Goal: Task Accomplishment & Management: Manage account settings

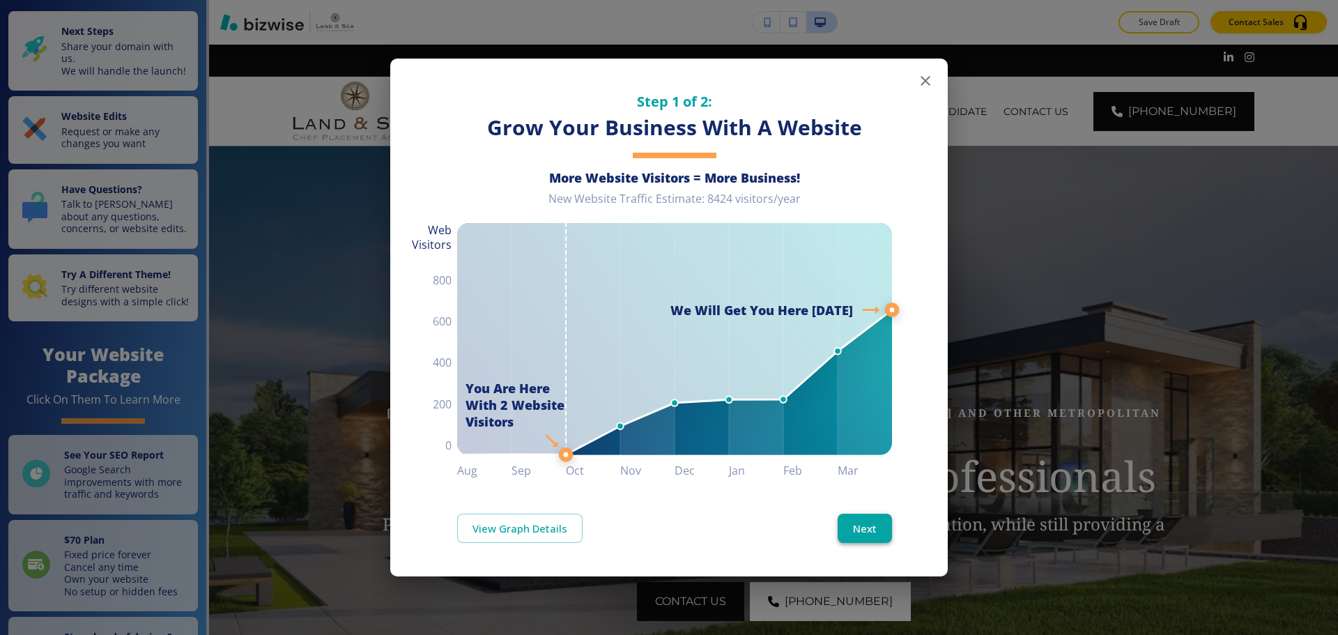
click at [849, 527] on button "Next" at bounding box center [864, 527] width 54 height 29
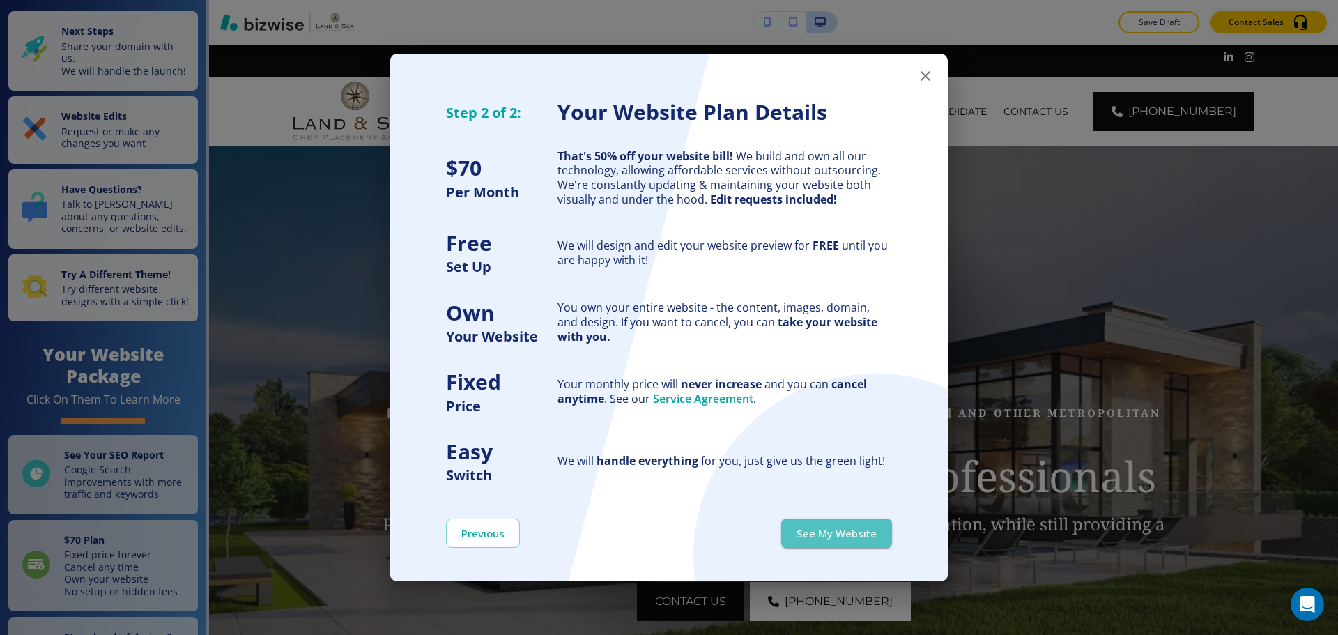
click at [849, 528] on button "See My Website" at bounding box center [836, 532] width 111 height 29
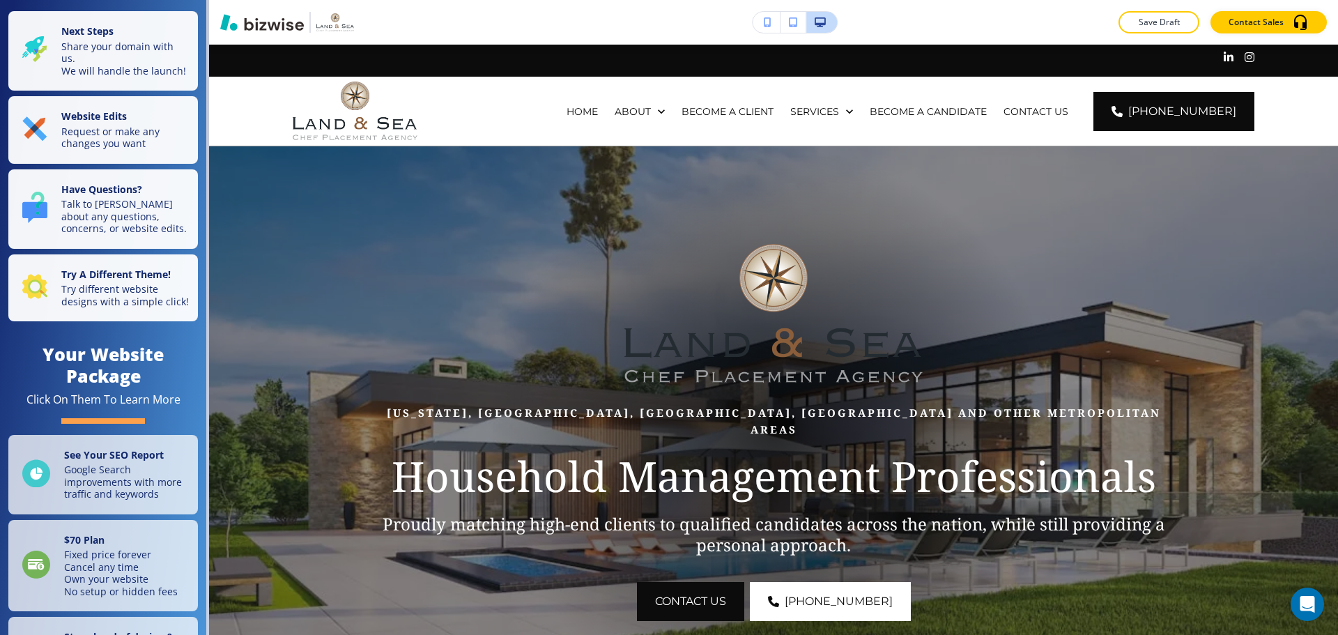
scroll to position [139, 0]
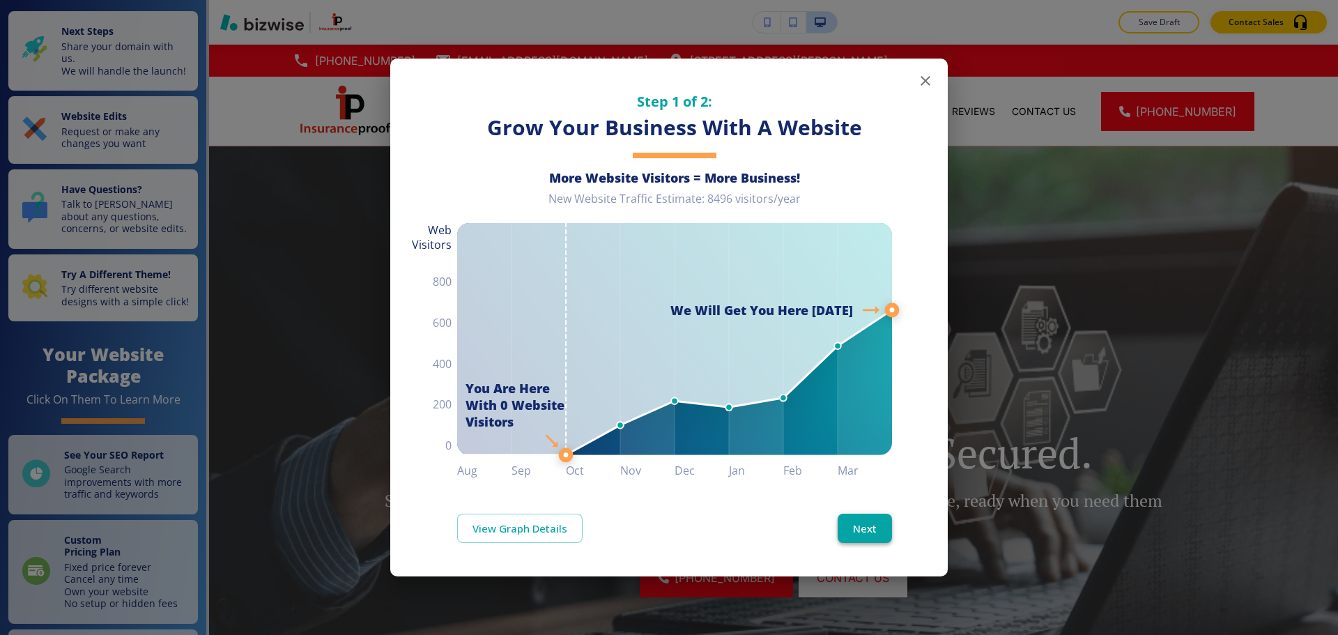
click at [881, 528] on button "Next" at bounding box center [864, 527] width 54 height 29
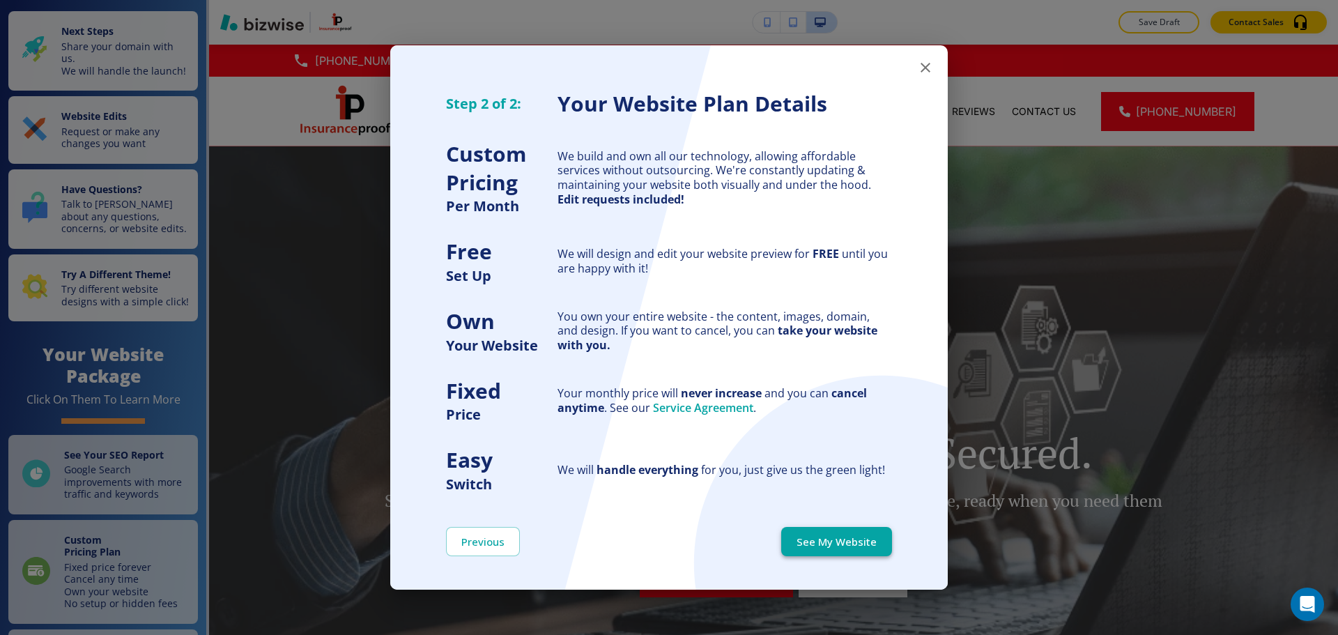
click at [878, 530] on button "See My Website" at bounding box center [836, 541] width 111 height 29
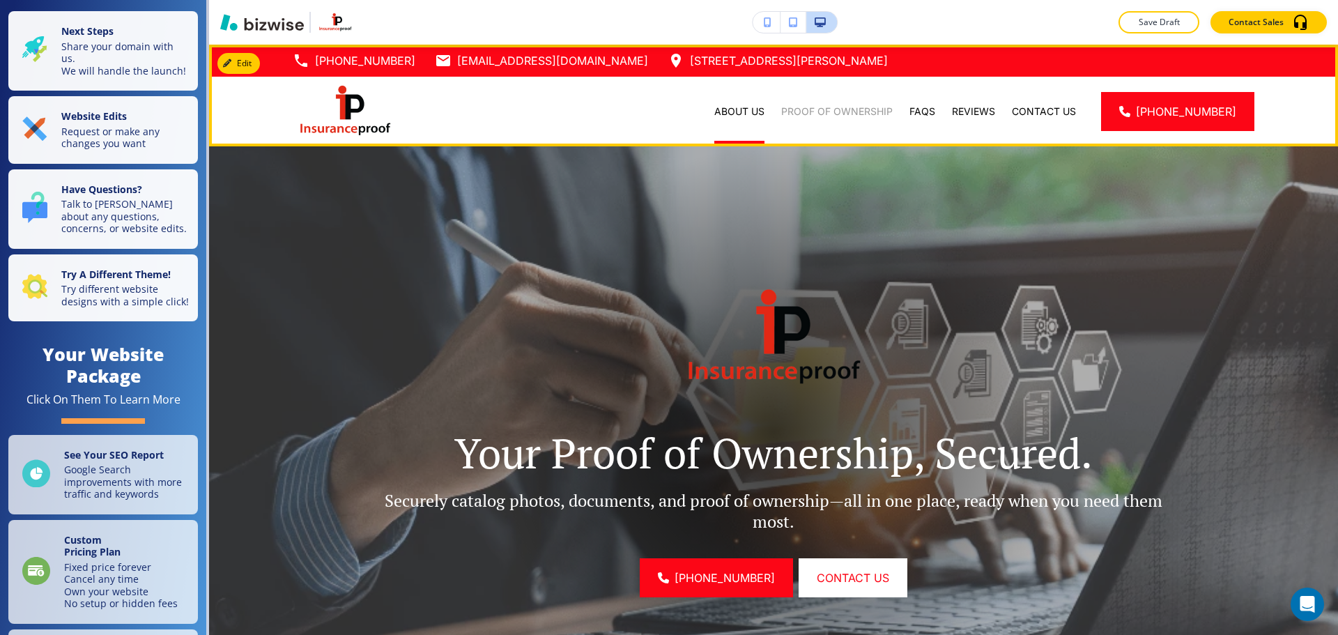
click at [827, 109] on p "Proof of Ownership" at bounding box center [836, 112] width 111 height 14
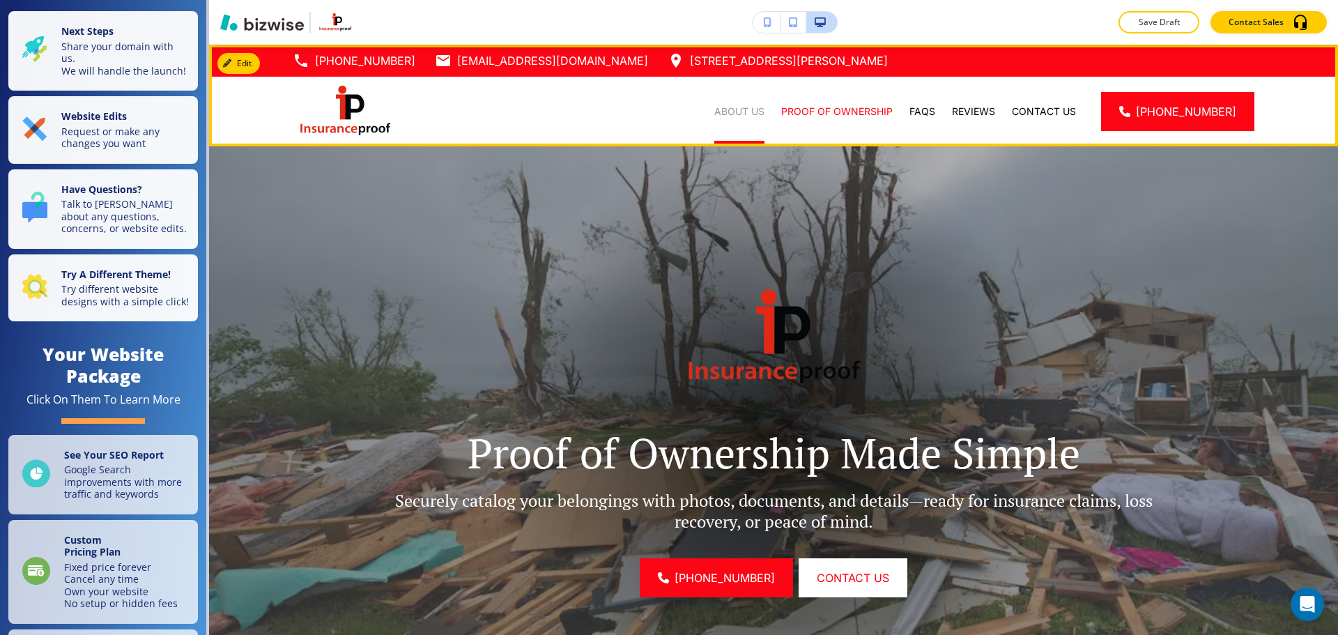
click at [764, 114] on p "About Us" at bounding box center [739, 112] width 50 height 14
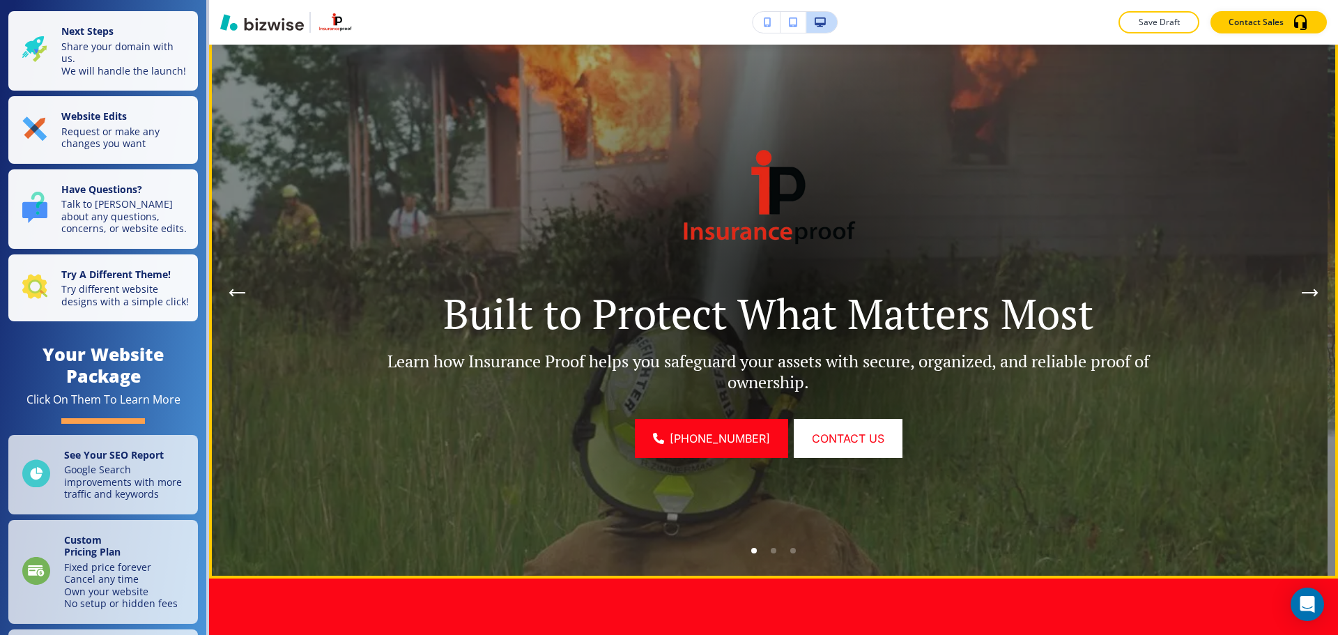
scroll to position [70, 0]
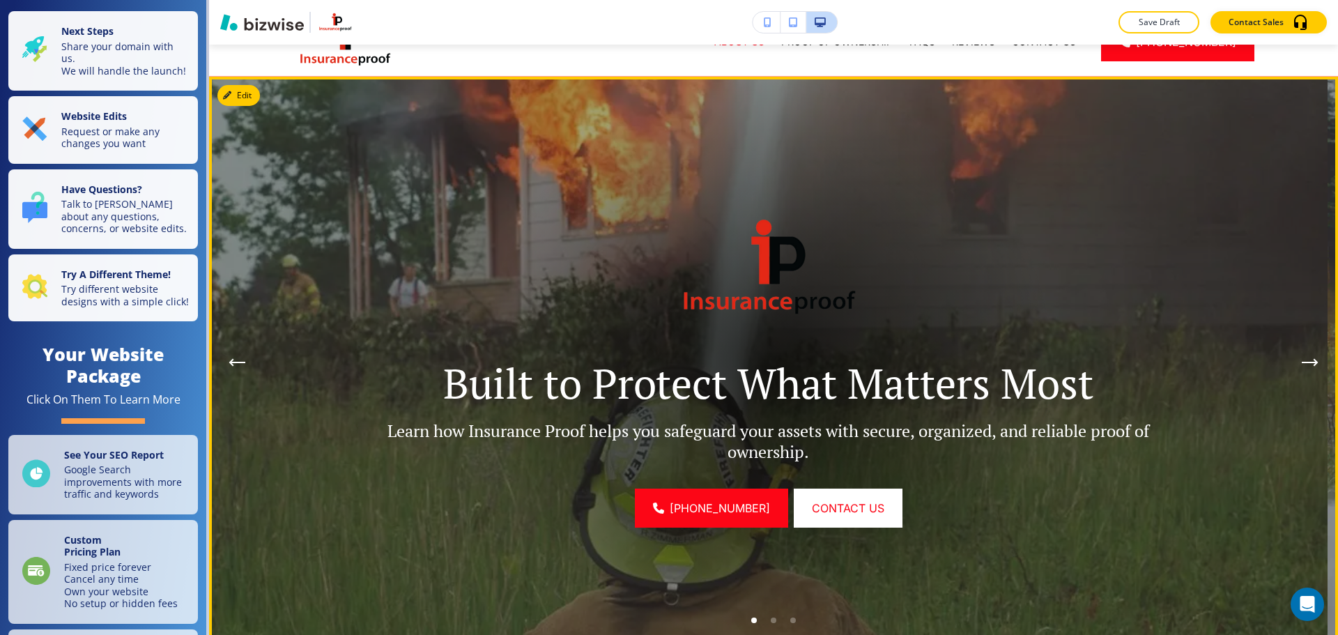
click at [1302, 362] on icon "Next Hero Image" at bounding box center [1309, 362] width 14 height 0
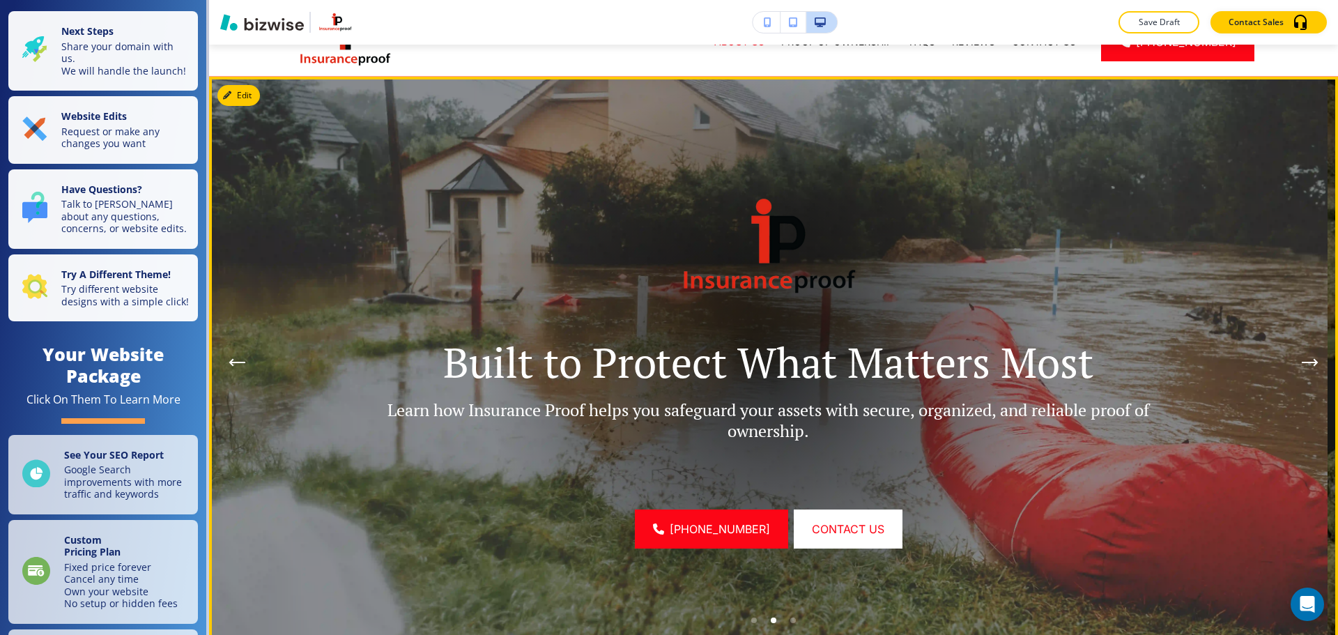
click at [1302, 362] on icon "Next Hero Image" at bounding box center [1309, 362] width 14 height 0
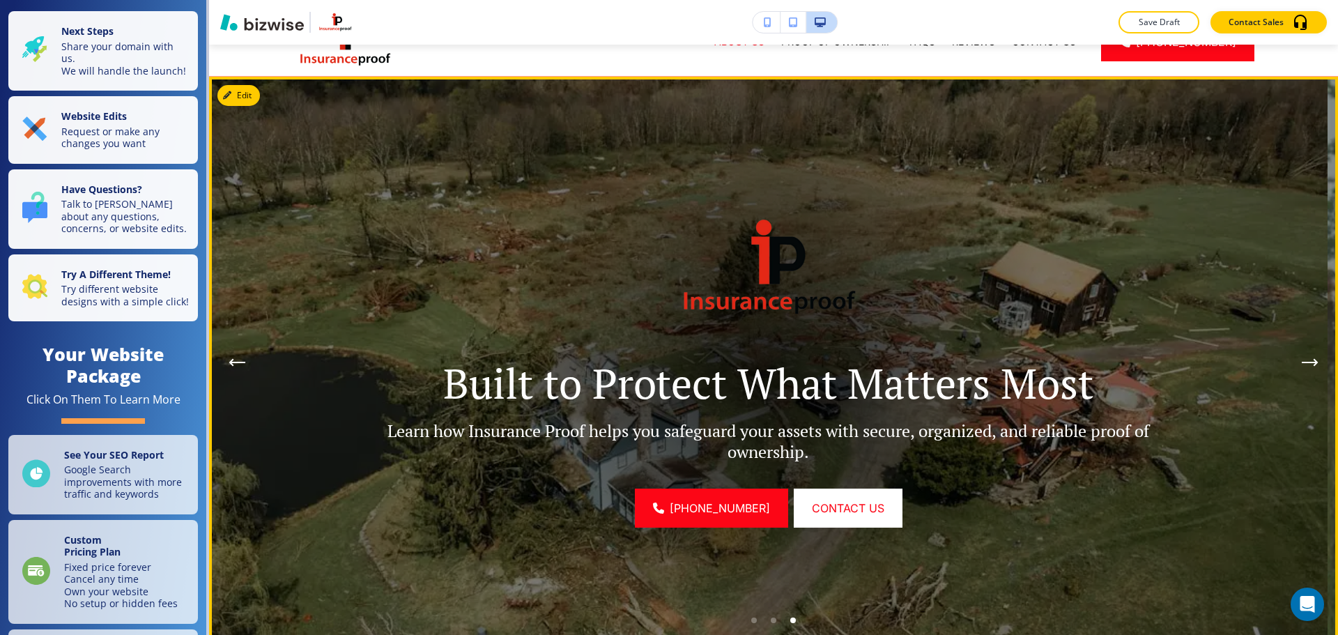
click at [1302, 362] on icon "Next Hero Image" at bounding box center [1309, 362] width 14 height 0
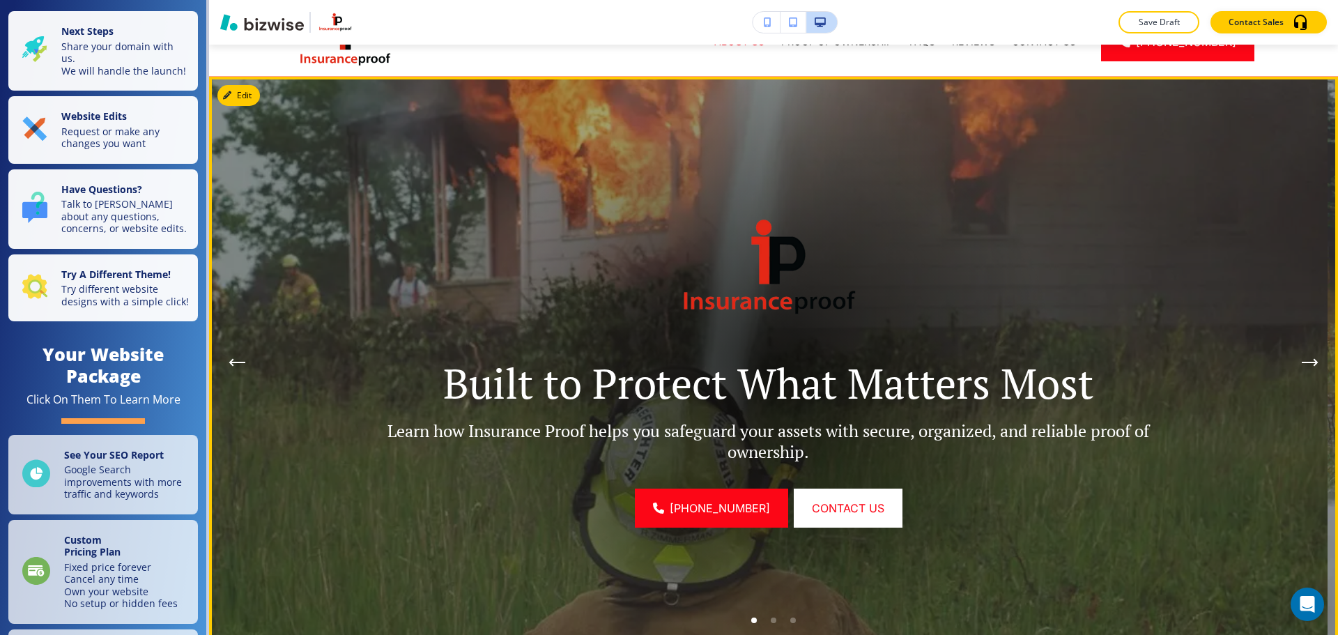
click at [1302, 362] on icon "Next Hero Image" at bounding box center [1309, 362] width 14 height 0
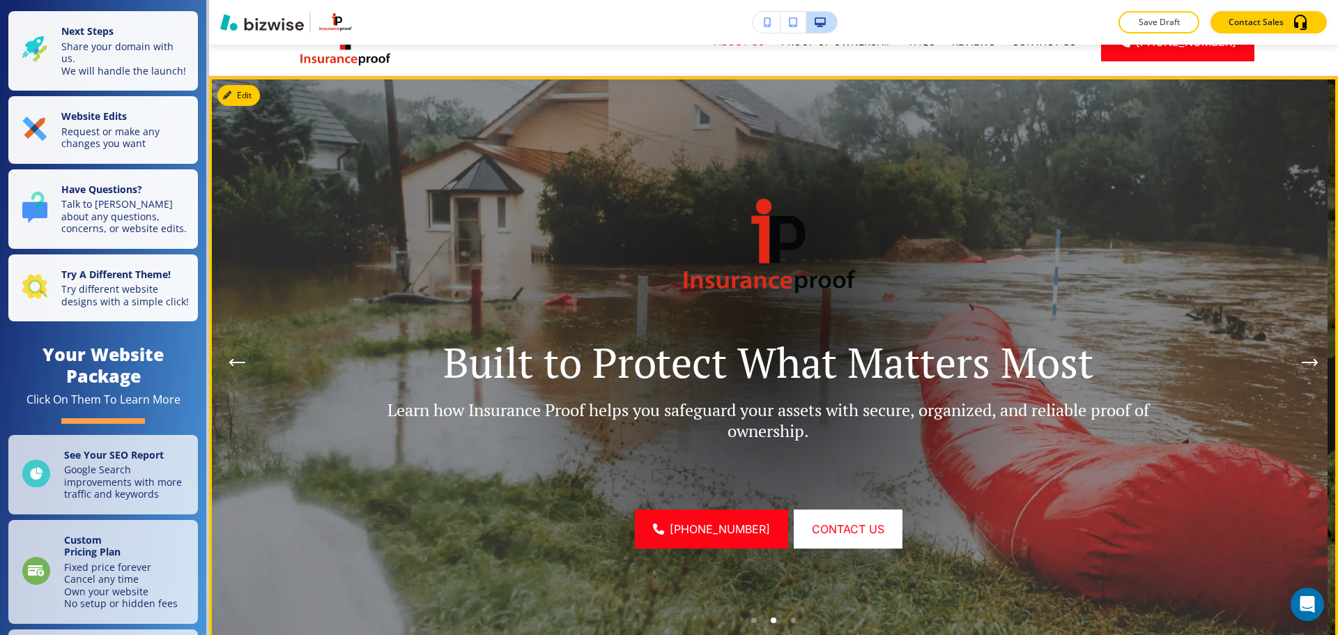
click at [1302, 362] on icon "Next Hero Image" at bounding box center [1309, 362] width 14 height 0
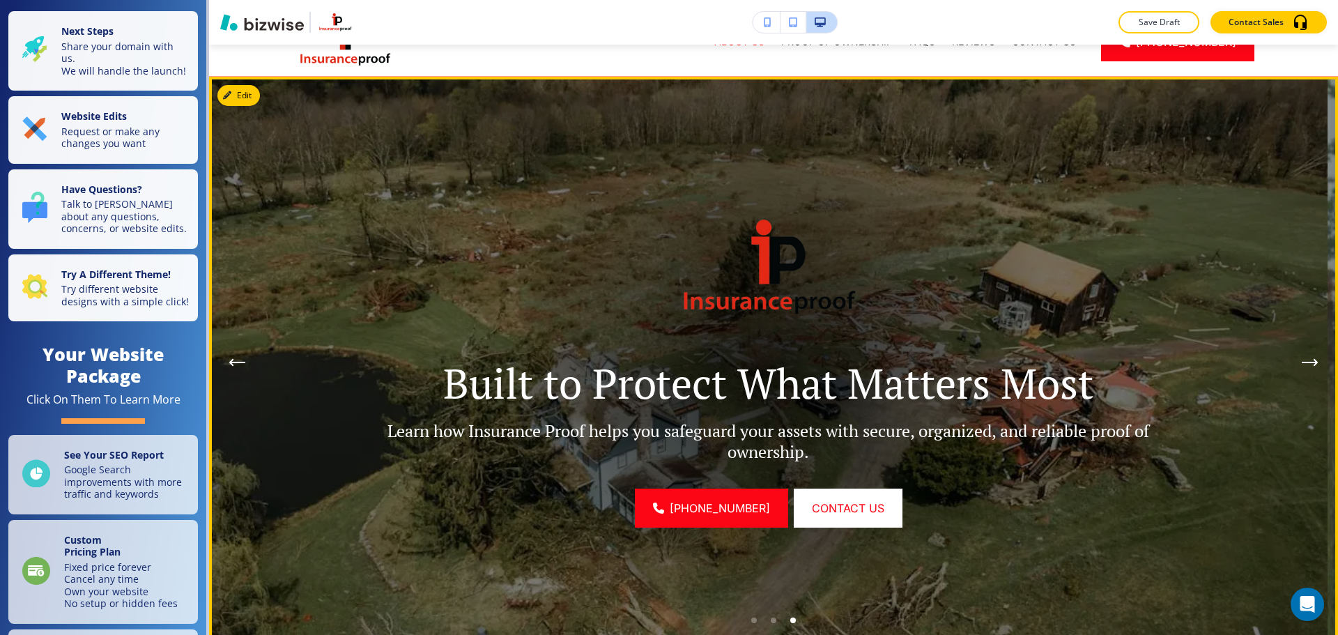
click at [1302, 362] on icon "Next Hero Image" at bounding box center [1309, 362] width 14 height 0
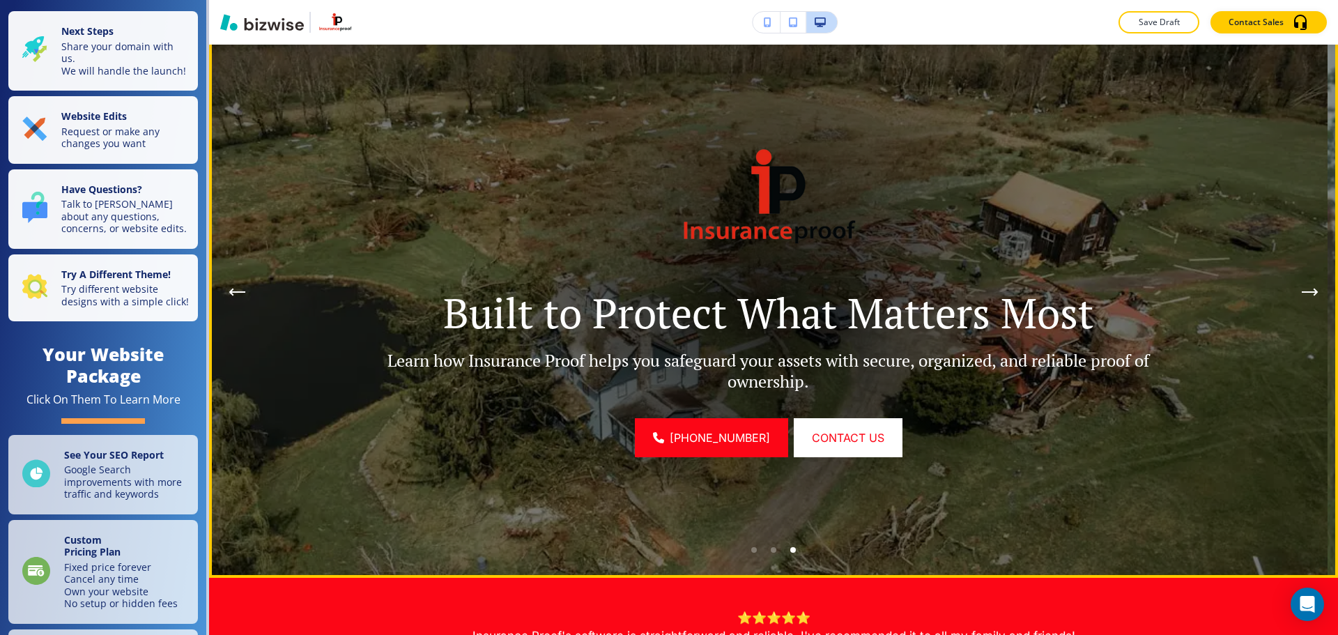
scroll to position [139, 0]
click at [244, 293] on icon "Previous Hero Image" at bounding box center [238, 293] width 14 height 0
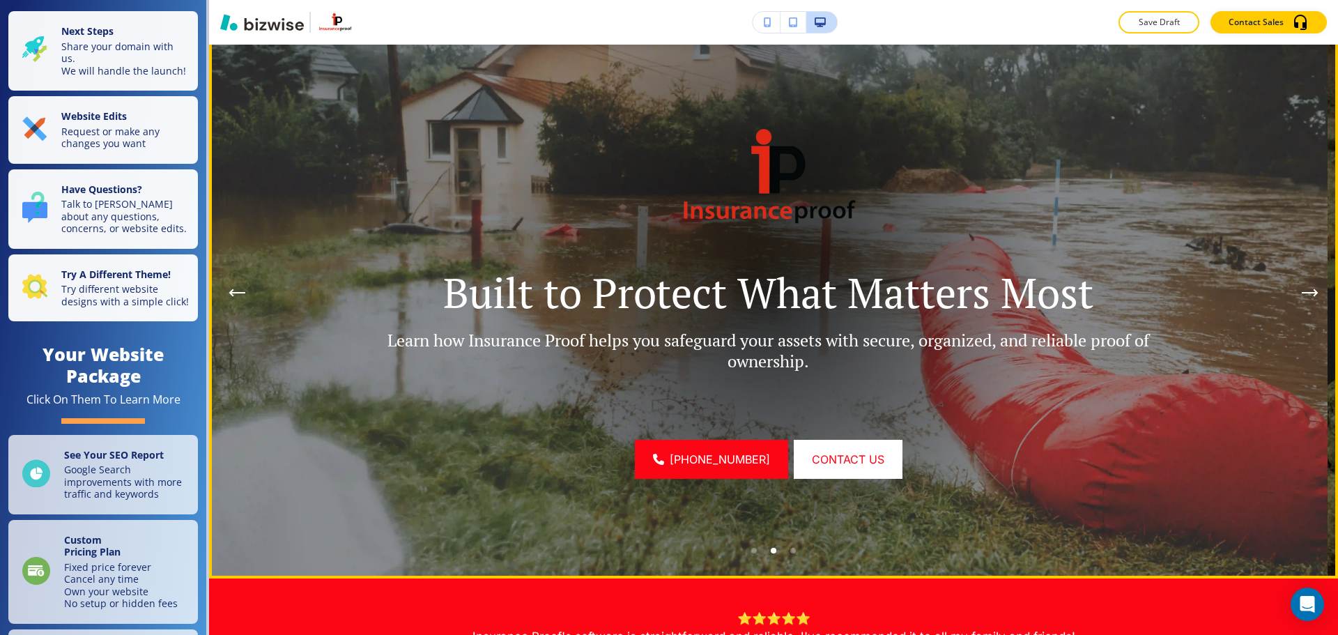
click at [245, 293] on icon "Previous Hero Image" at bounding box center [238, 293] width 14 height 0
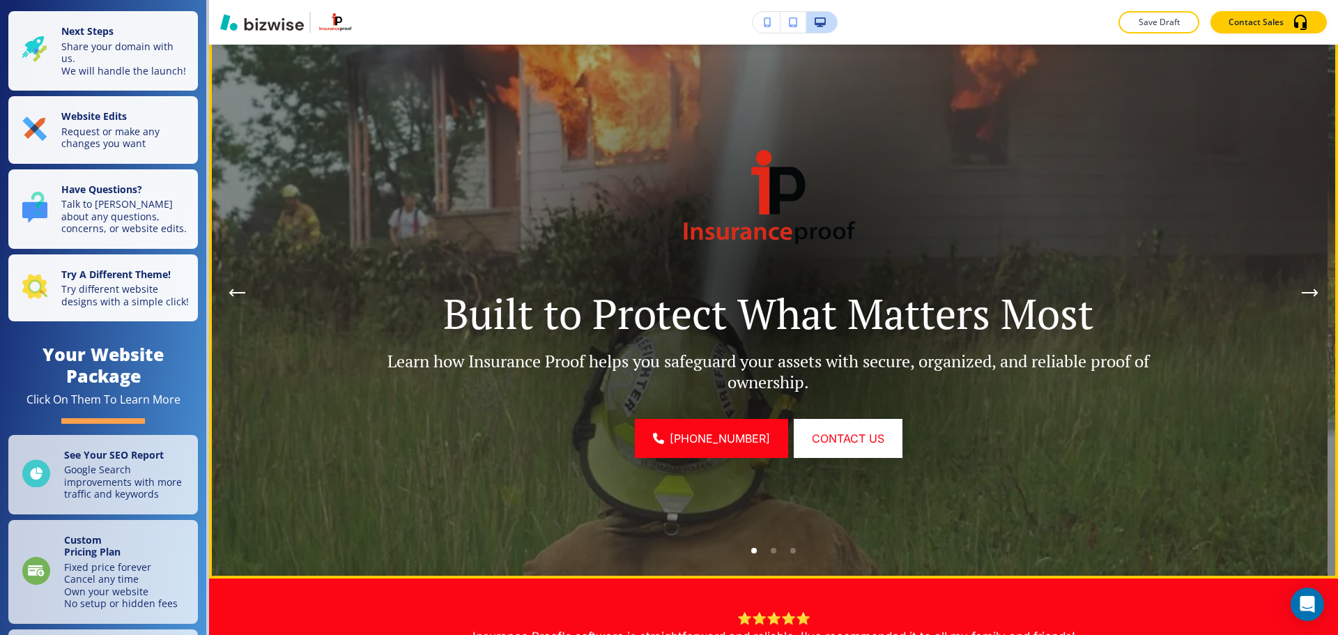
click at [245, 293] on icon "Previous Hero Image" at bounding box center [238, 293] width 14 height 0
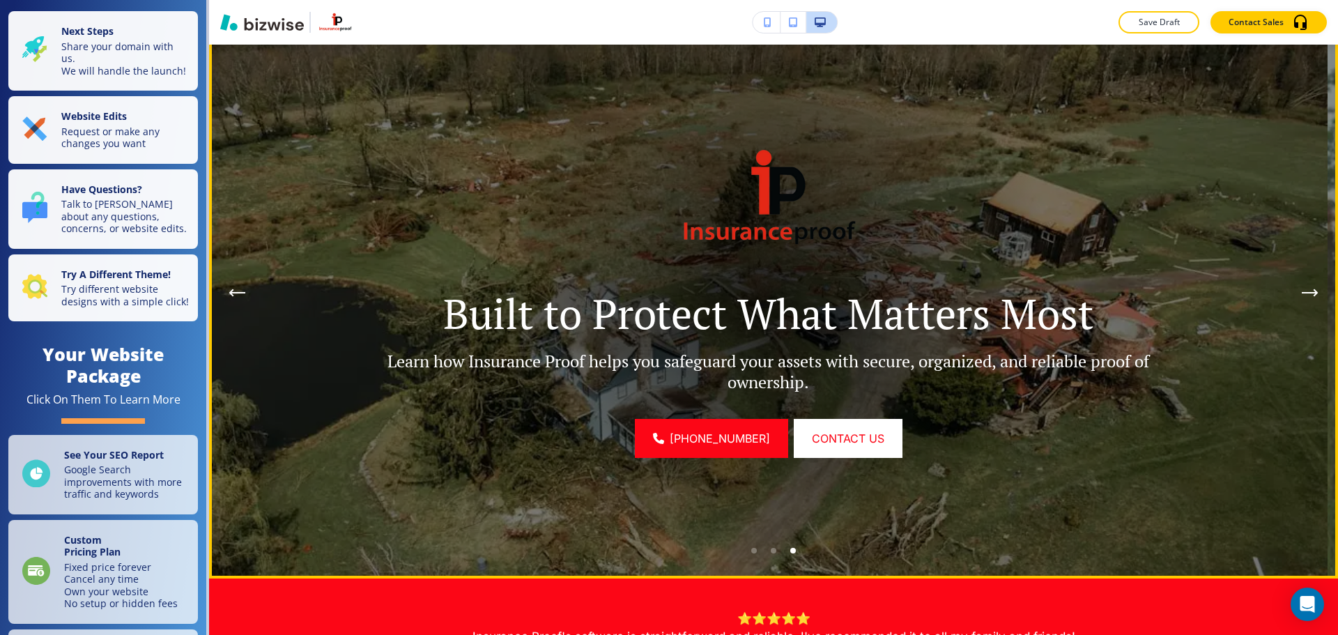
click at [245, 293] on icon "Previous Hero Image" at bounding box center [238, 293] width 14 height 0
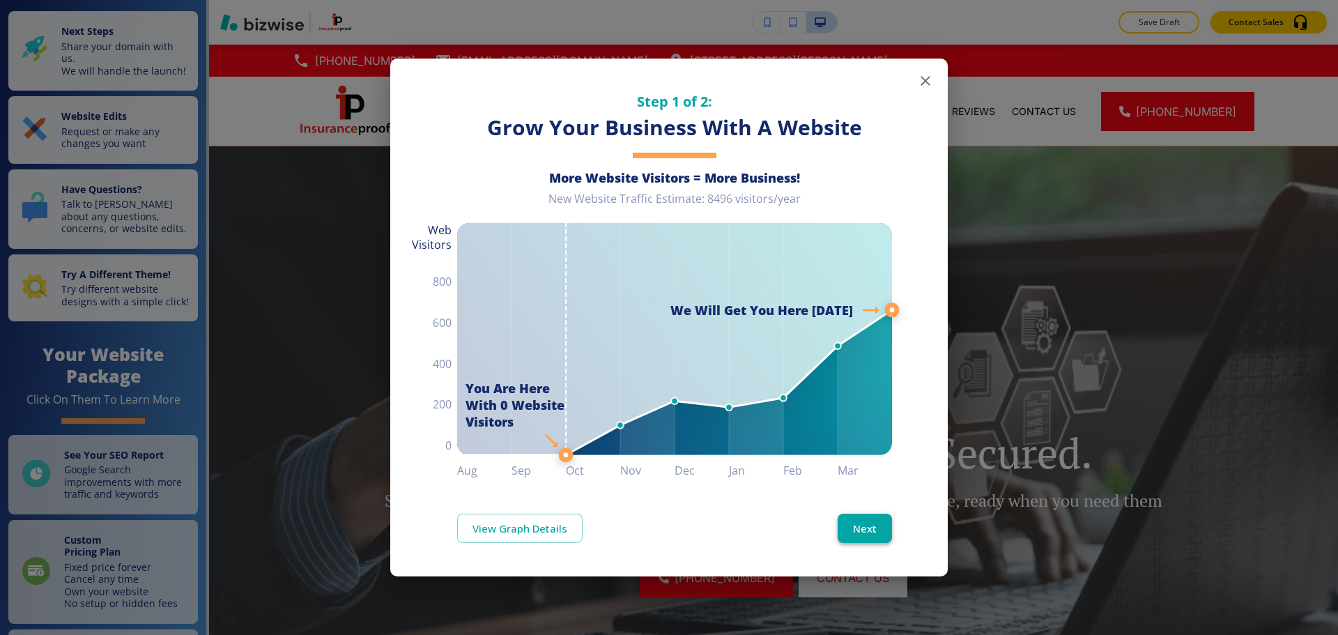
click at [864, 526] on button "Next" at bounding box center [864, 527] width 54 height 29
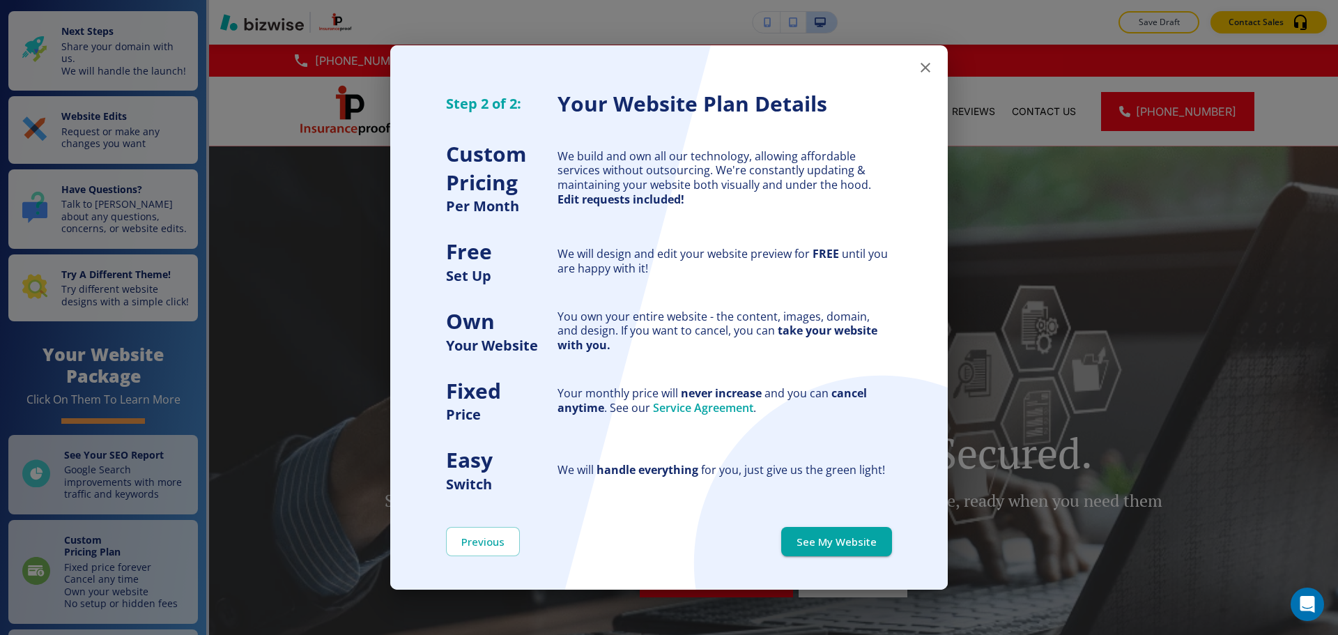
click at [873, 539] on button "See My Website" at bounding box center [836, 541] width 111 height 29
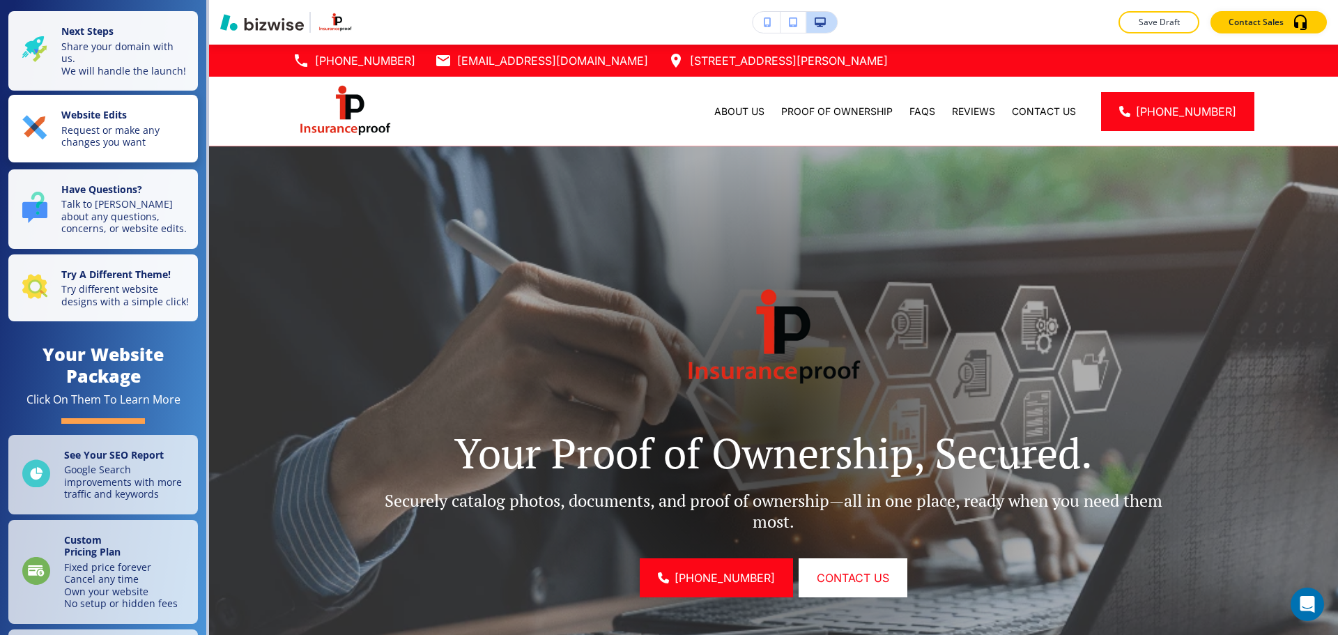
click at [96, 117] on button "Website Edits Request or make any changes you want" at bounding box center [103, 129] width 190 height 68
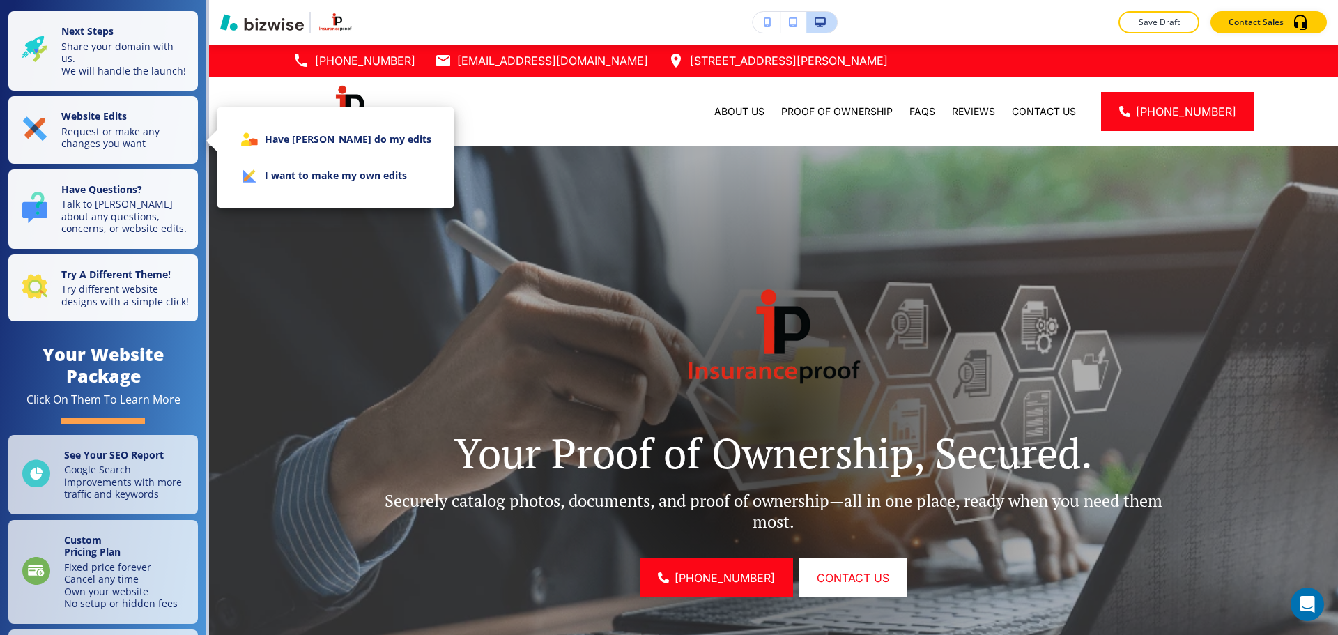
click at [291, 180] on li "I want to make my own edits" at bounding box center [336, 175] width 214 height 36
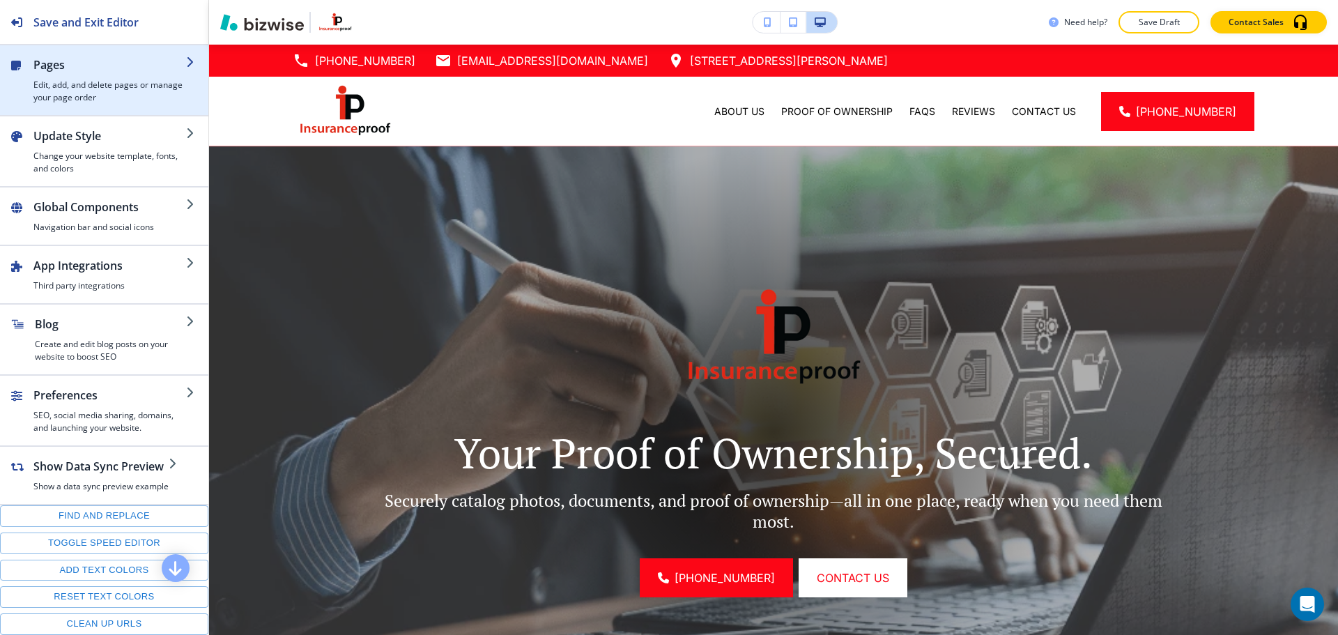
click at [91, 98] on h4 "Edit, add, and delete pages or manage your page order" at bounding box center [109, 91] width 153 height 25
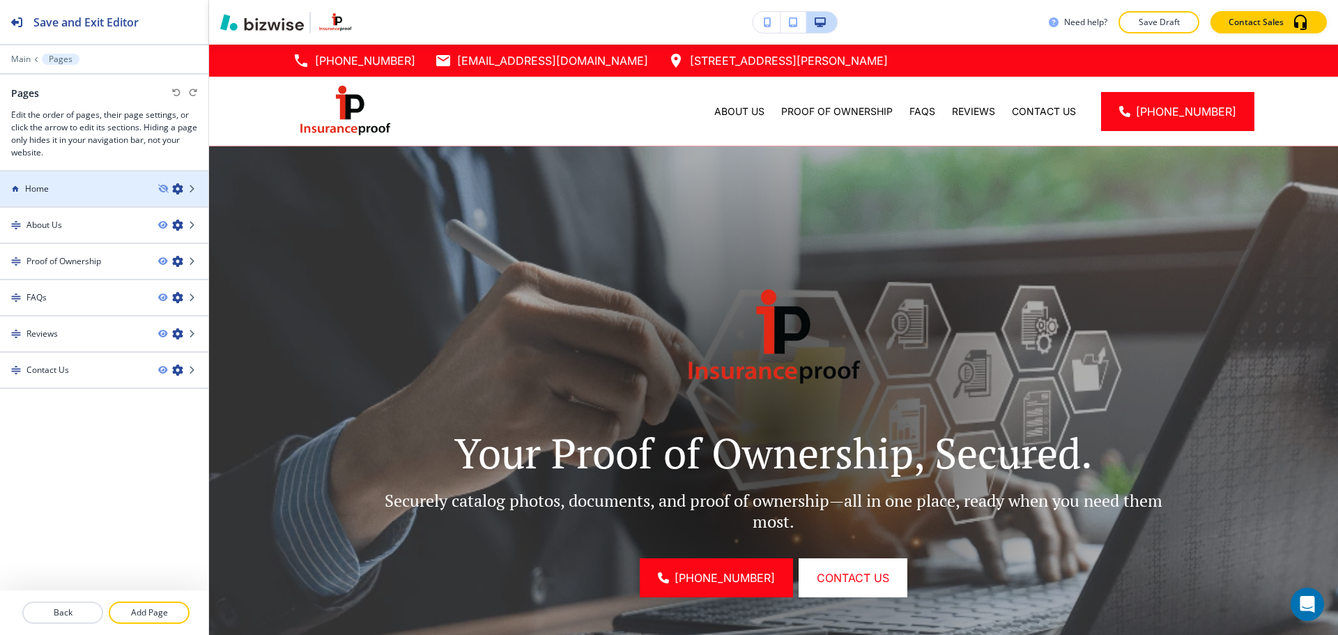
click at [70, 199] on div at bounding box center [104, 200] width 208 height 11
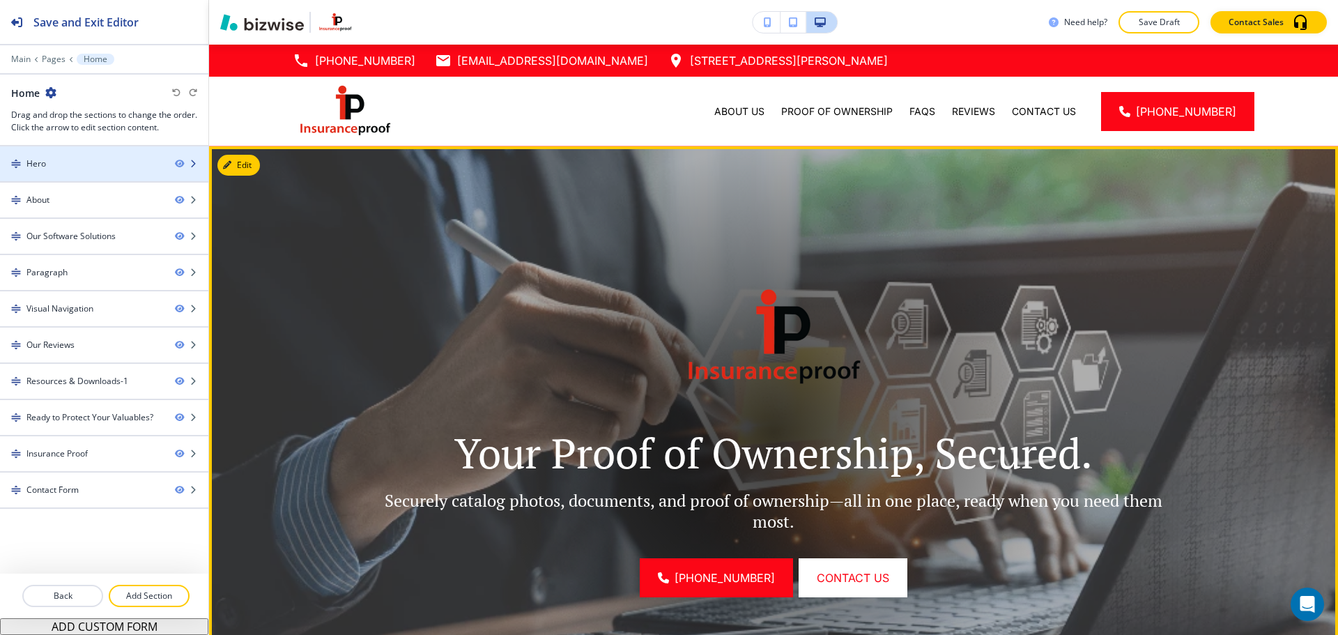
click at [86, 167] on div "Hero" at bounding box center [82, 163] width 164 height 13
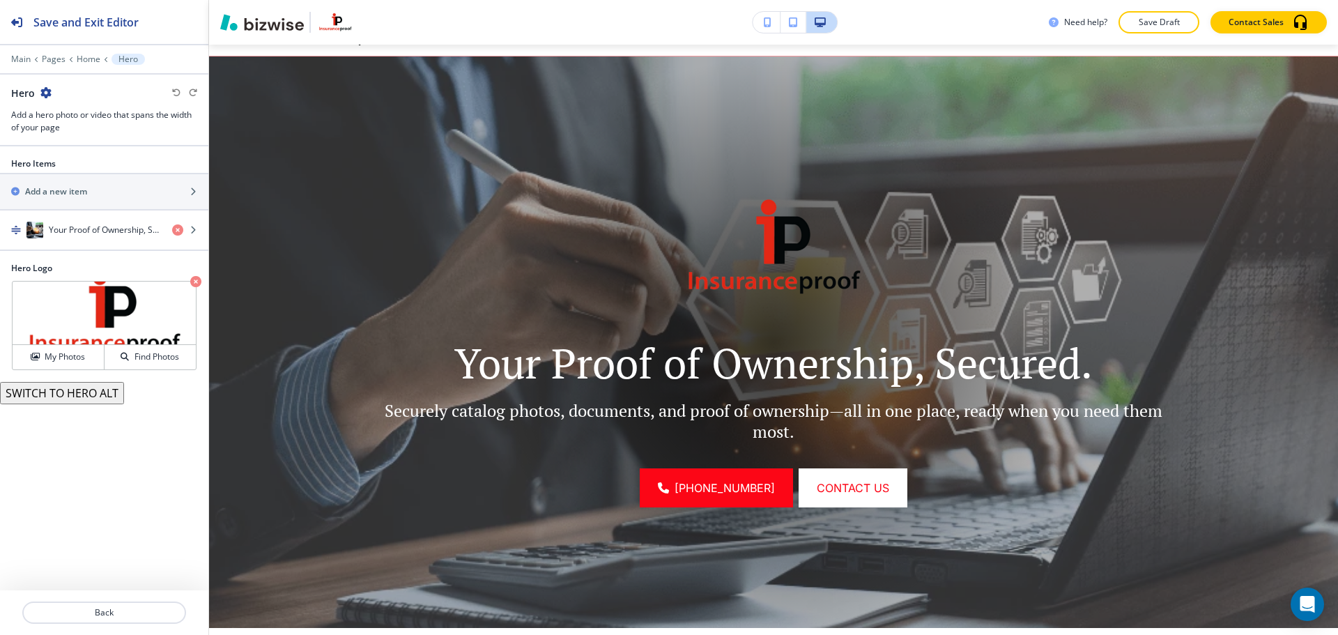
scroll to position [102, 0]
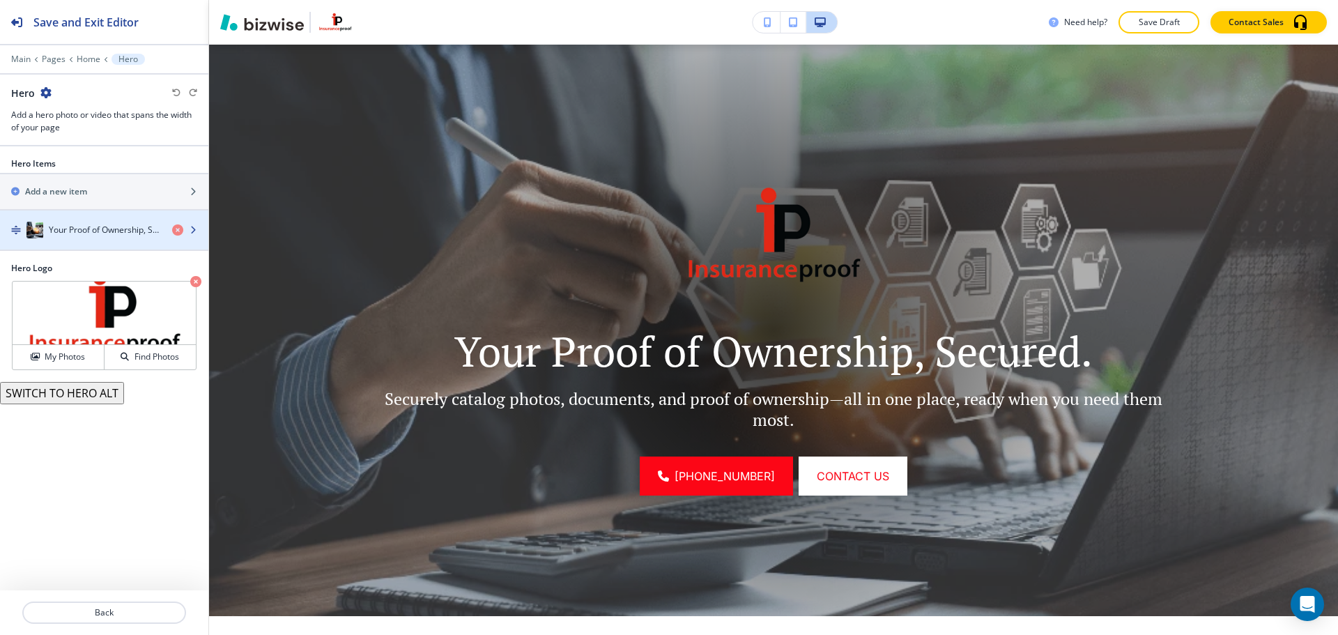
click at [102, 220] on div "button" at bounding box center [104, 215] width 208 height 11
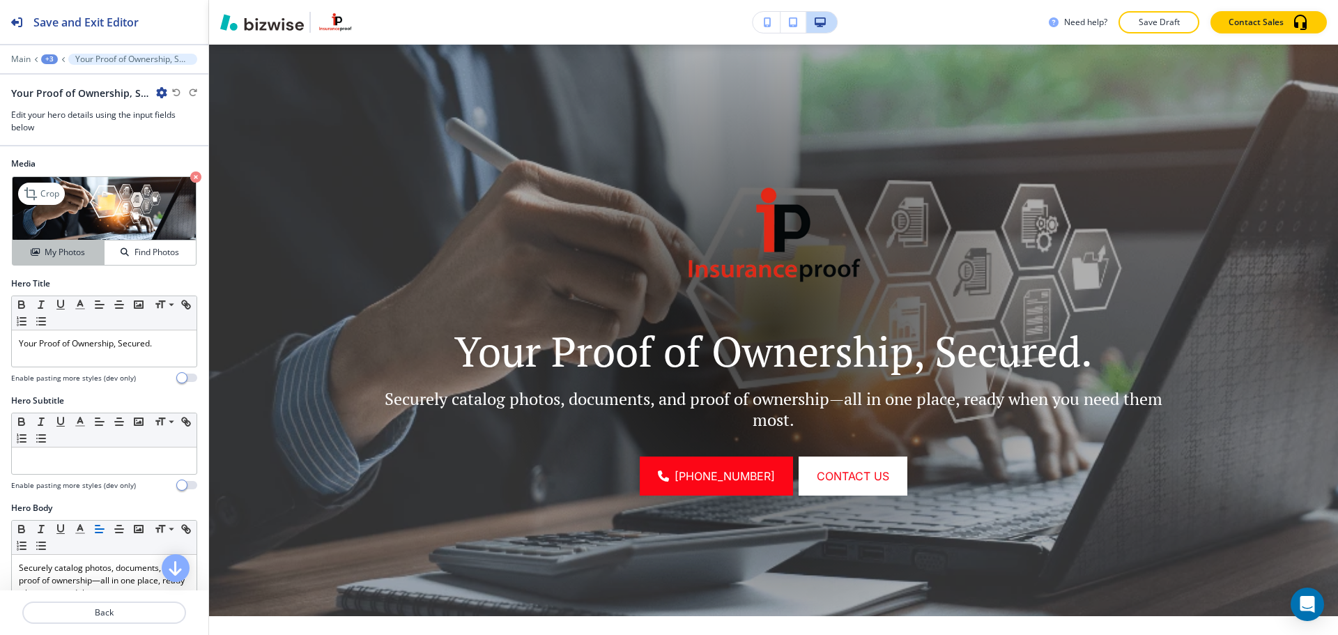
click at [49, 258] on h4 "My Photos" at bounding box center [65, 252] width 40 height 13
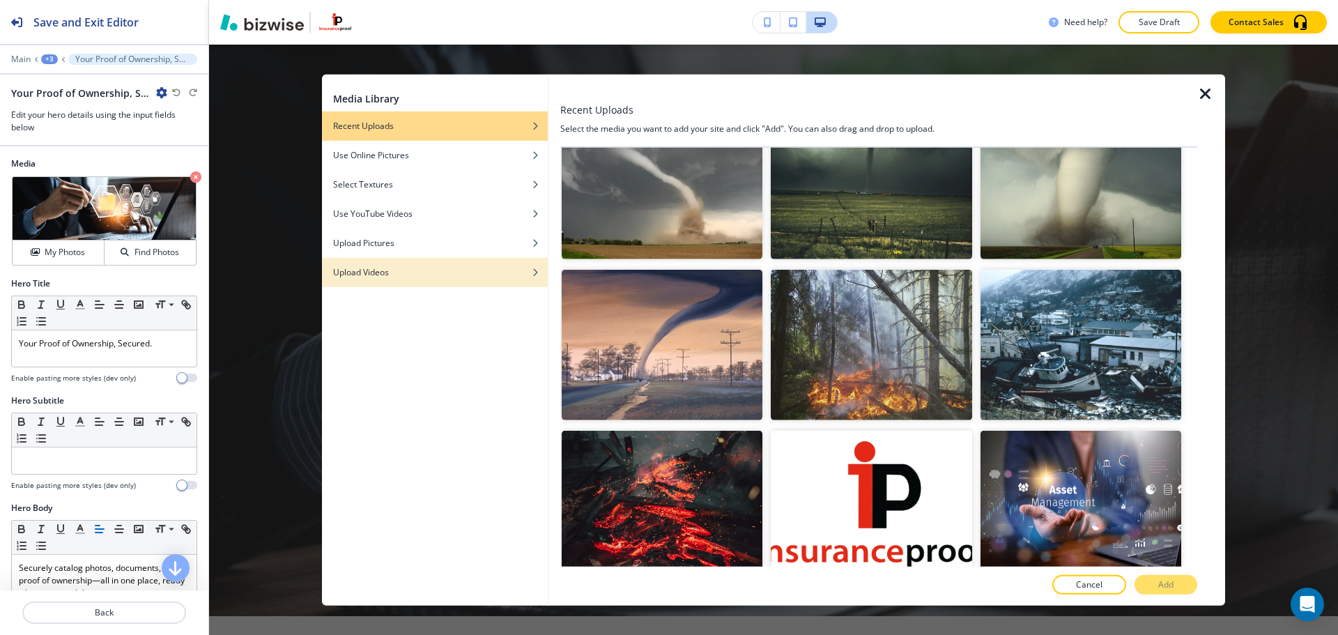
scroll to position [209, 0]
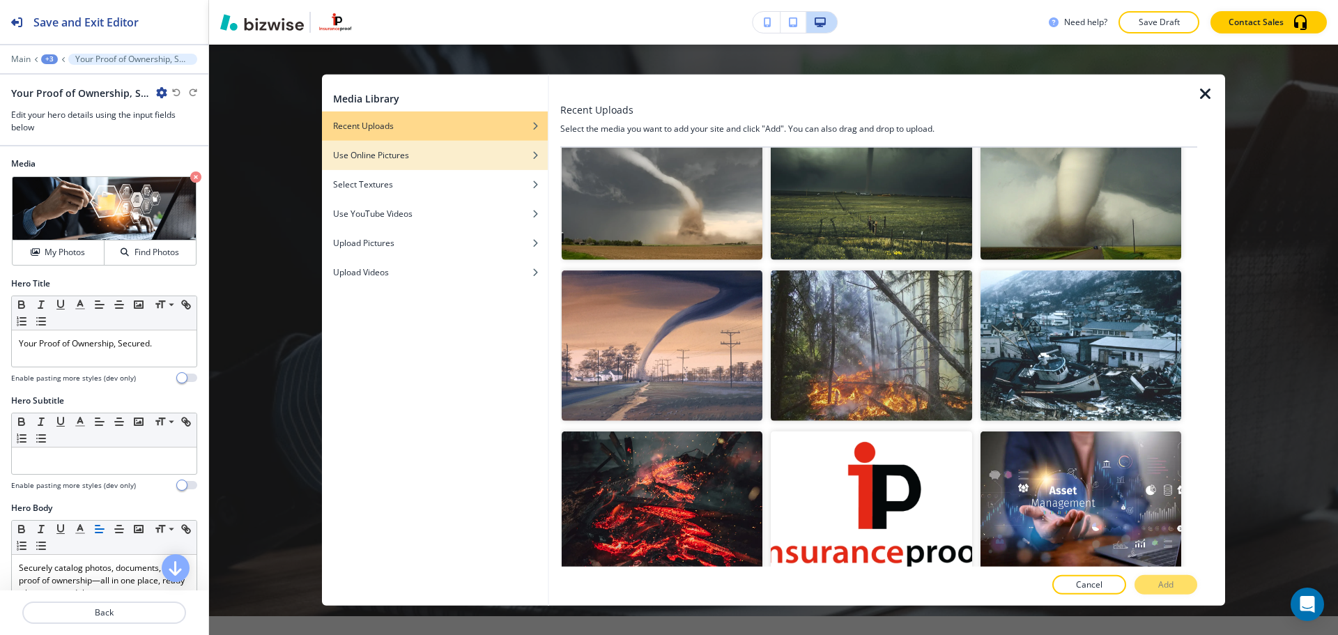
click at [450, 164] on div "button" at bounding box center [435, 165] width 226 height 8
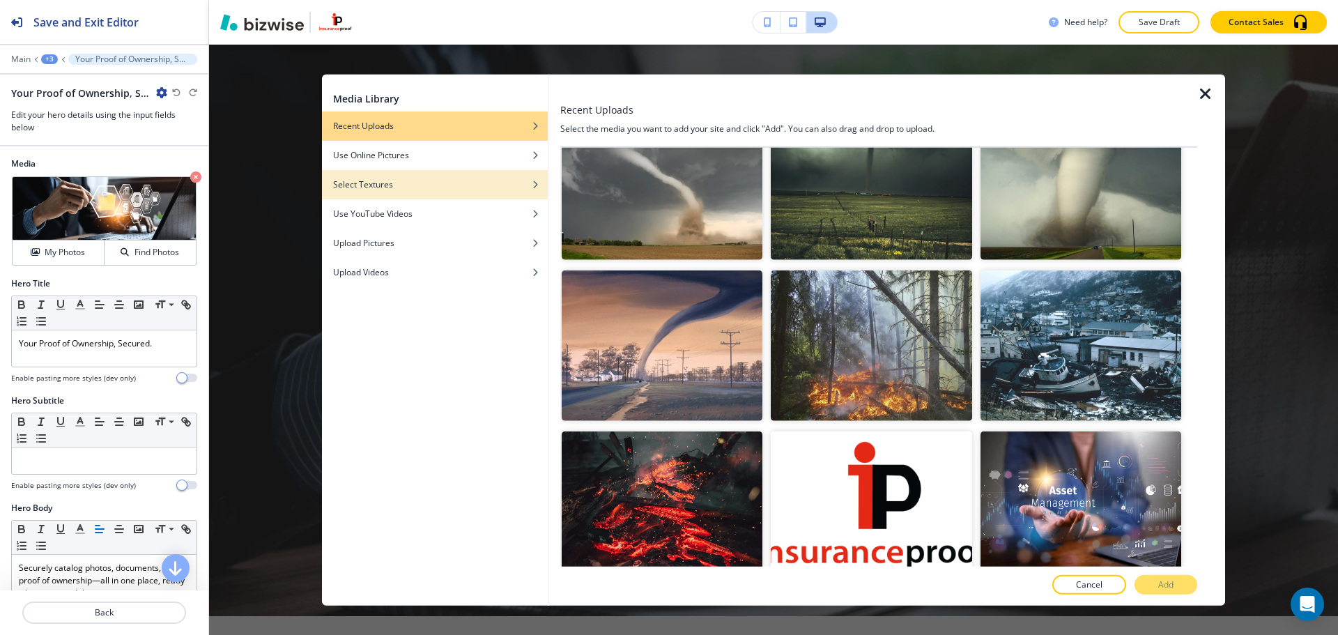
scroll to position [0, 0]
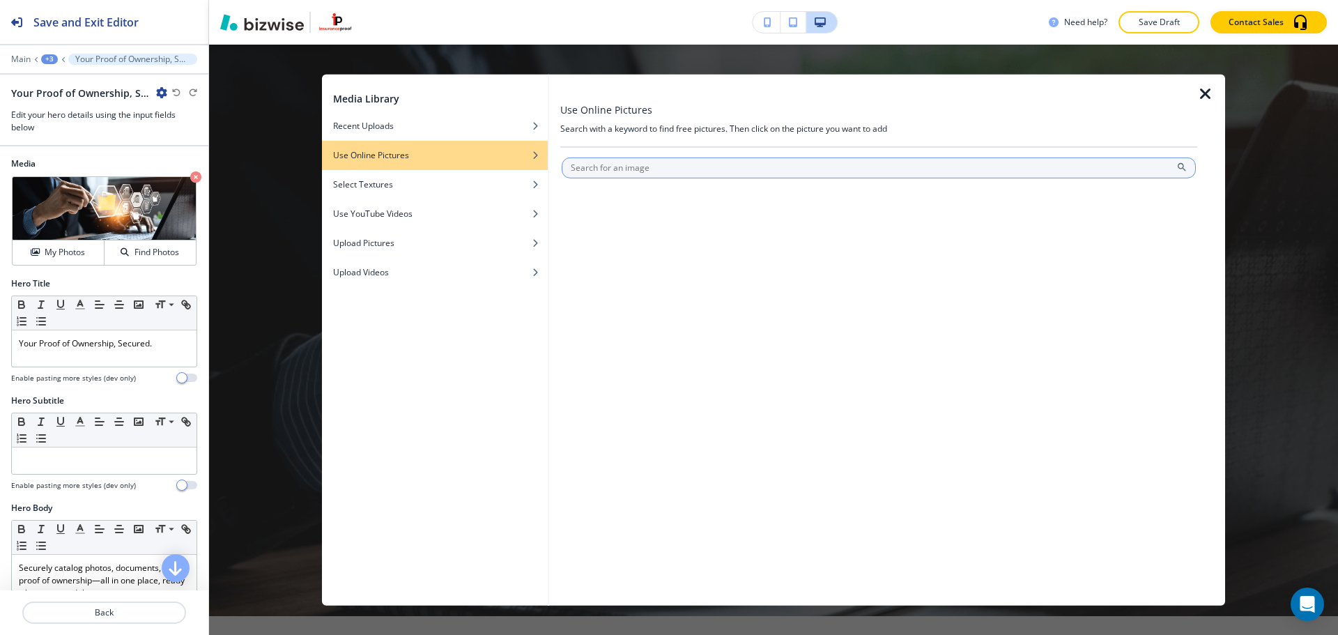
click at [644, 164] on input "text" at bounding box center [879, 167] width 634 height 21
type input "house fire"
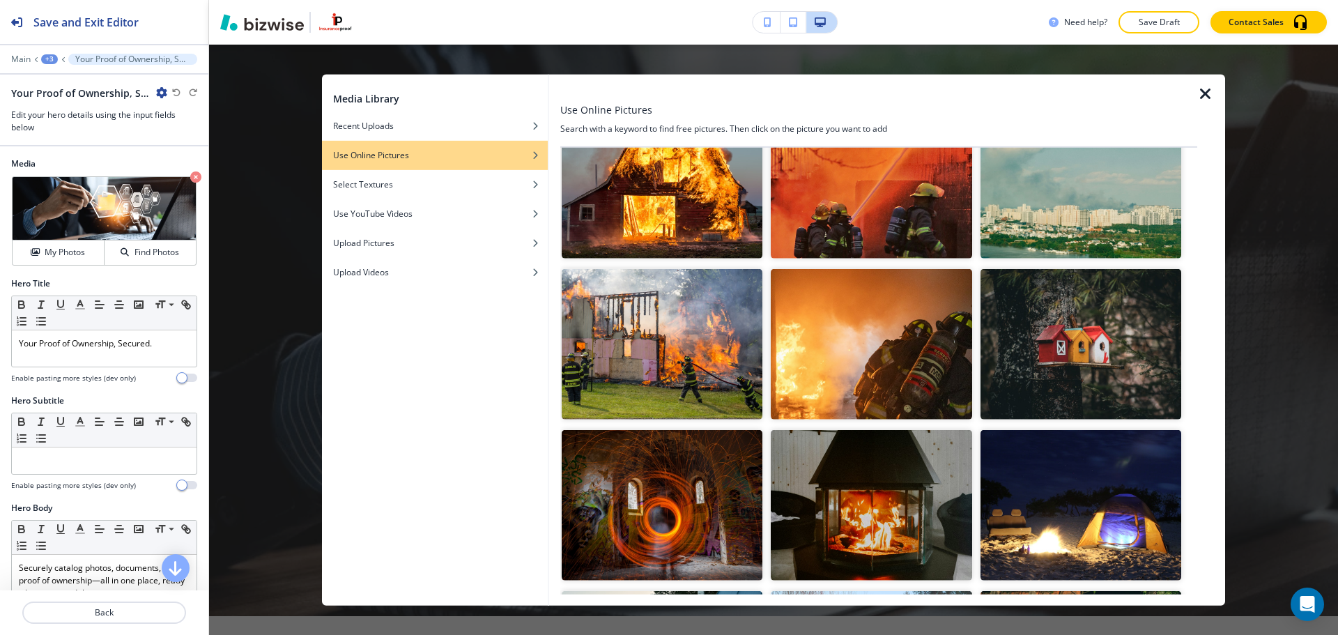
scroll to position [1115, 0]
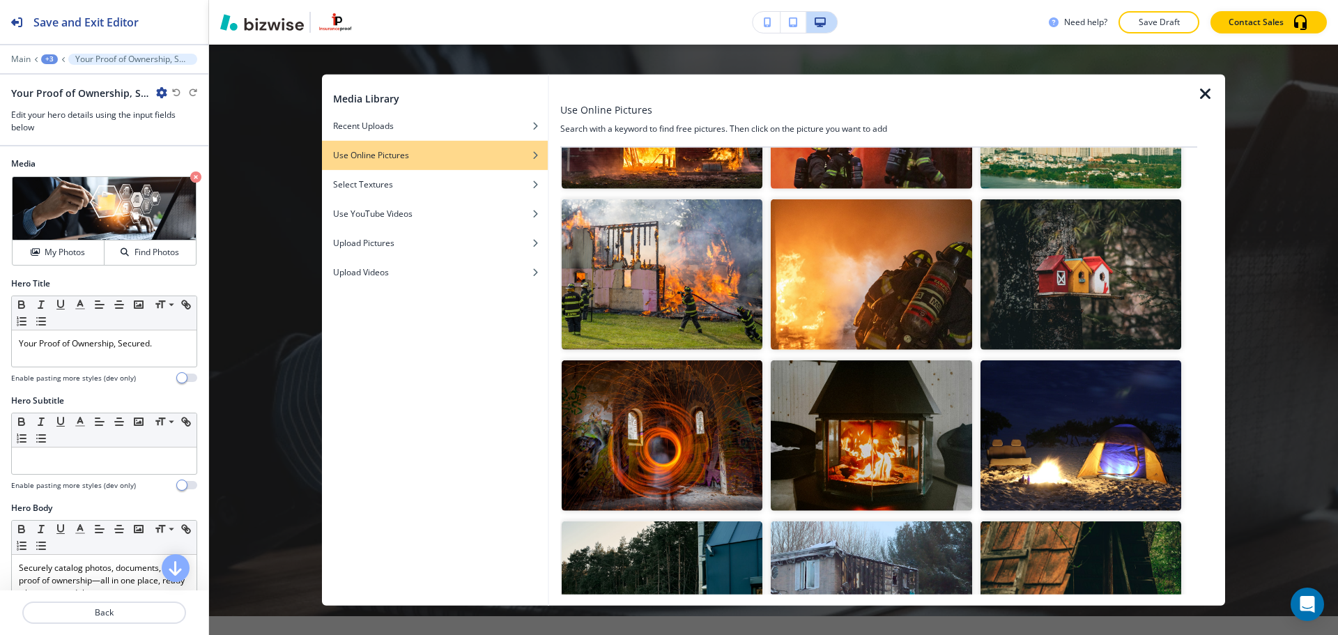
click at [702, 271] on img "button" at bounding box center [662, 274] width 201 height 150
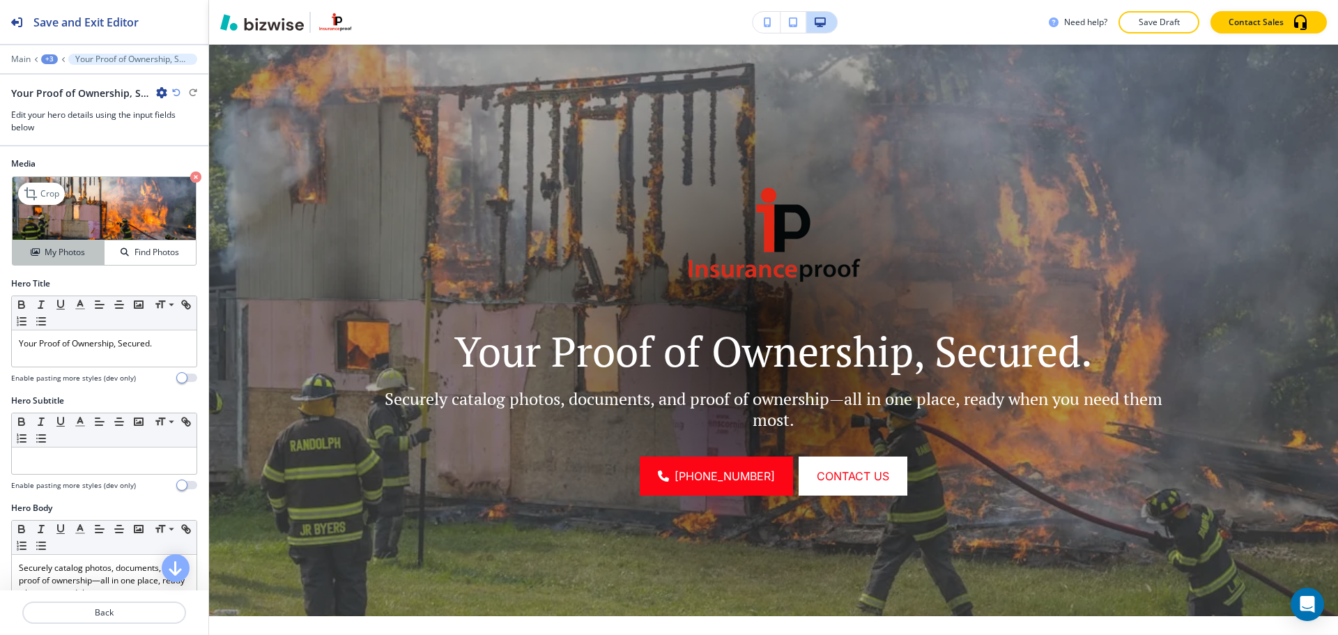
click at [65, 255] on h4 "My Photos" at bounding box center [65, 252] width 40 height 13
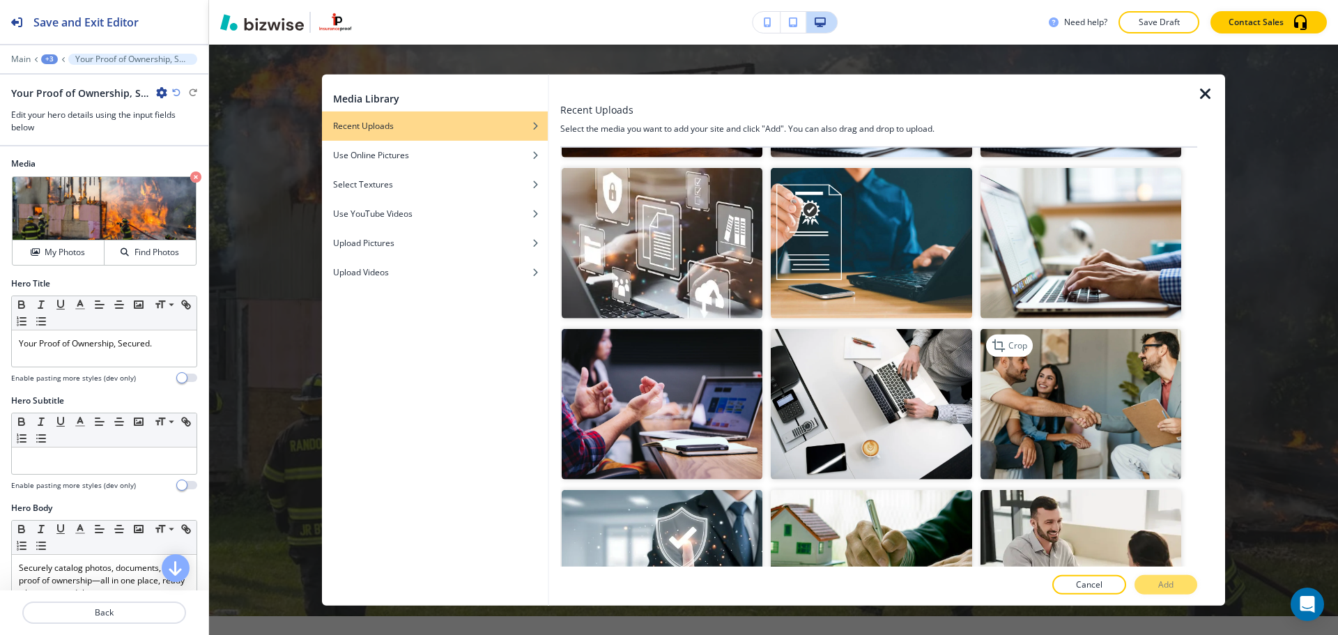
scroll to position [627, 0]
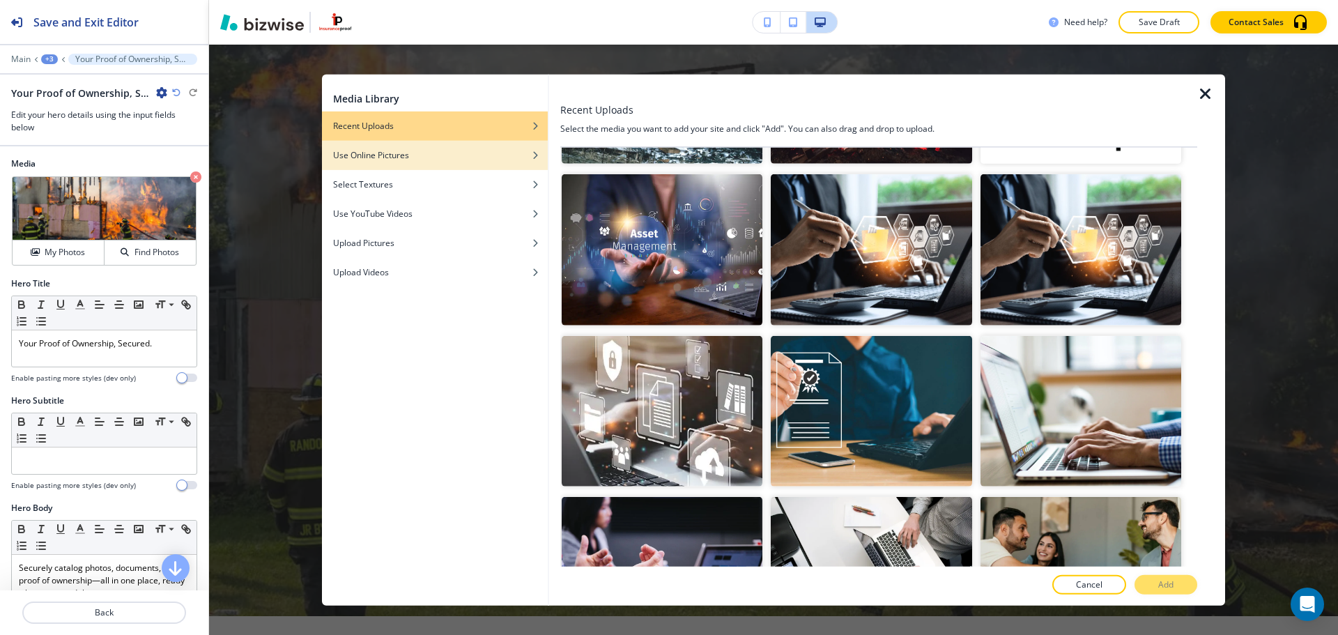
click at [420, 149] on div "Use Online Pictures" at bounding box center [435, 154] width 226 height 13
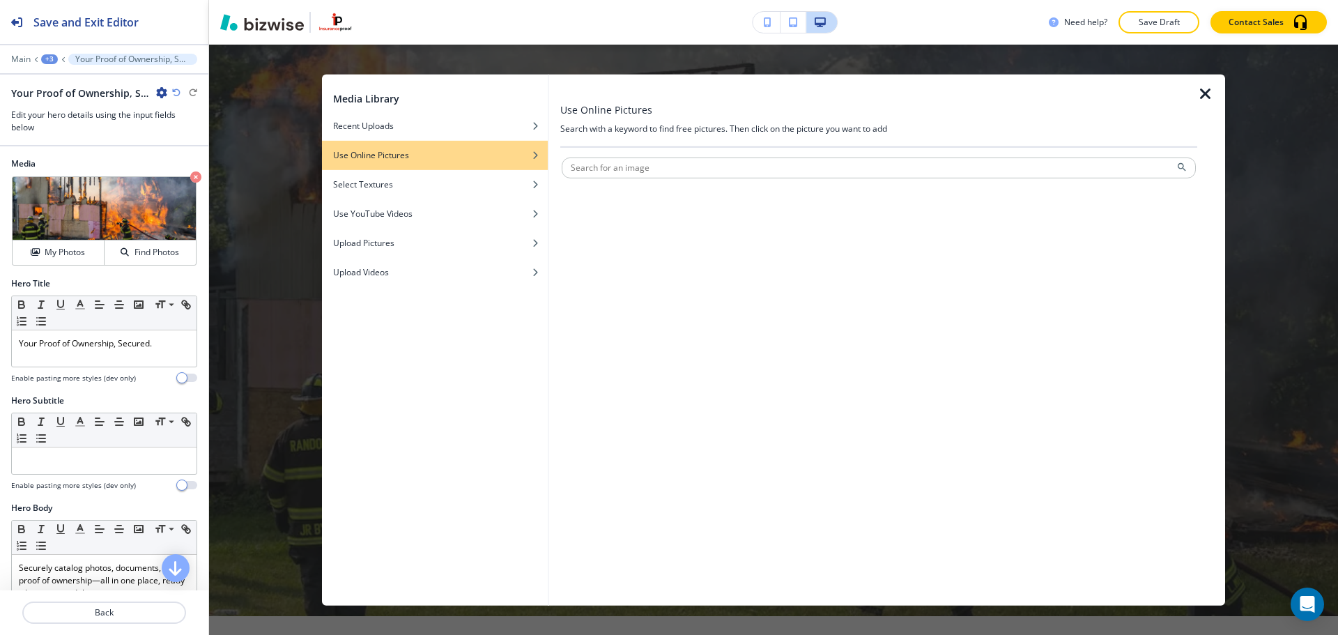
scroll to position [0, 0]
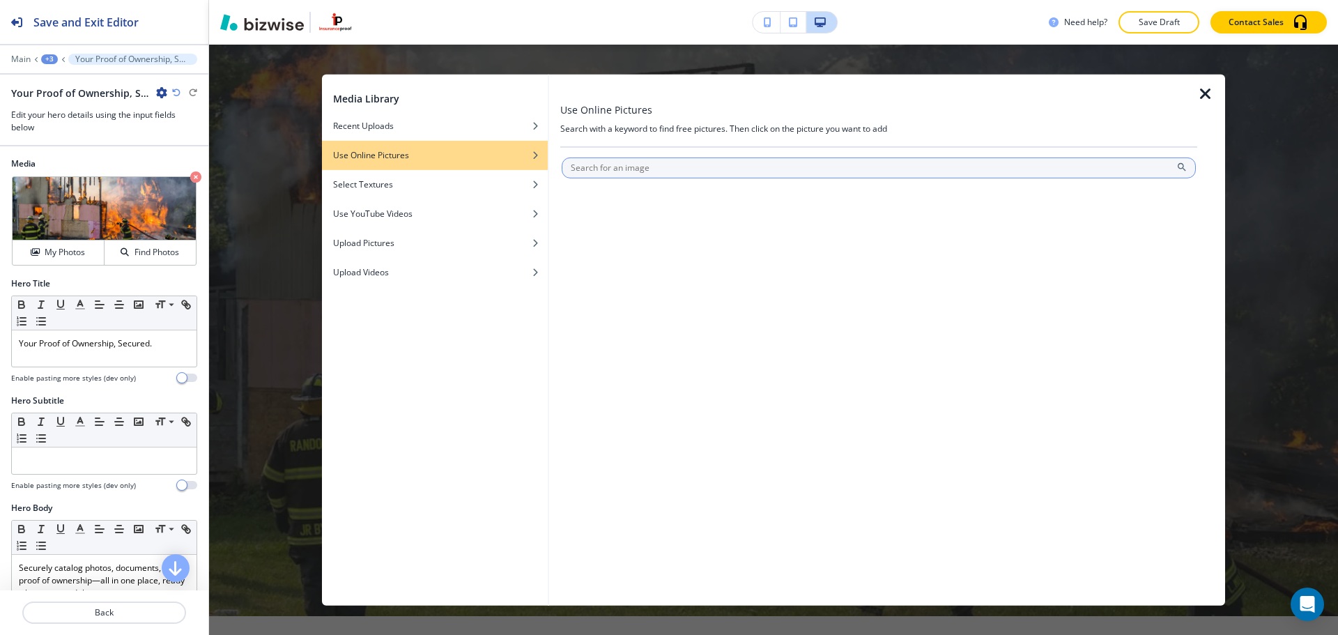
click at [734, 164] on input "text" at bounding box center [879, 167] width 634 height 21
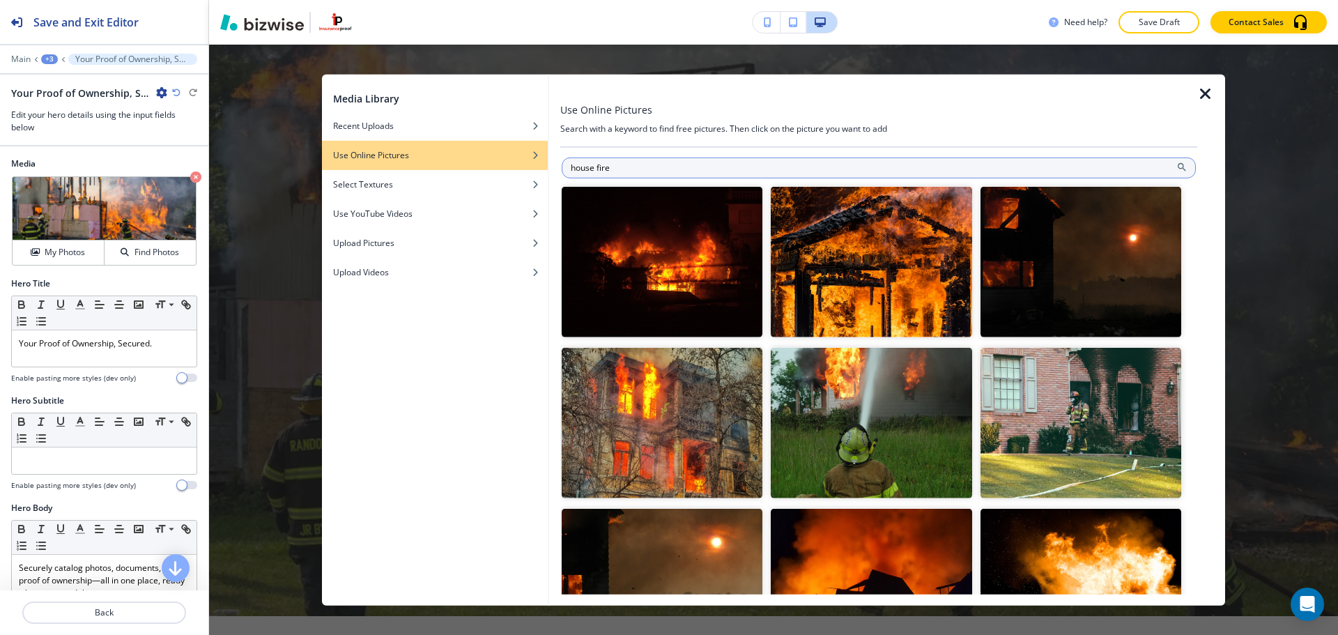
click at [592, 173] on input "house fire" at bounding box center [879, 167] width 634 height 21
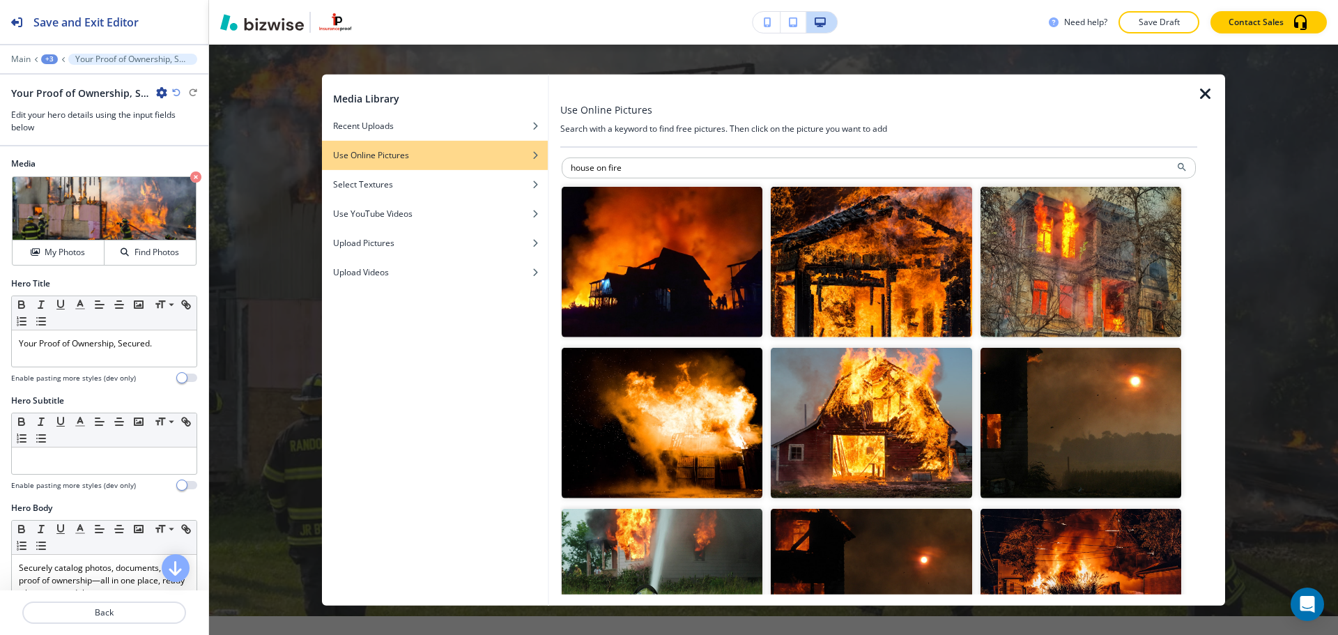
click at [923, 179] on div at bounding box center [879, 182] width 634 height 8
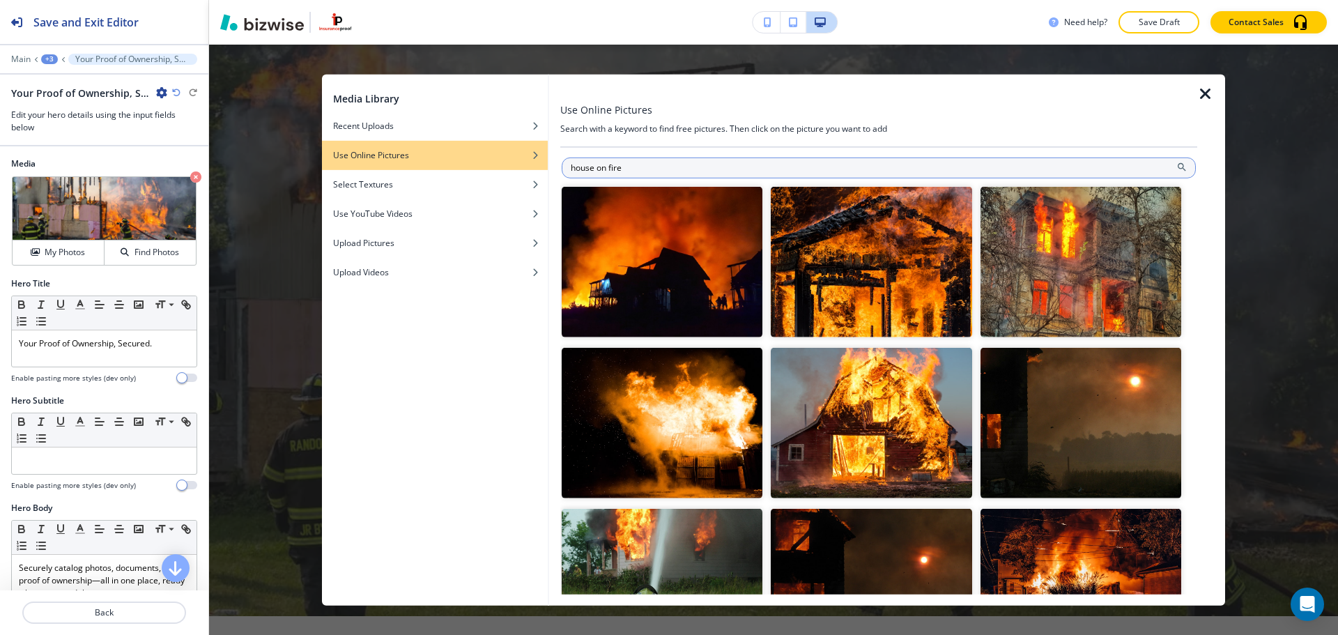
click at [923, 173] on input "house on fire" at bounding box center [879, 167] width 634 height 21
click at [569, 172] on input "bburning house" at bounding box center [879, 167] width 634 height 21
type input "burning house"
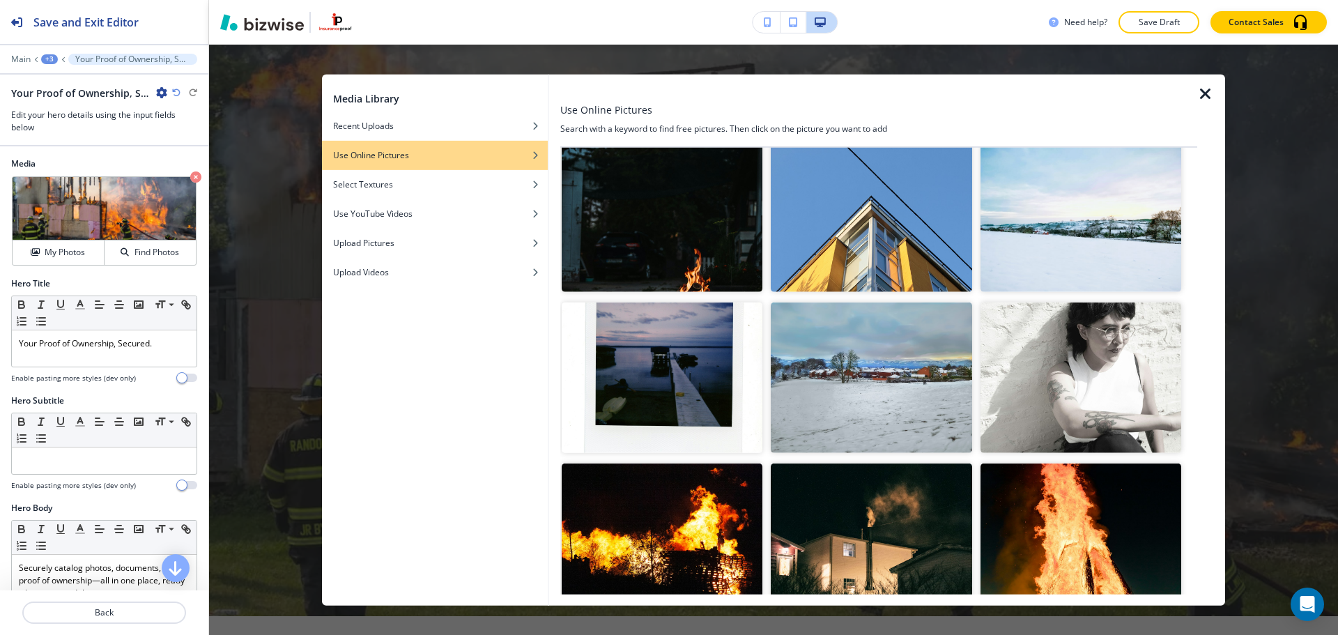
scroll to position [1184, 0]
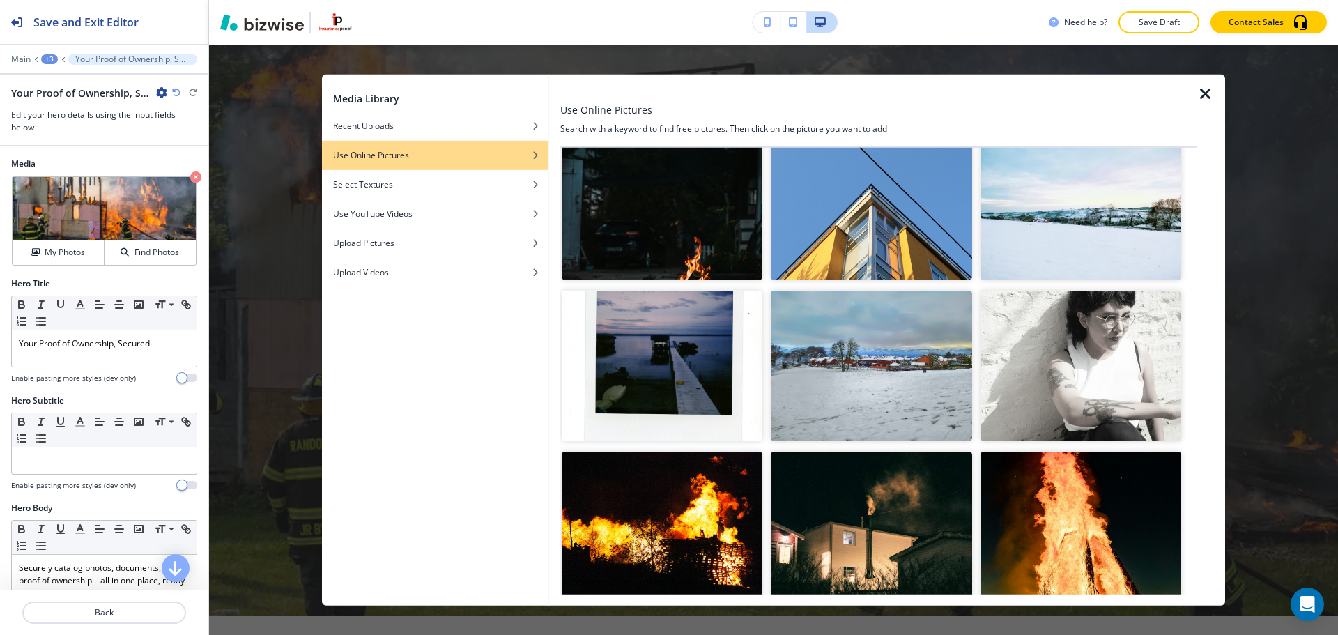
click at [1205, 99] on icon "button" at bounding box center [1205, 93] width 17 height 17
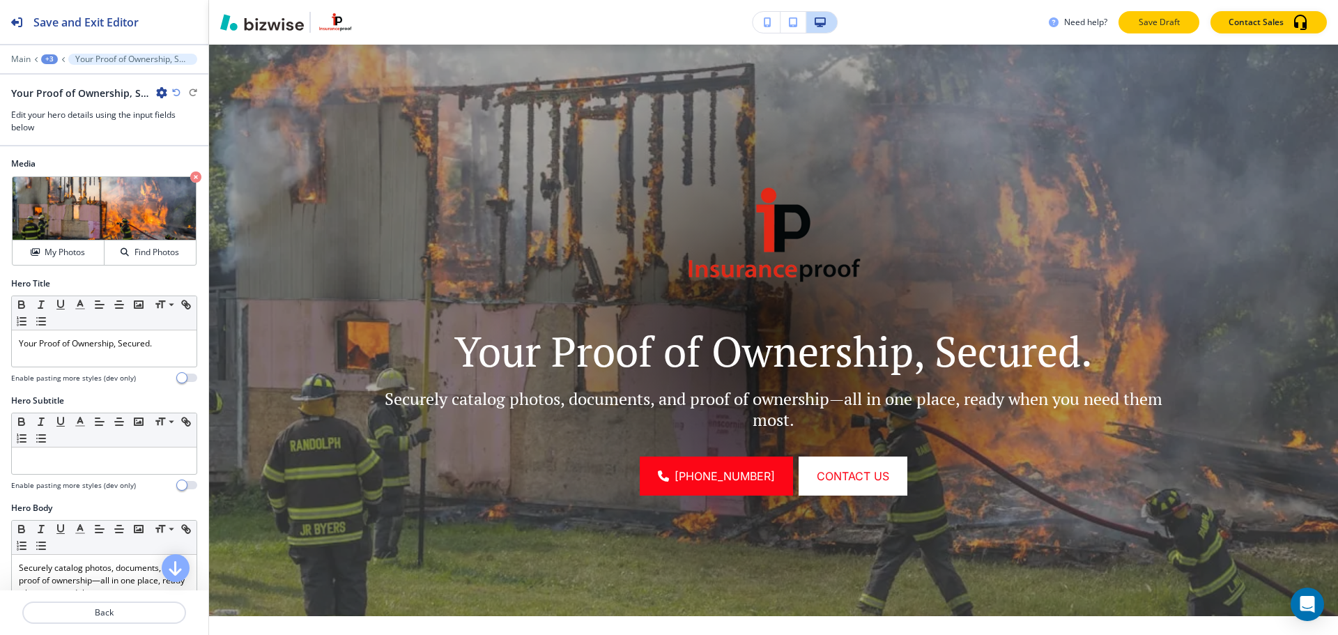
click at [1151, 31] on button "Save Draft" at bounding box center [1158, 22] width 81 height 22
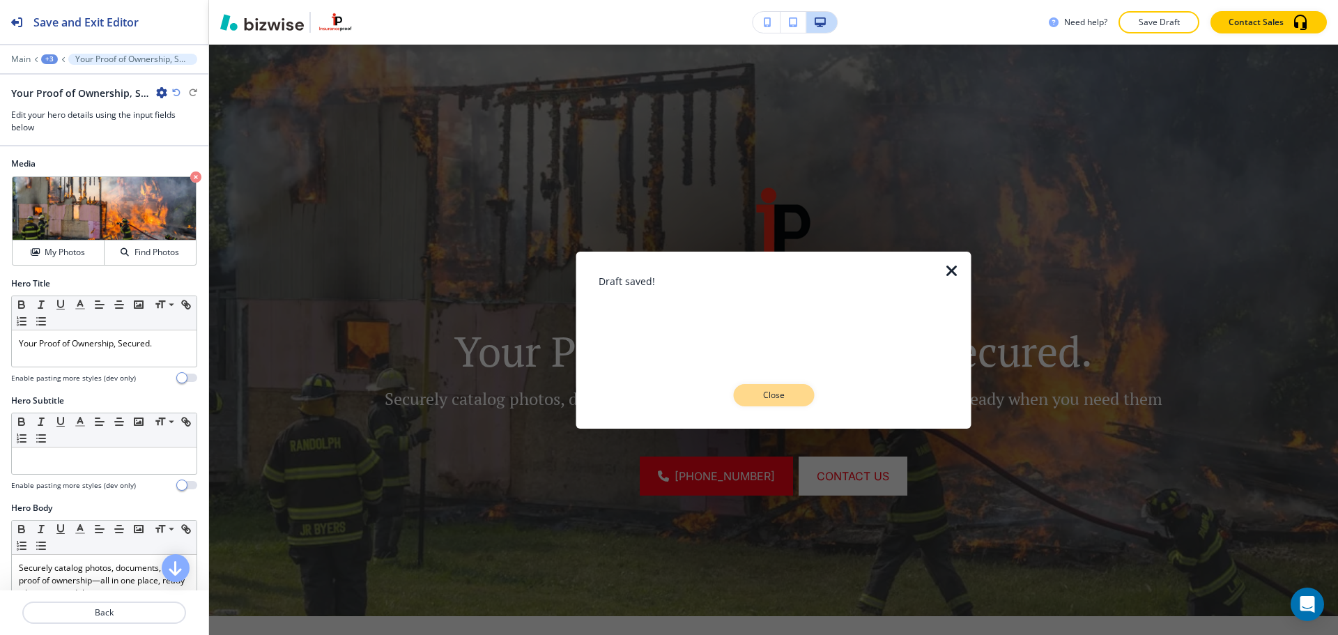
click at [761, 394] on p "Close" at bounding box center [773, 395] width 45 height 13
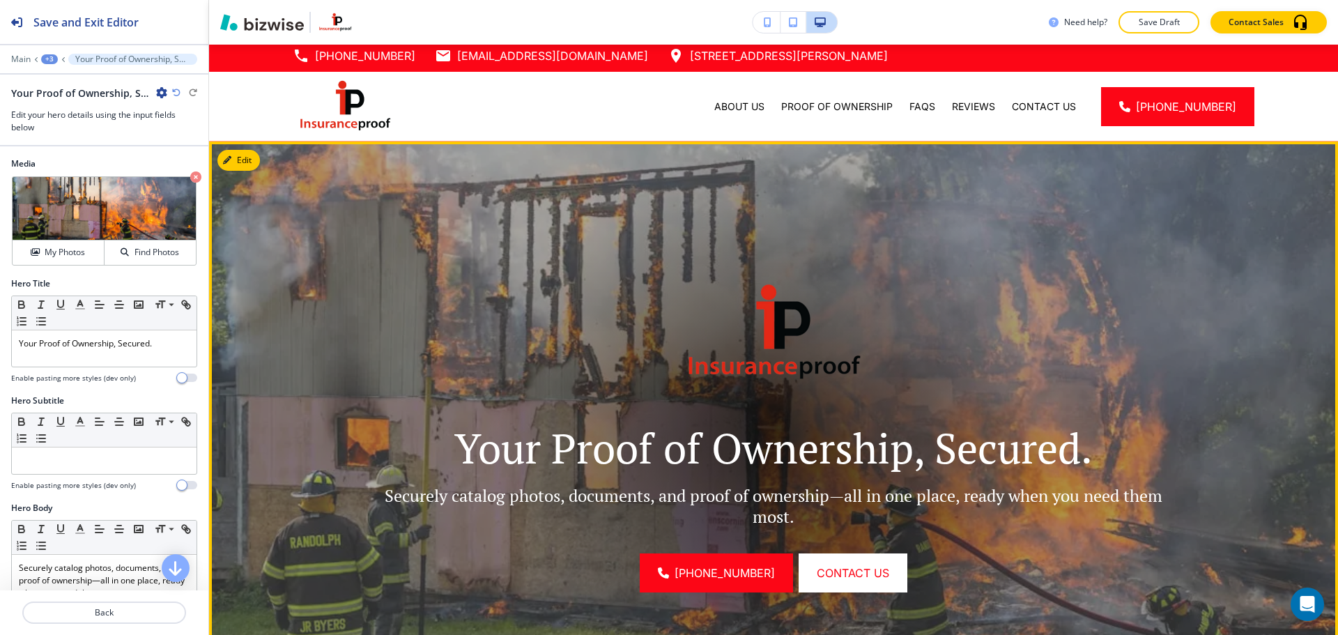
scroll to position [0, 0]
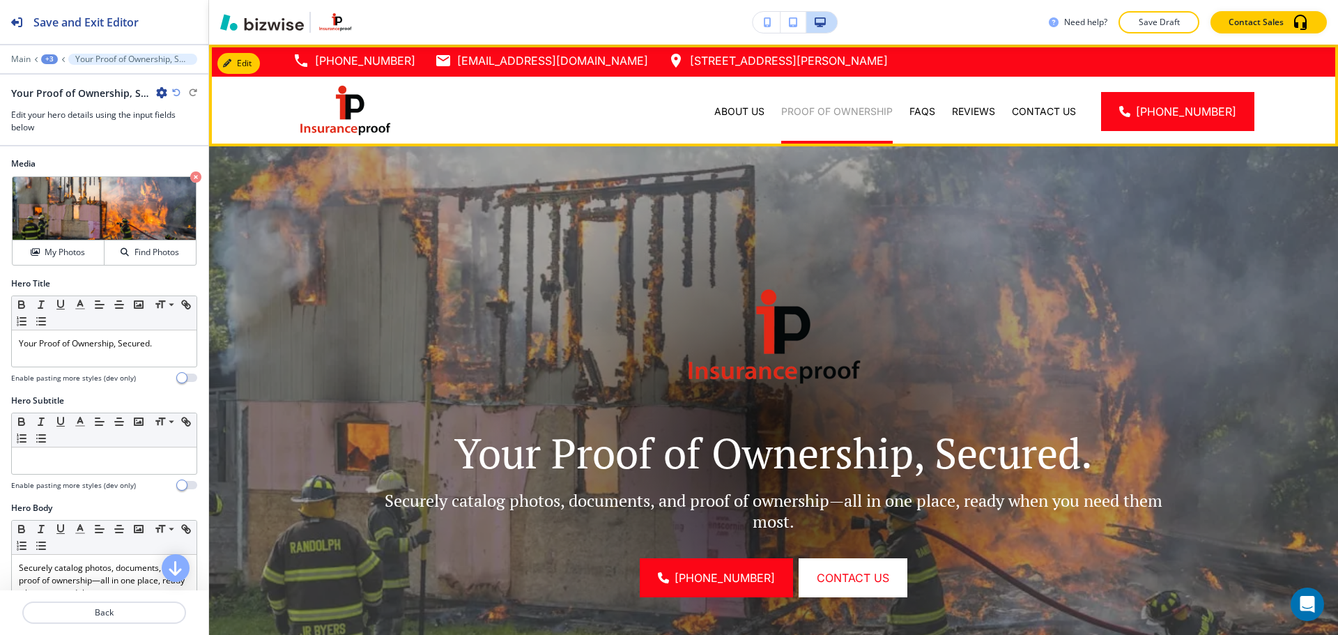
click at [860, 107] on p "Proof of Ownership" at bounding box center [836, 112] width 111 height 14
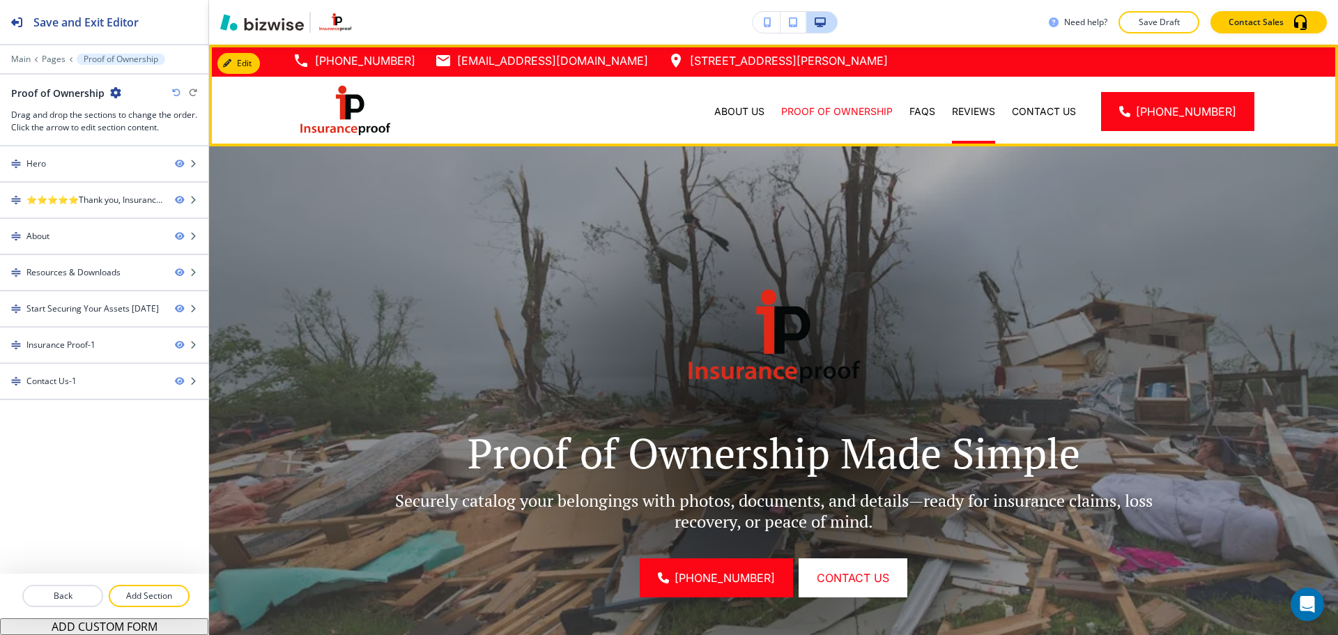
click at [935, 108] on p "FAQs" at bounding box center [922, 112] width 26 height 14
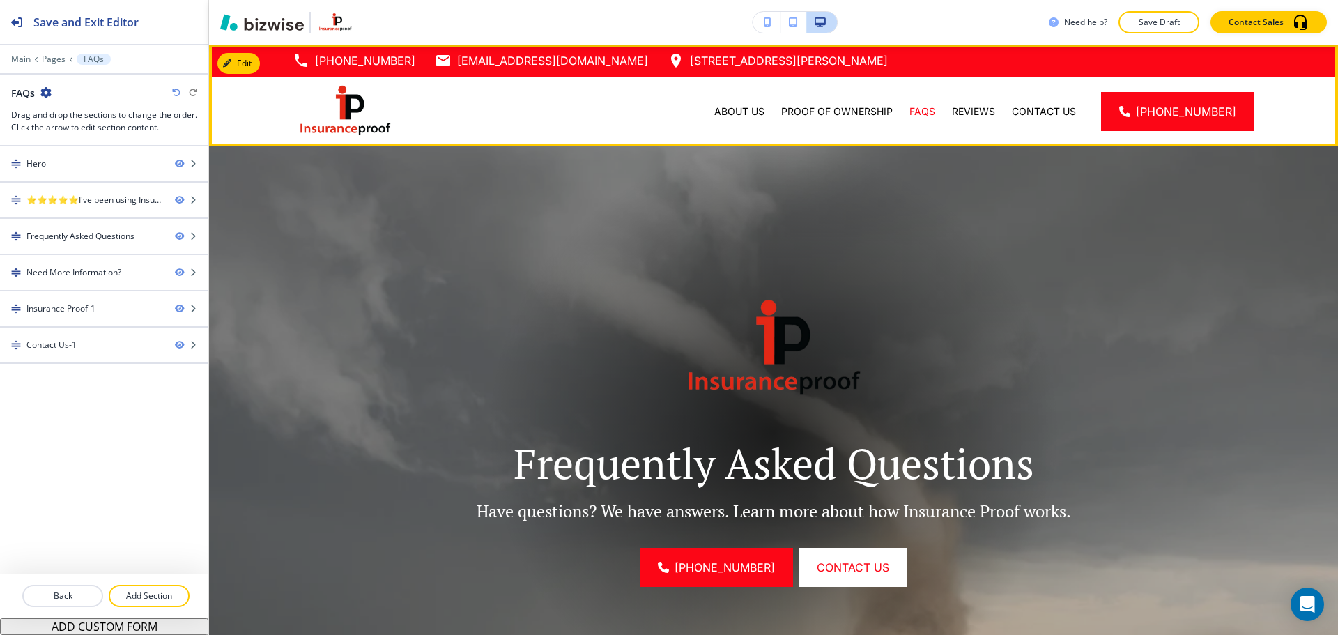
click at [986, 125] on div "Reviews" at bounding box center [973, 112] width 60 height 70
click at [986, 114] on p "Reviews" at bounding box center [973, 112] width 43 height 14
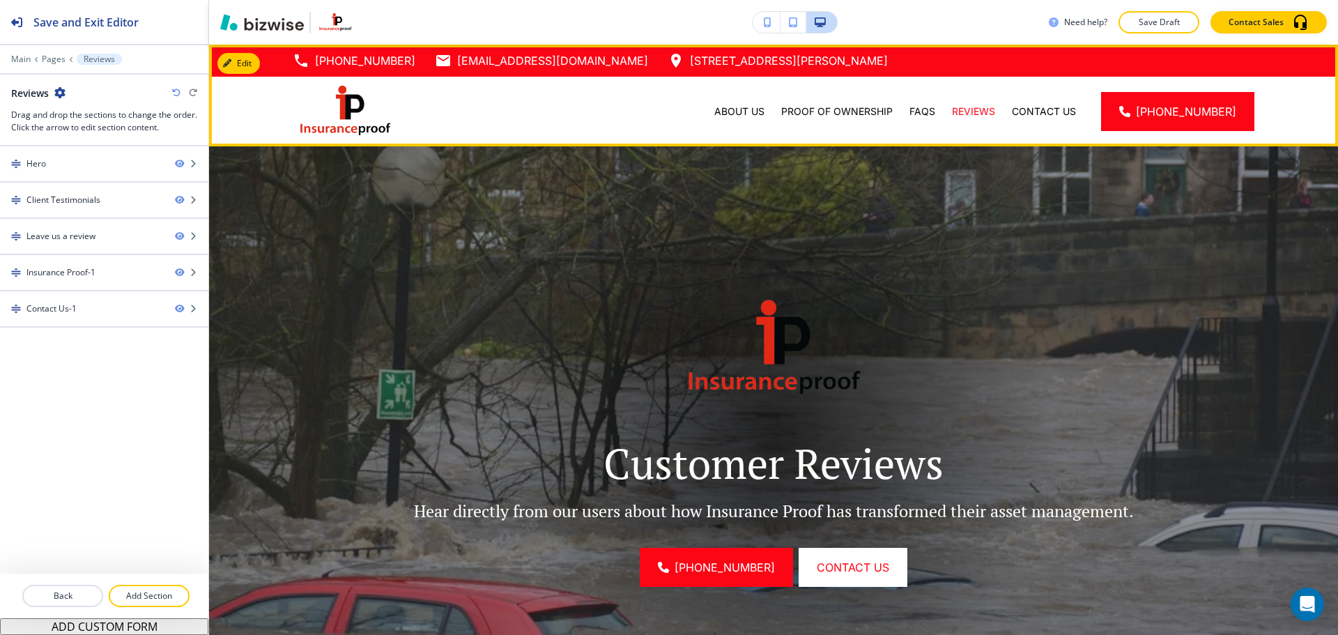
click at [1048, 121] on div "Contact Us" at bounding box center [1043, 112] width 81 height 70
click at [1051, 109] on p "Contact Us" at bounding box center [1044, 112] width 64 height 14
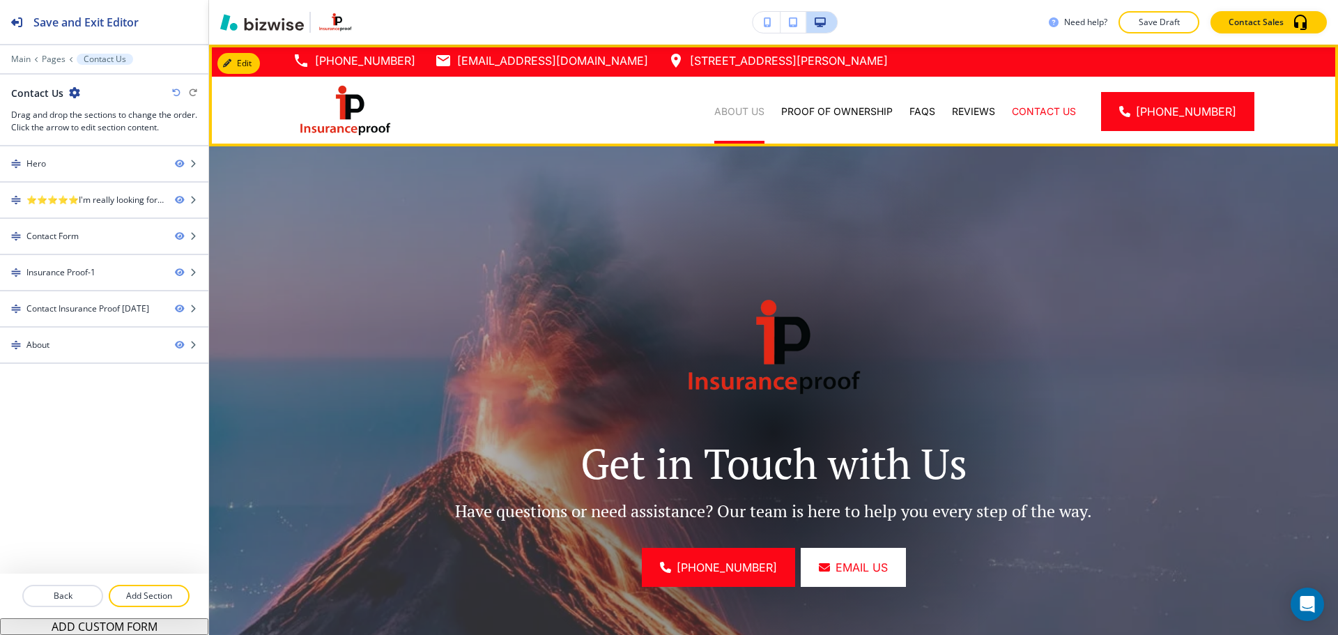
click at [754, 114] on p "About Us" at bounding box center [739, 112] width 50 height 14
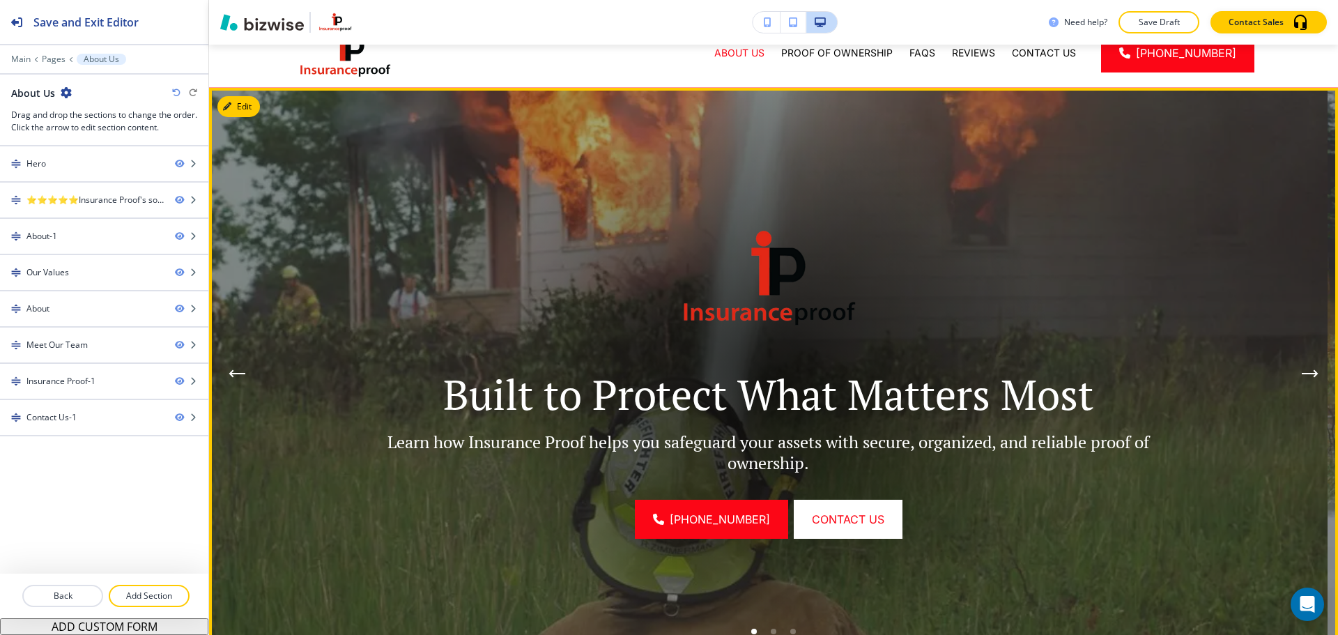
scroll to position [139, 0]
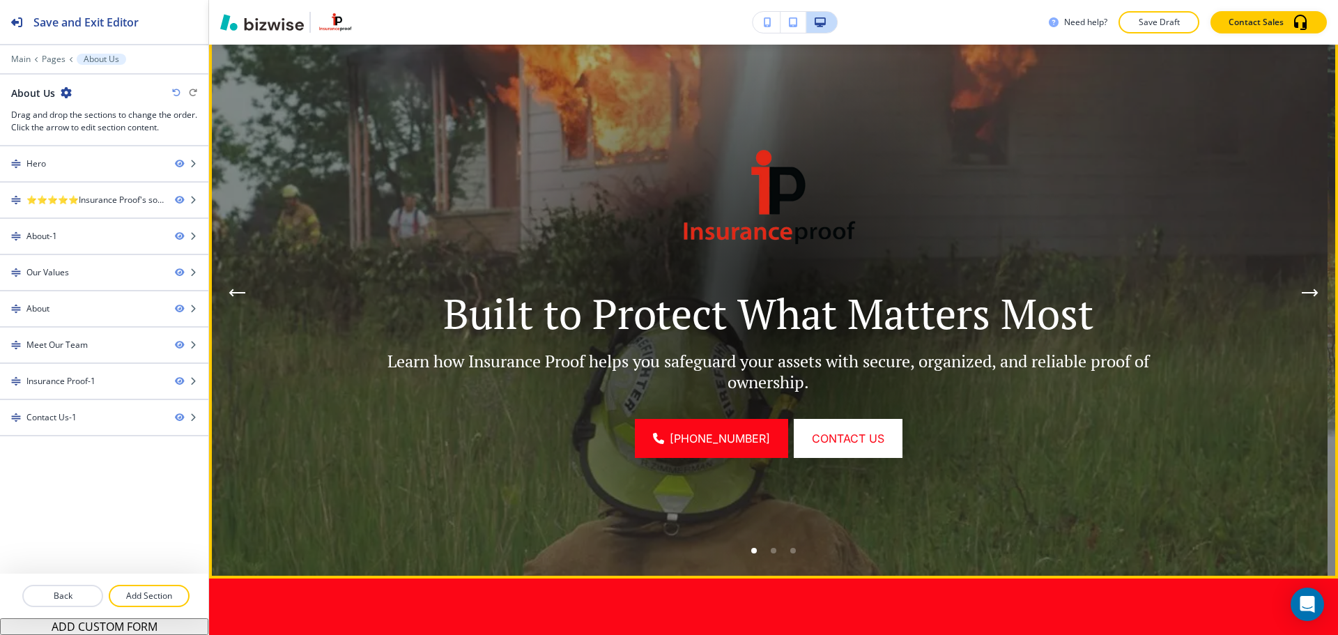
click at [246, 298] on button "Previous Hero Image" at bounding box center [237, 293] width 28 height 28
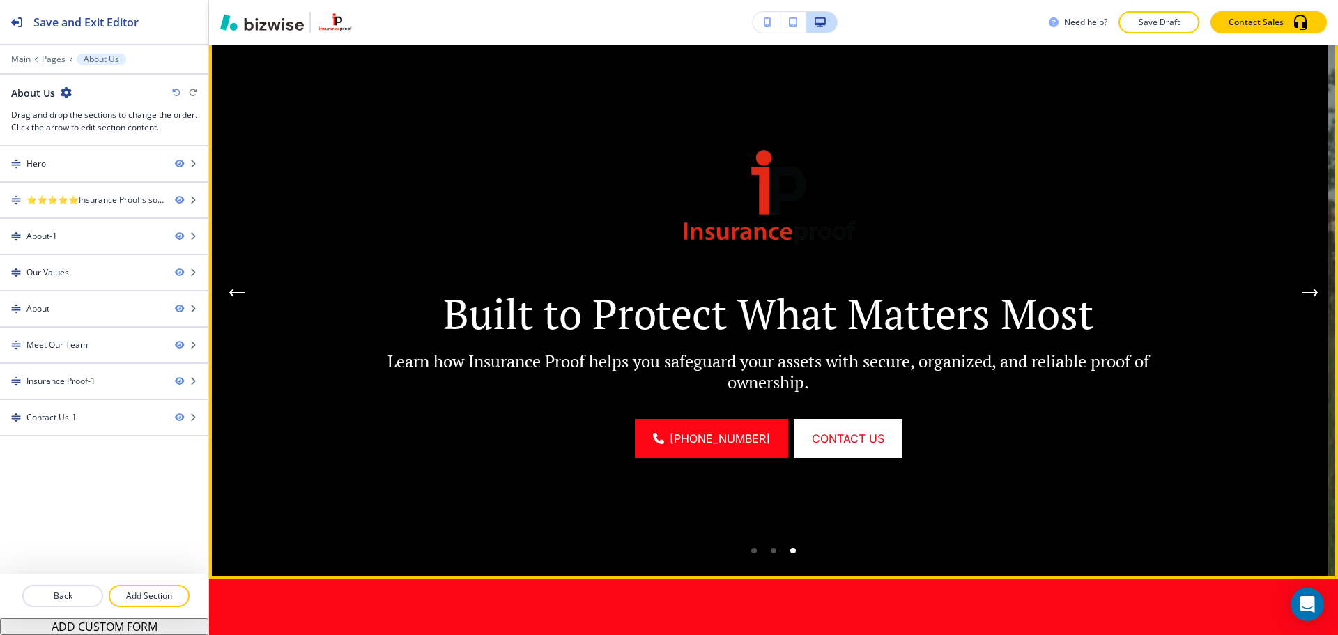
click at [246, 297] on button "Previous Hero Image" at bounding box center [237, 293] width 28 height 28
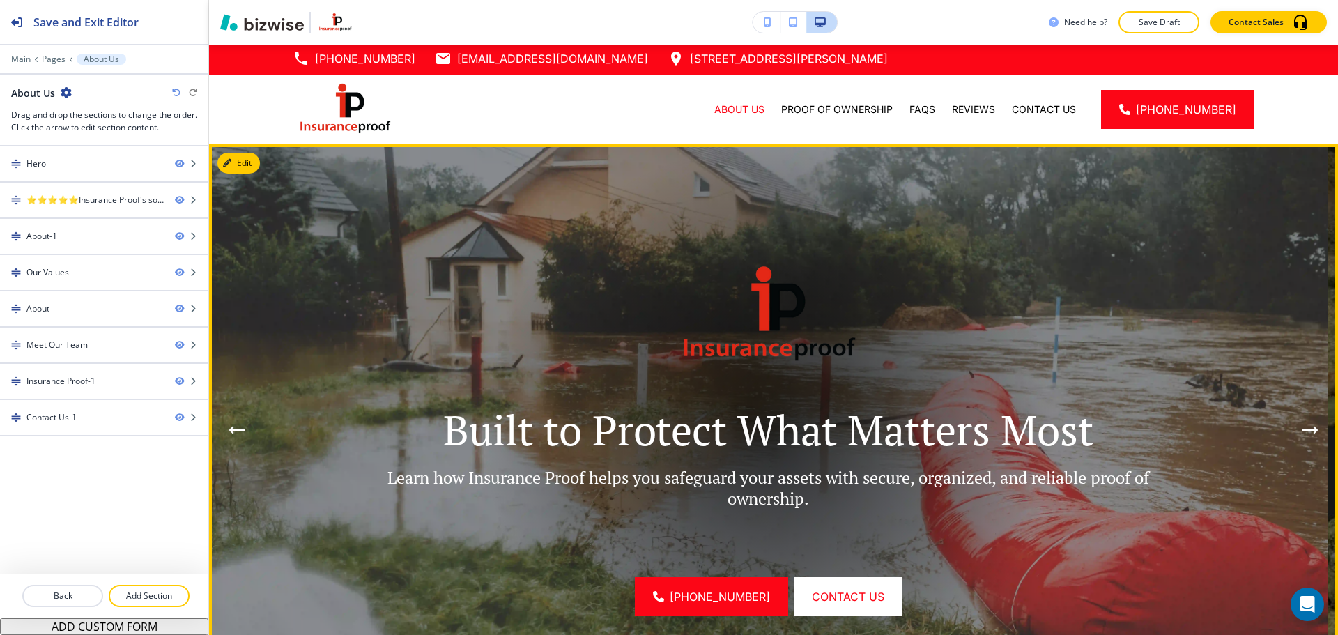
scroll to position [0, 0]
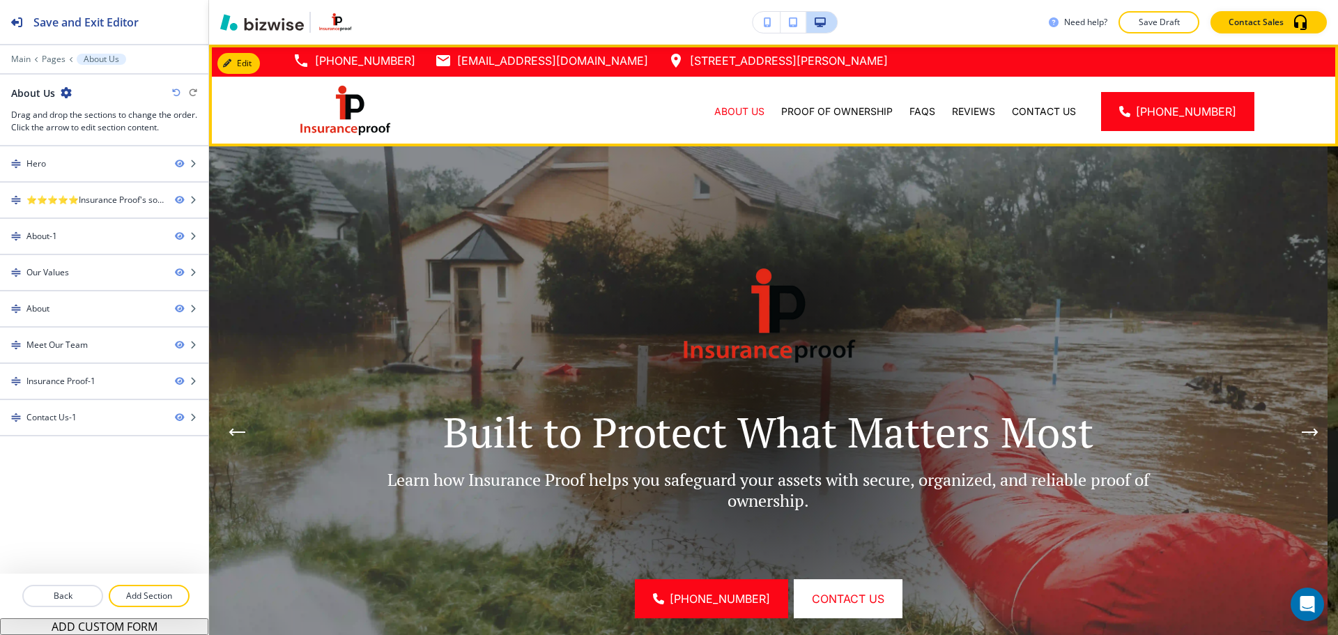
click at [338, 112] on img at bounding box center [345, 111] width 105 height 59
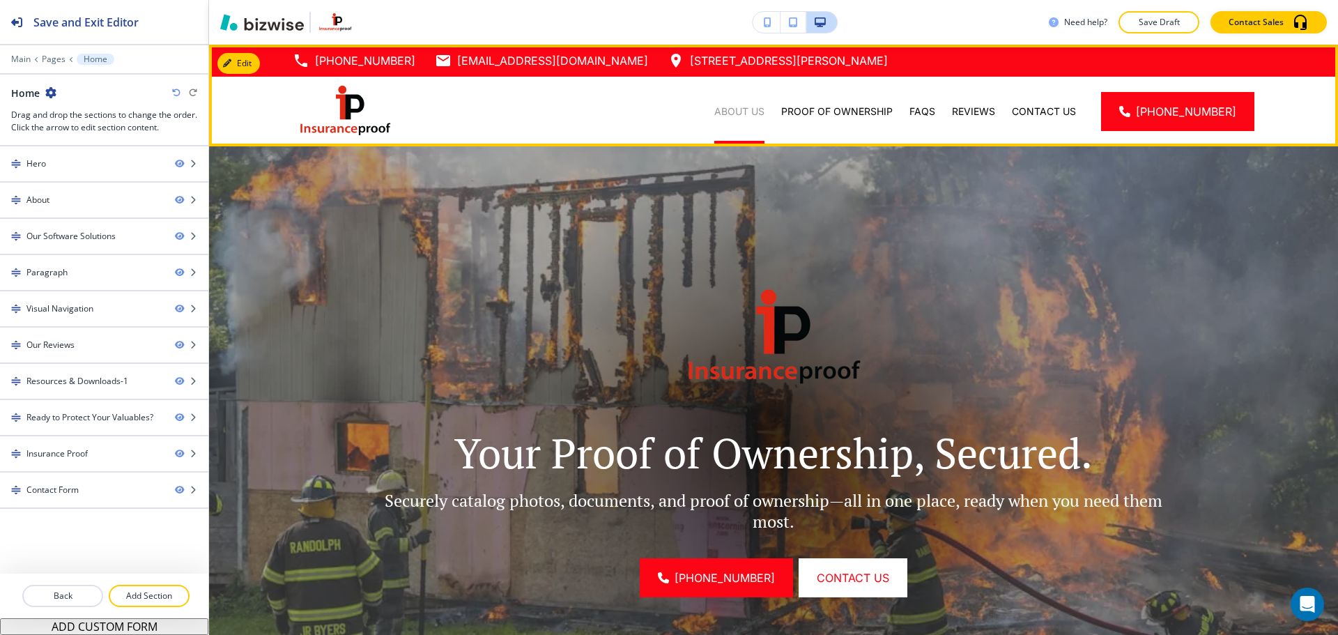
click at [751, 117] on p "About Us" at bounding box center [739, 112] width 50 height 14
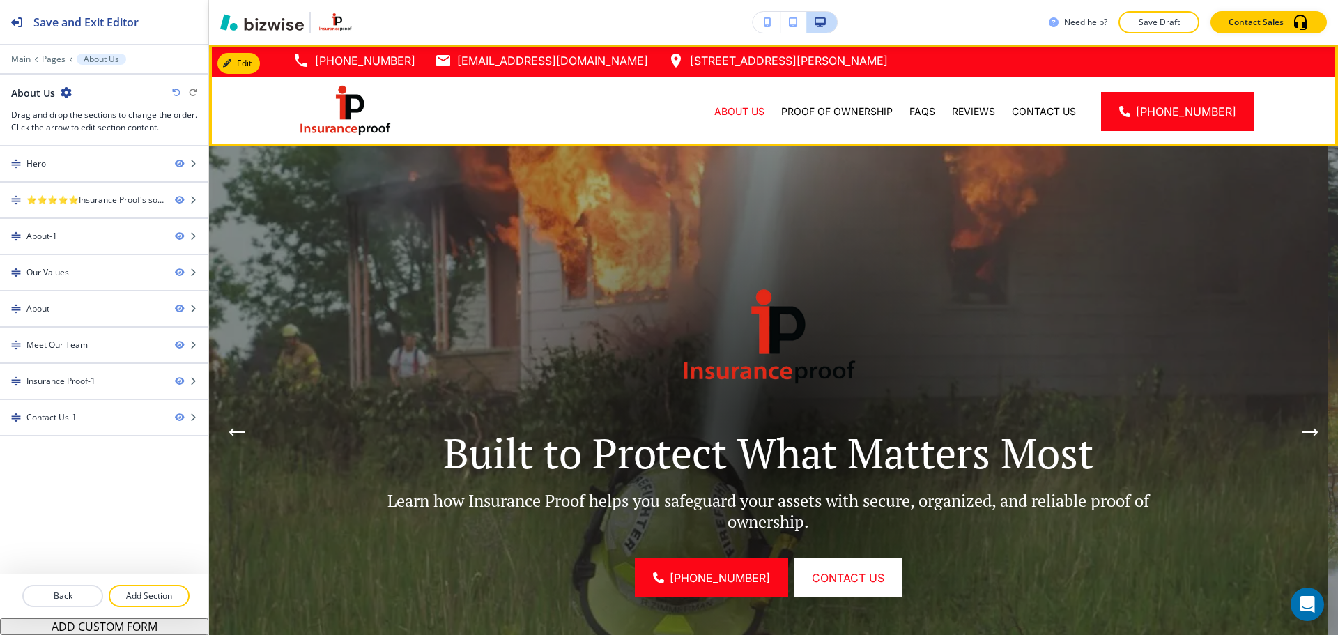
click at [348, 116] on img at bounding box center [345, 111] width 105 height 59
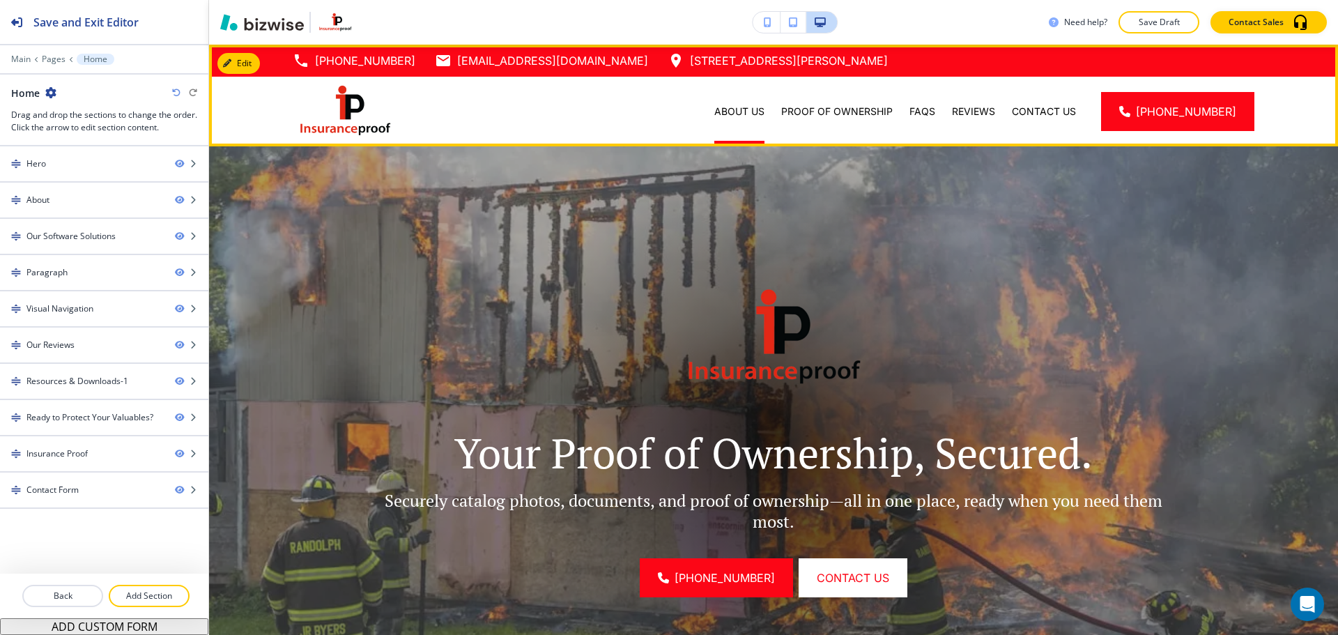
click at [773, 116] on div "About Us" at bounding box center [739, 112] width 67 height 14
click at [749, 118] on div "About Us" at bounding box center [739, 112] width 67 height 70
click at [751, 109] on p "About Us" at bounding box center [739, 112] width 50 height 14
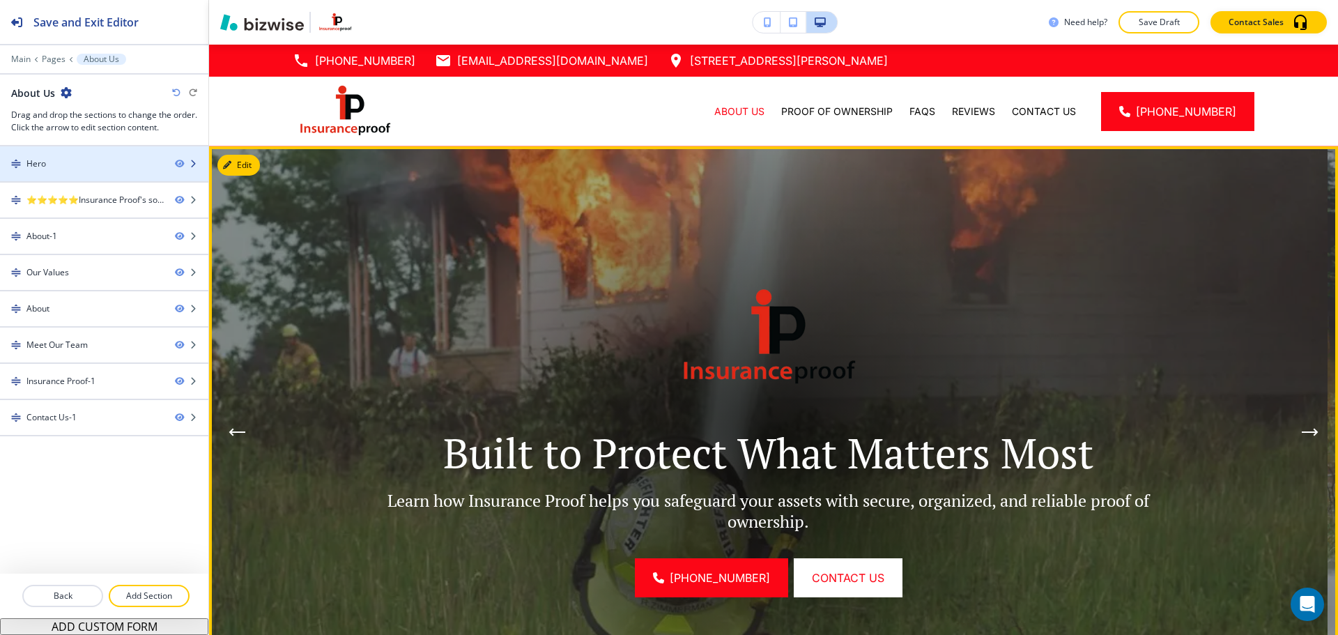
click at [133, 166] on div "Hero" at bounding box center [82, 163] width 164 height 13
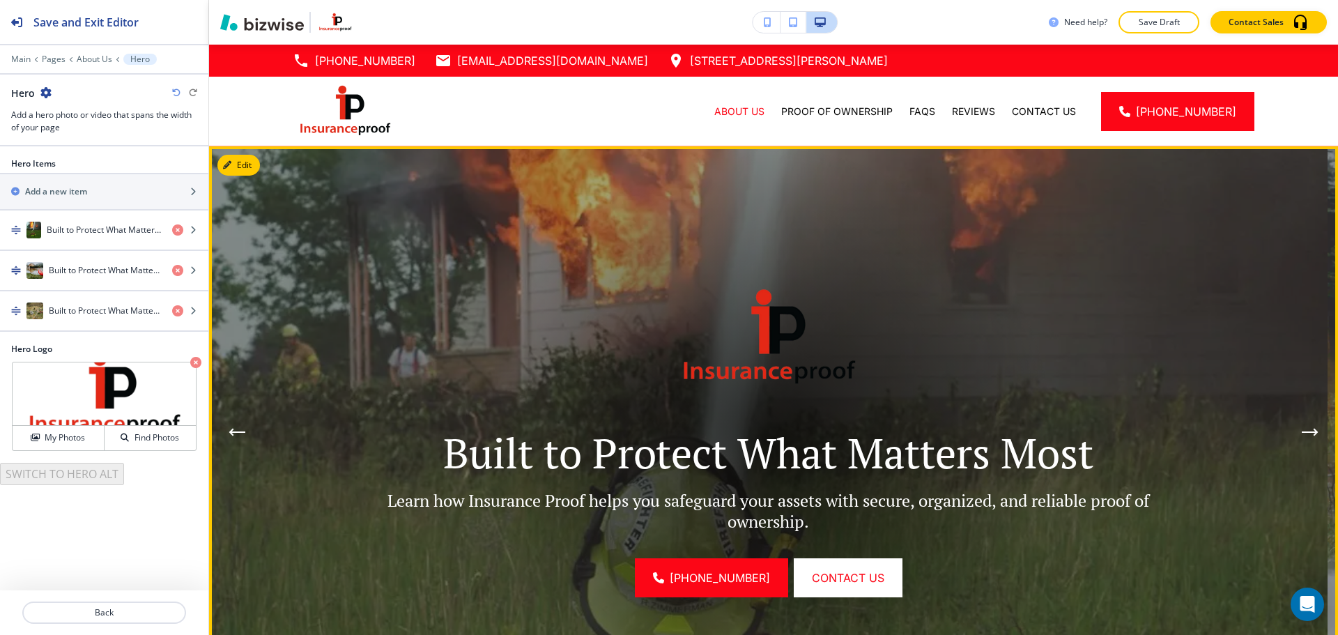
scroll to position [102, 0]
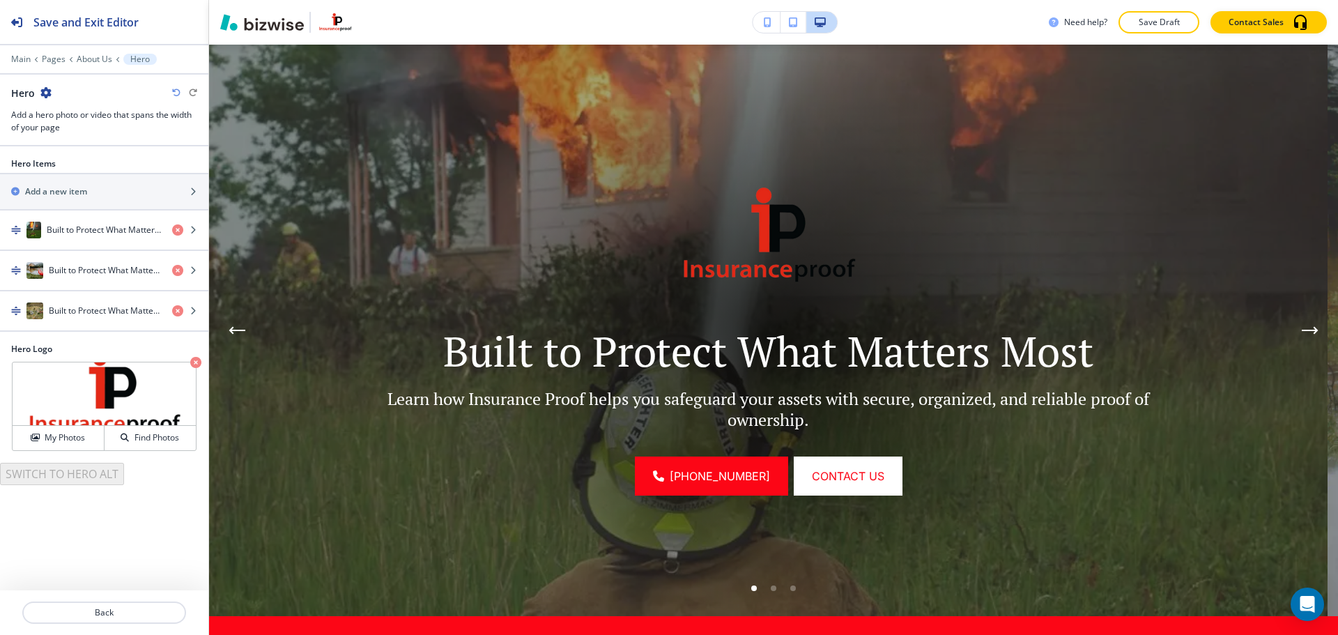
click at [43, 87] on icon "button" at bounding box center [45, 92] width 11 height 11
click at [77, 141] on p "Duplicate Section" at bounding box center [84, 141] width 71 height 13
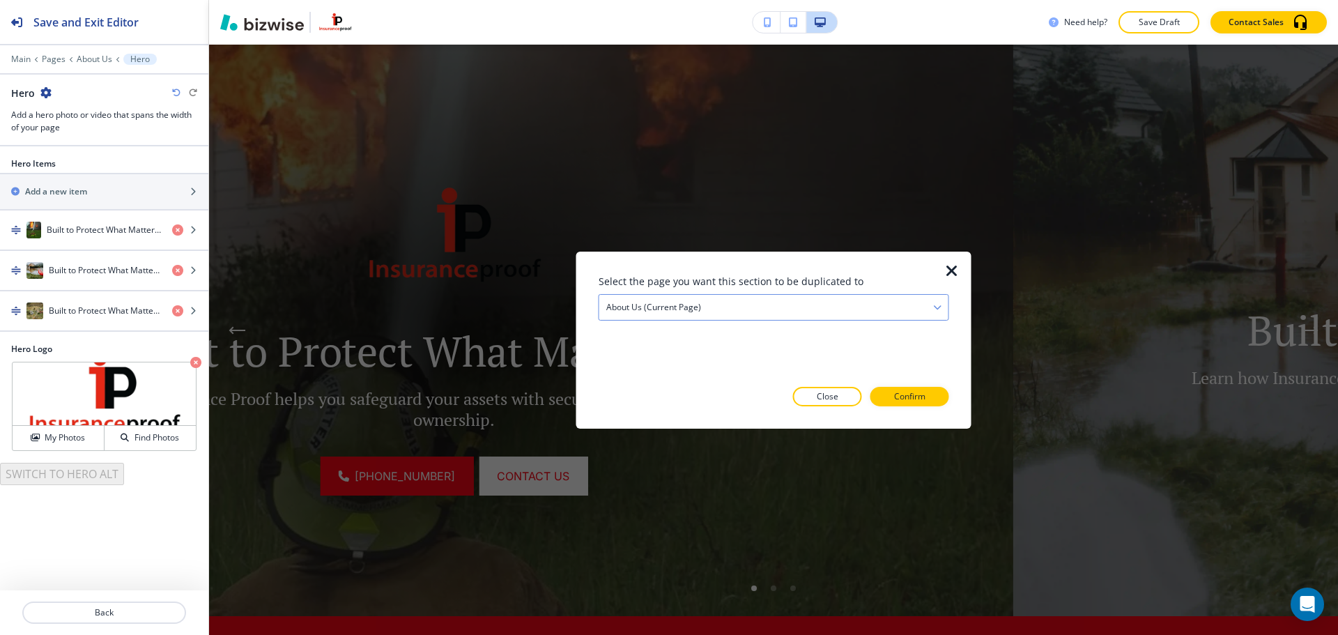
click at [815, 302] on div "About Us (current page)" at bounding box center [773, 306] width 349 height 25
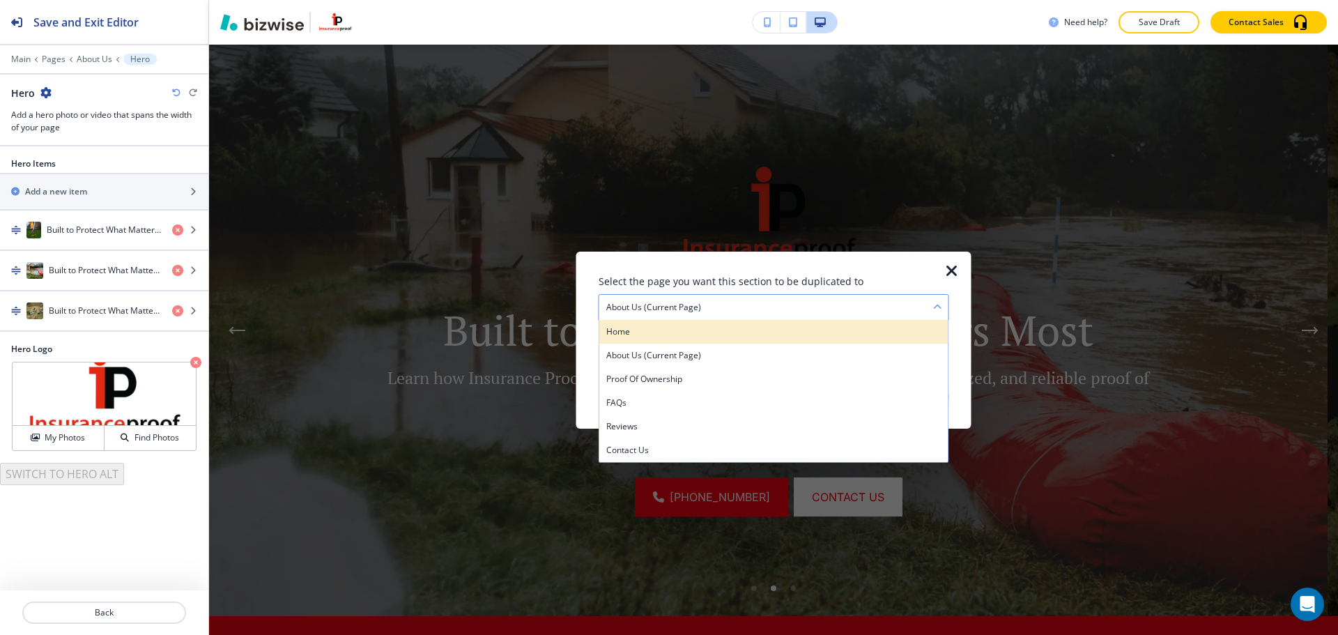
click at [727, 328] on h4 "Home" at bounding box center [773, 331] width 335 height 13
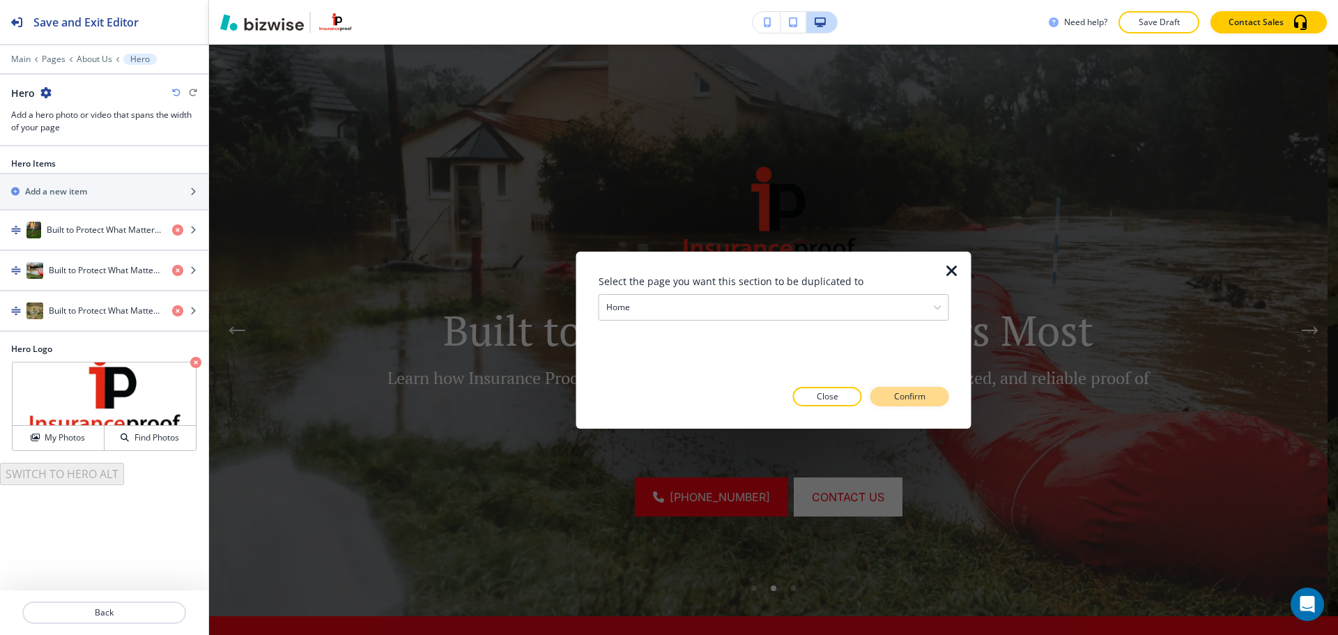
click at [906, 396] on p "Confirm" at bounding box center [909, 396] width 31 height 13
click at [795, 400] on p "Close" at bounding box center [802, 396] width 22 height 13
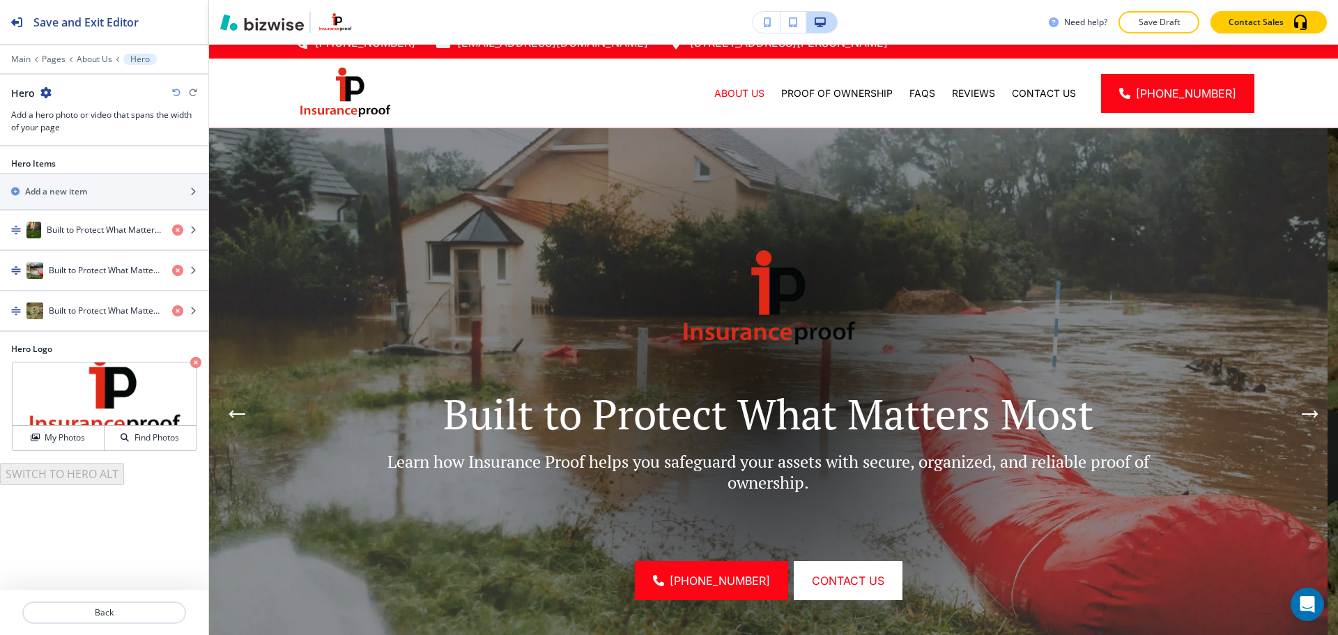
scroll to position [0, 0]
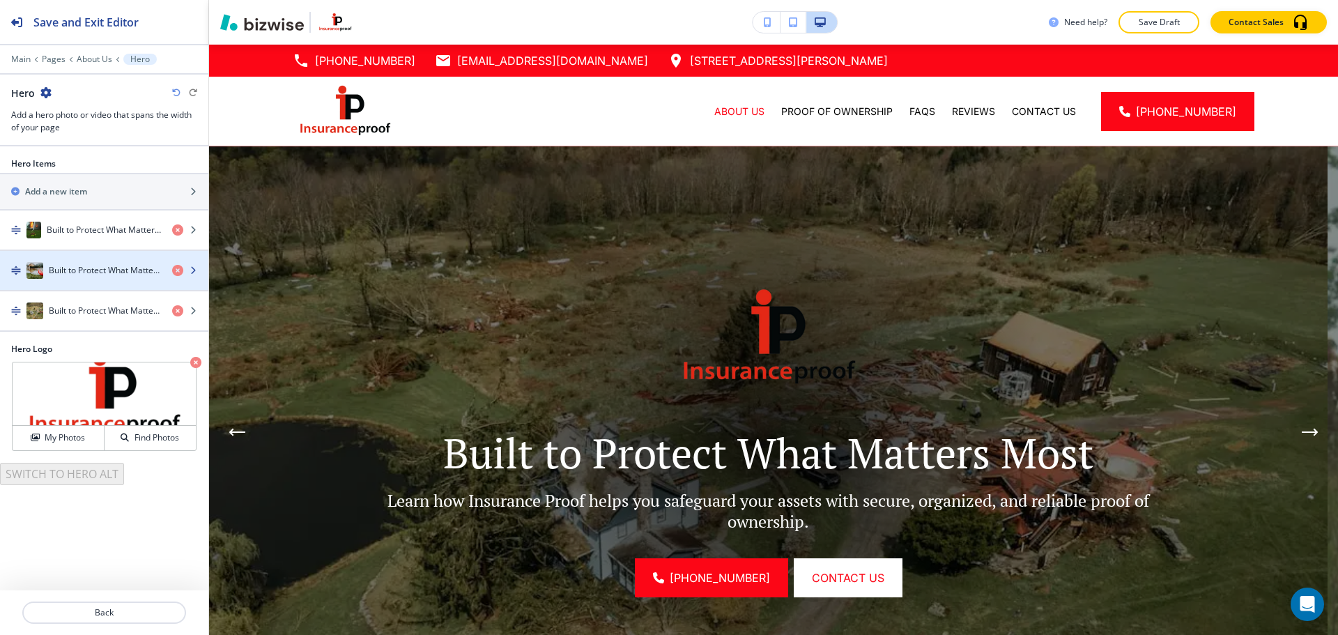
click at [95, 274] on h4 "Built to Protect What Matters Most" at bounding box center [105, 270] width 112 height 13
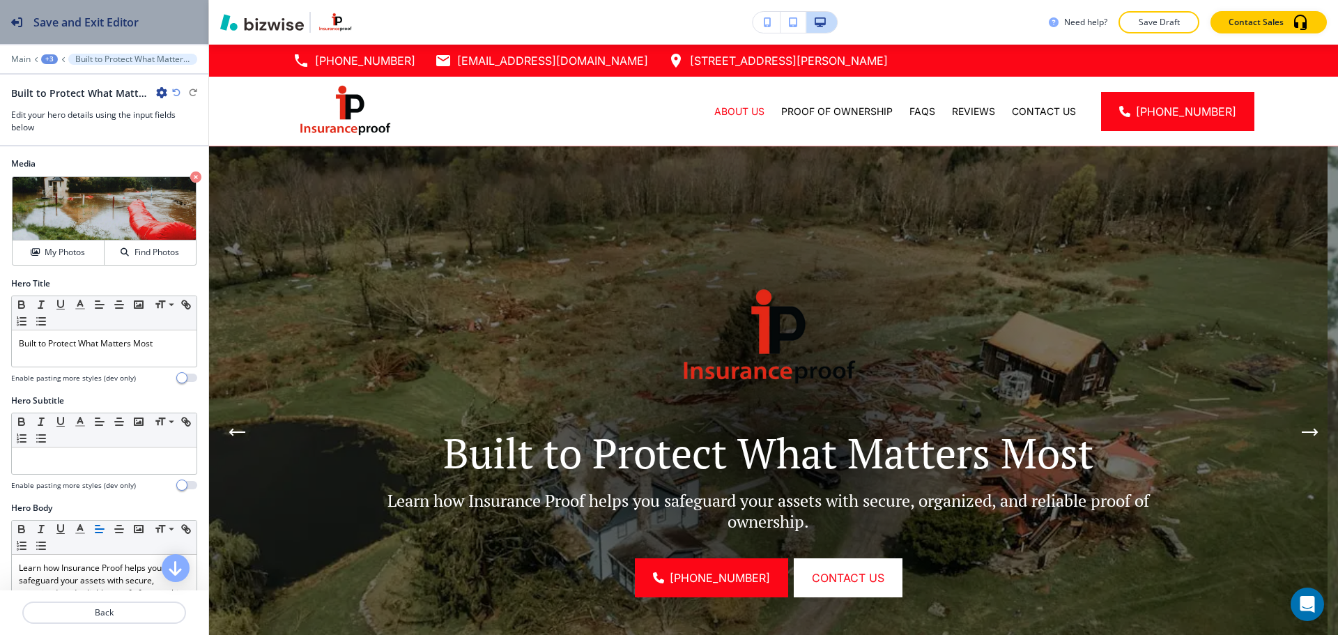
click at [20, 26] on icon "button" at bounding box center [16, 22] width 11 height 11
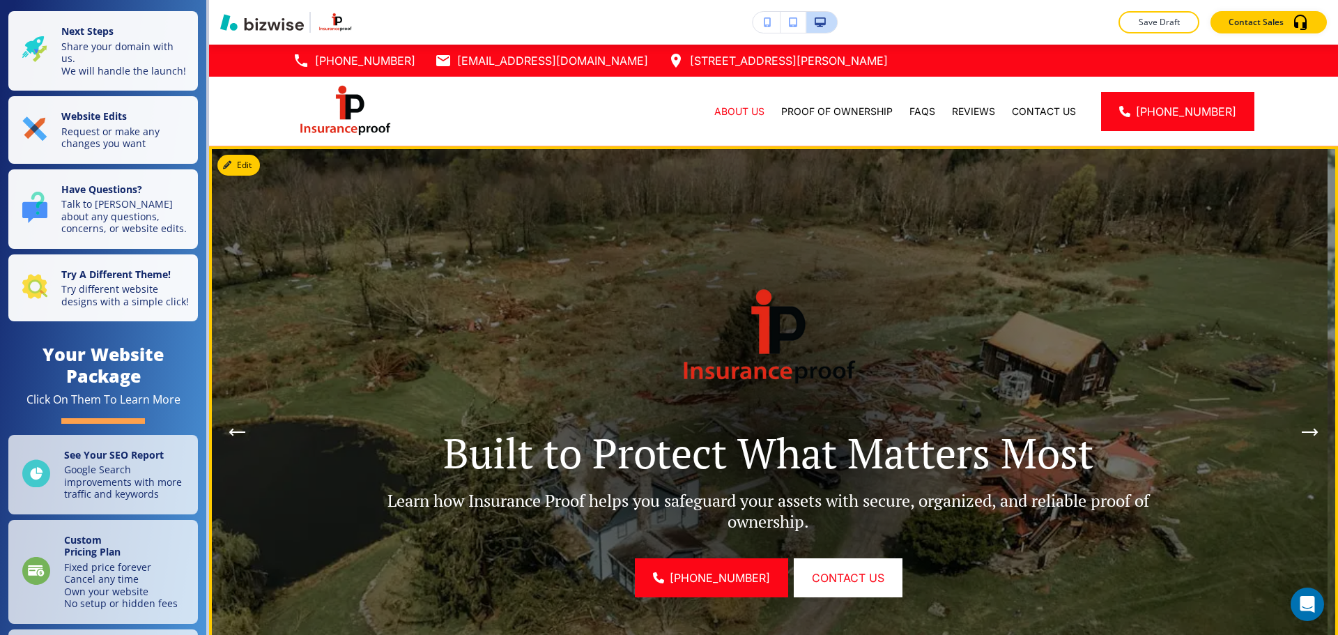
click at [442, 225] on img at bounding box center [768, 431] width 1118 height 571
click at [255, 168] on button "Edit This Section" at bounding box center [264, 165] width 94 height 21
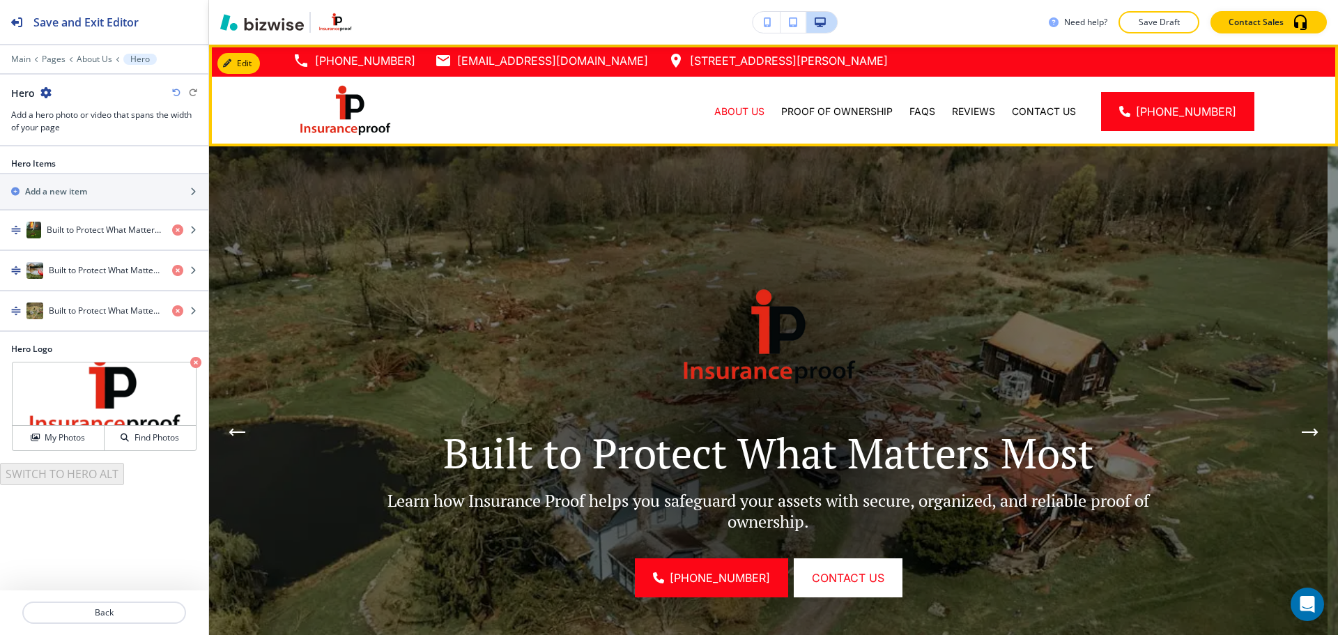
click at [358, 125] on img at bounding box center [345, 111] width 105 height 59
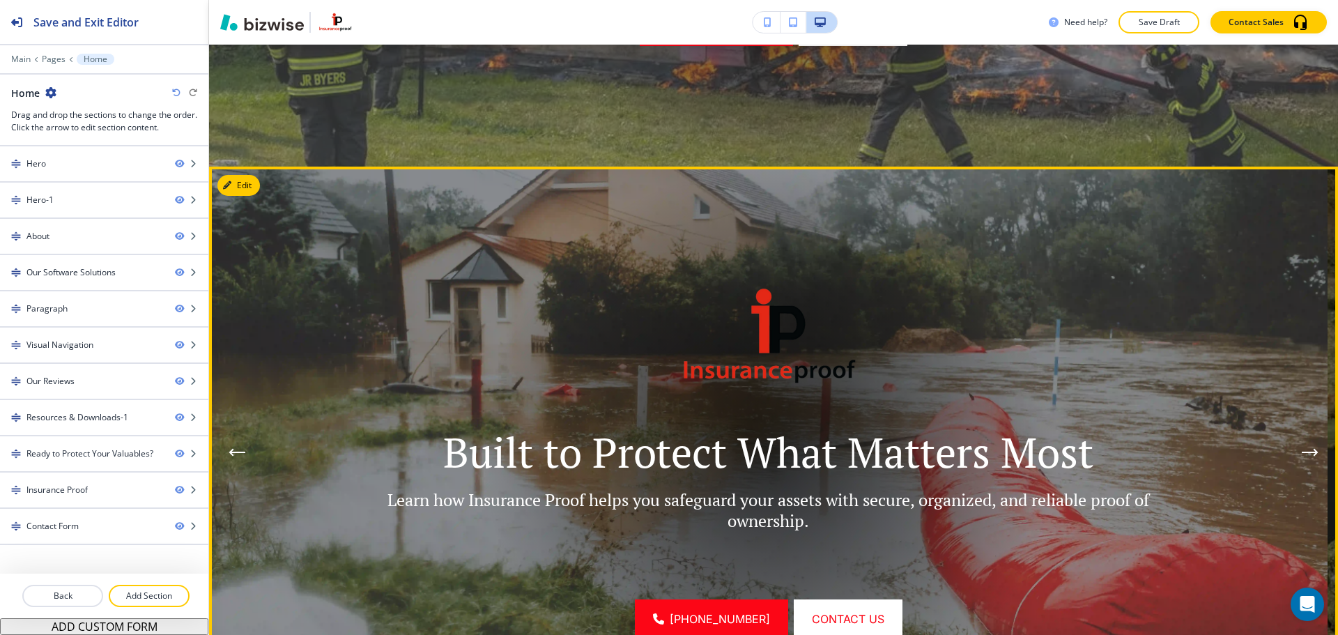
scroll to position [673, 0]
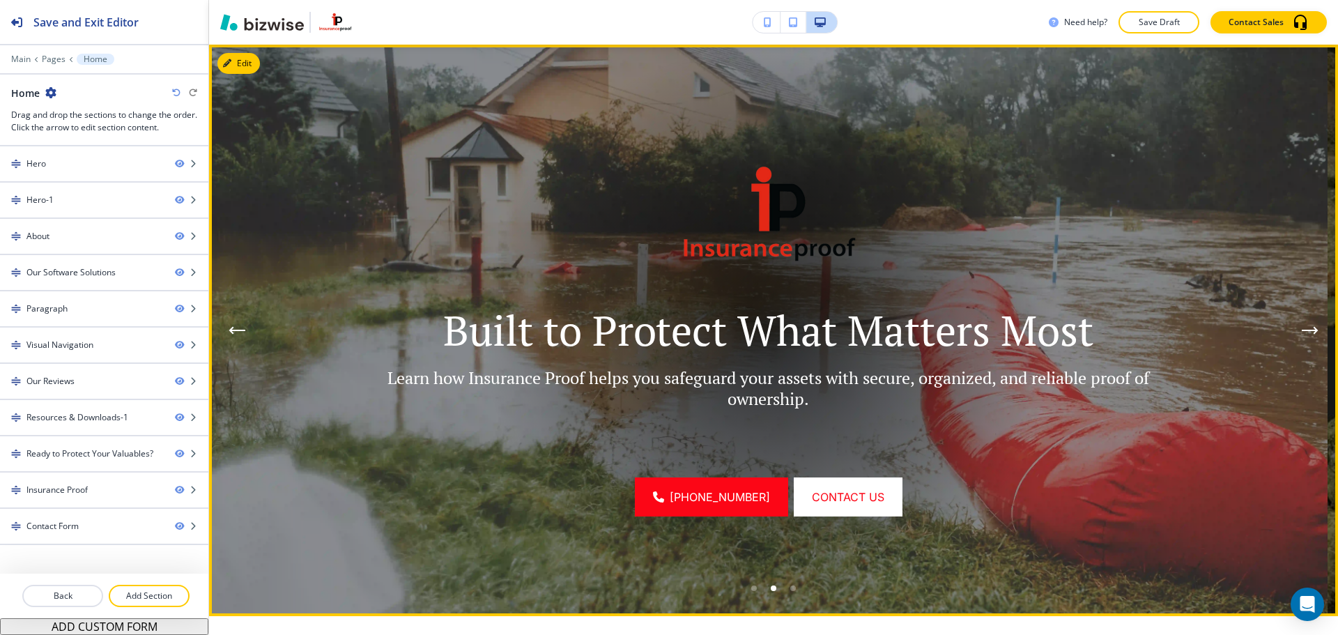
click at [247, 333] on button "Previous Hero Image" at bounding box center [237, 330] width 28 height 28
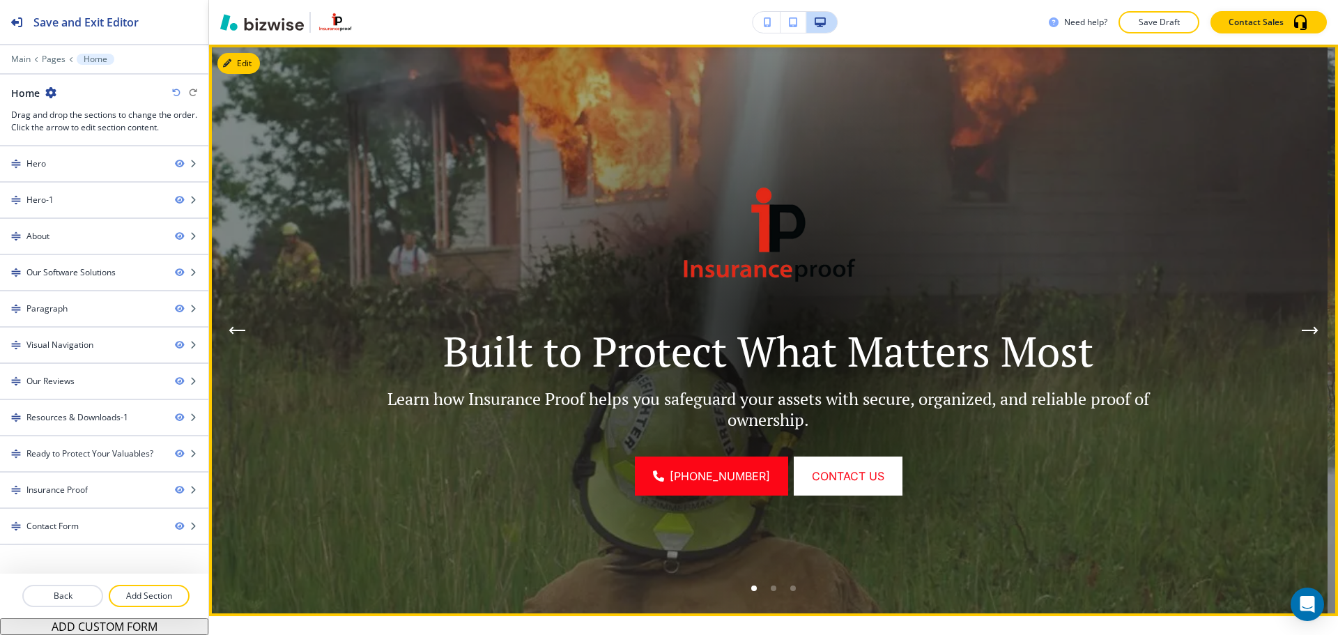
click at [247, 334] on button "Previous Hero Image" at bounding box center [237, 330] width 28 height 28
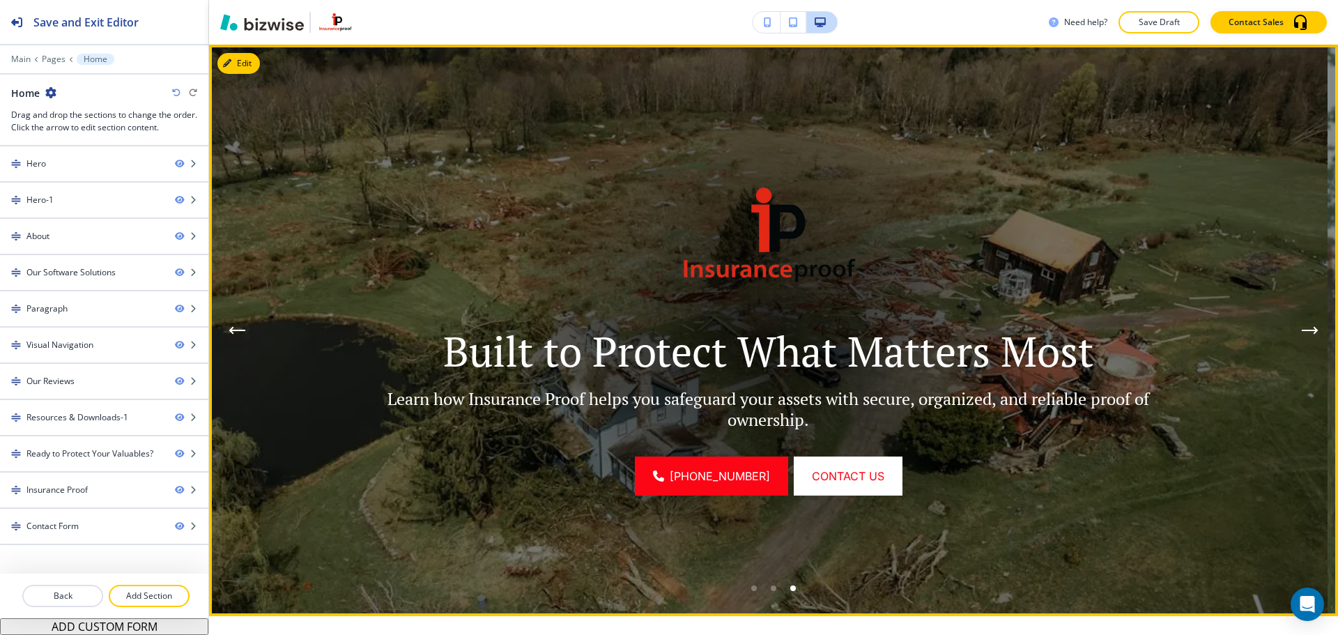
click at [247, 334] on button "Previous Hero Image" at bounding box center [237, 330] width 28 height 28
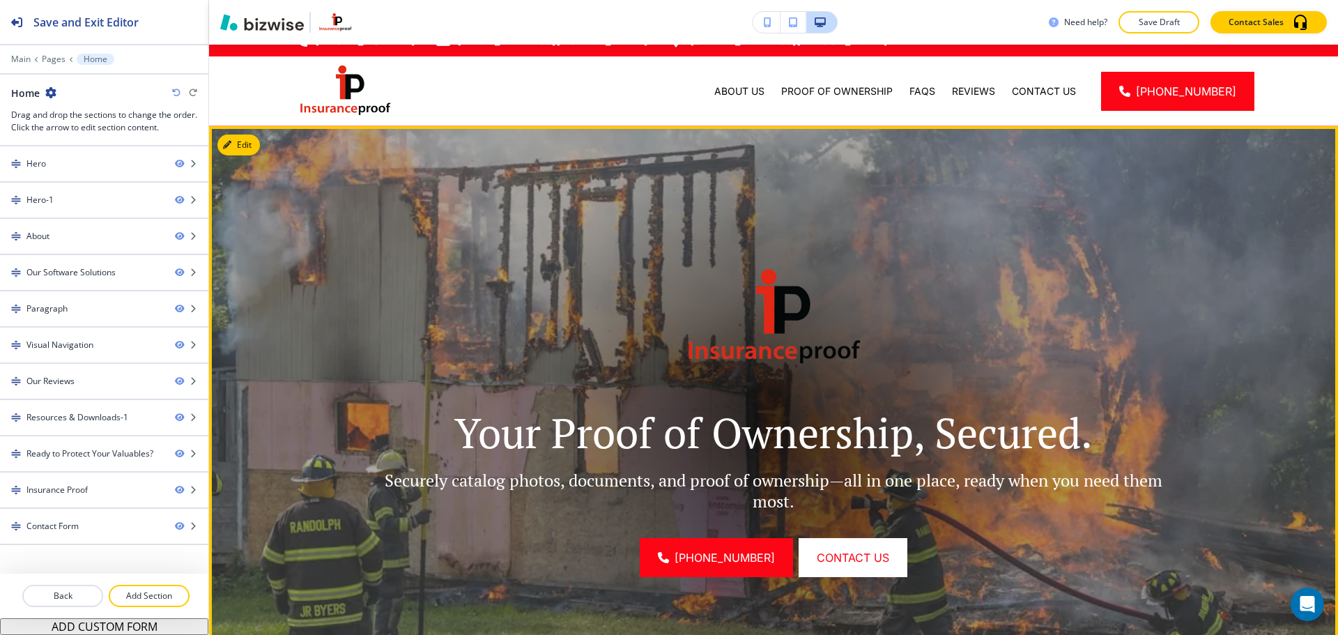
scroll to position [0, 0]
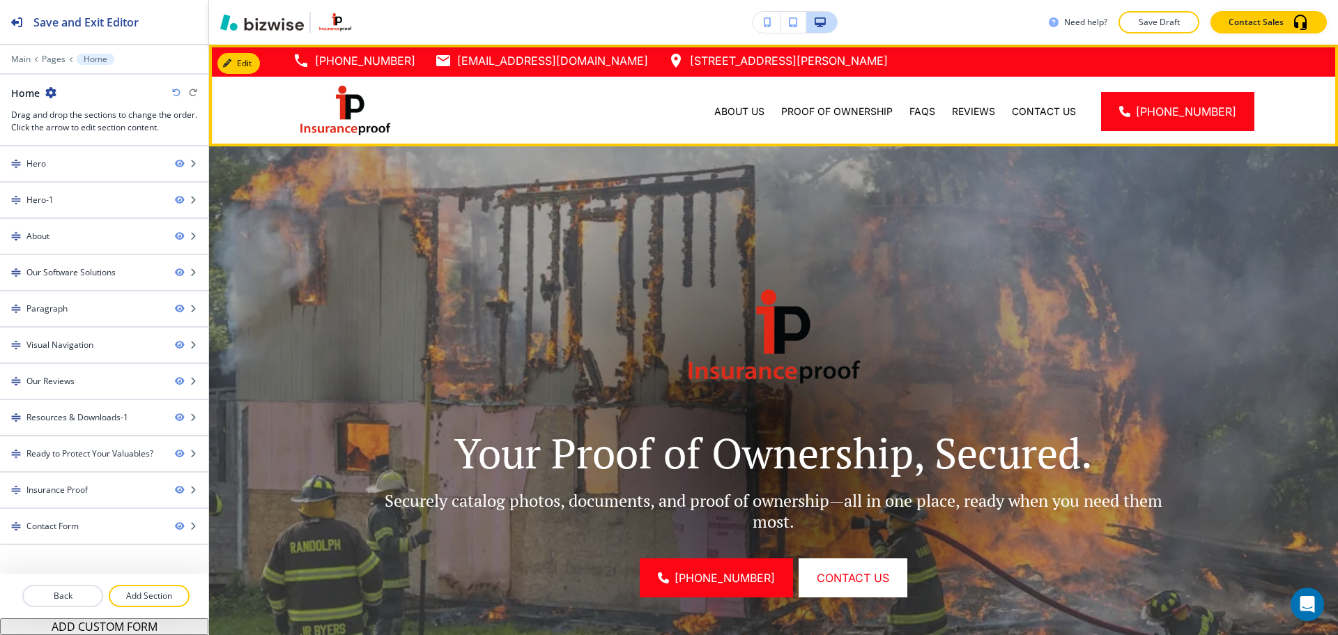
click at [762, 122] on div "About Us" at bounding box center [739, 112] width 67 height 70
click at [762, 116] on p "About Us" at bounding box center [739, 112] width 50 height 14
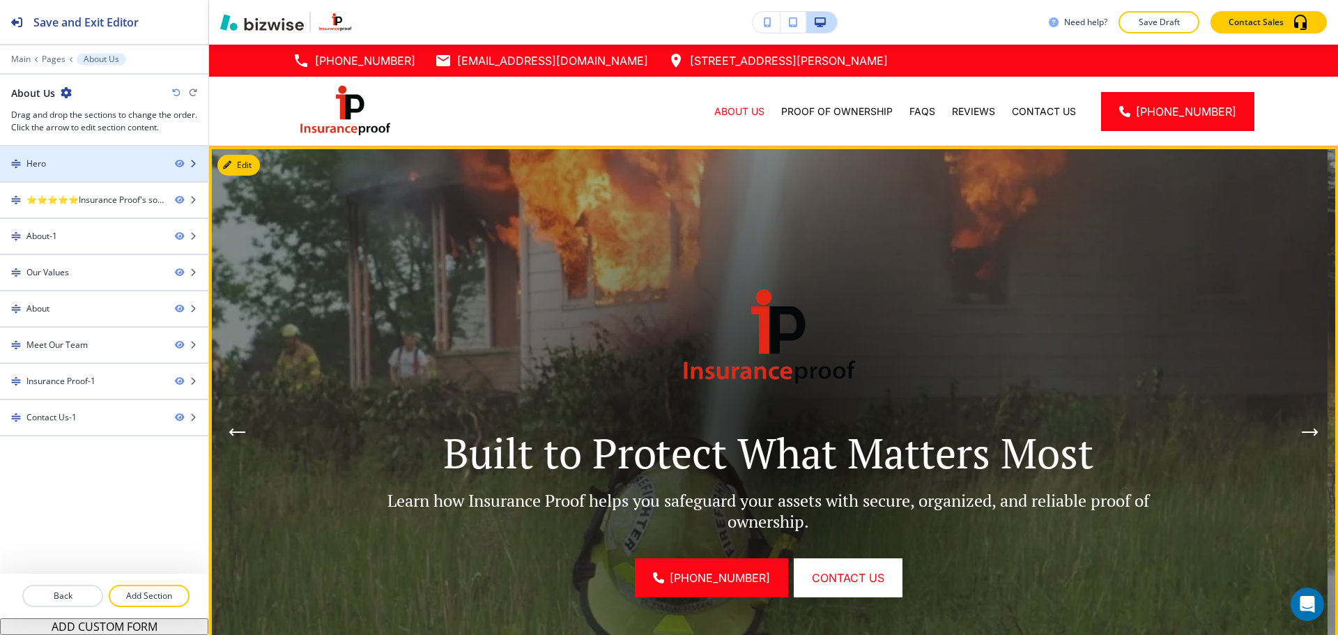
click at [89, 165] on div "Hero" at bounding box center [82, 163] width 164 height 13
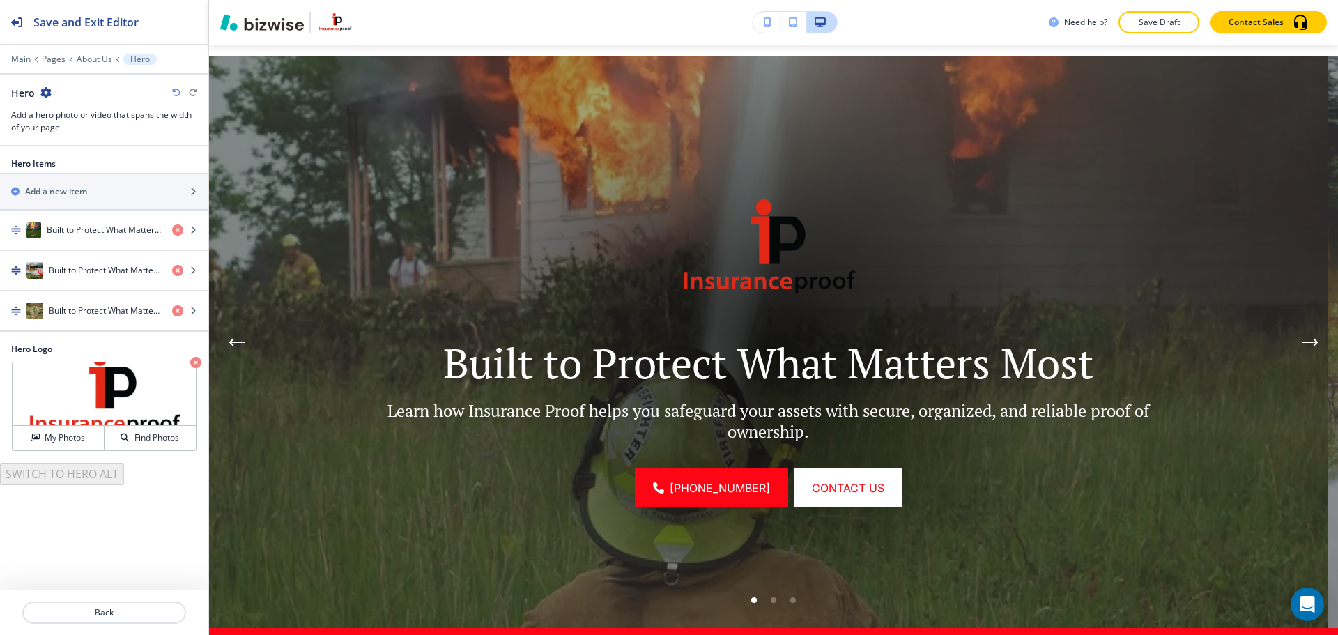
scroll to position [102, 0]
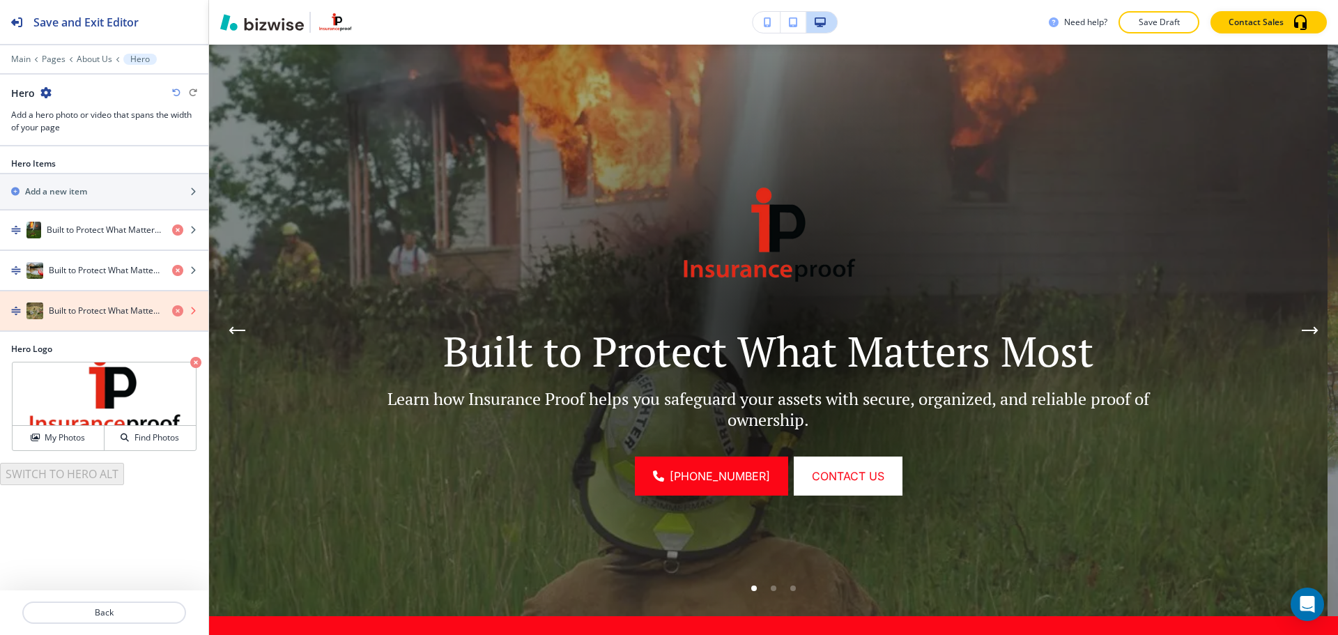
click at [178, 309] on icon "button" at bounding box center [177, 310] width 11 height 11
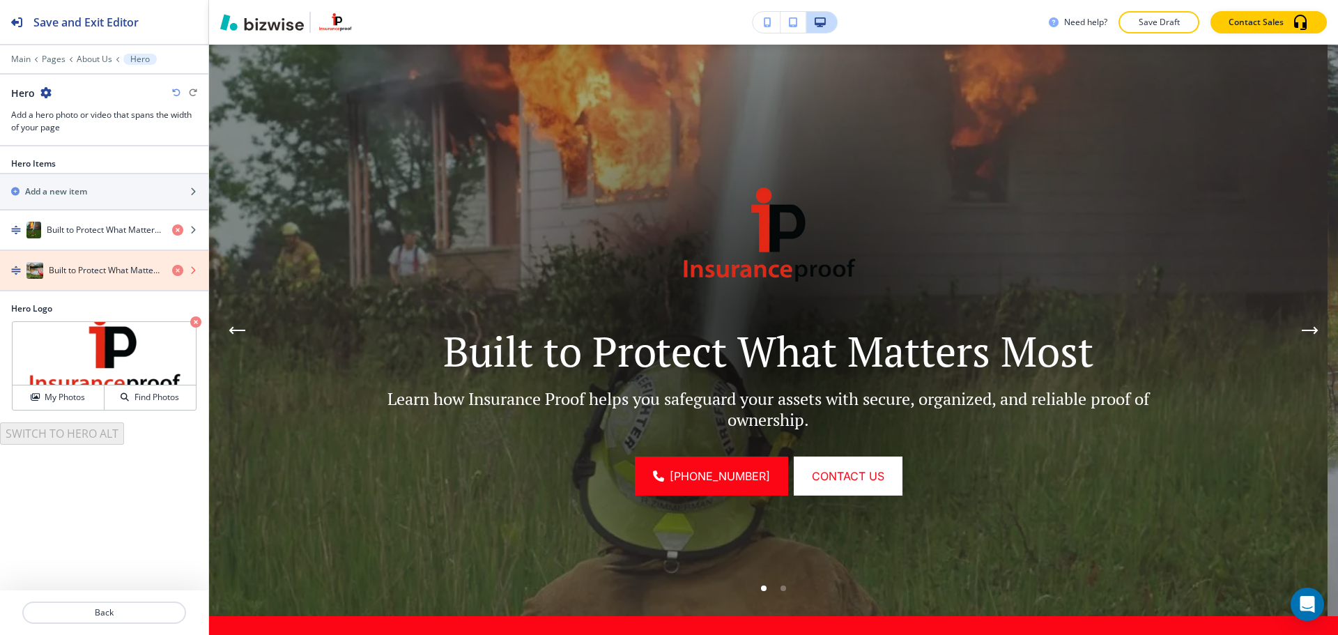
click at [181, 275] on icon "button" at bounding box center [177, 270] width 11 height 11
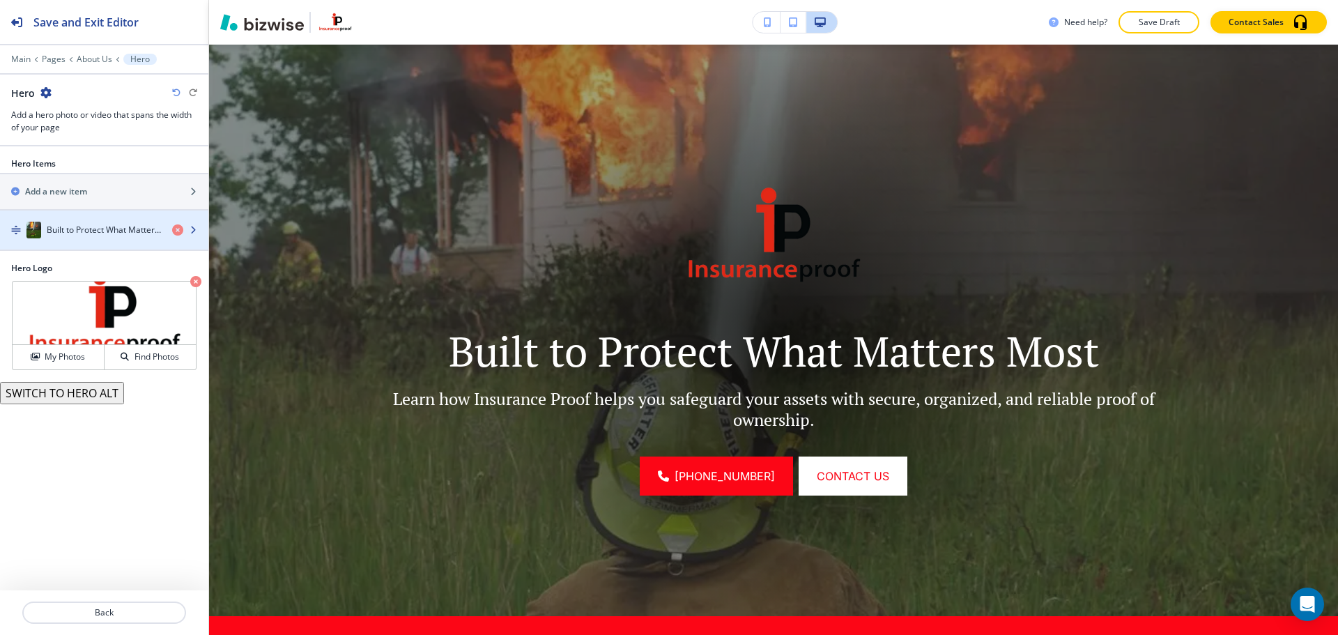
click at [116, 238] on div "button" at bounding box center [104, 243] width 208 height 11
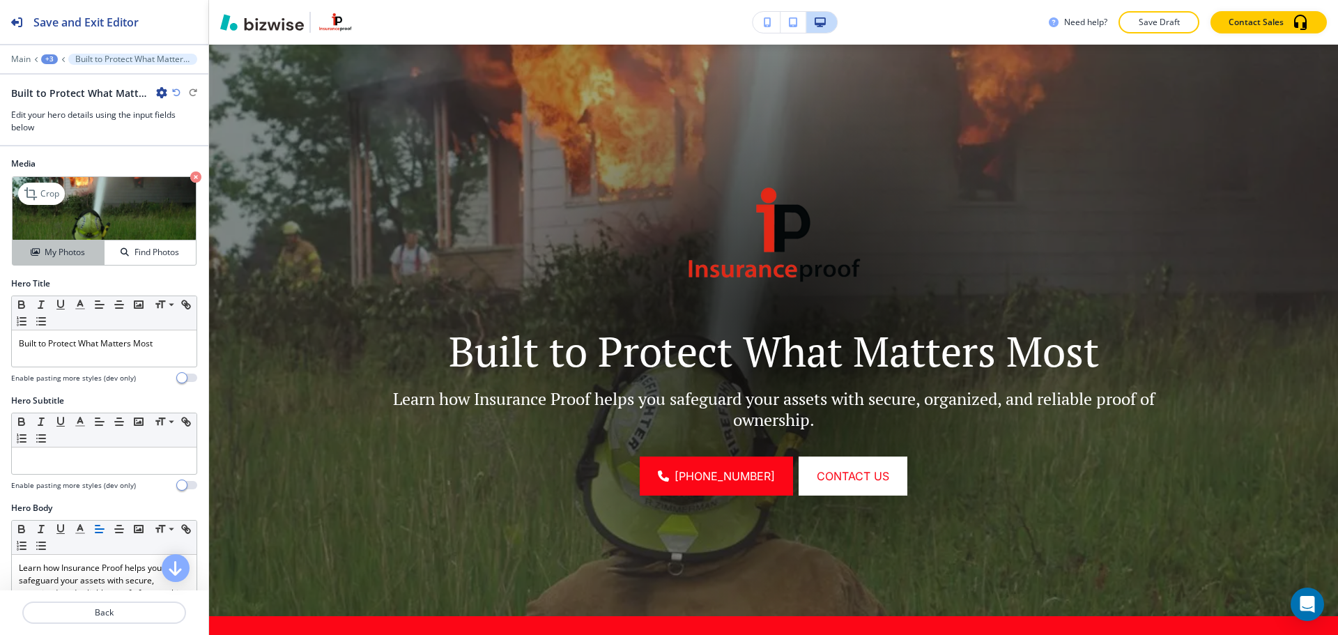
click at [56, 250] on h4 "My Photos" at bounding box center [65, 252] width 40 height 13
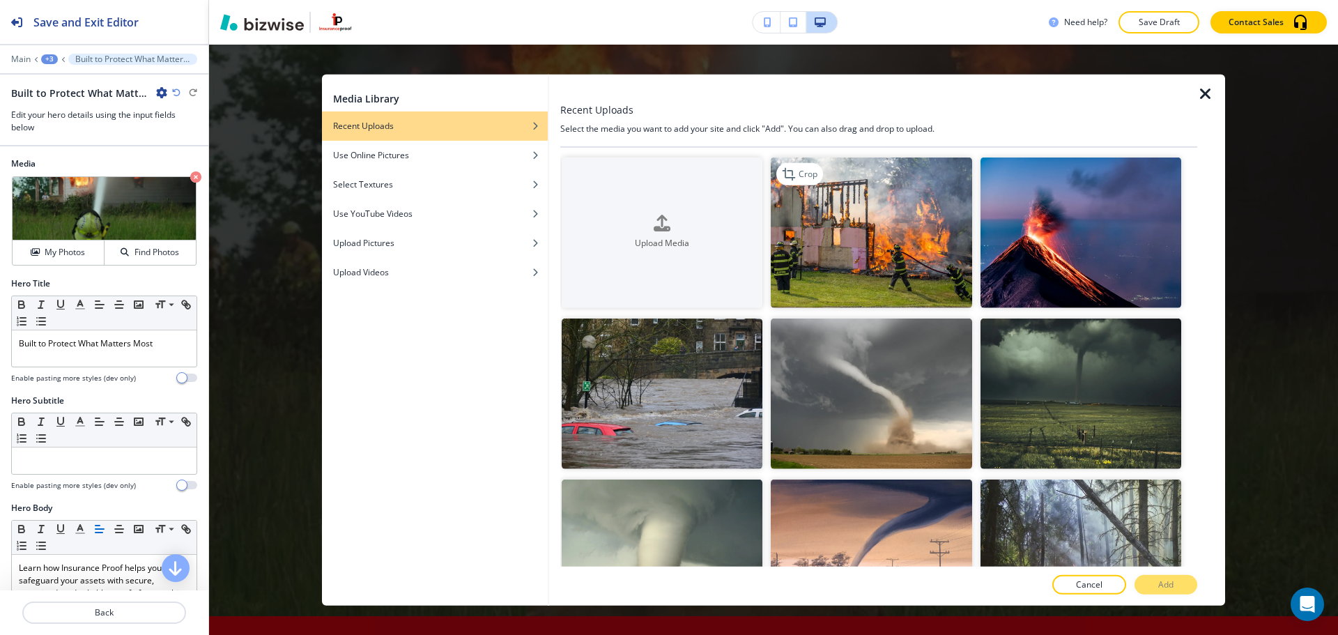
click at [835, 243] on img "button" at bounding box center [871, 232] width 201 height 150
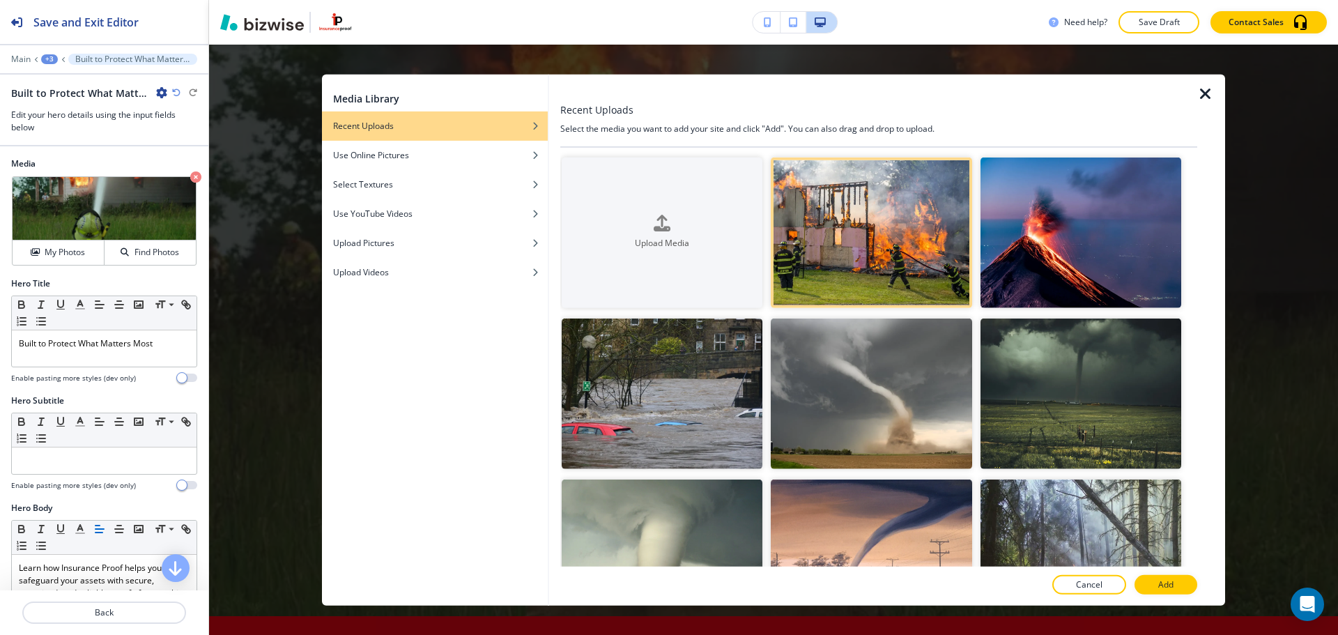
click at [1153, 580] on button "Add" at bounding box center [1165, 585] width 63 height 20
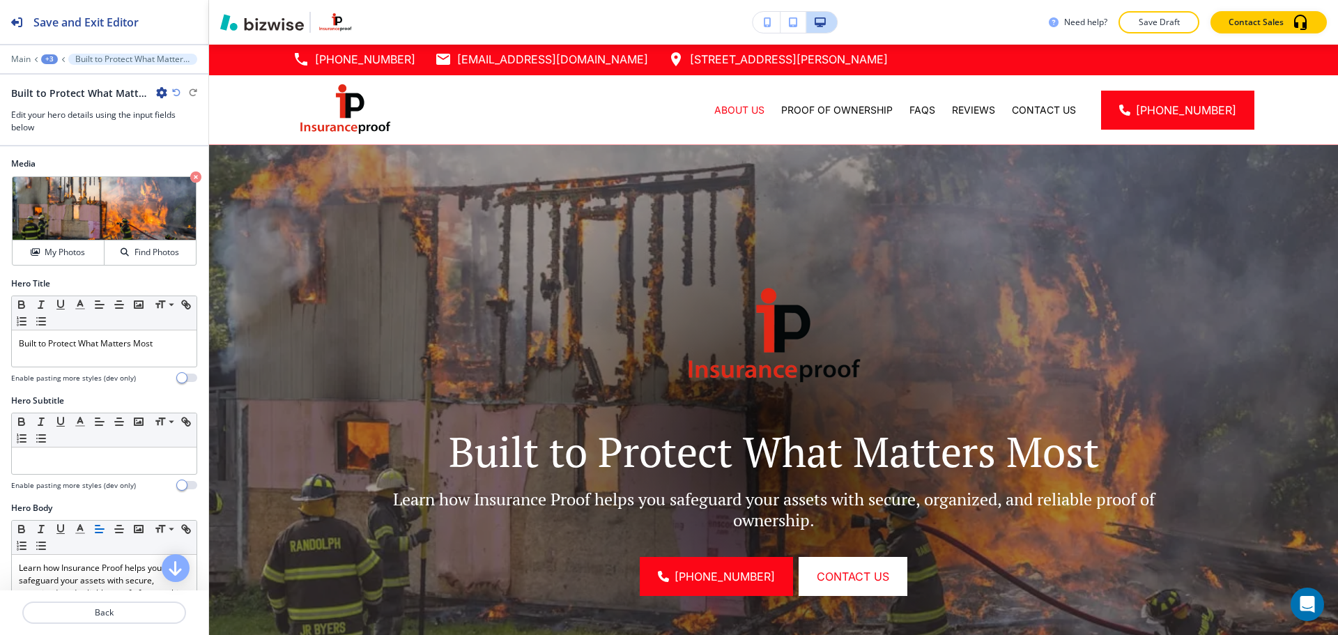
scroll to position [0, 0]
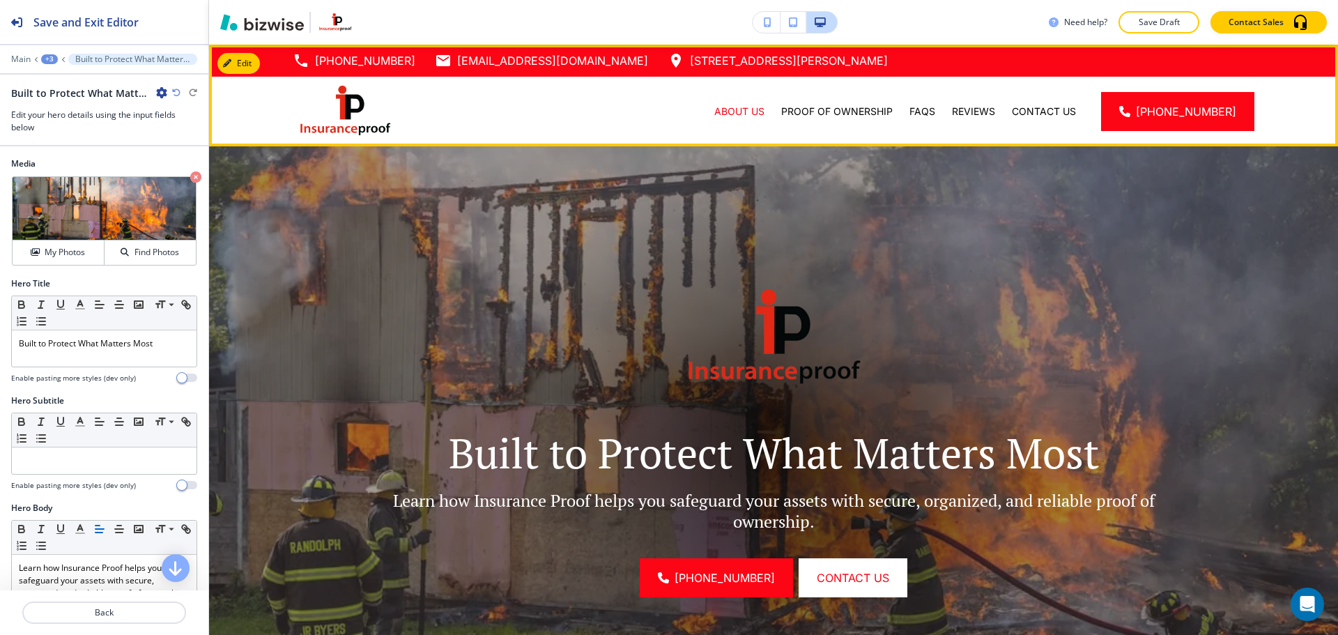
click at [347, 121] on img at bounding box center [345, 111] width 105 height 59
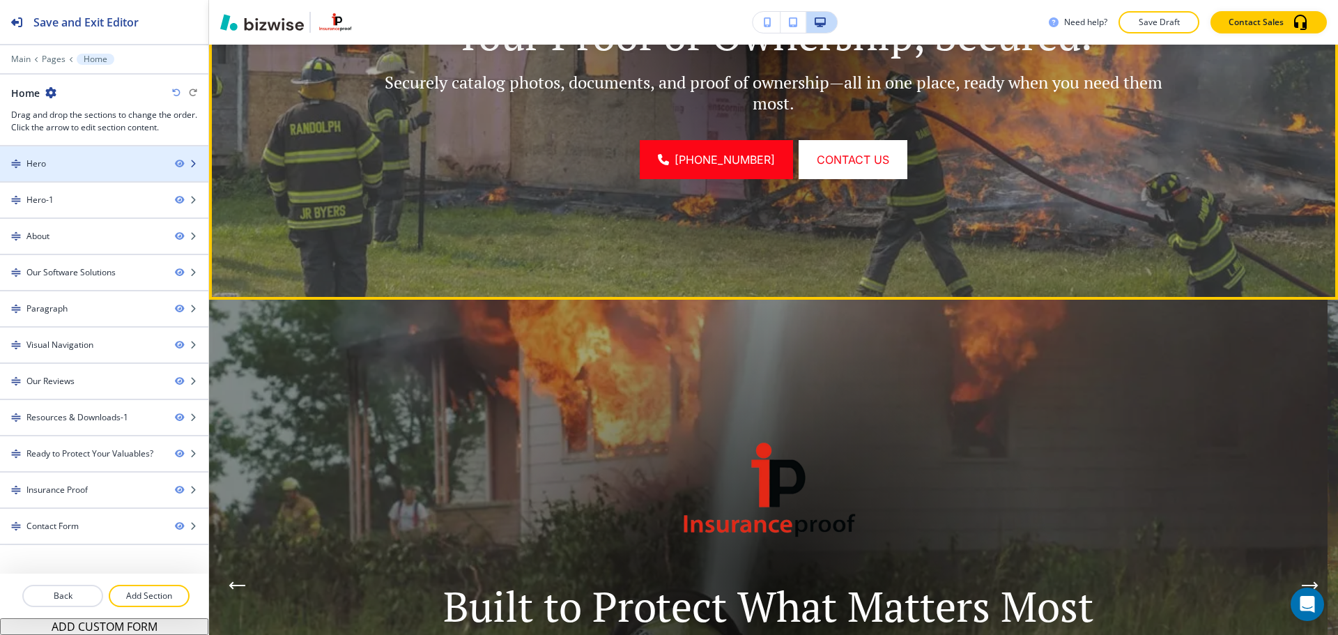
click at [72, 157] on div "Hero" at bounding box center [82, 163] width 164 height 13
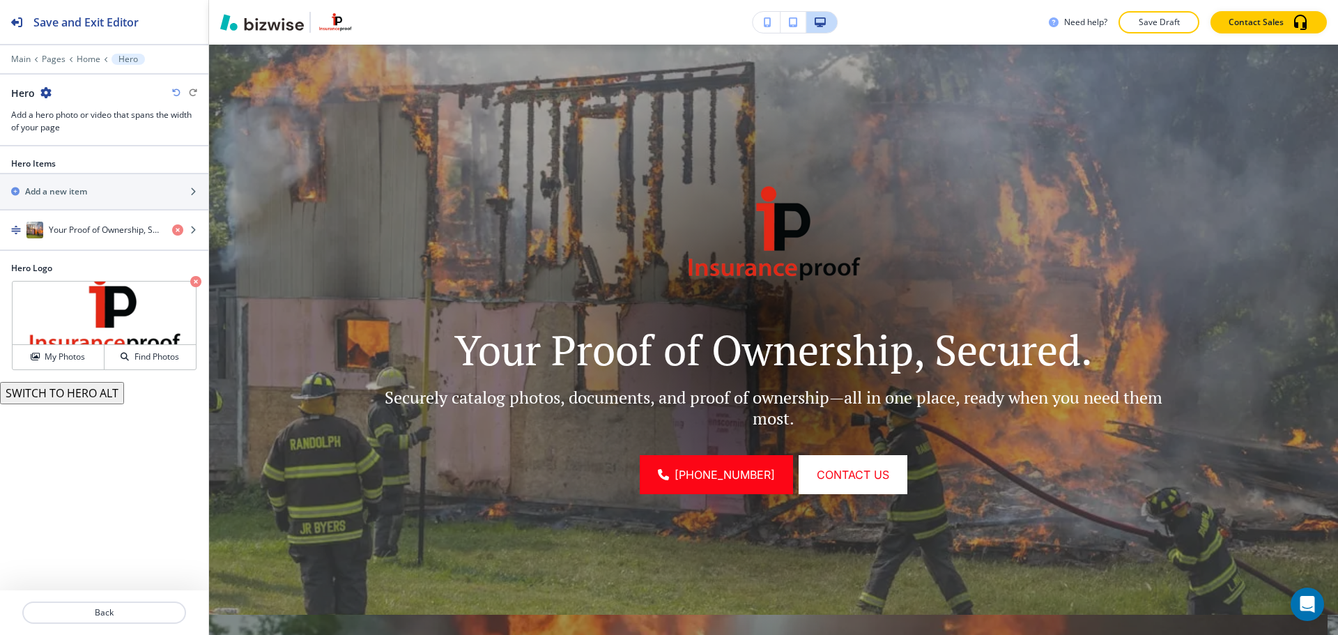
scroll to position [102, 0]
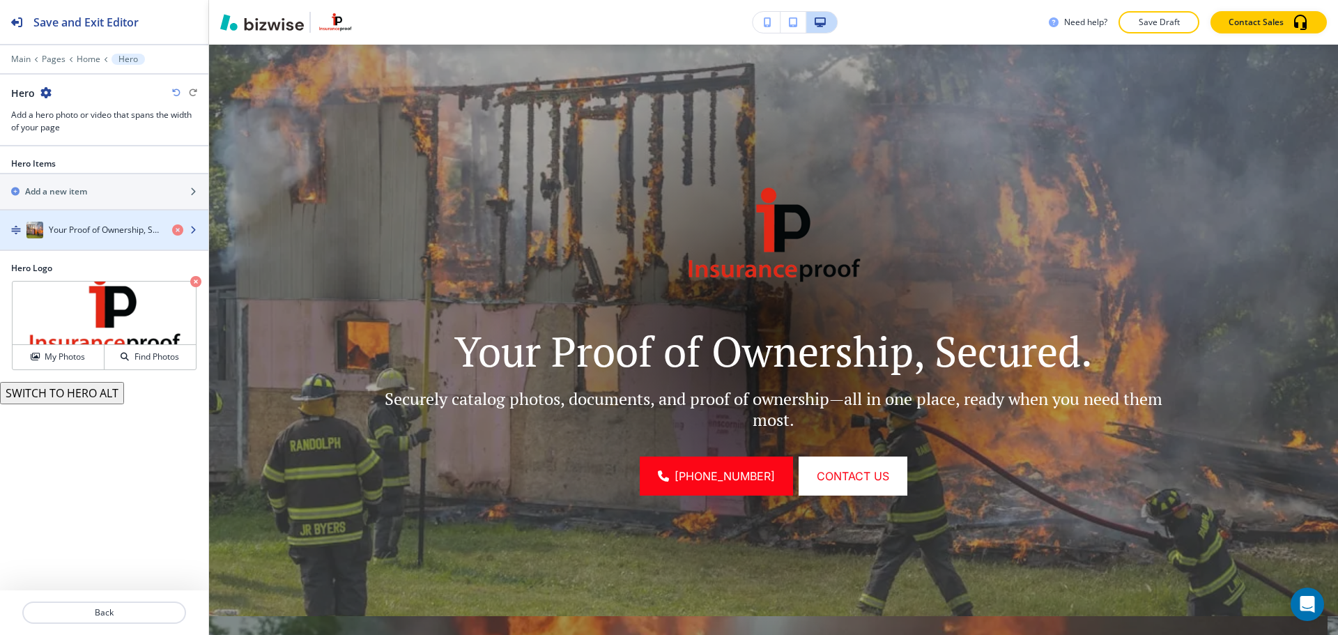
click at [79, 230] on h4 "Your Proof of Ownership, Secured." at bounding box center [105, 230] width 112 height 13
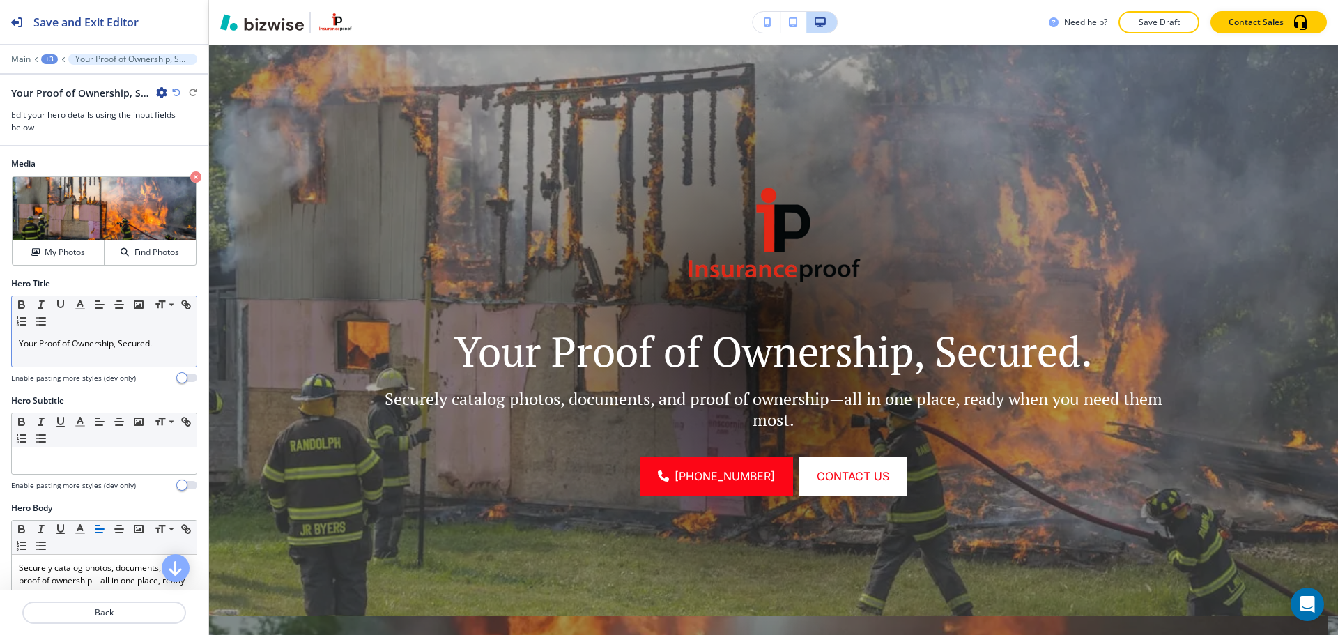
click at [96, 344] on p "Your Proof of Ownership, Secured." at bounding box center [104, 343] width 171 height 13
copy p "Your Proof of Ownership, Secured."
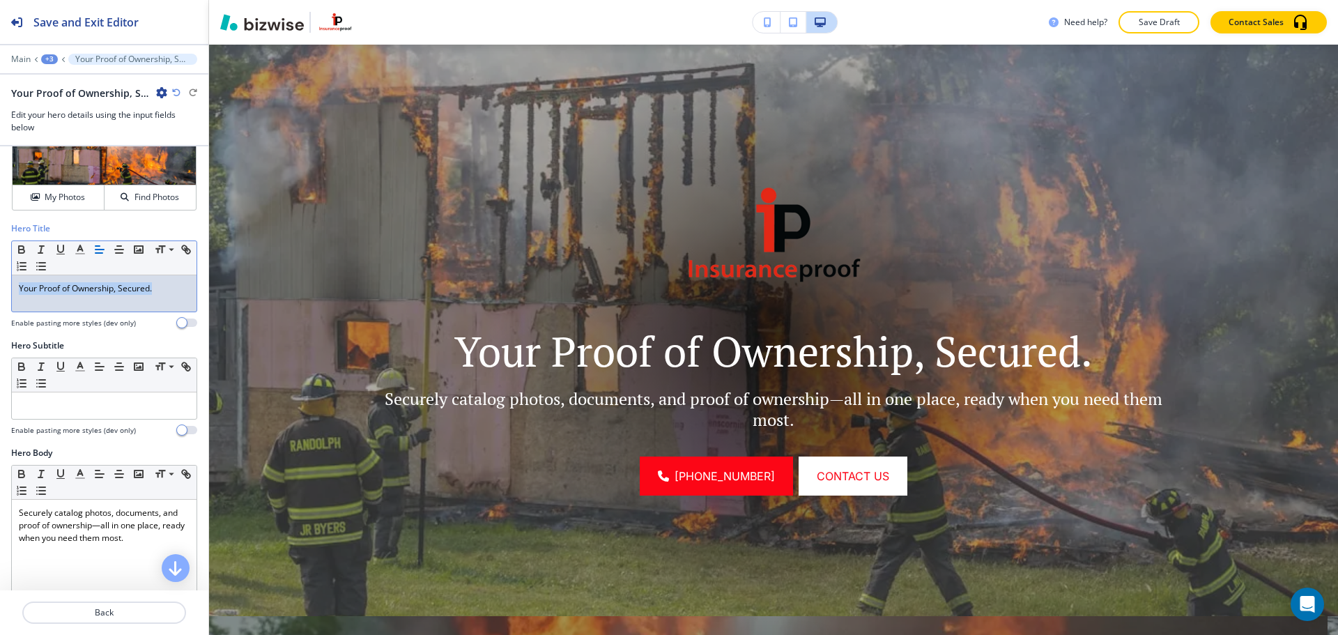
scroll to position [139, 0]
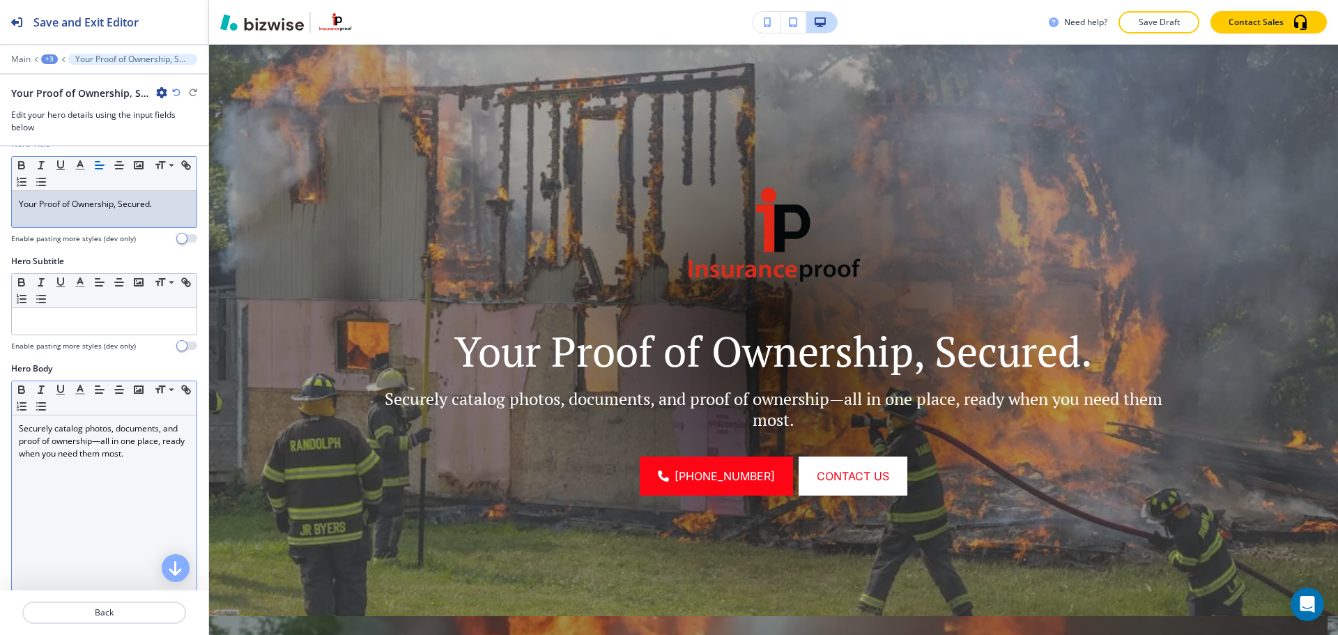
click at [102, 495] on div "Securely catalog photos, documents, and proof of ownership—all in one place, re…" at bounding box center [104, 505] width 185 height 181
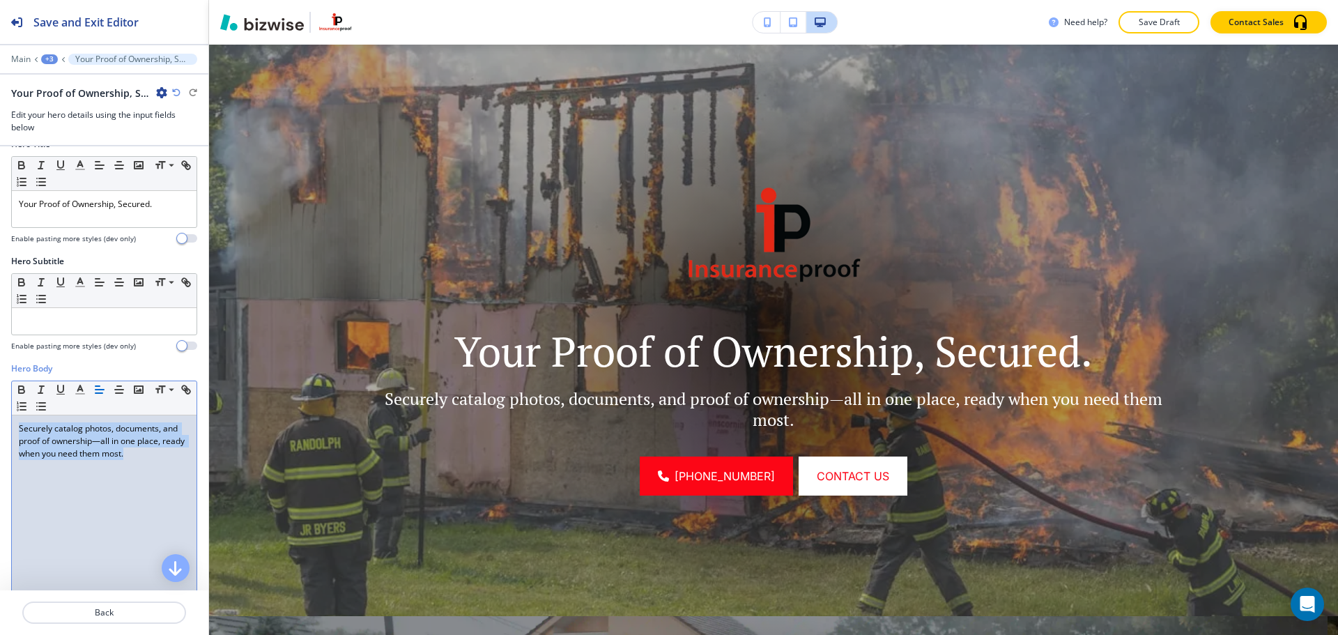
copy p "Securely catalog photos, documents, and proof of ownership—all in one place, re…"
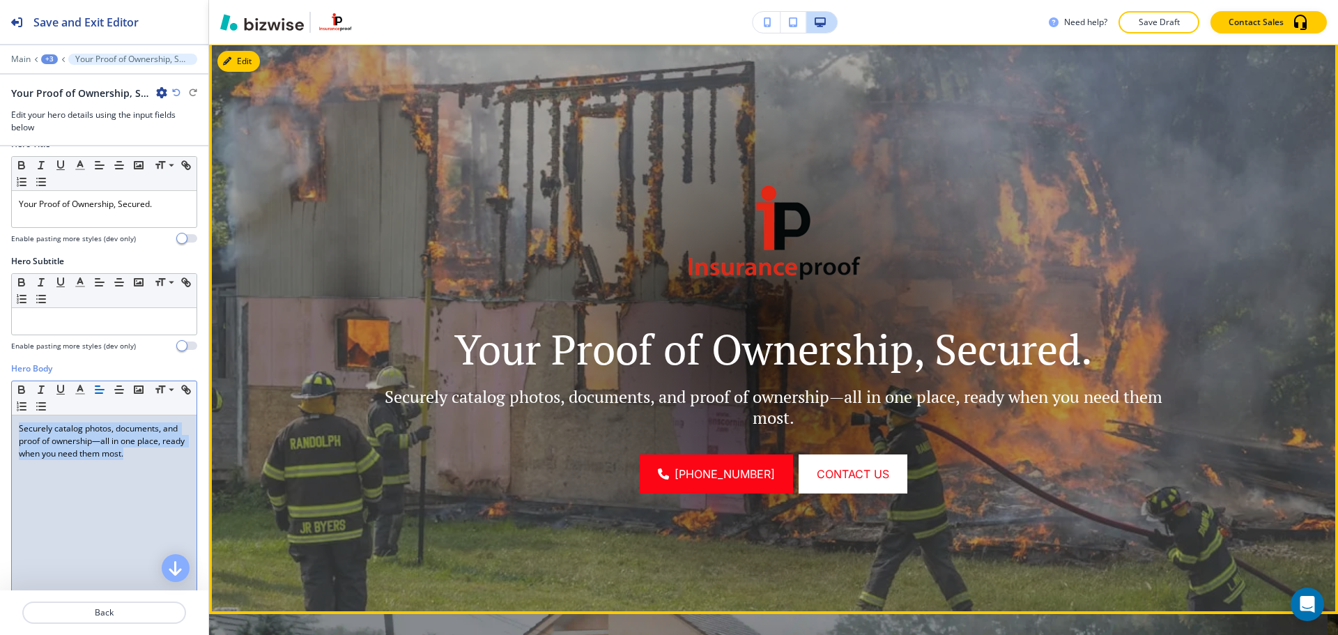
scroll to position [102, 0]
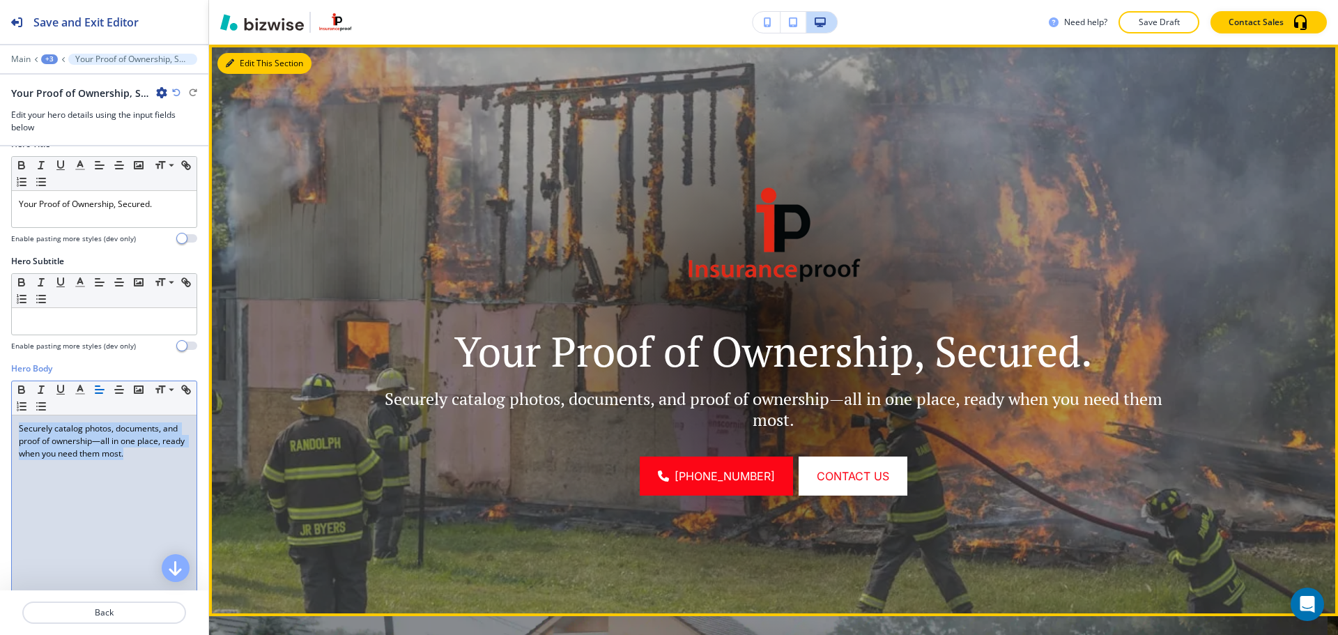
click at [241, 68] on button "Edit This Section" at bounding box center [264, 63] width 94 height 21
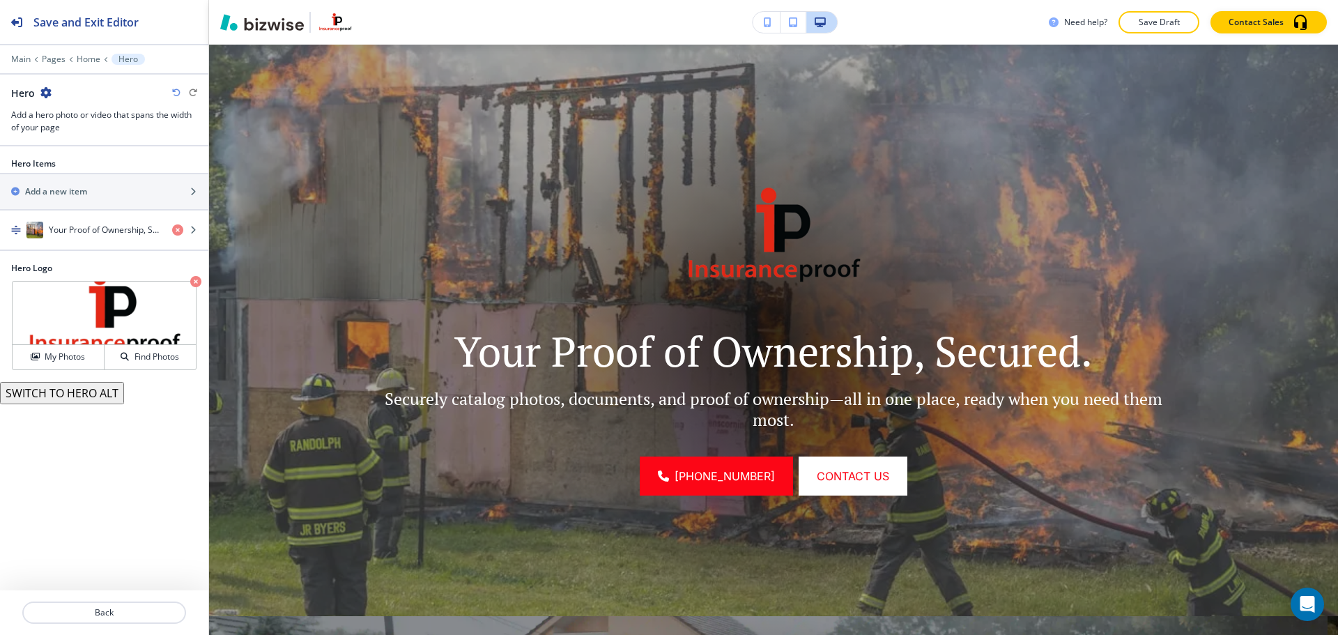
click at [51, 89] on icon "button" at bounding box center [45, 92] width 11 height 11
click at [81, 160] on p "Delete Section" at bounding box center [84, 166] width 71 height 13
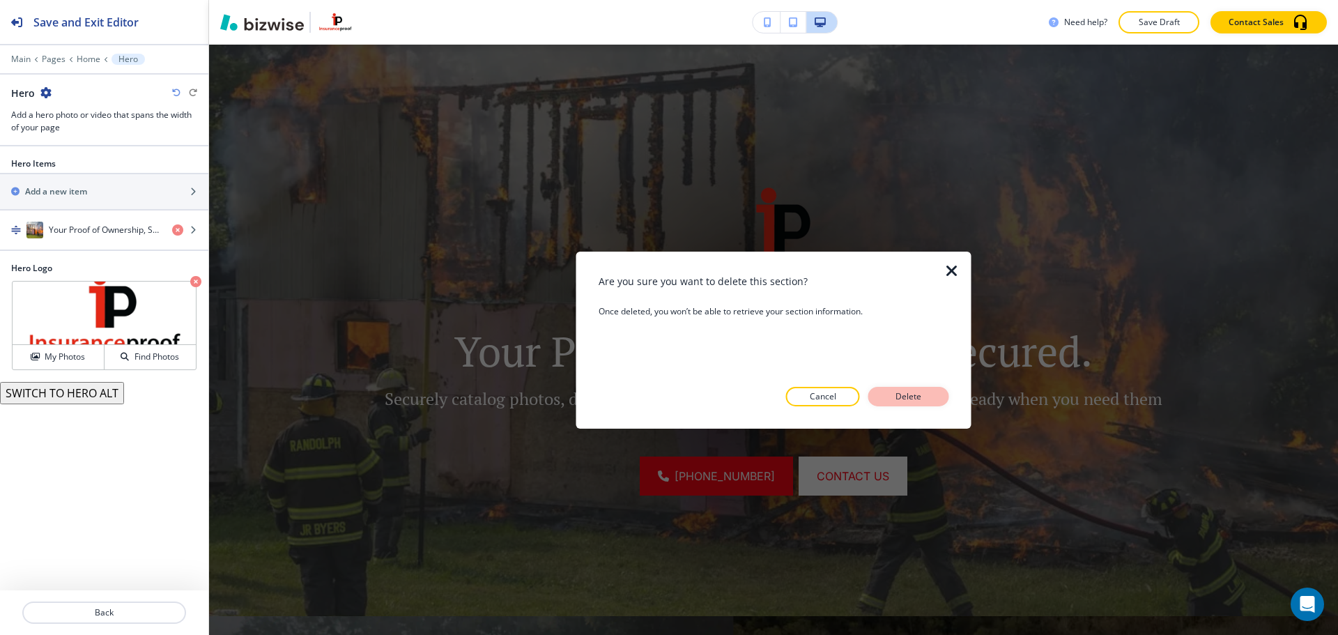
click at [902, 394] on p "Delete" at bounding box center [908, 396] width 33 height 13
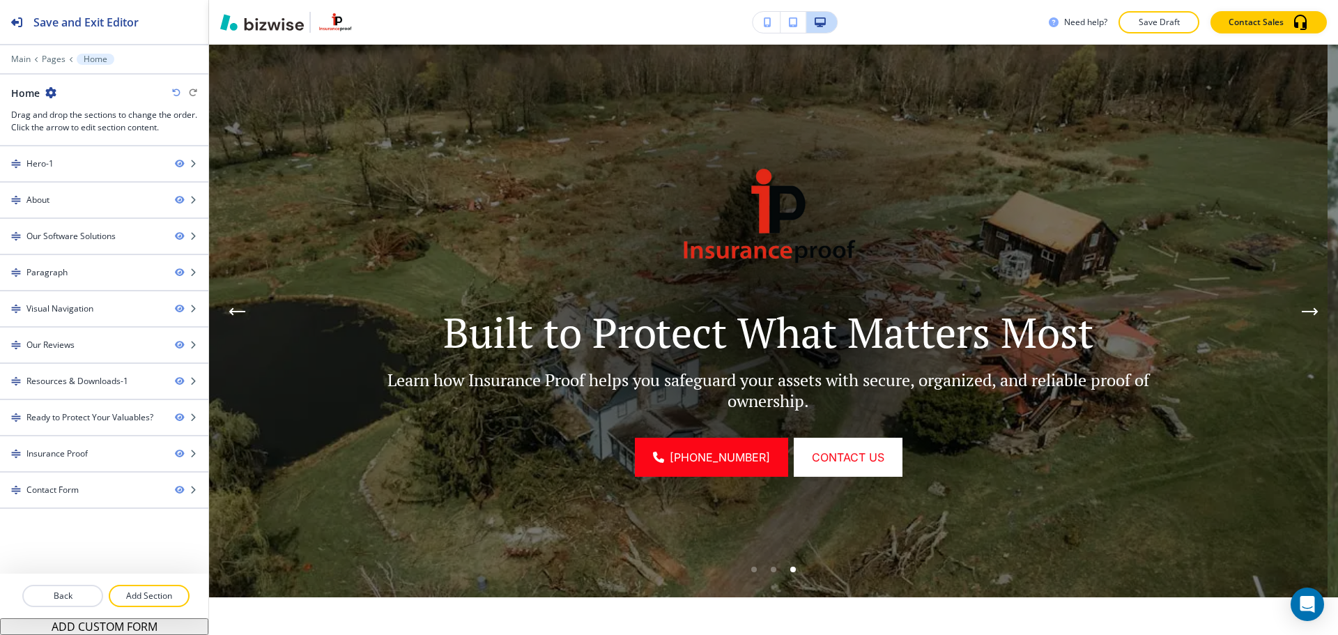
scroll to position [139, 0]
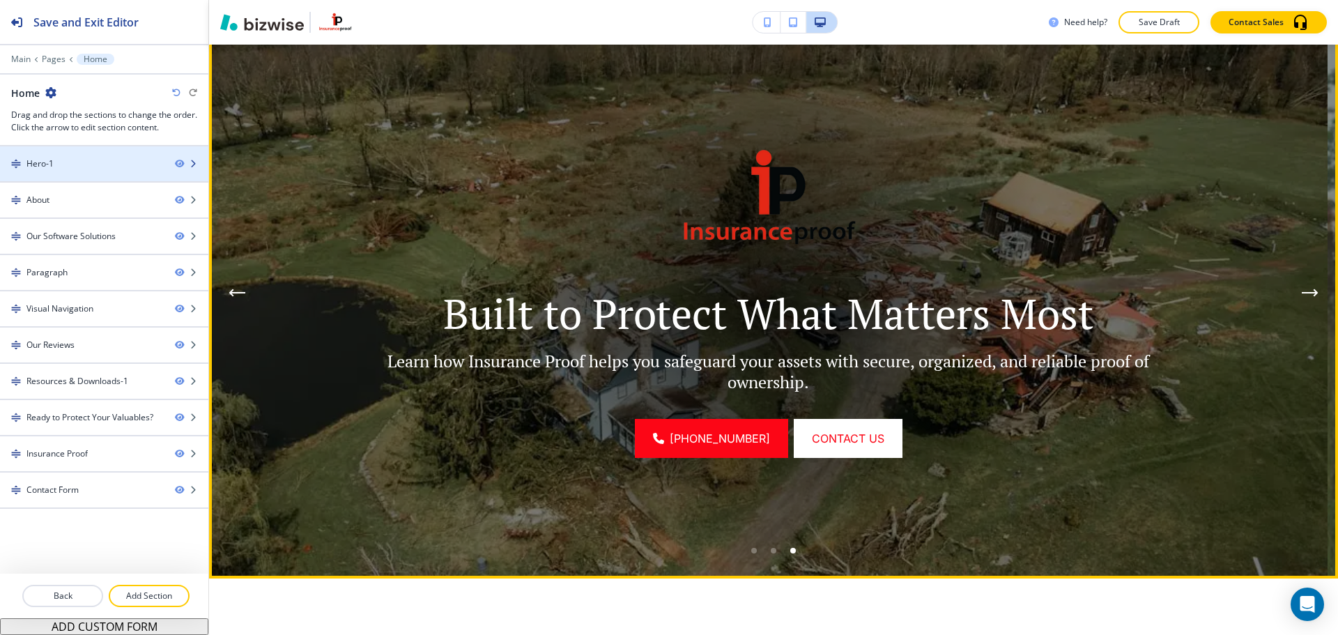
click at [70, 178] on div at bounding box center [104, 175] width 208 height 11
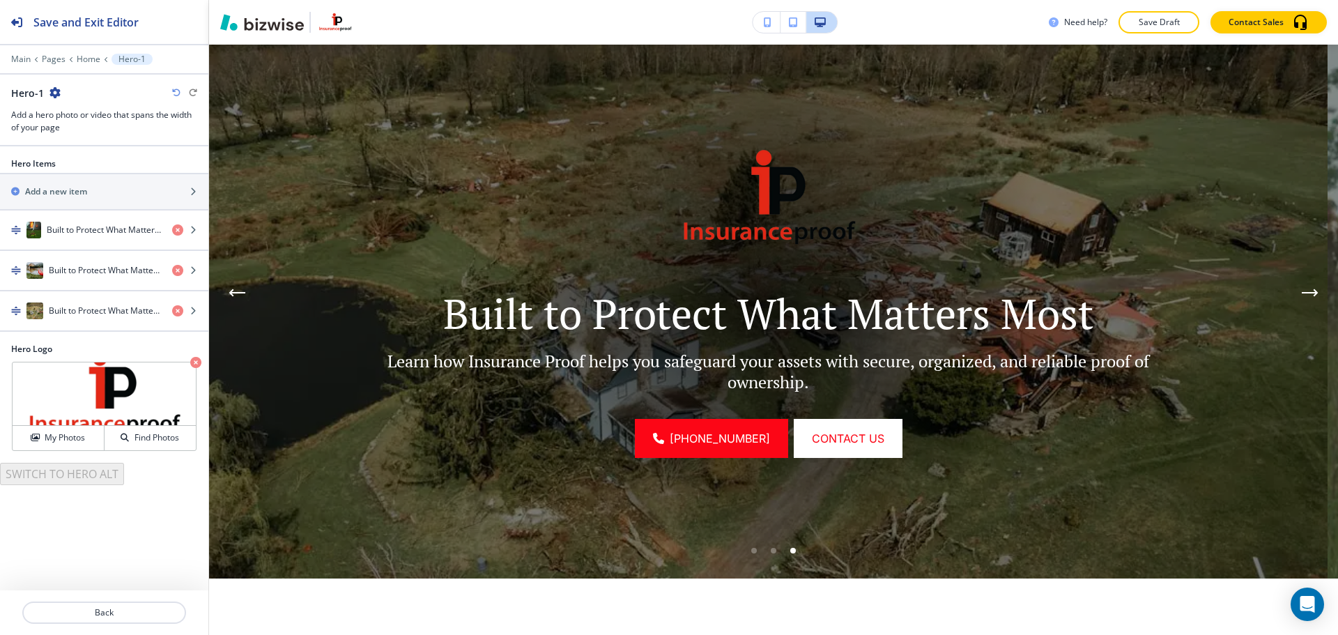
scroll to position [102, 0]
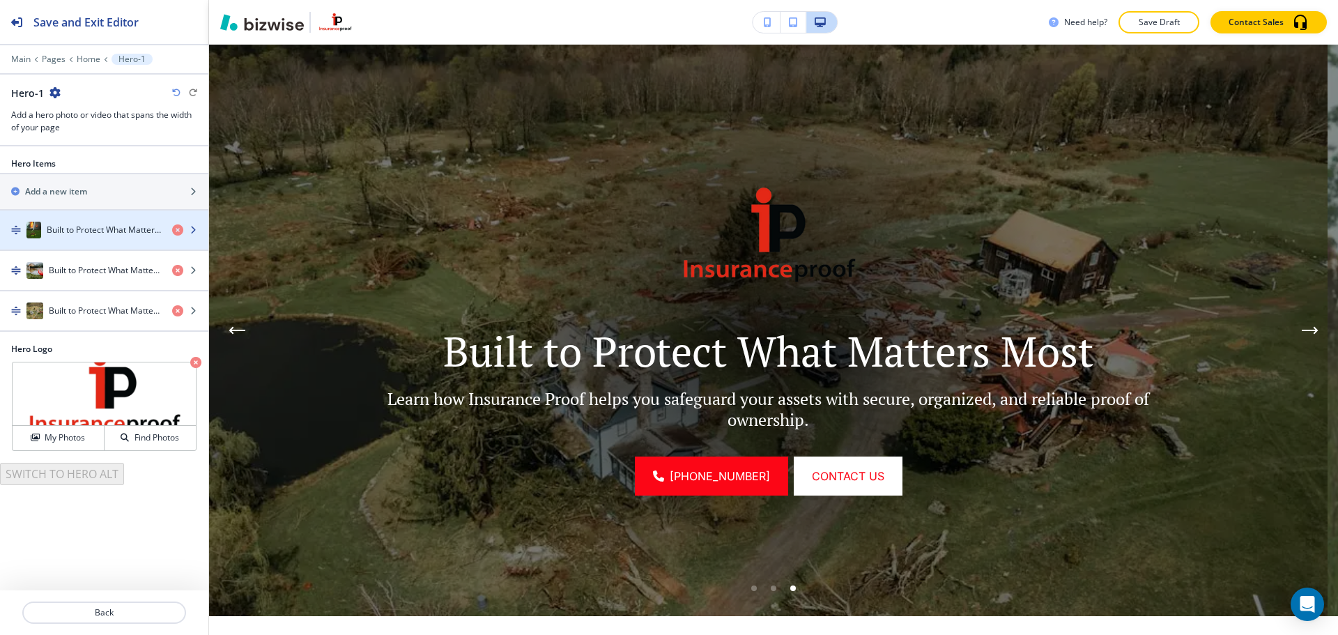
click at [109, 235] on h4 "Built to Protect What Matters Most" at bounding box center [104, 230] width 114 height 13
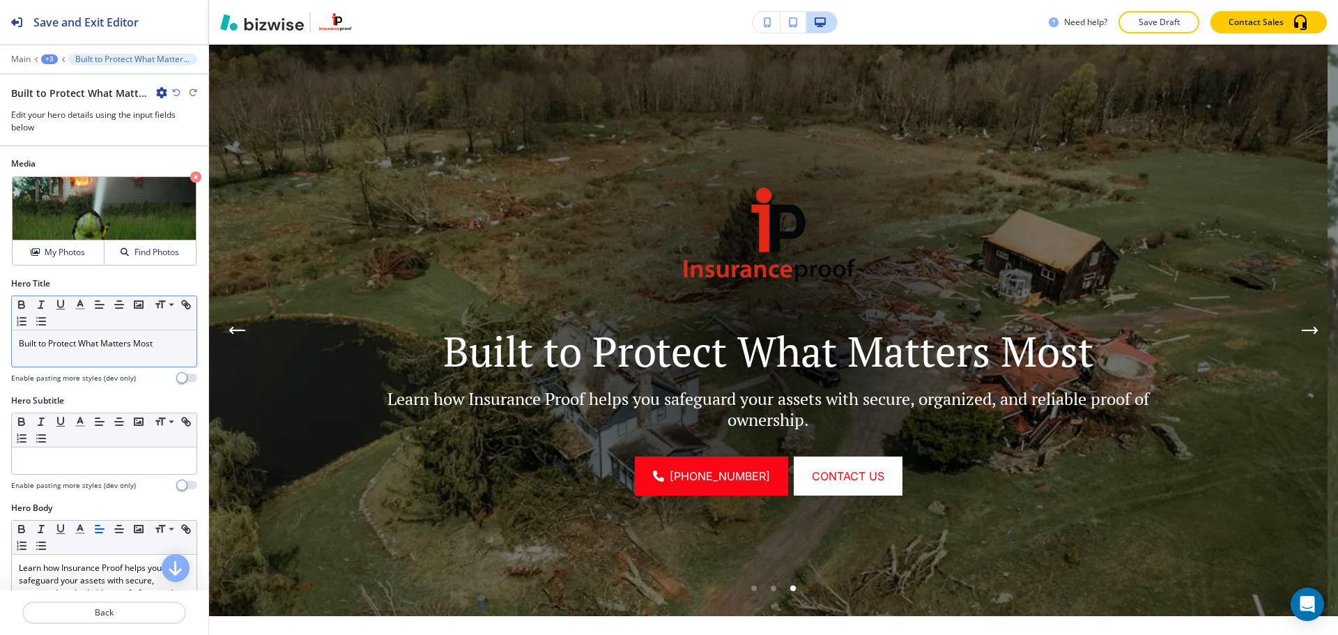
click at [83, 360] on div "Built to Protect What Matters Most" at bounding box center [104, 348] width 185 height 36
click at [82, 569] on p "Learn how Insurance Proof helps you safeguard your assets with secure, organize…" at bounding box center [104, 581] width 171 height 38
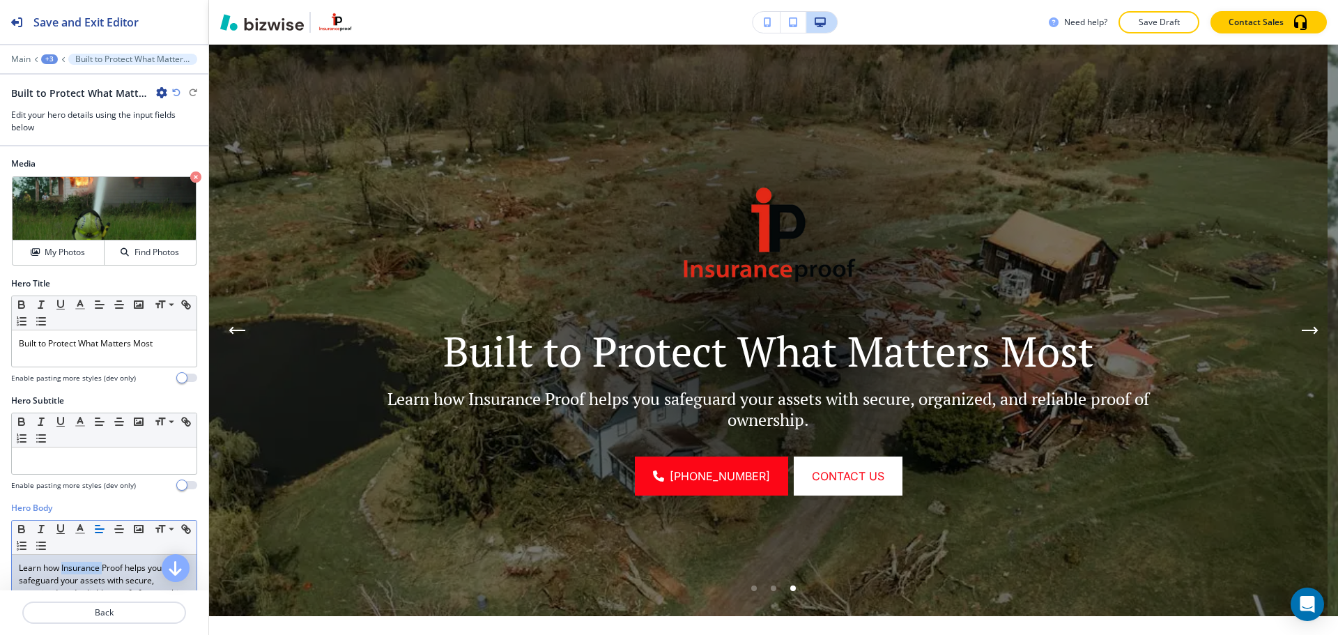
click at [82, 569] on p "Learn how Insurance Proof helps you safeguard your assets with secure, organize…" at bounding box center [104, 581] width 171 height 38
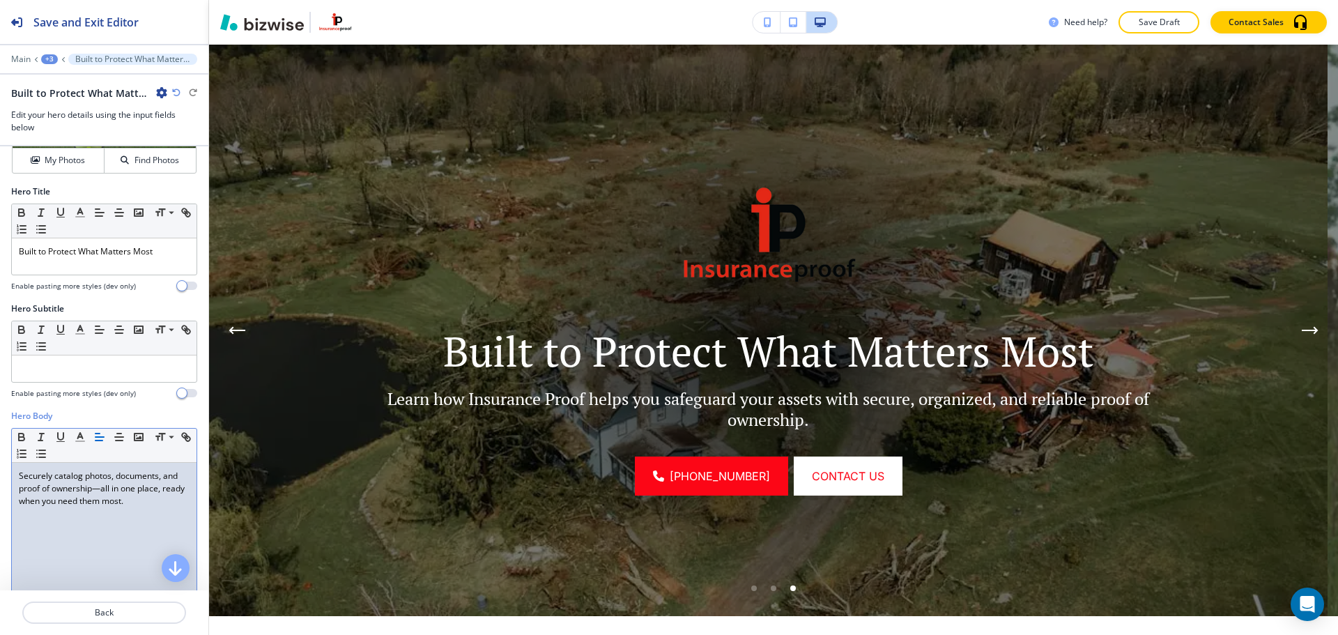
scroll to position [0, 0]
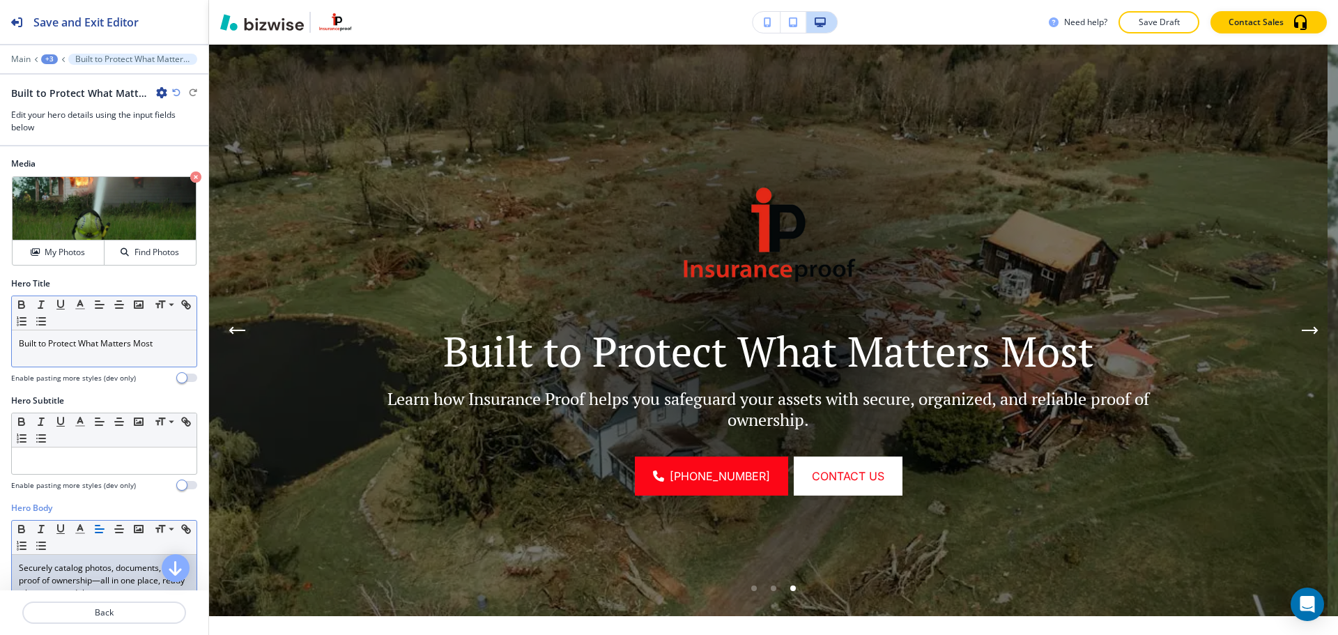
click at [162, 342] on p "Built to Protect What Matters Most" at bounding box center [104, 343] width 171 height 13
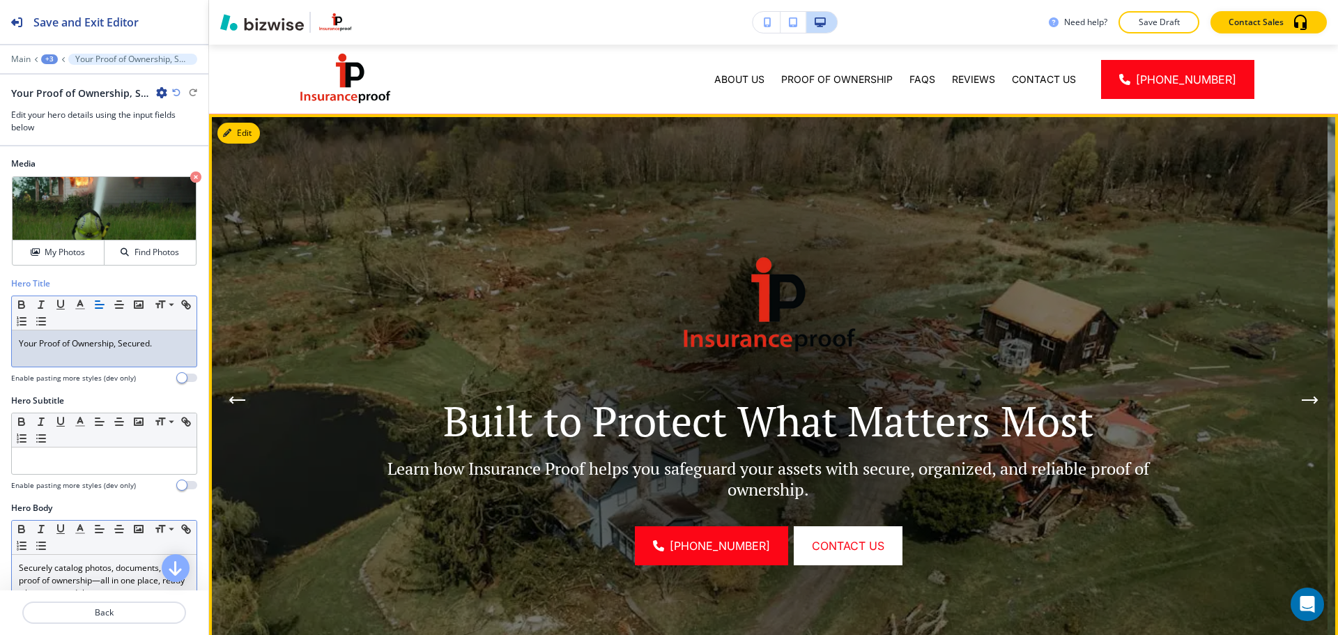
scroll to position [102, 0]
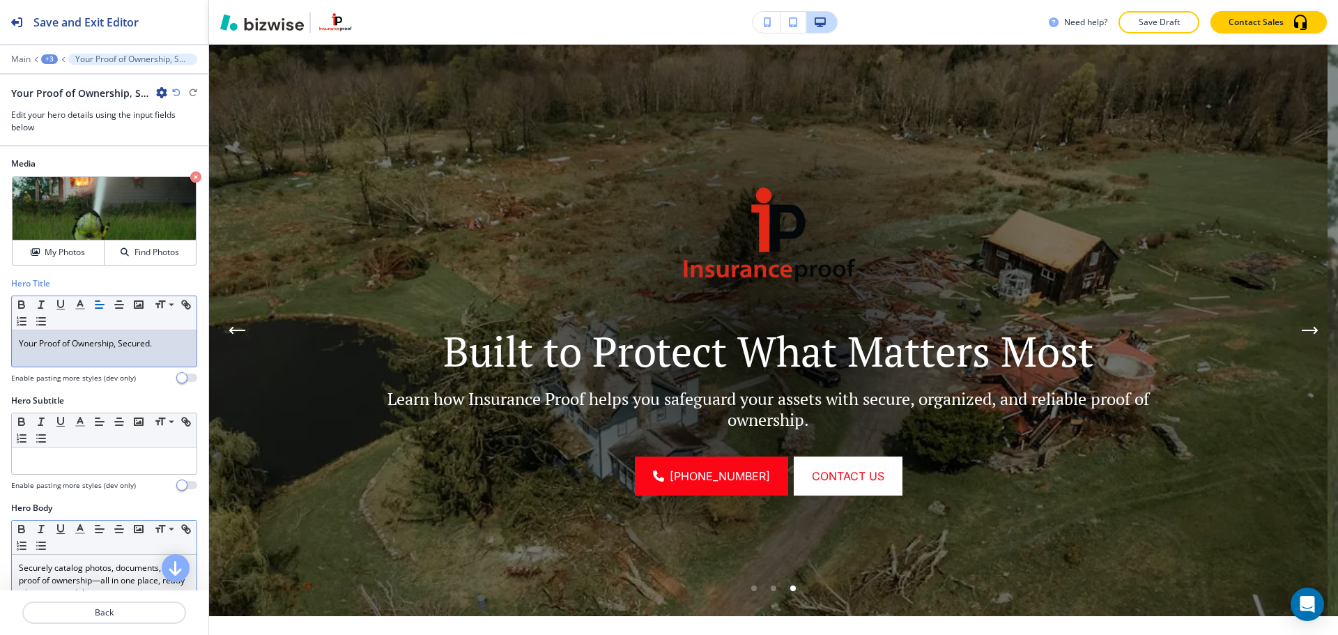
click at [43, 57] on div "+3" at bounding box center [49, 59] width 17 height 10
click at [146, 610] on p "Back" at bounding box center [104, 612] width 161 height 13
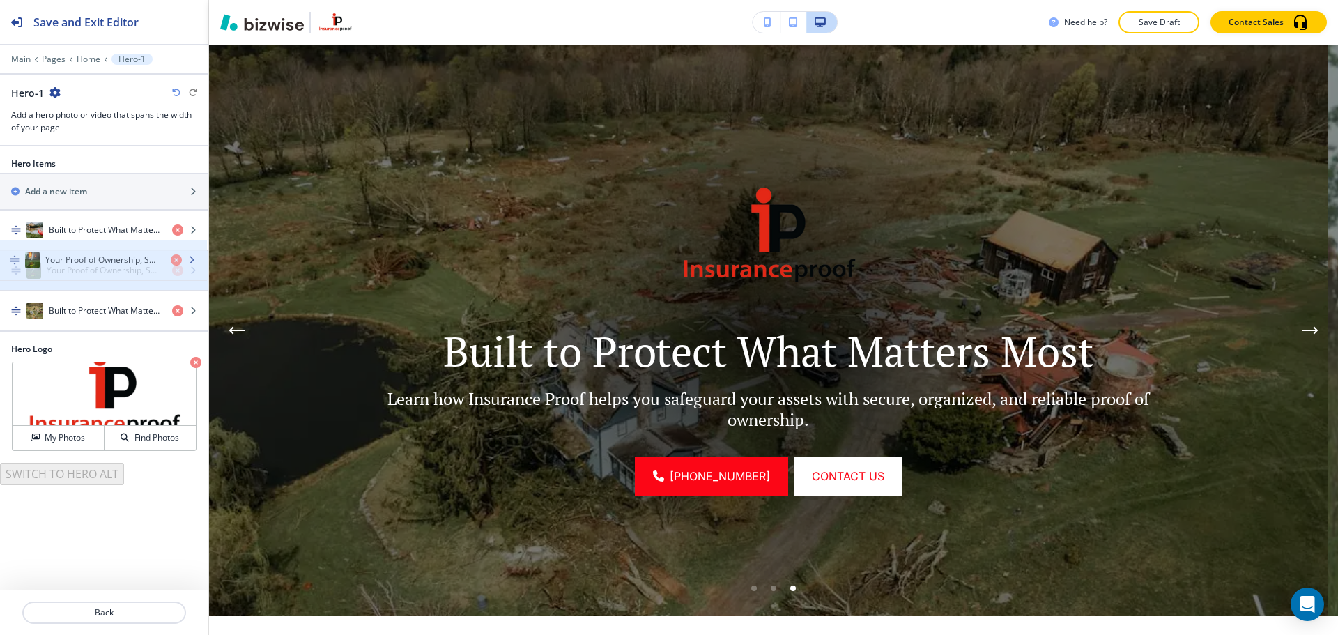
drag, startPoint x: 19, startPoint y: 231, endPoint x: 17, endPoint y: 261, distance: 30.0
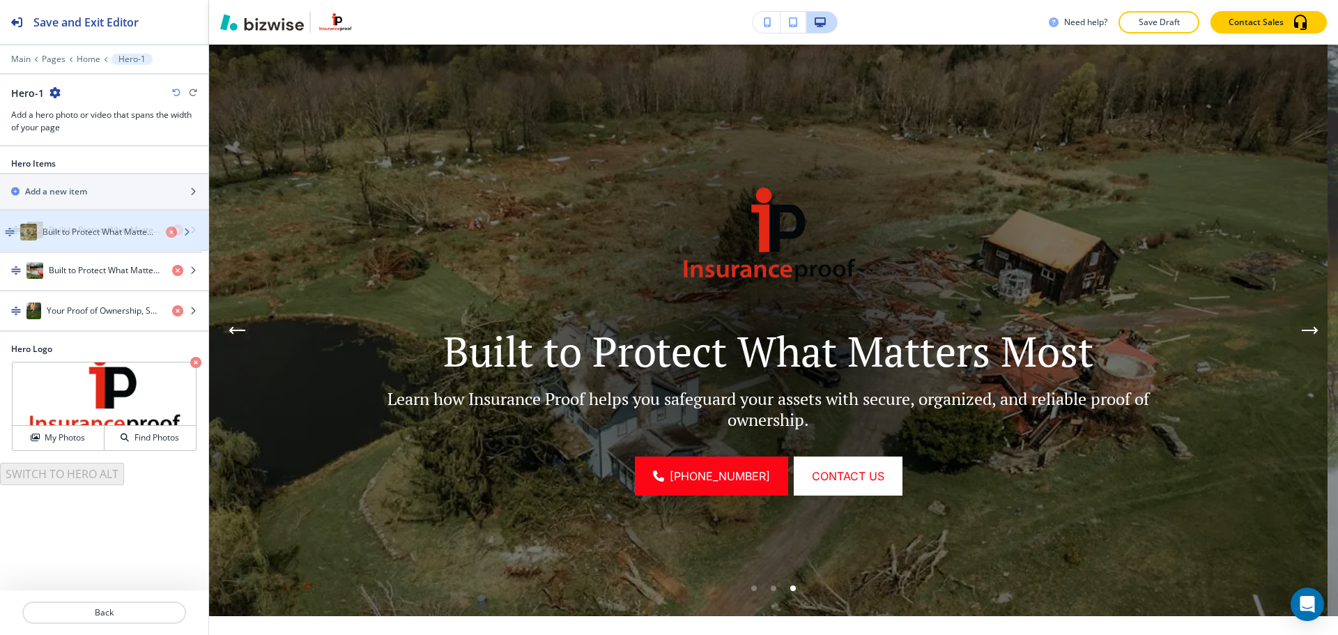
drag, startPoint x: 12, startPoint y: 307, endPoint x: 6, endPoint y: 229, distance: 79.0
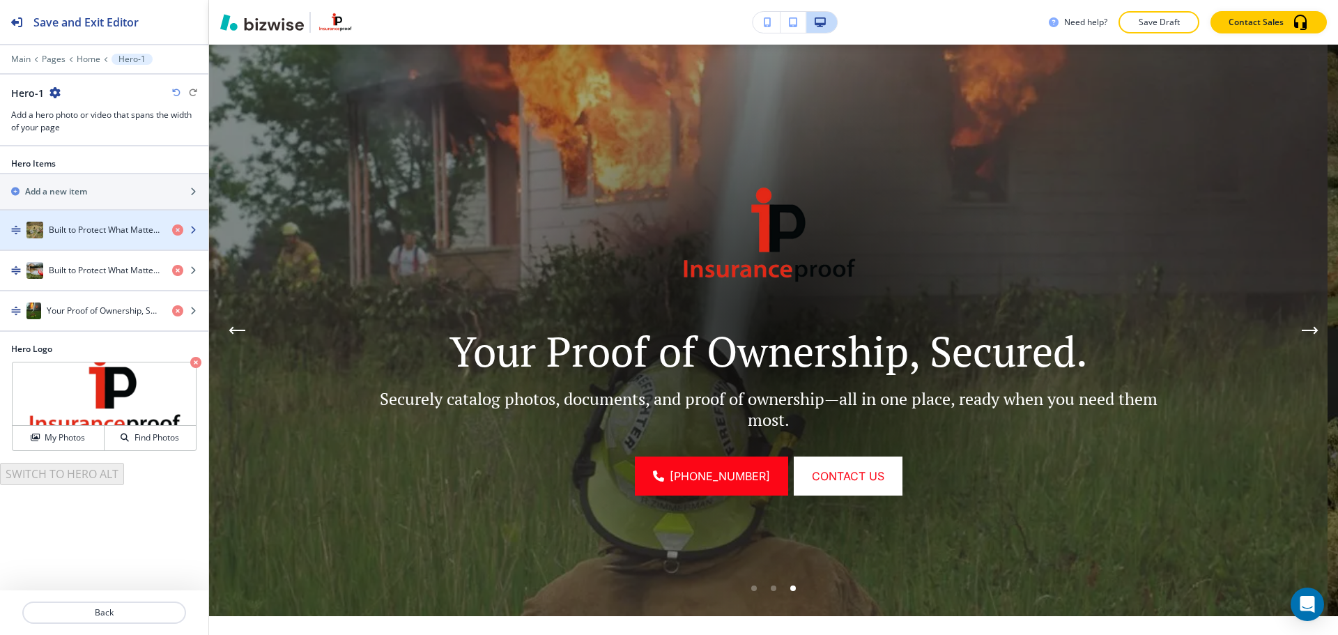
click at [95, 234] on h4 "Built to Protect What Matters Most" at bounding box center [105, 230] width 112 height 13
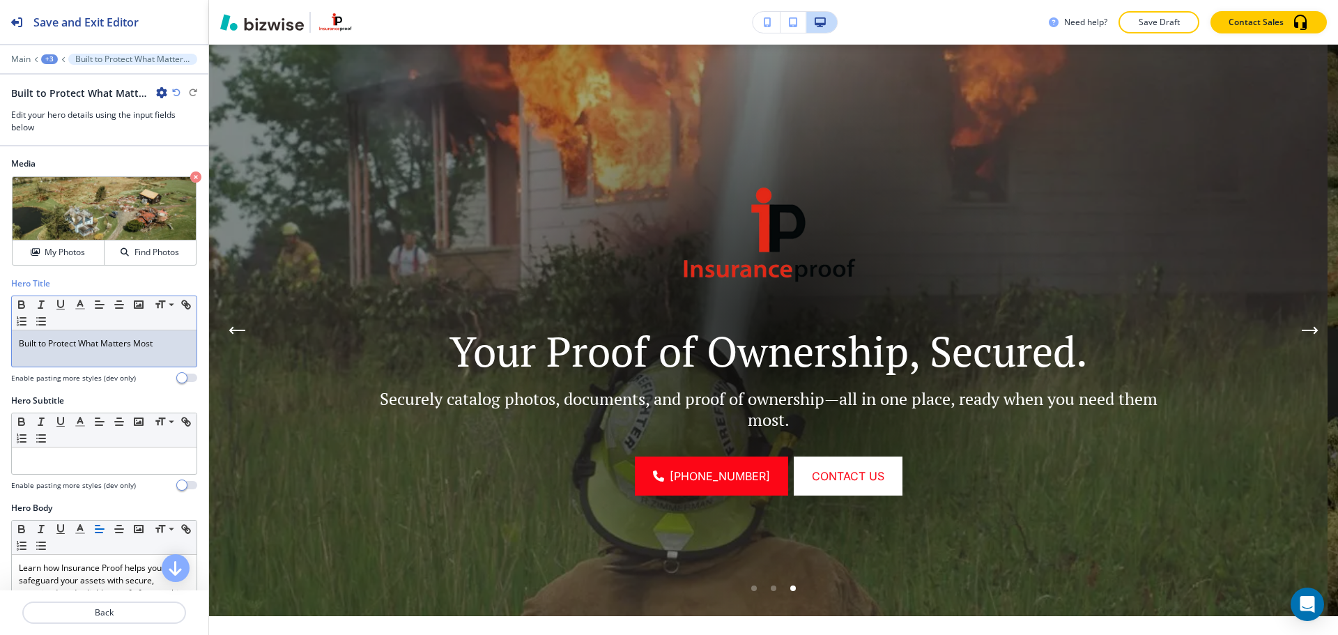
click at [103, 363] on div "Built to Protect What Matters Most" at bounding box center [104, 348] width 185 height 36
click at [82, 571] on p "Learn how Insurance Proof helps you safeguard your assets with secure, organize…" at bounding box center [104, 581] width 171 height 38
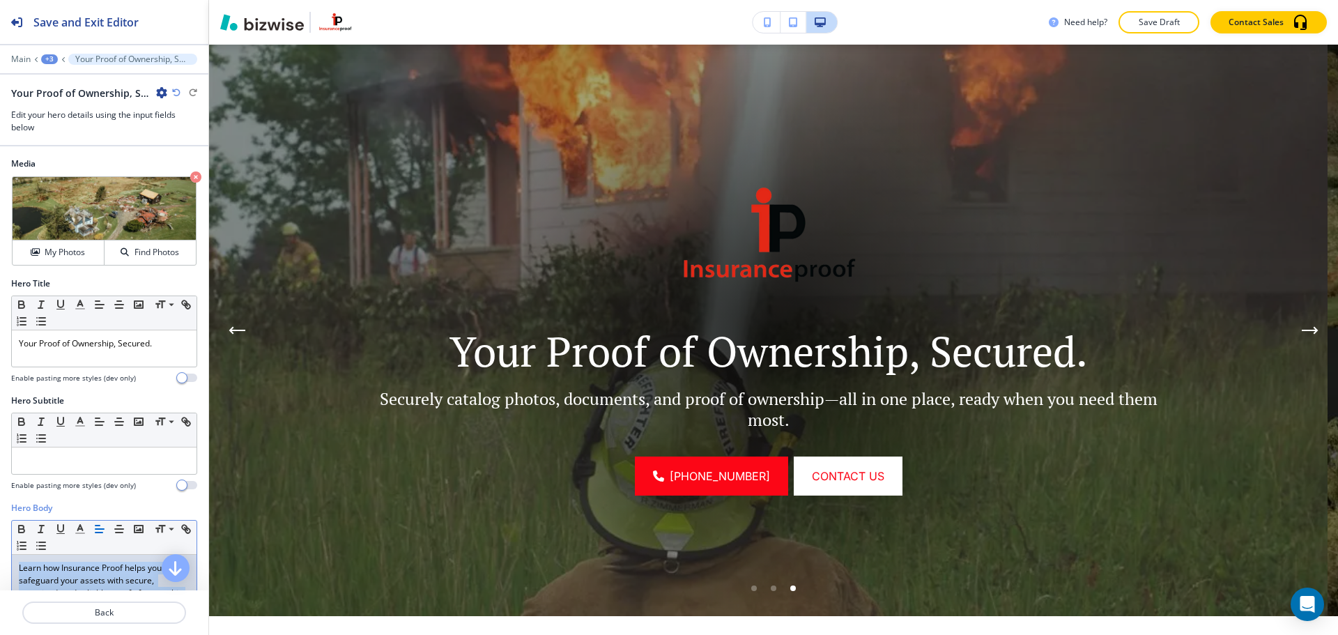
paste div
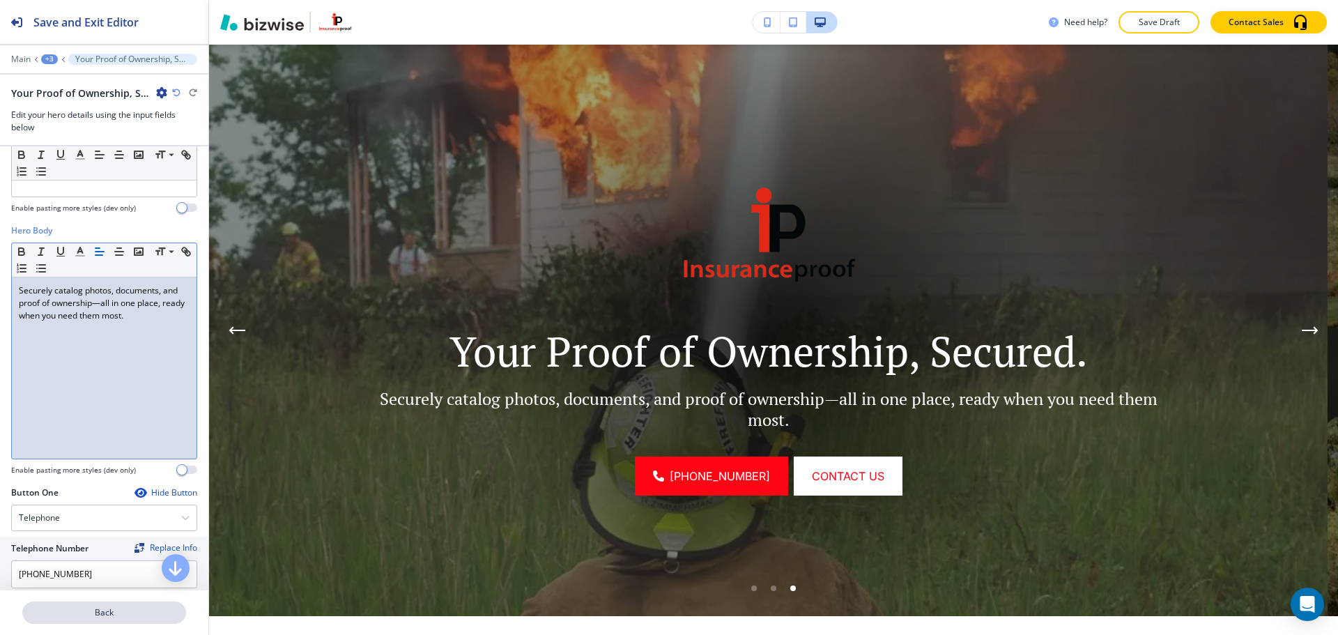
click at [146, 613] on p "Back" at bounding box center [104, 612] width 161 height 13
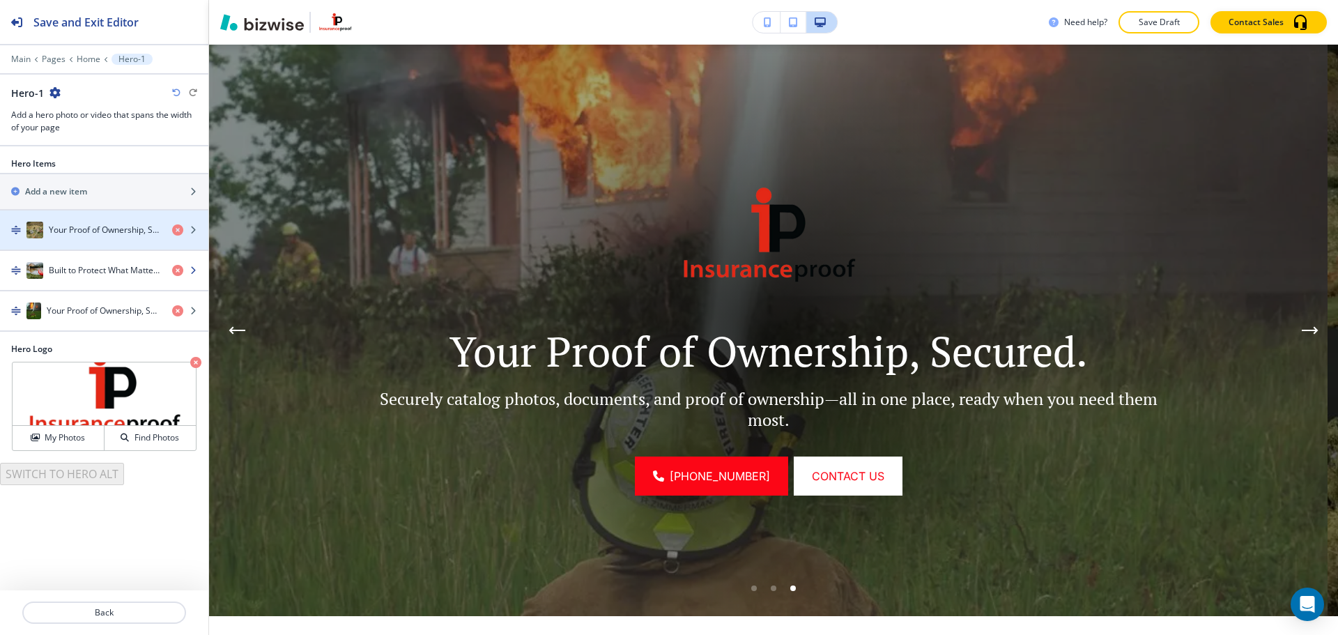
click at [95, 270] on h4 "Built to Protect What Matters Most" at bounding box center [105, 270] width 112 height 13
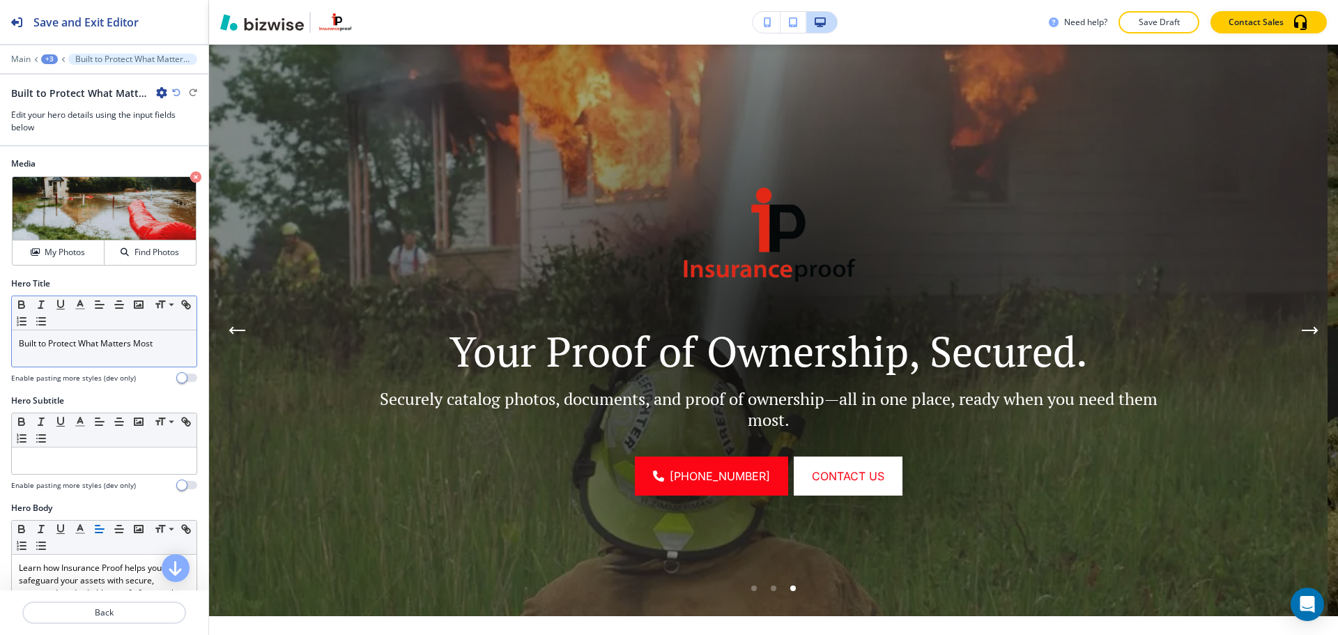
click at [139, 349] on p "Built to Protect What Matters Most" at bounding box center [104, 343] width 171 height 13
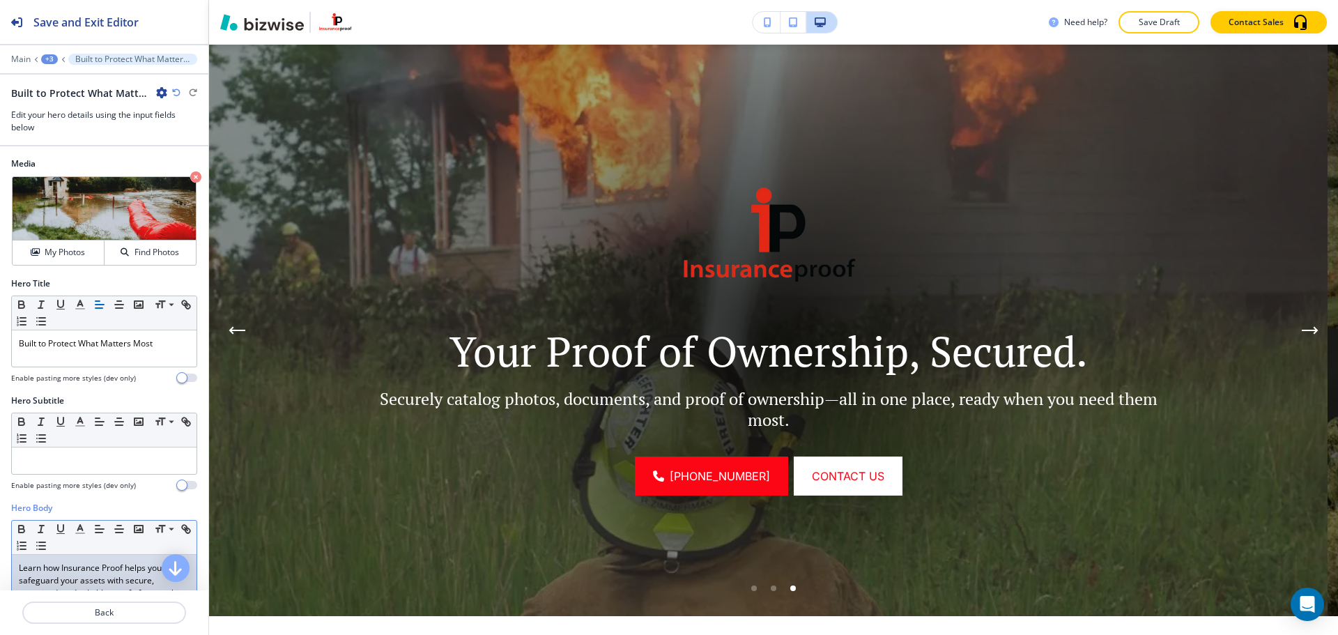
click at [77, 578] on p "Learn how Insurance Proof helps you safeguard your assets with secure, organize…" at bounding box center [104, 581] width 171 height 38
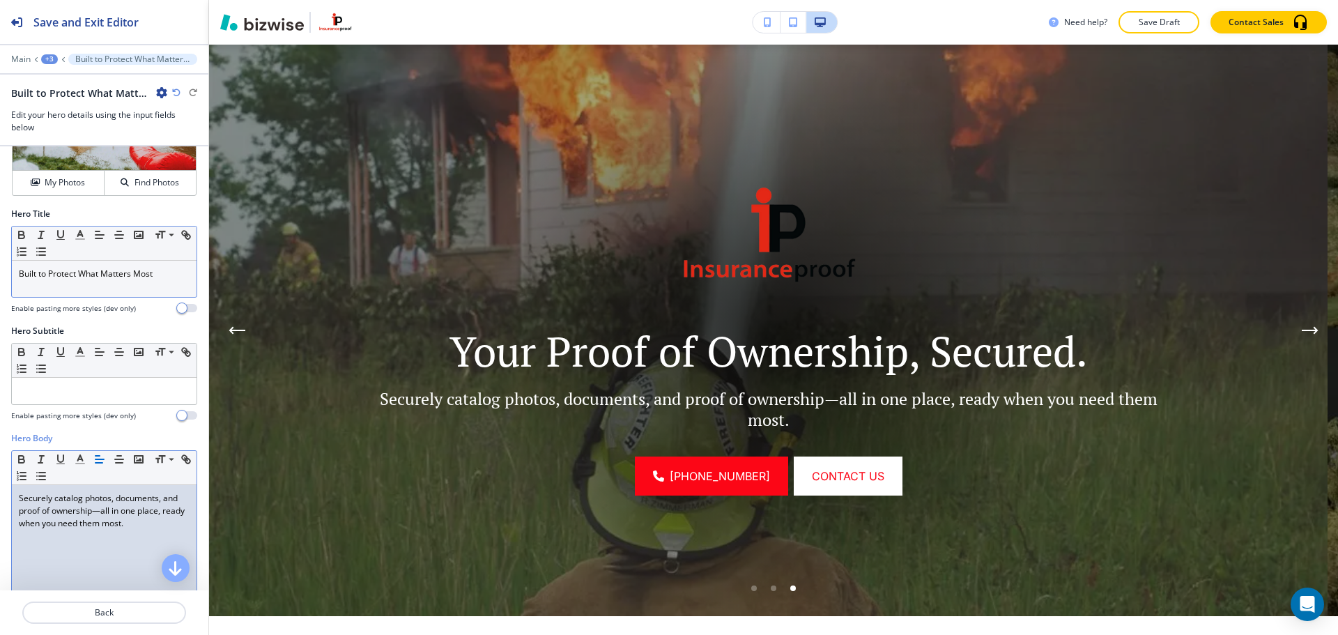
scroll to position [68, 0]
click at [136, 284] on div "Built to Protect What Matters Most" at bounding box center [104, 280] width 185 height 36
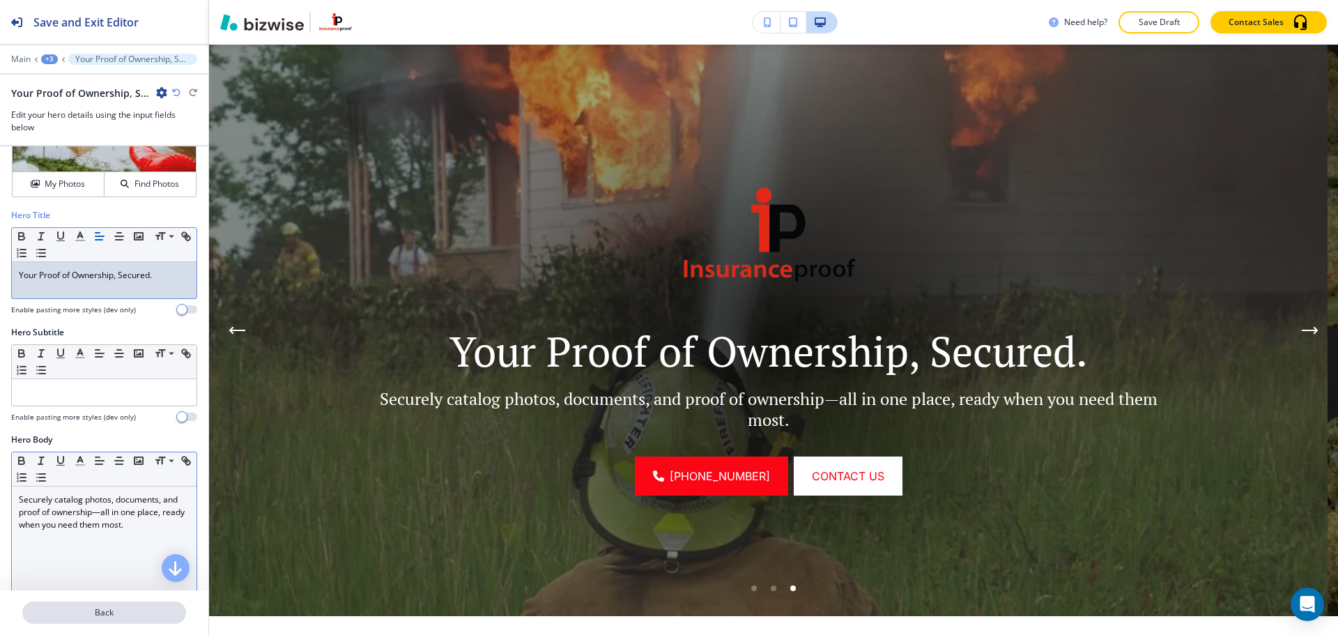
click at [143, 610] on p "Back" at bounding box center [104, 612] width 161 height 13
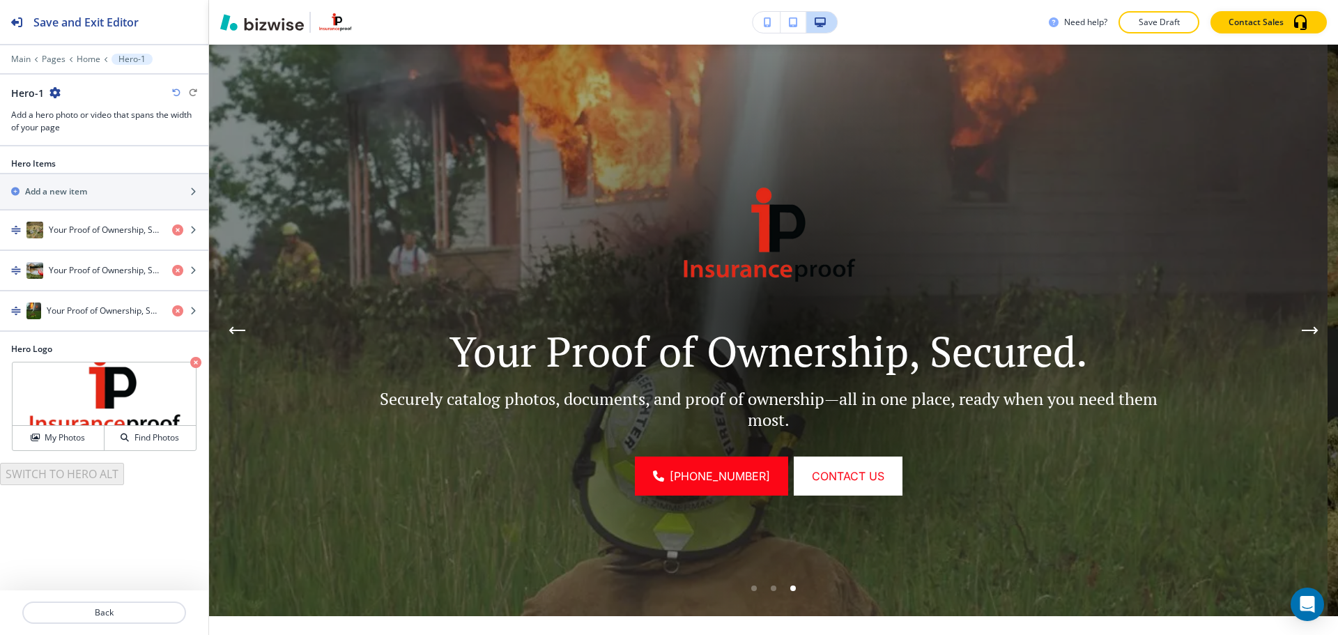
drag, startPoint x: 135, startPoint y: 603, endPoint x: 223, endPoint y: 564, distance: 95.8
click at [135, 603] on button "Back" at bounding box center [104, 612] width 164 height 22
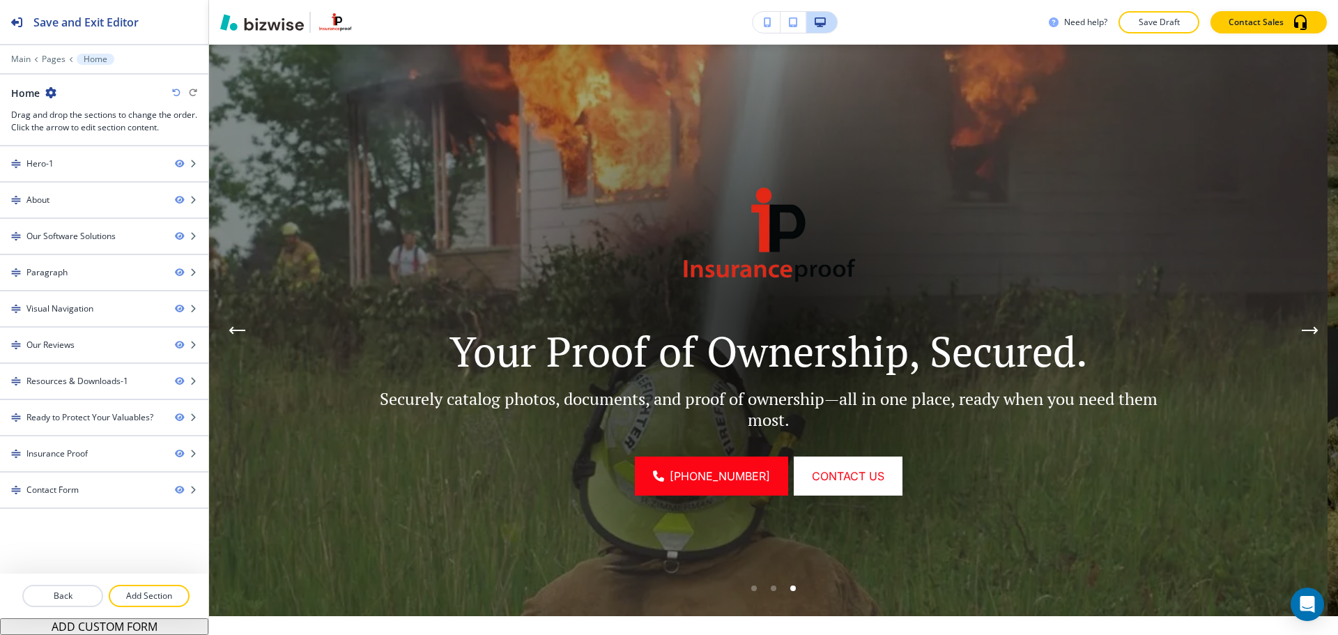
click at [1135, 36] on div "Need help? Save Draft Contact Sales" at bounding box center [773, 22] width 1129 height 45
click at [1145, 31] on button "Save Draft" at bounding box center [1158, 22] width 81 height 22
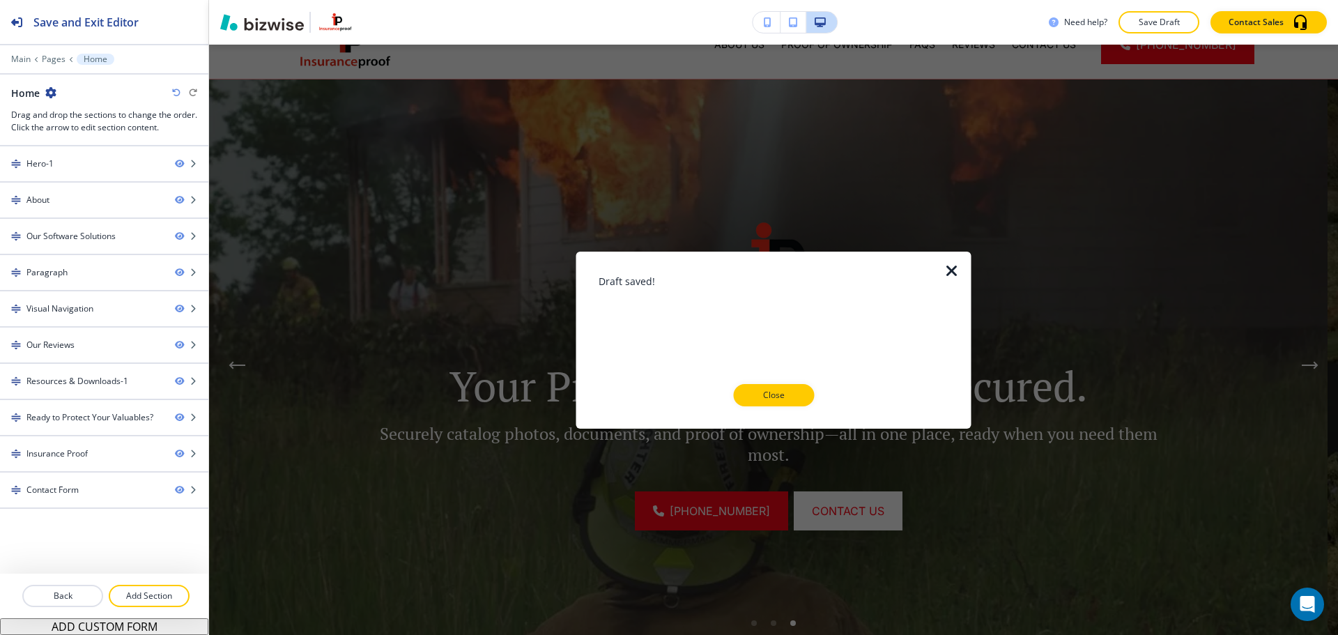
scroll to position [0, 0]
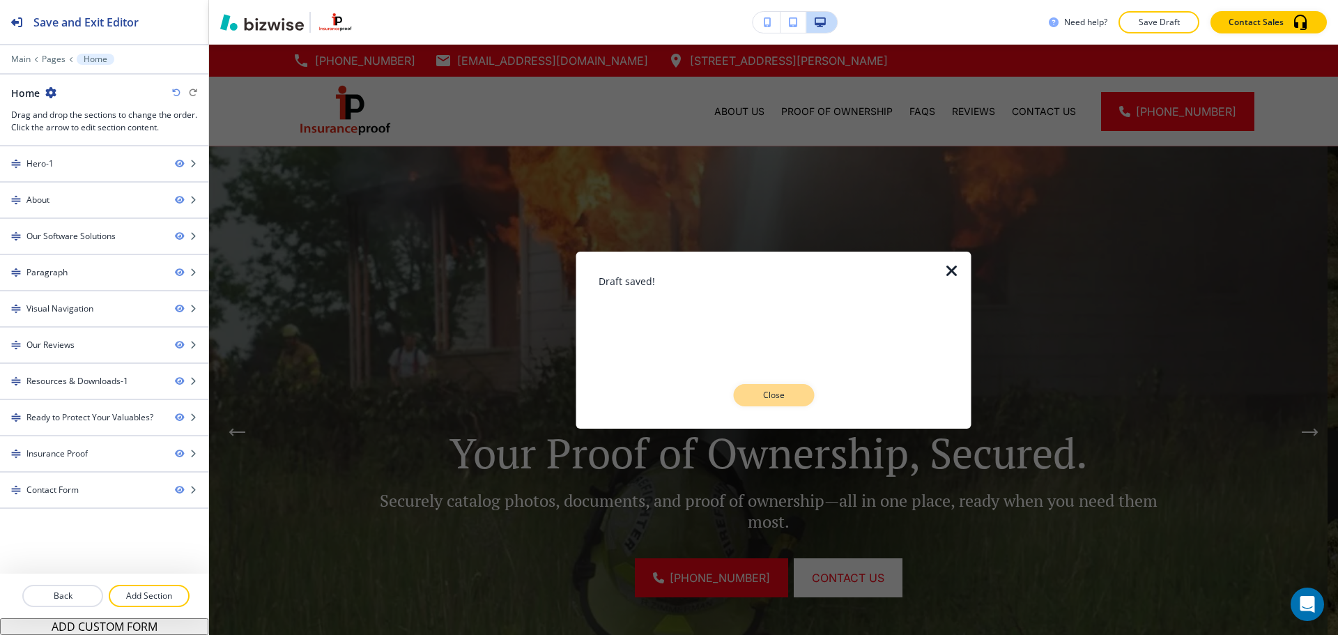
click at [802, 404] on button "Close" at bounding box center [773, 395] width 81 height 22
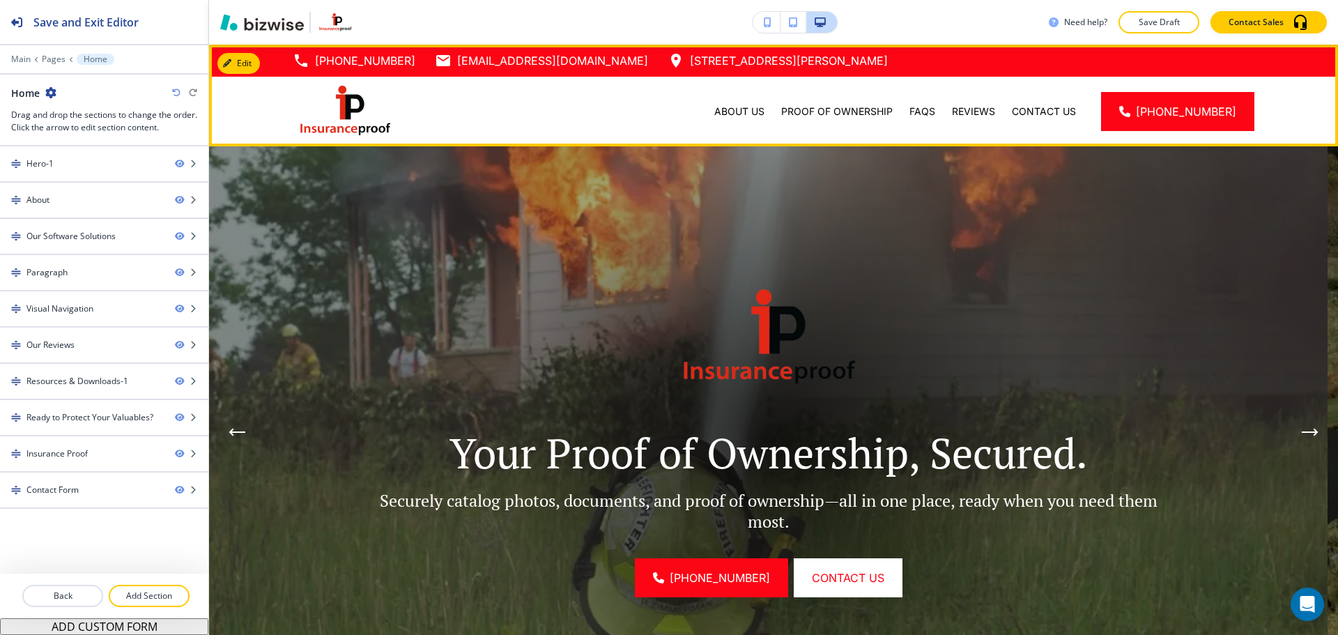
click at [350, 117] on img at bounding box center [345, 111] width 105 height 59
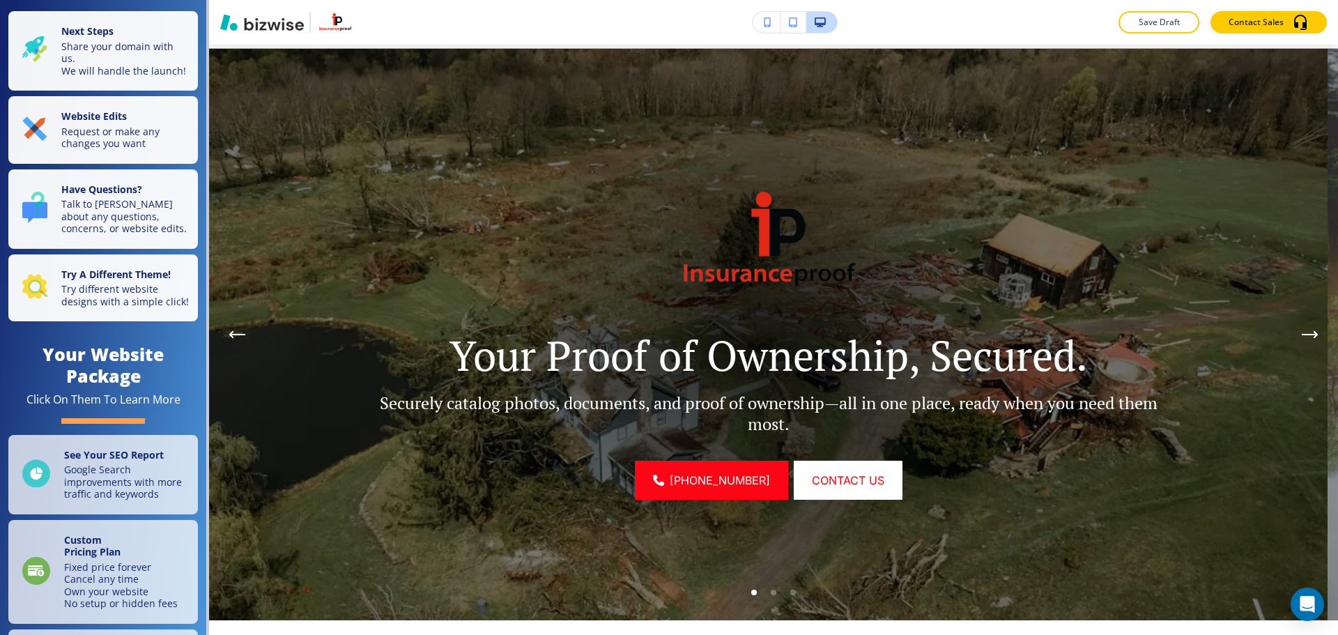
scroll to position [70, 0]
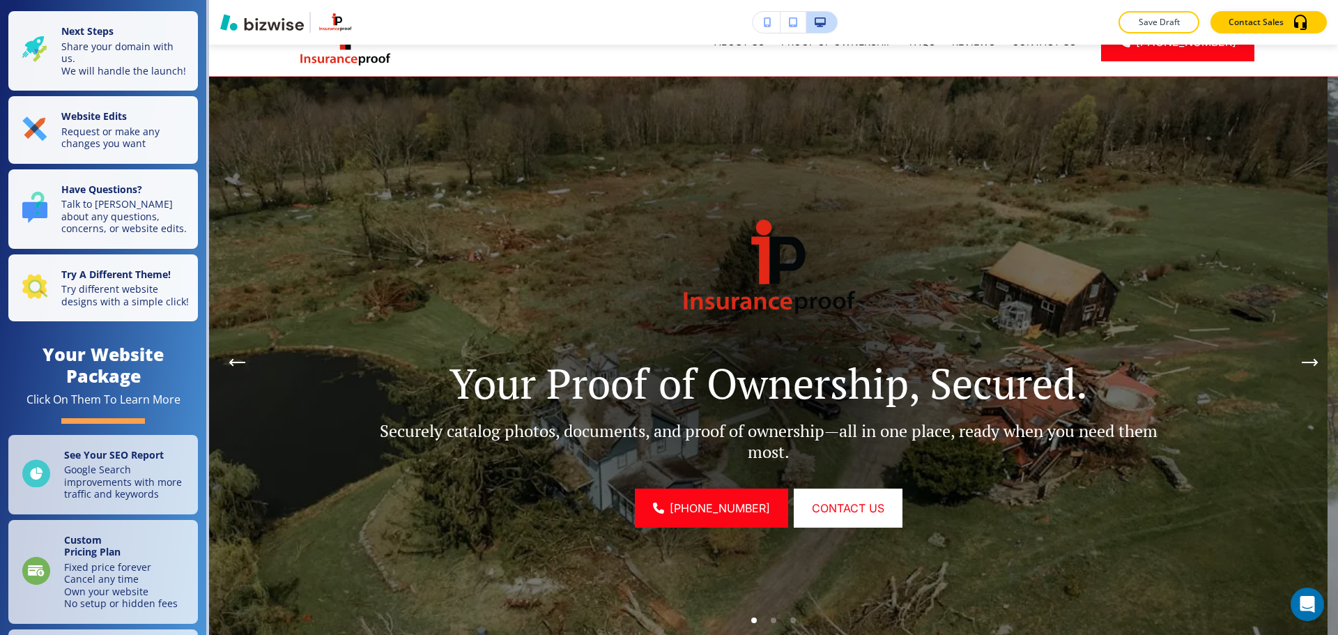
click at [1302, 362] on icon "Next Hero Image" at bounding box center [1309, 362] width 14 height 0
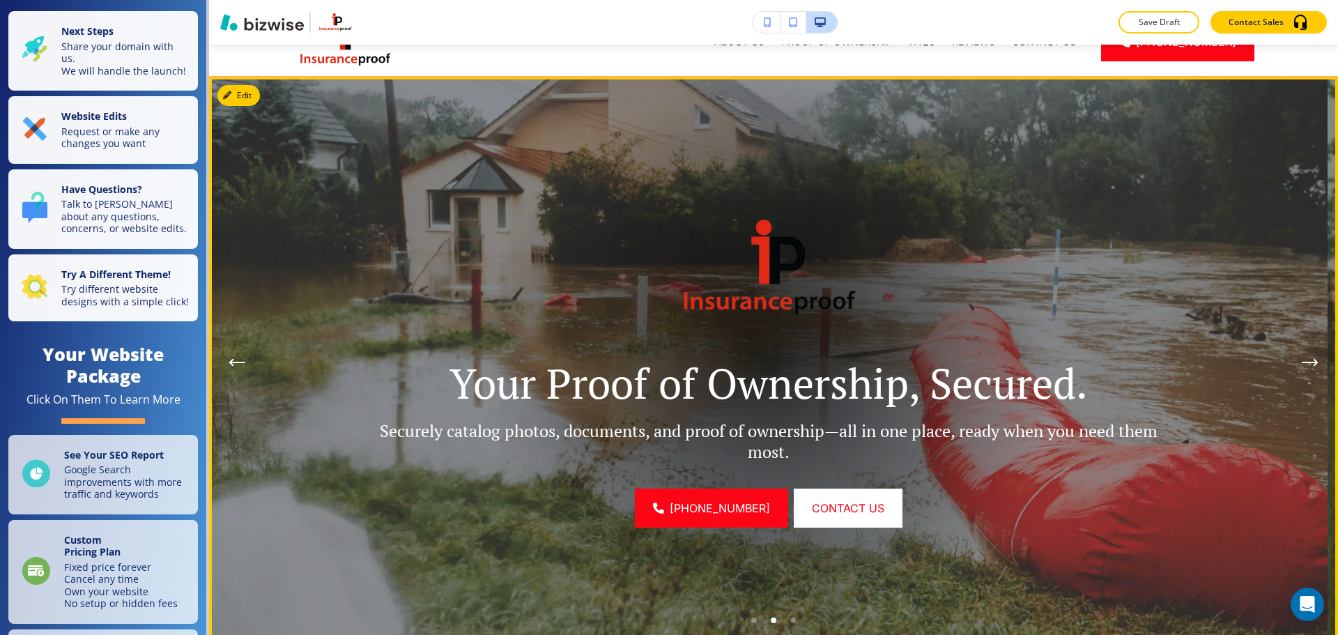
click at [1302, 362] on icon "Next Hero Image" at bounding box center [1309, 362] width 14 height 0
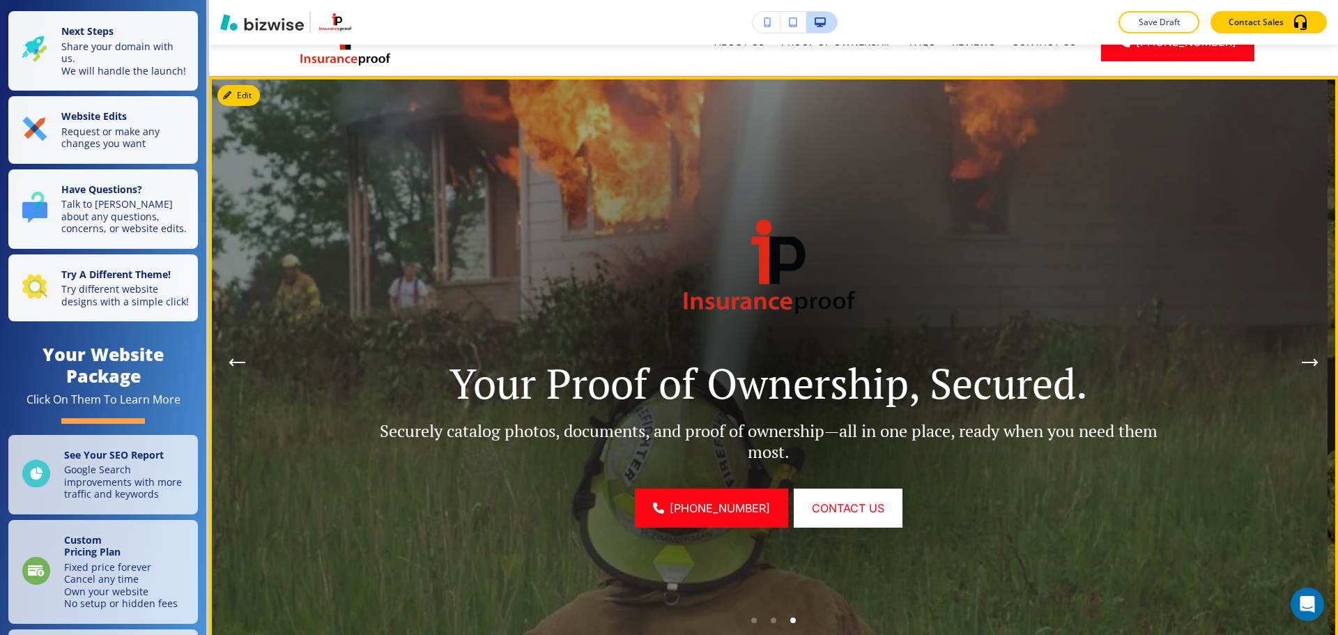
click at [1302, 362] on icon "Next Hero Image" at bounding box center [1309, 362] width 14 height 0
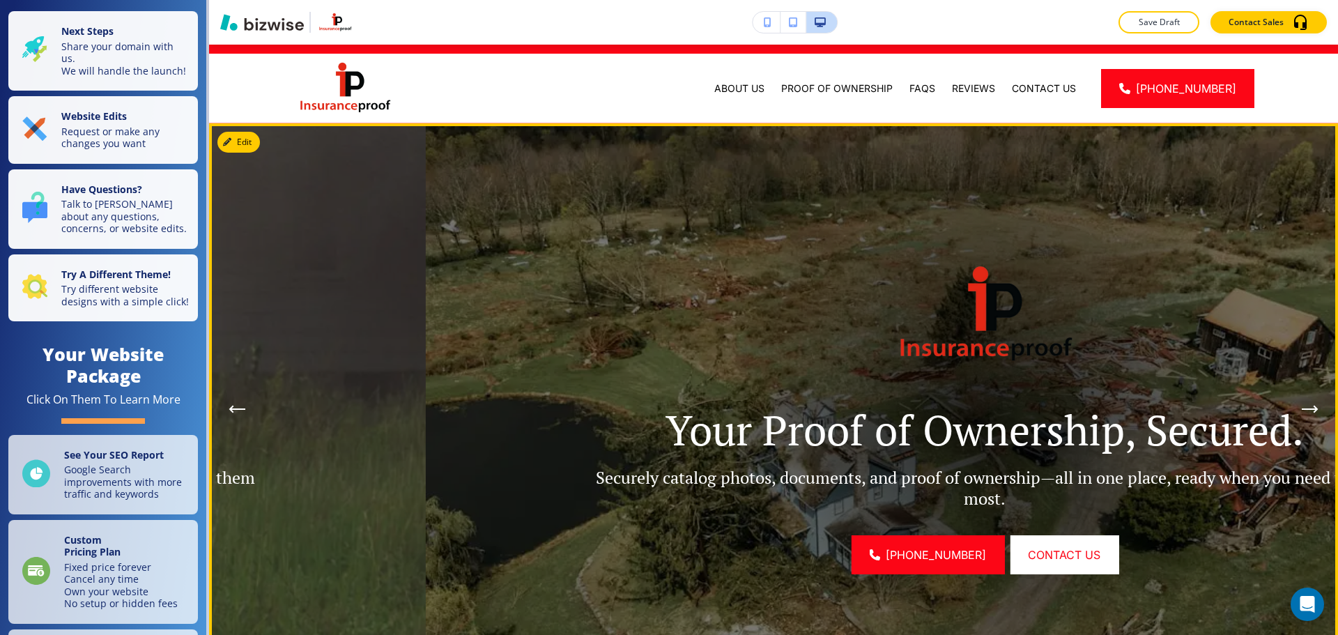
scroll to position [0, 0]
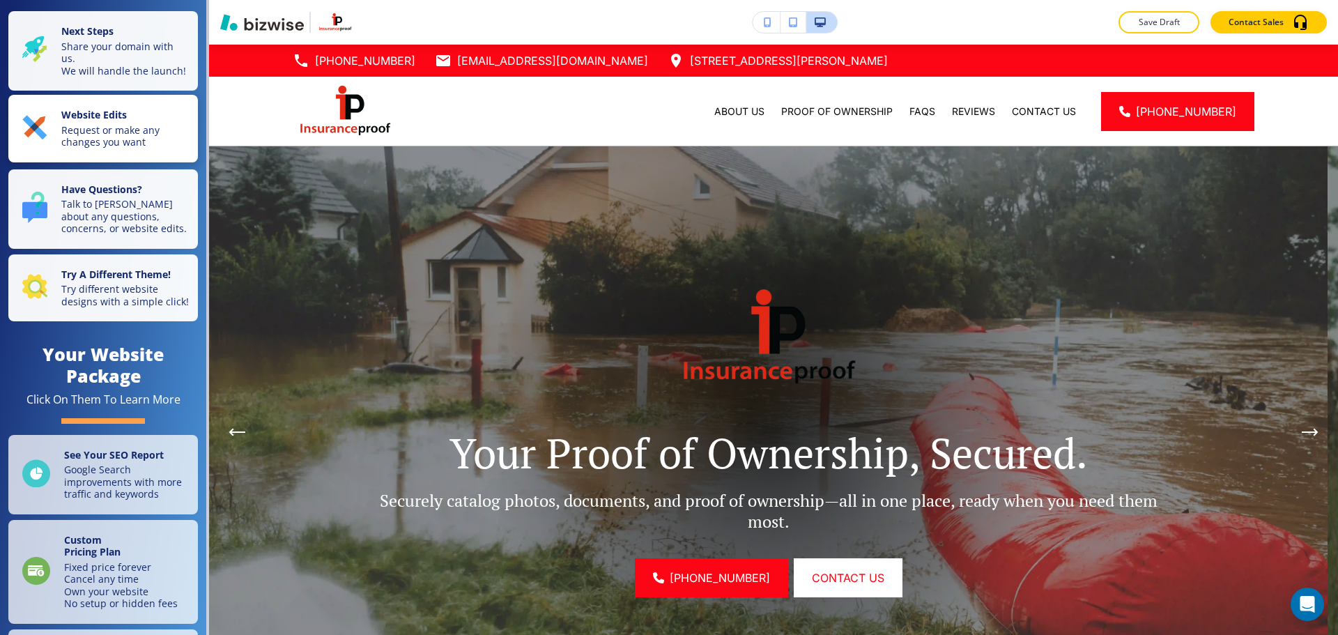
click at [95, 121] on strong "Website Edits" at bounding box center [93, 114] width 65 height 13
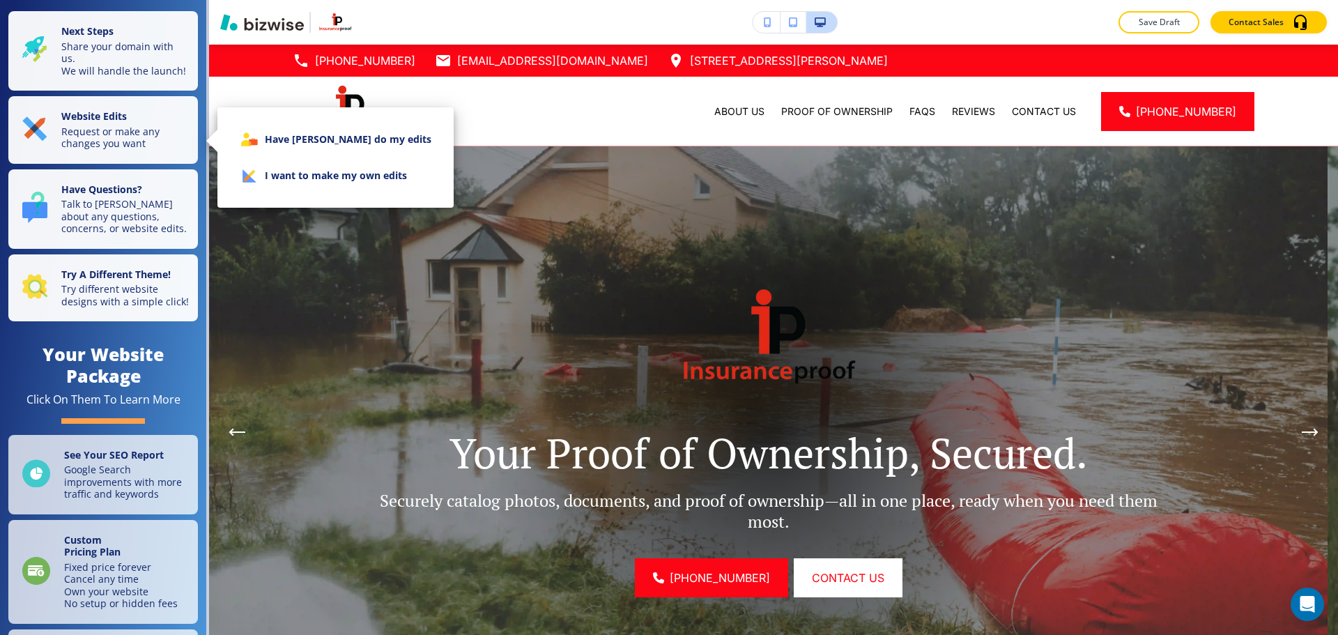
click at [299, 175] on li "I want to make my own edits" at bounding box center [336, 175] width 214 height 36
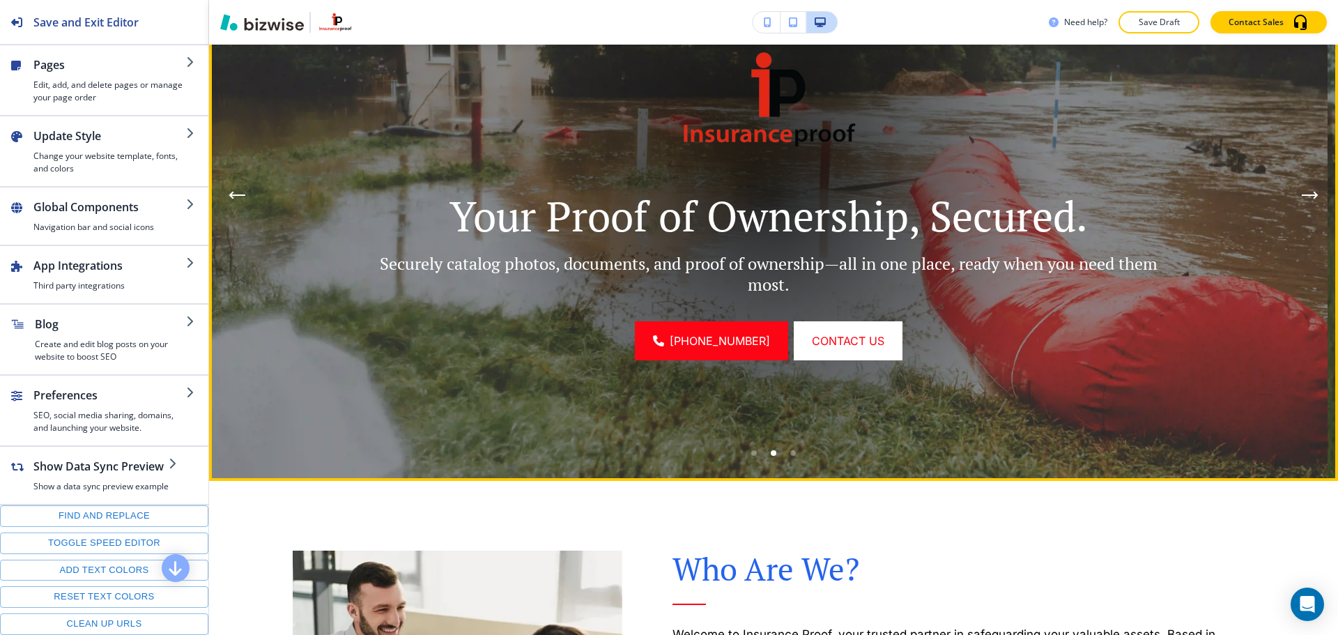
scroll to position [209, 0]
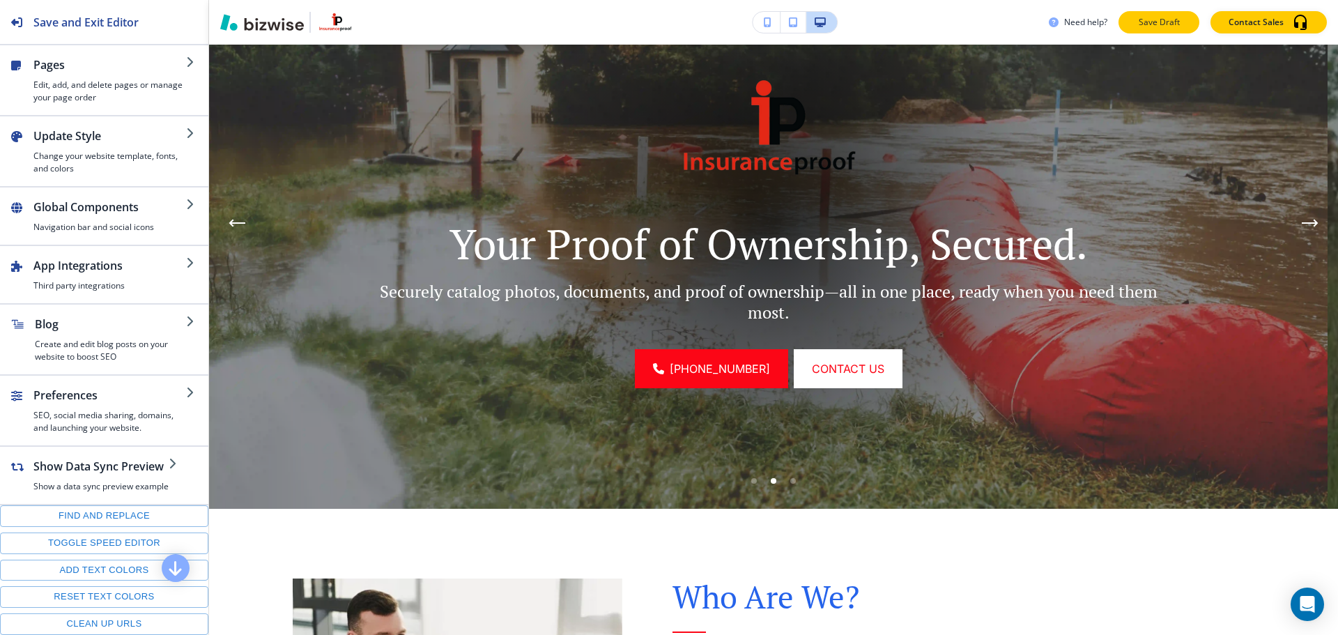
click at [1157, 23] on p "Save Draft" at bounding box center [1158, 22] width 45 height 13
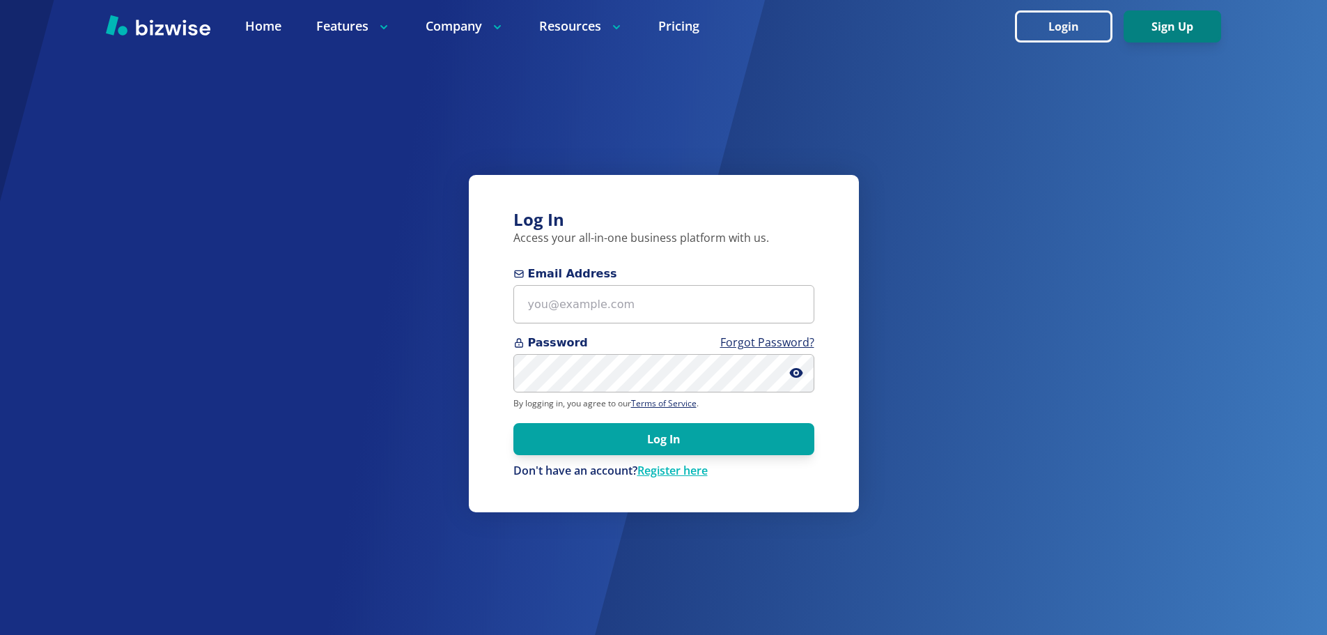
click at [1209, 31] on button "Sign Up" at bounding box center [1173, 26] width 98 height 32
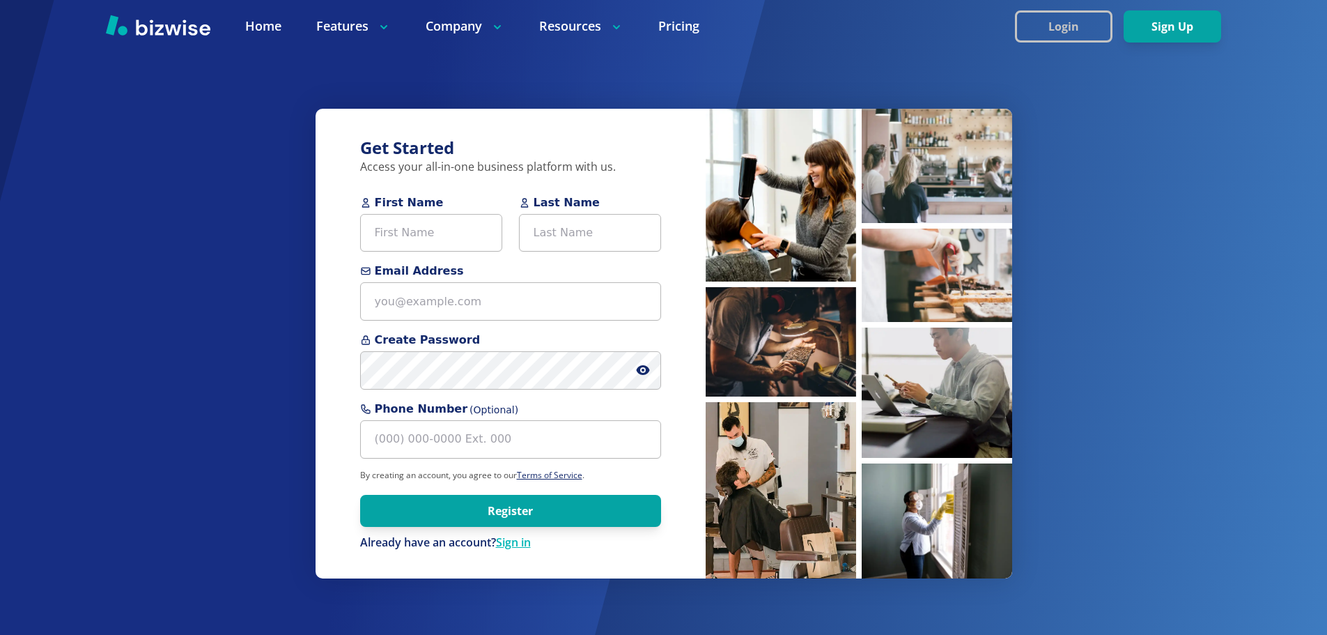
click at [1057, 24] on button "Login" at bounding box center [1064, 26] width 98 height 32
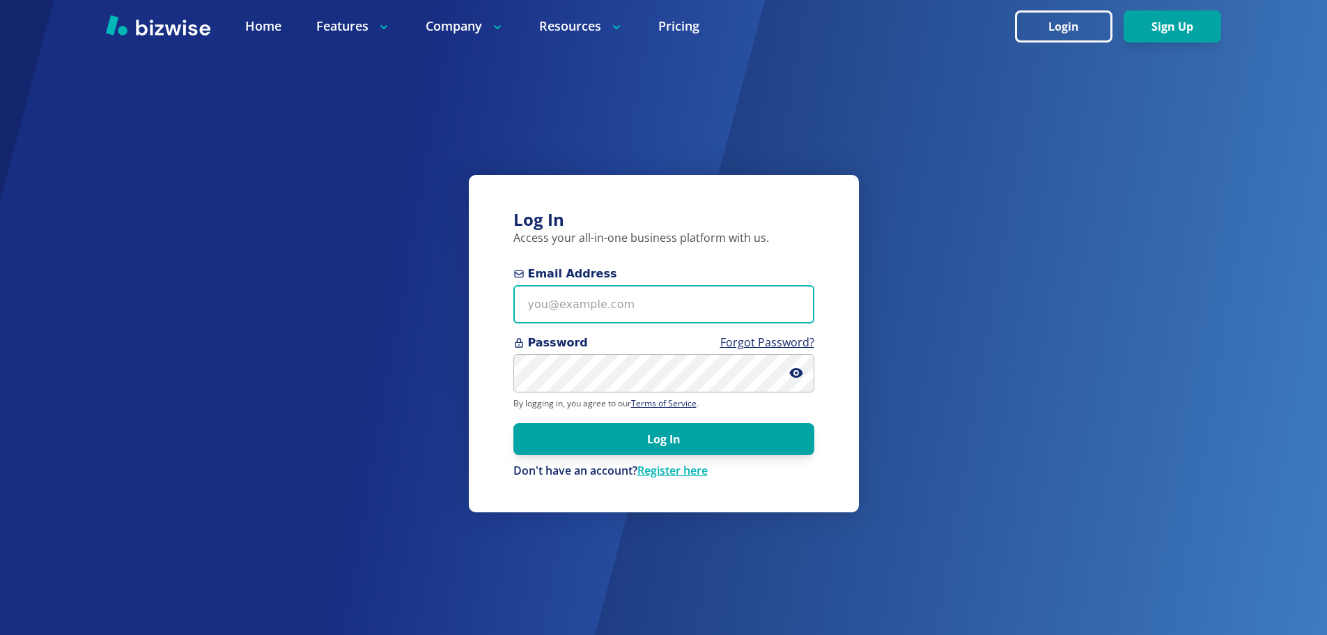
click at [601, 315] on input "Email Address" at bounding box center [663, 304] width 301 height 38
paste input "[EMAIL_ADDRESS][DOMAIN_NAME]"
type input "[EMAIL_ADDRESS][DOMAIN_NAME]"
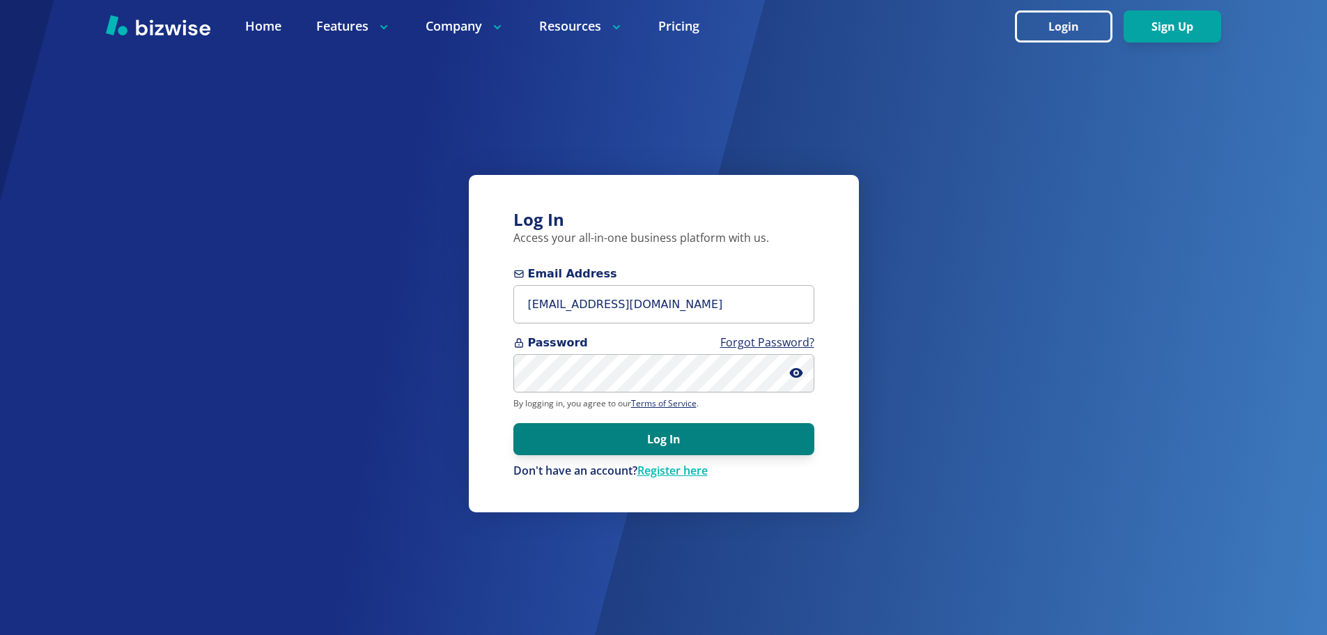
click at [615, 431] on button "Log In" at bounding box center [663, 439] width 301 height 32
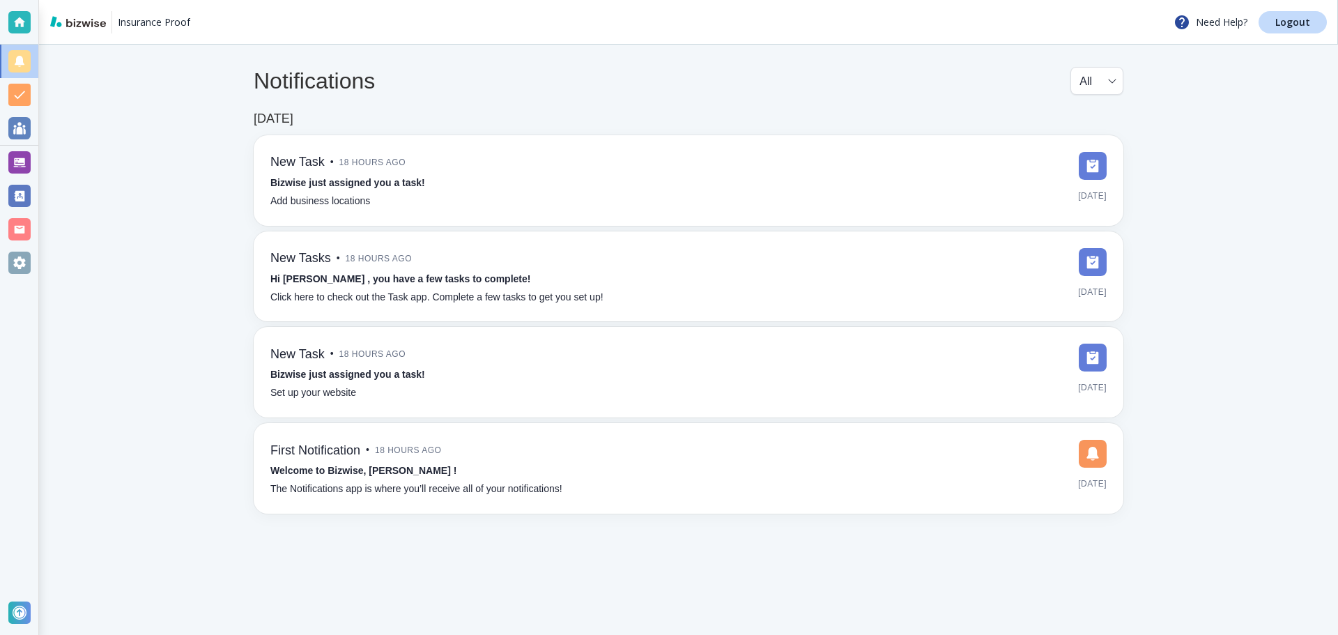
click at [21, 171] on div at bounding box center [19, 162] width 22 height 22
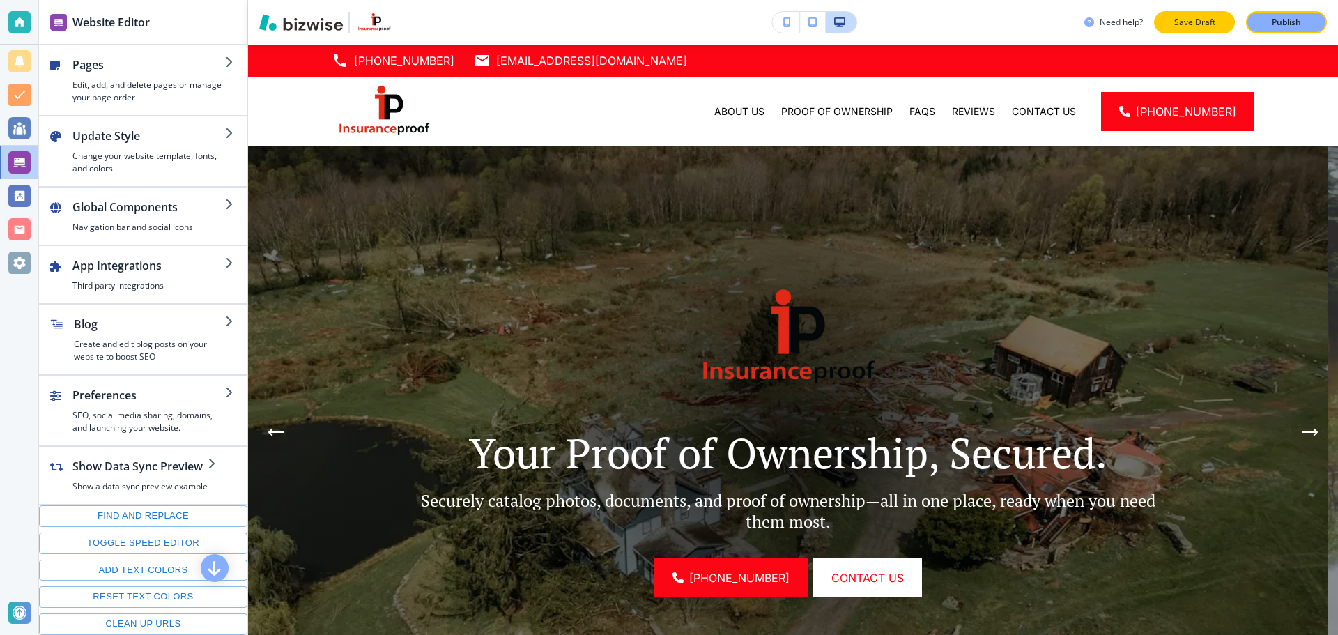
click at [1177, 23] on p "Save Draft" at bounding box center [1194, 22] width 45 height 13
click at [1303, 26] on div "Publish" at bounding box center [1286, 22] width 45 height 13
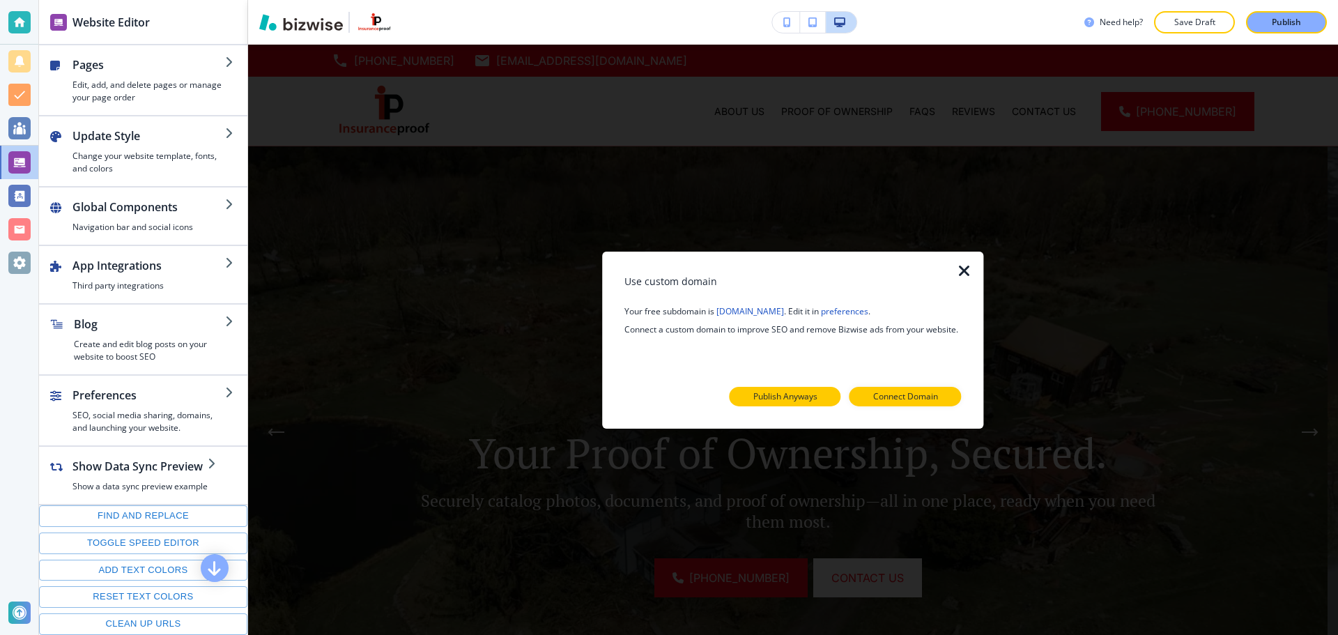
click at [788, 404] on button "Publish Anyways" at bounding box center [784, 397] width 111 height 20
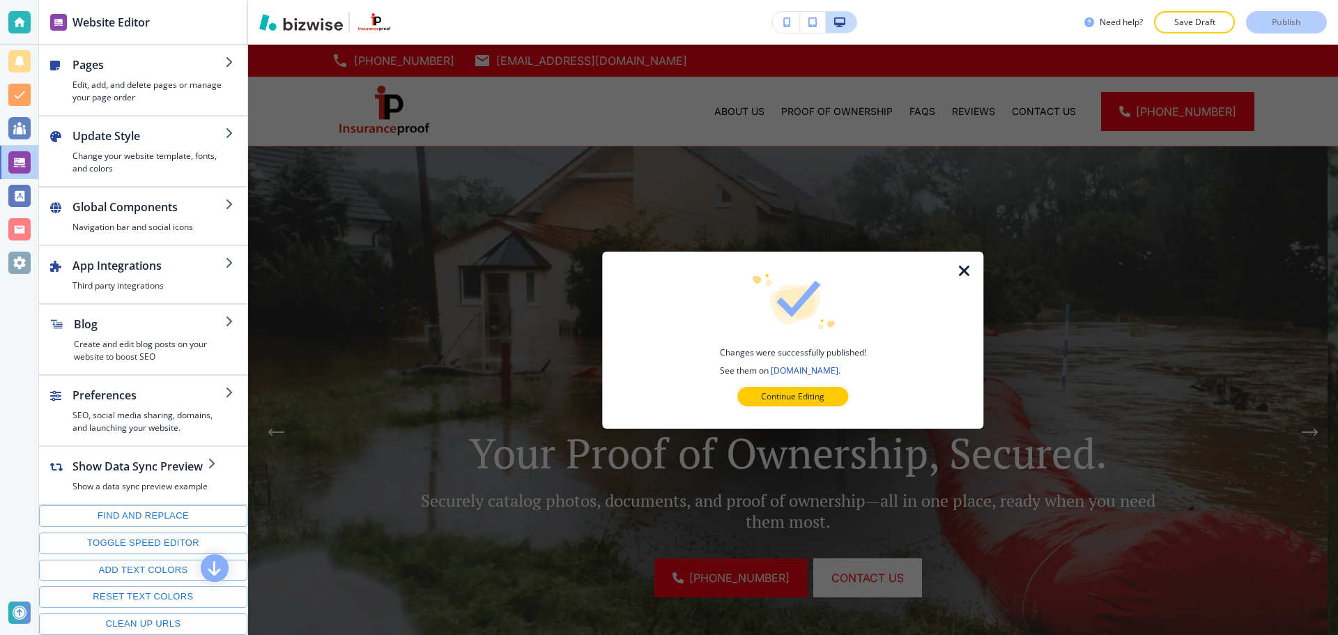
click at [788, 404] on button "Continue Editing" at bounding box center [792, 397] width 111 height 20
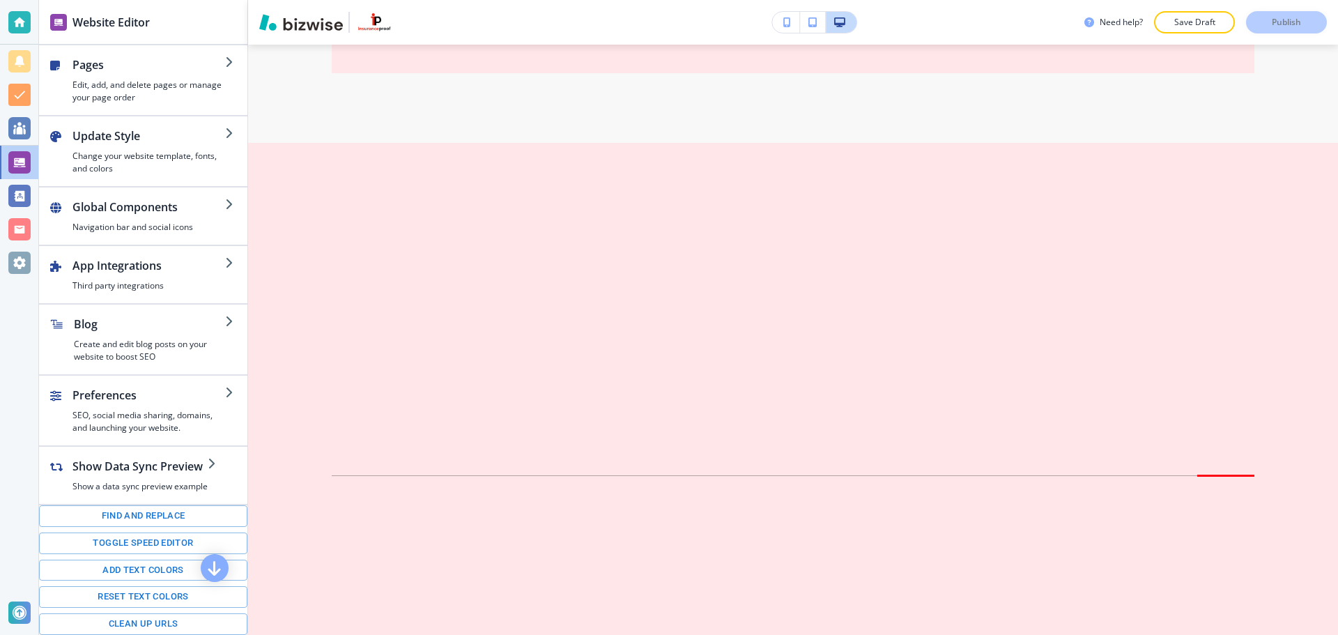
scroll to position [5288, 0]
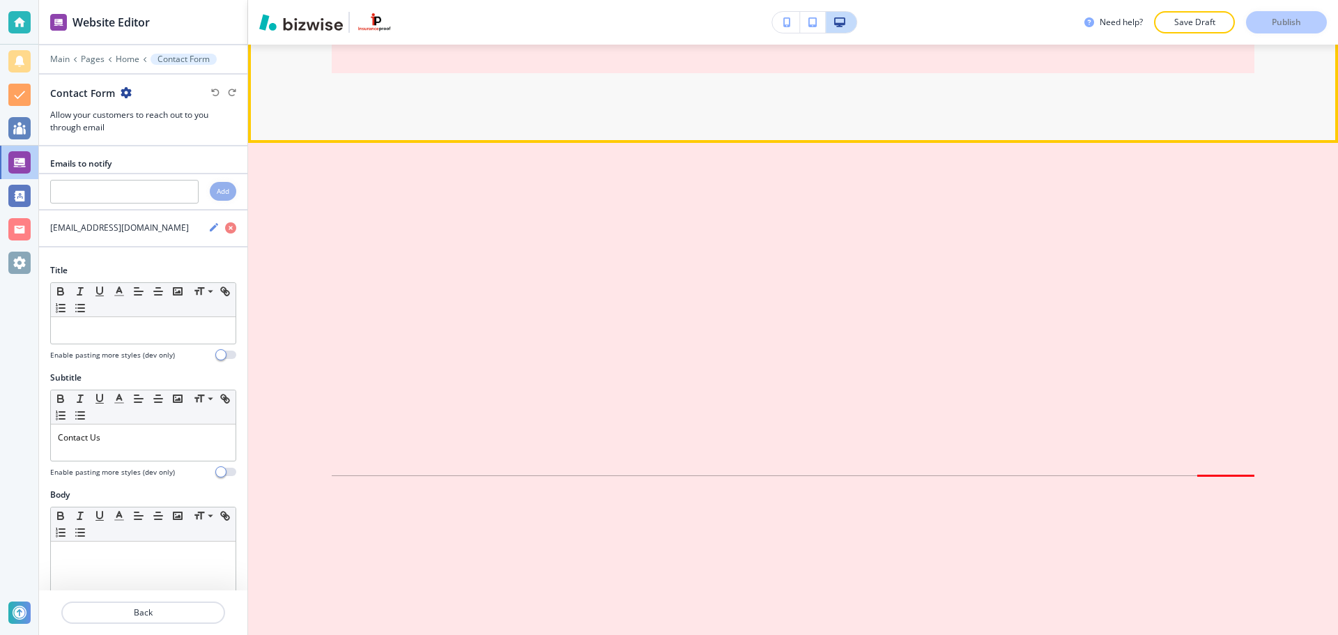
scroll to position [5138, 0]
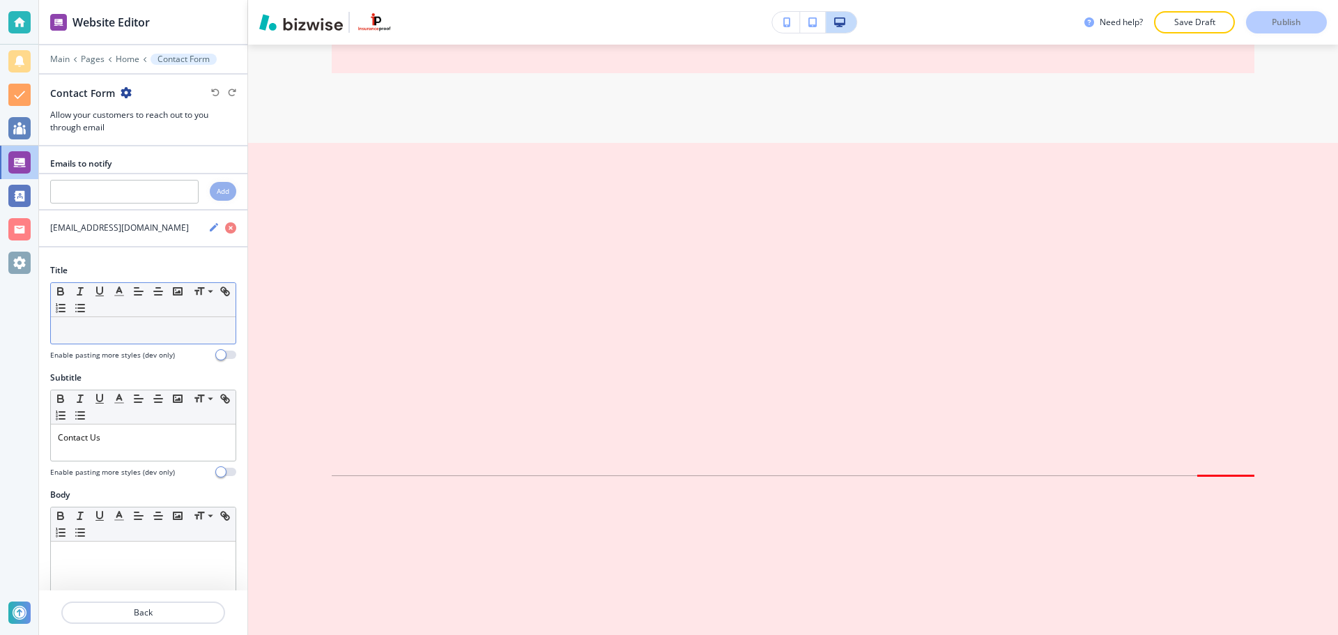
click at [127, 339] on div at bounding box center [143, 330] width 185 height 26
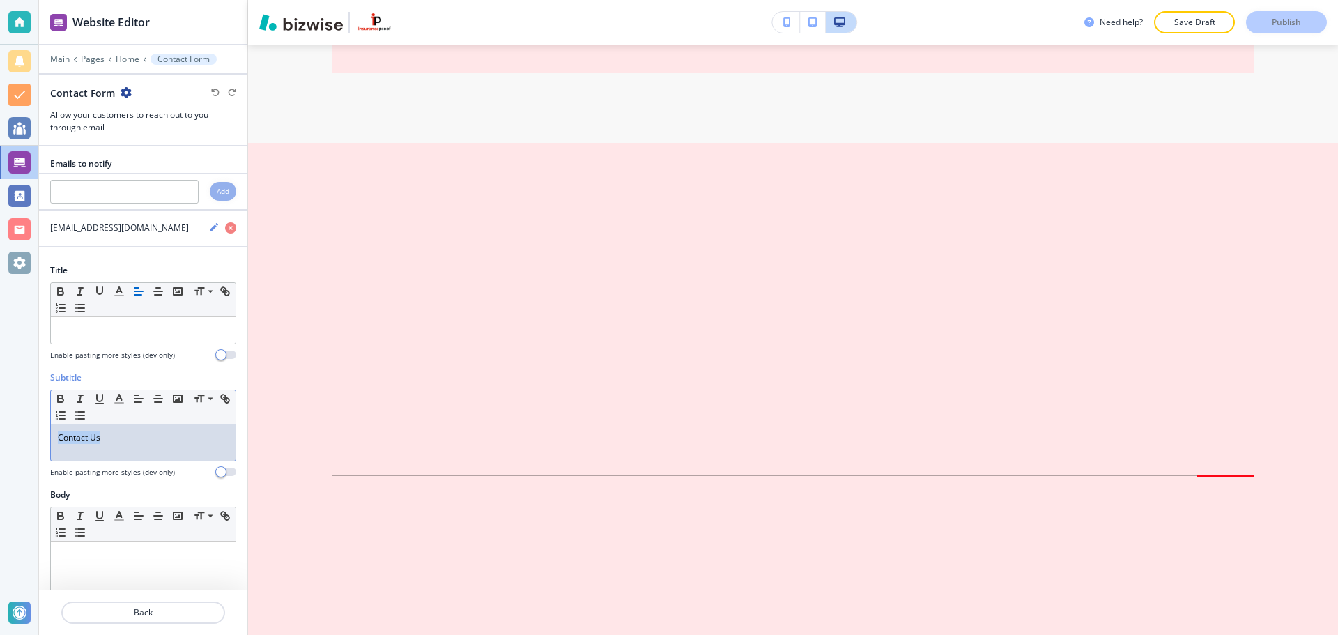
drag, startPoint x: 129, startPoint y: 433, endPoint x: 56, endPoint y: 442, distance: 73.7
click at [56, 442] on div "Contact Us" at bounding box center [143, 442] width 185 height 36
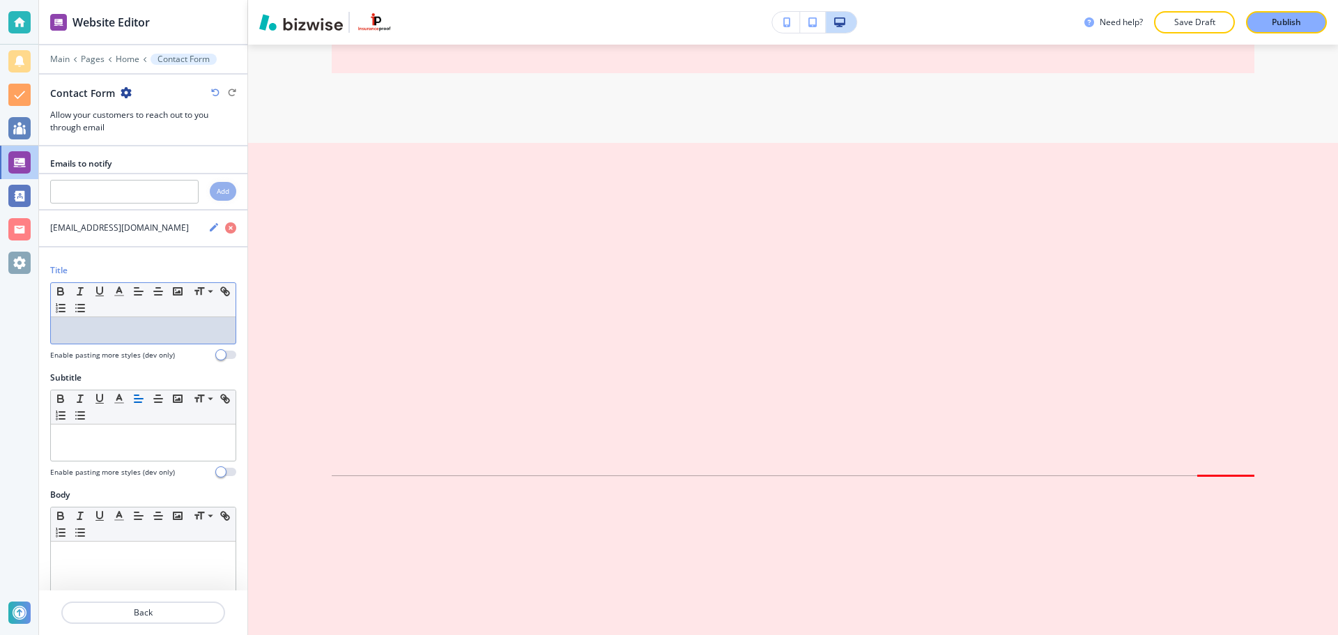
click at [95, 331] on p at bounding box center [143, 330] width 171 height 13
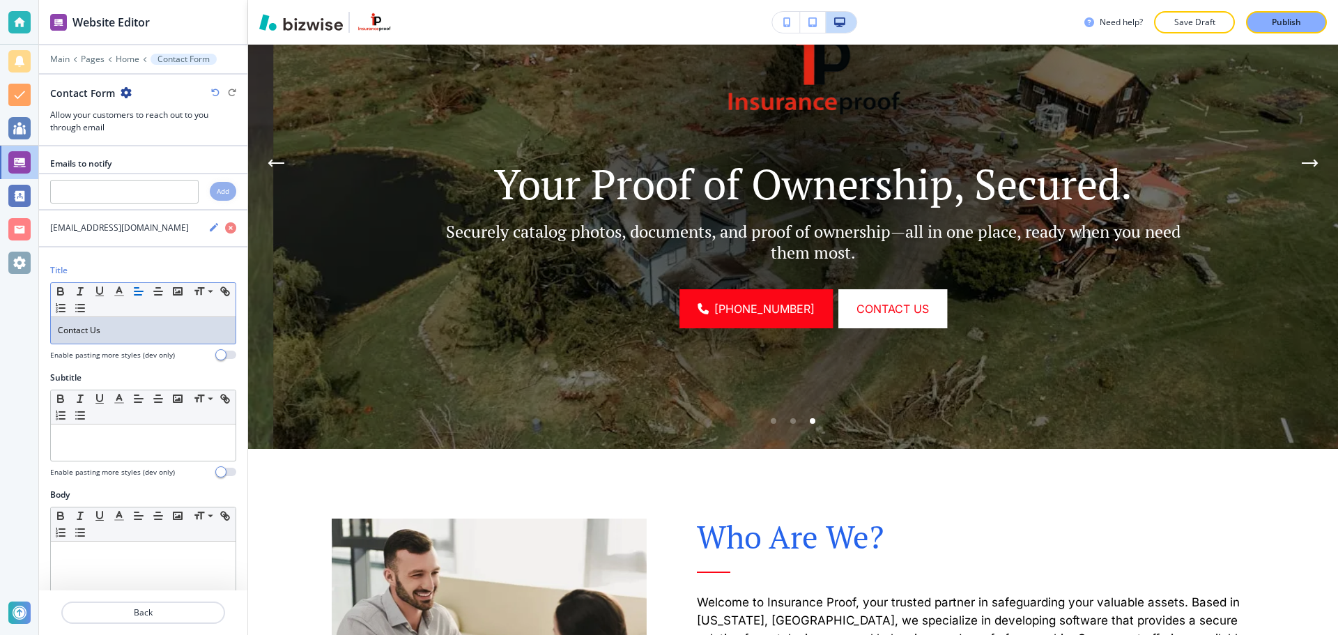
scroll to position [0, 0]
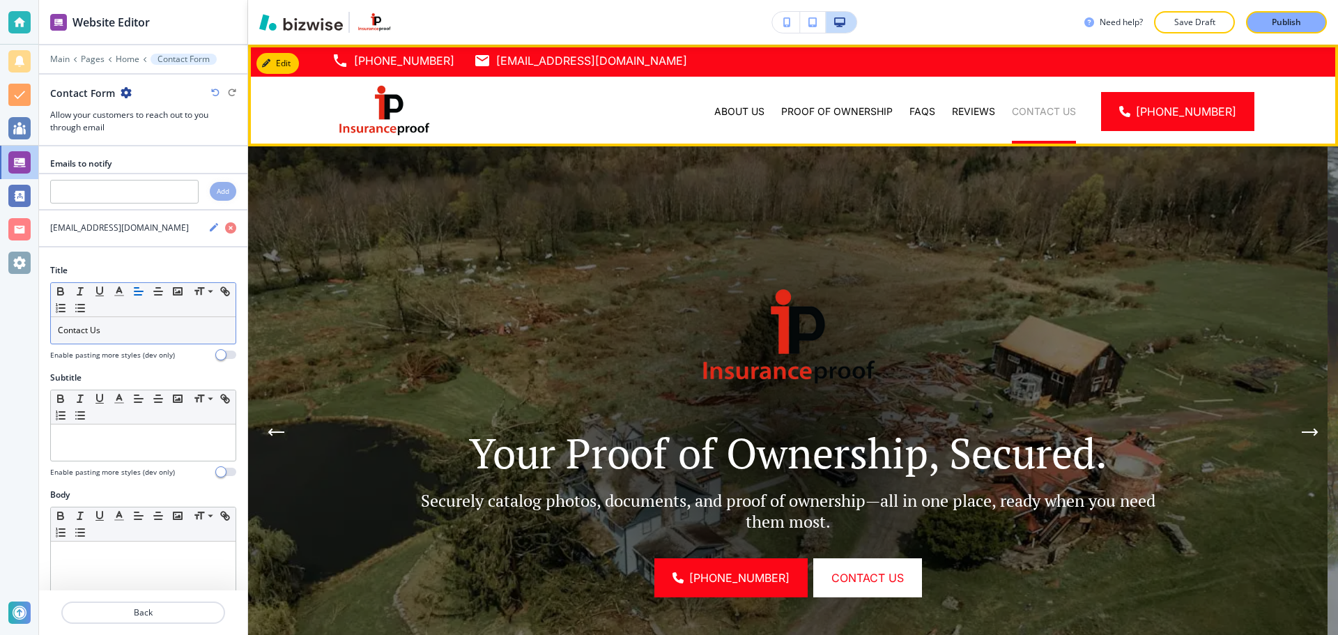
click at [1057, 109] on p "Contact Us" at bounding box center [1044, 112] width 64 height 14
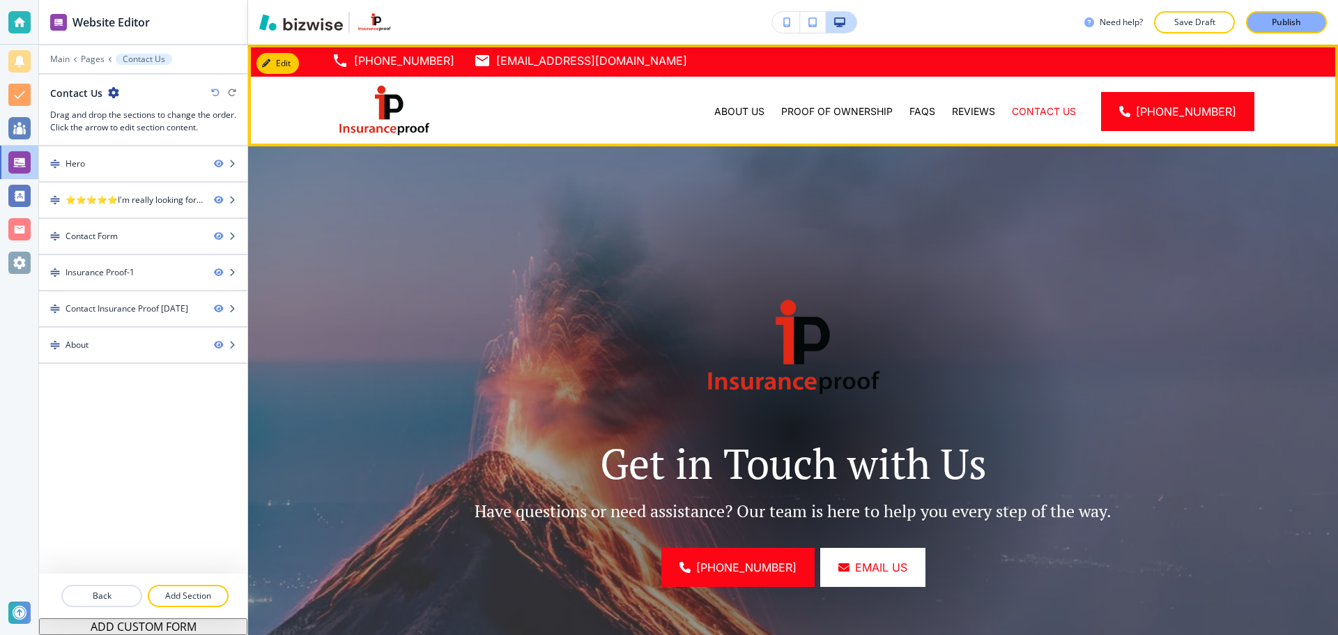
click at [987, 121] on div "Reviews" at bounding box center [973, 112] width 60 height 70
click at [1003, 102] on div "Reviews" at bounding box center [973, 112] width 60 height 70
click at [995, 108] on p "Reviews" at bounding box center [973, 112] width 43 height 14
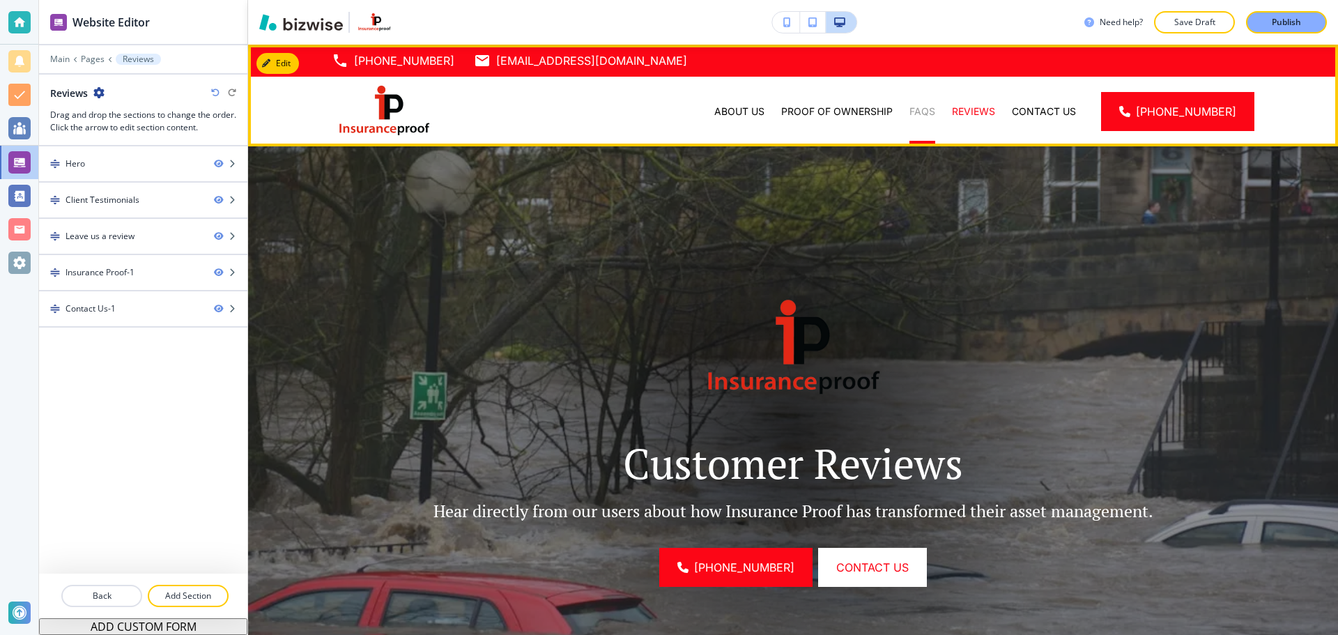
click at [935, 115] on p "FAQs" at bounding box center [922, 112] width 26 height 14
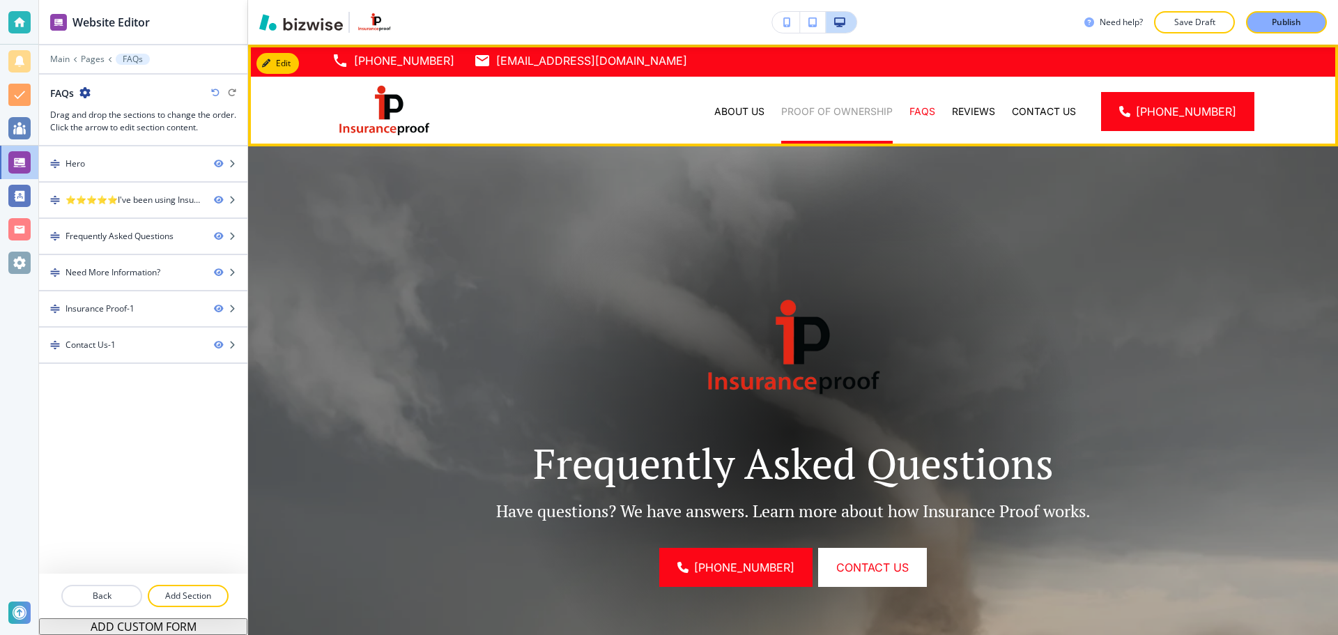
click at [893, 111] on p "Proof of Ownership" at bounding box center [836, 112] width 111 height 14
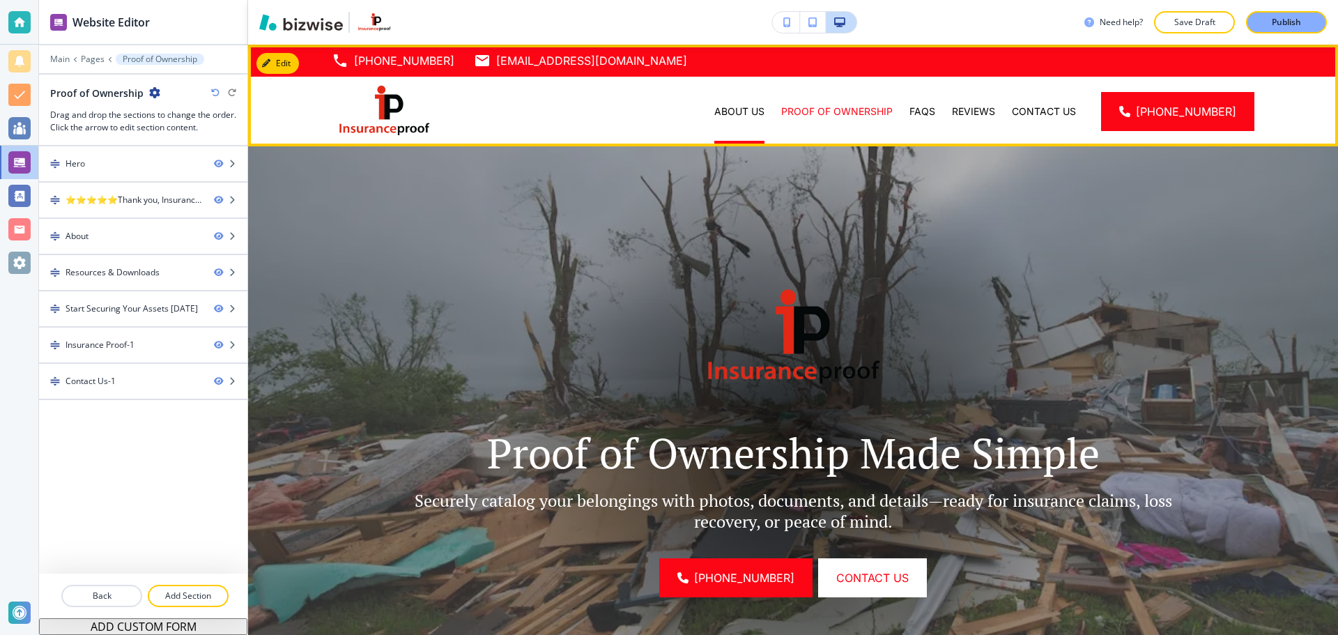
click at [764, 113] on p "About Us" at bounding box center [739, 112] width 50 height 14
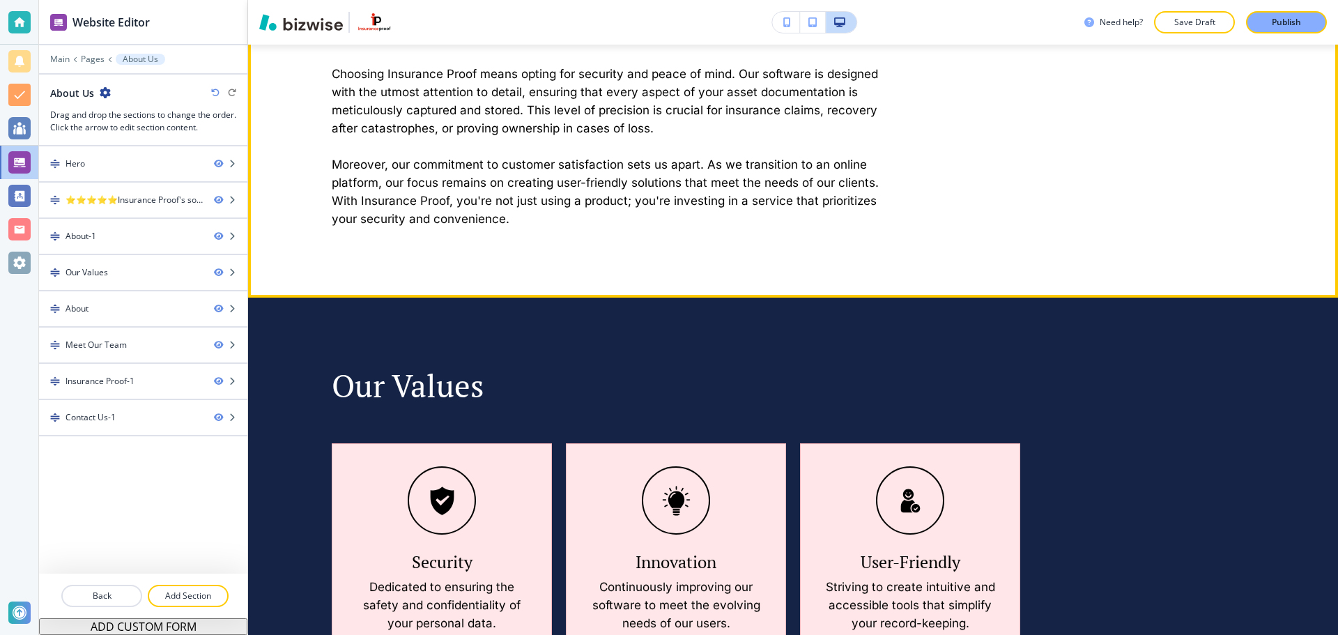
scroll to position [1118, 0]
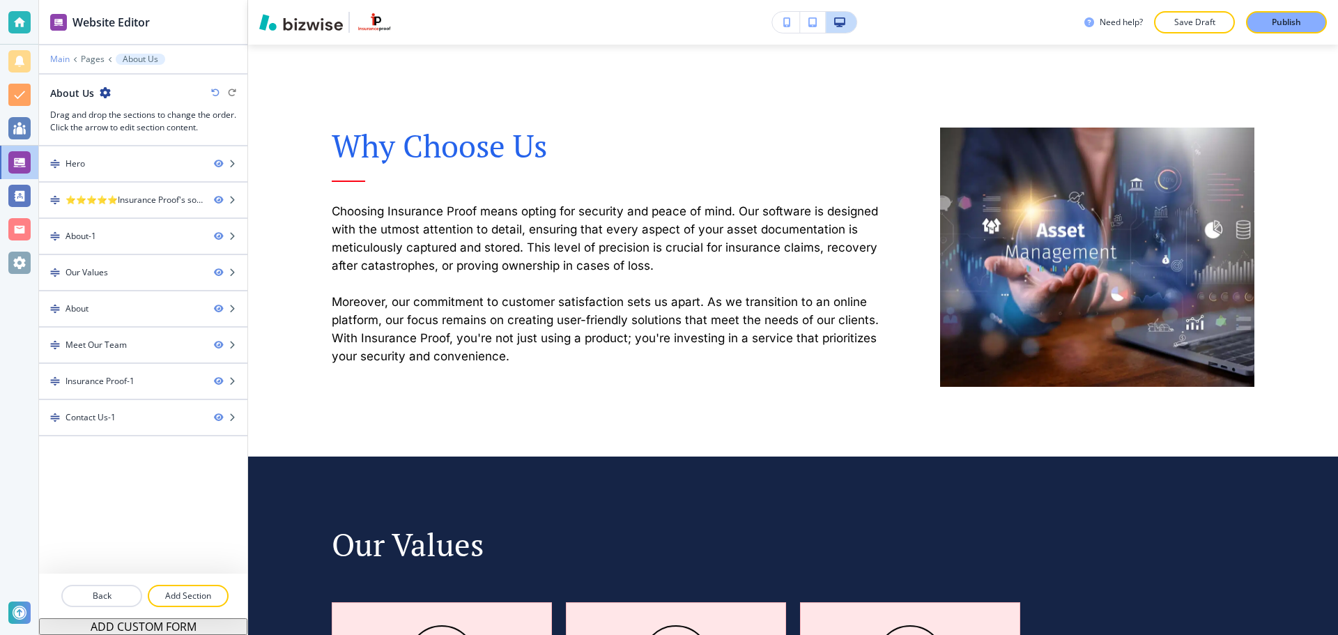
click at [64, 58] on p "Main" at bounding box center [60, 59] width 20 height 10
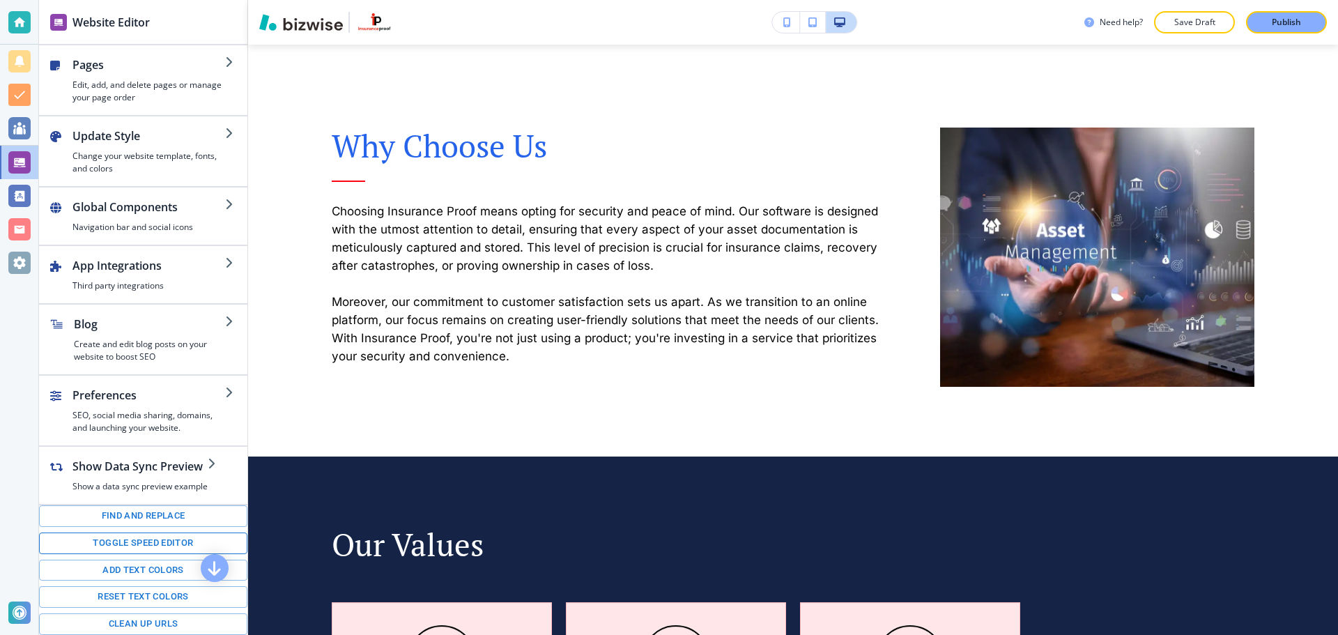
click at [139, 540] on button "Toggle speed editor" at bounding box center [143, 543] width 208 height 22
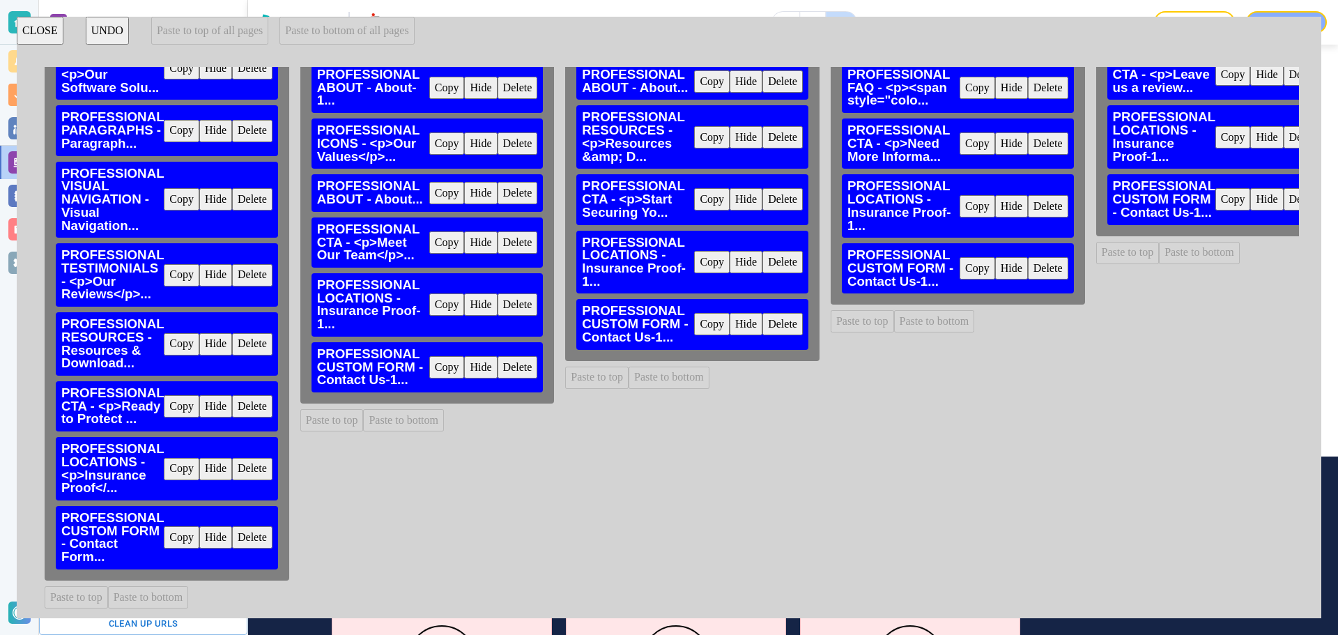
scroll to position [168, 0]
click at [45, 40] on button "CLOSE" at bounding box center [40, 31] width 47 height 28
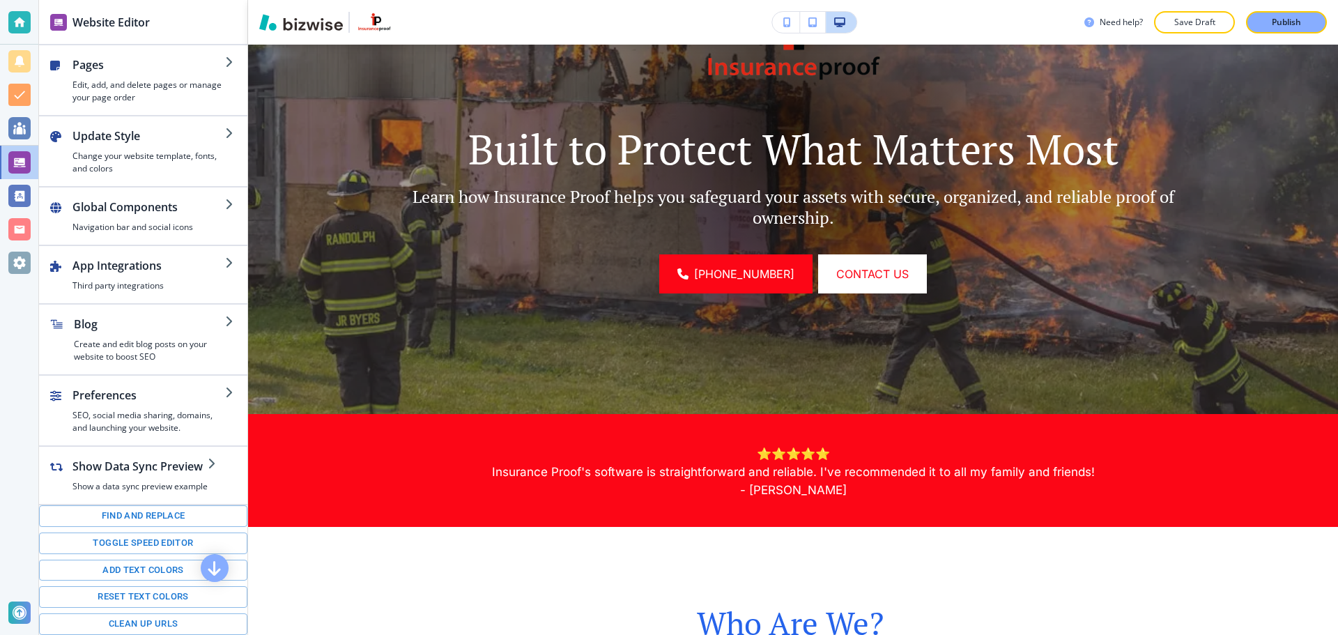
scroll to position [0, 0]
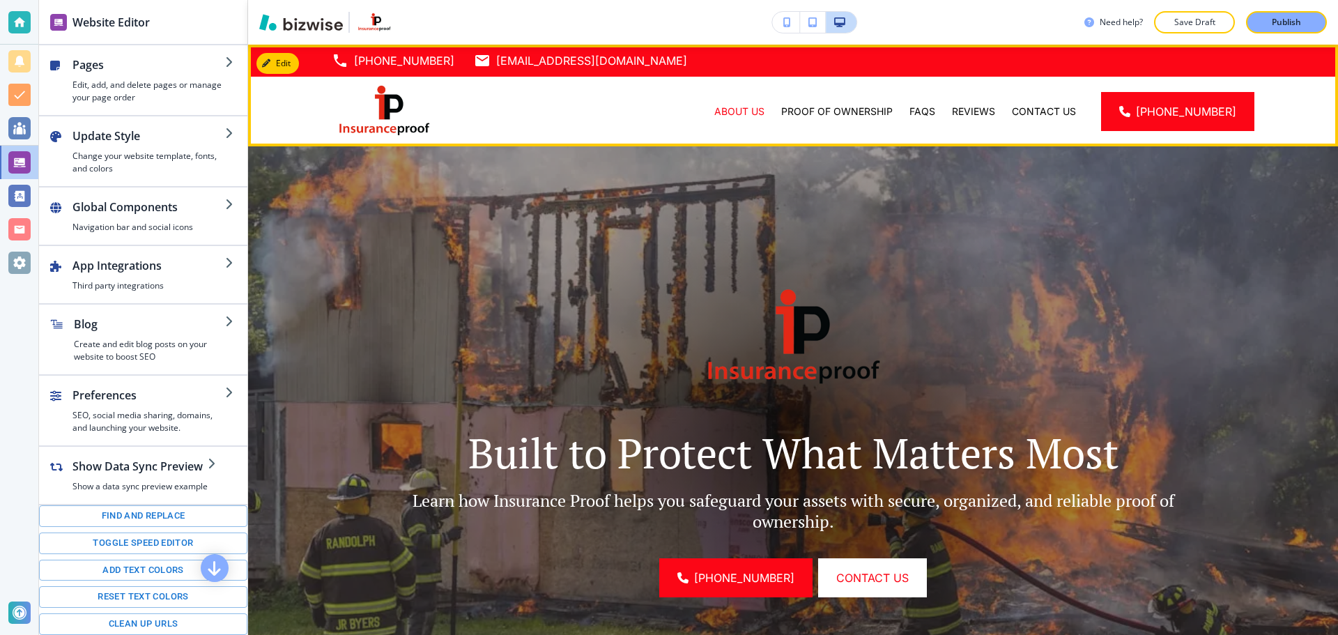
click at [388, 118] on img at bounding box center [384, 111] width 105 height 59
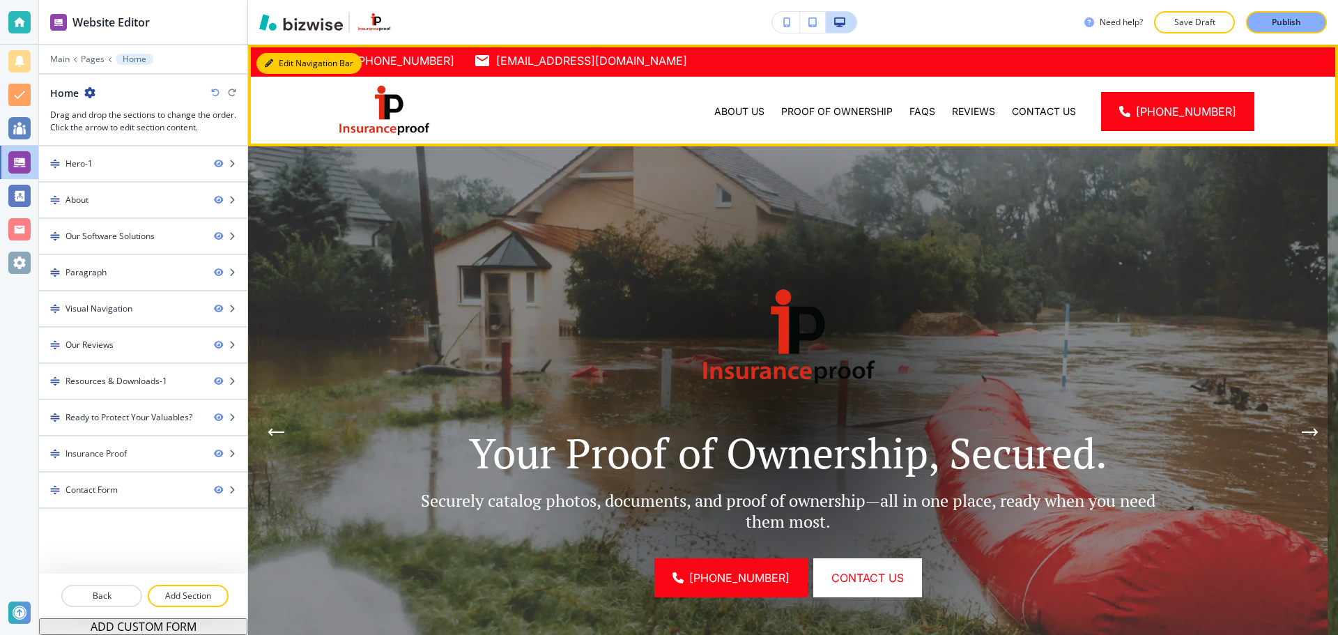
click at [274, 70] on button "Edit Navigation Bar" at bounding box center [308, 63] width 105 height 21
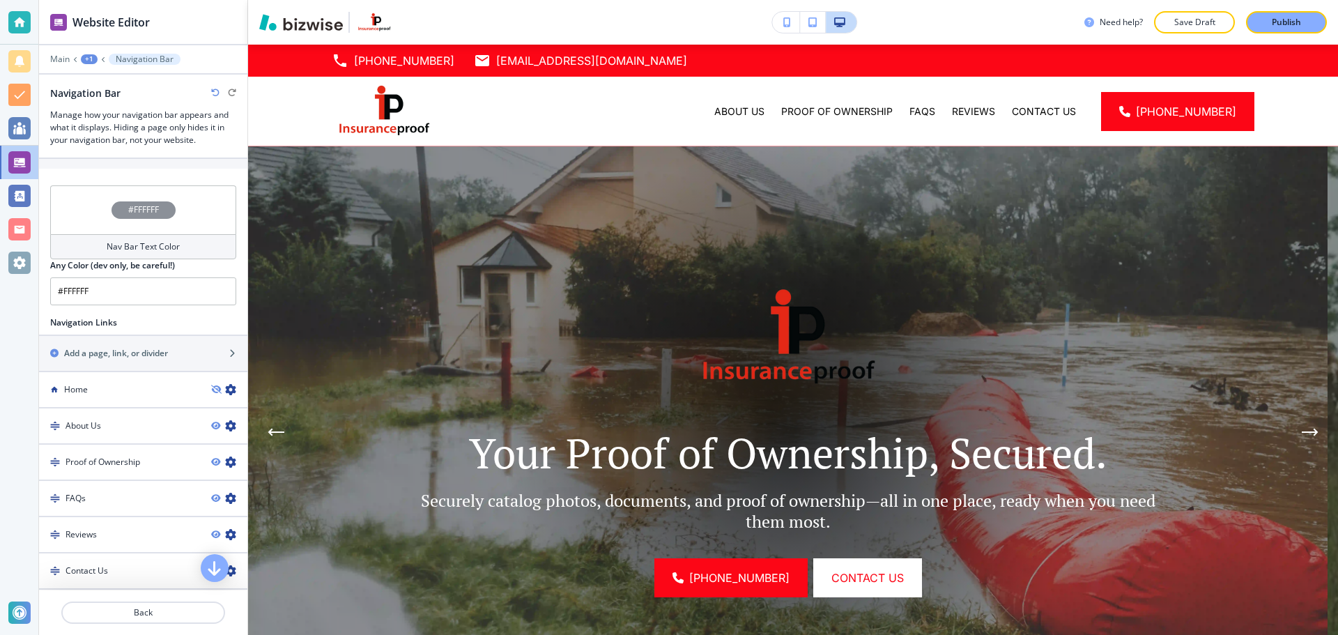
scroll to position [836, 0]
click at [211, 383] on icon "button" at bounding box center [215, 387] width 8 height 8
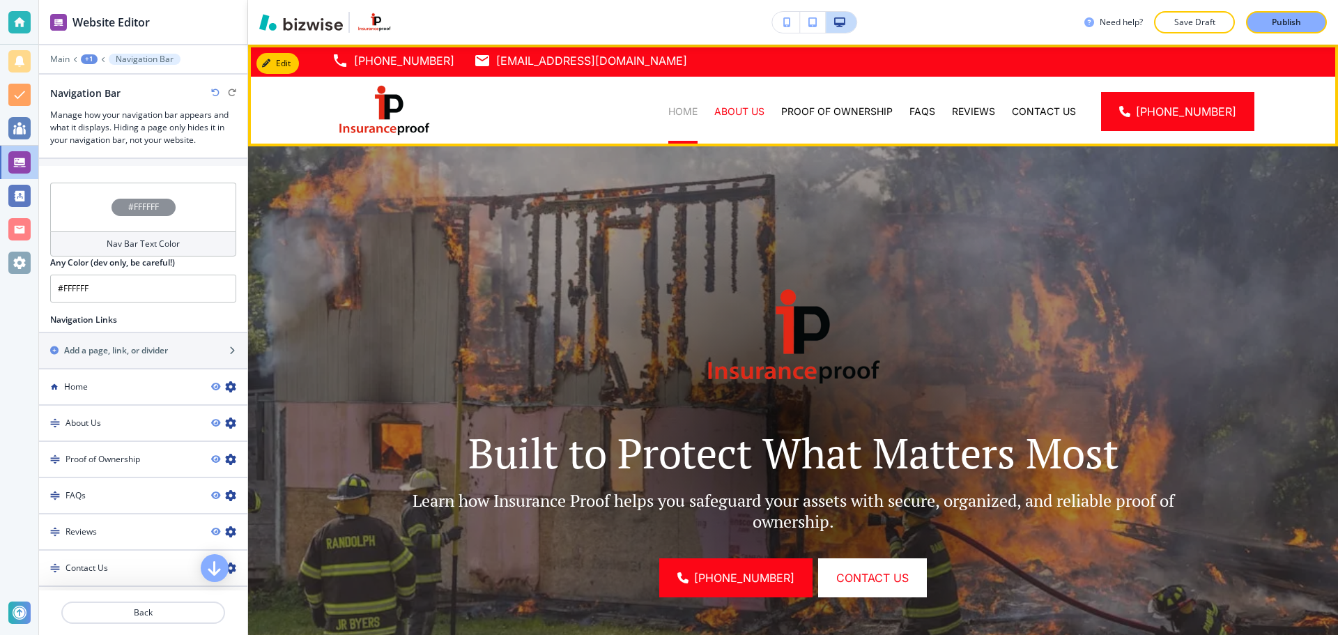
click at [695, 110] on p "Home" at bounding box center [682, 112] width 29 height 14
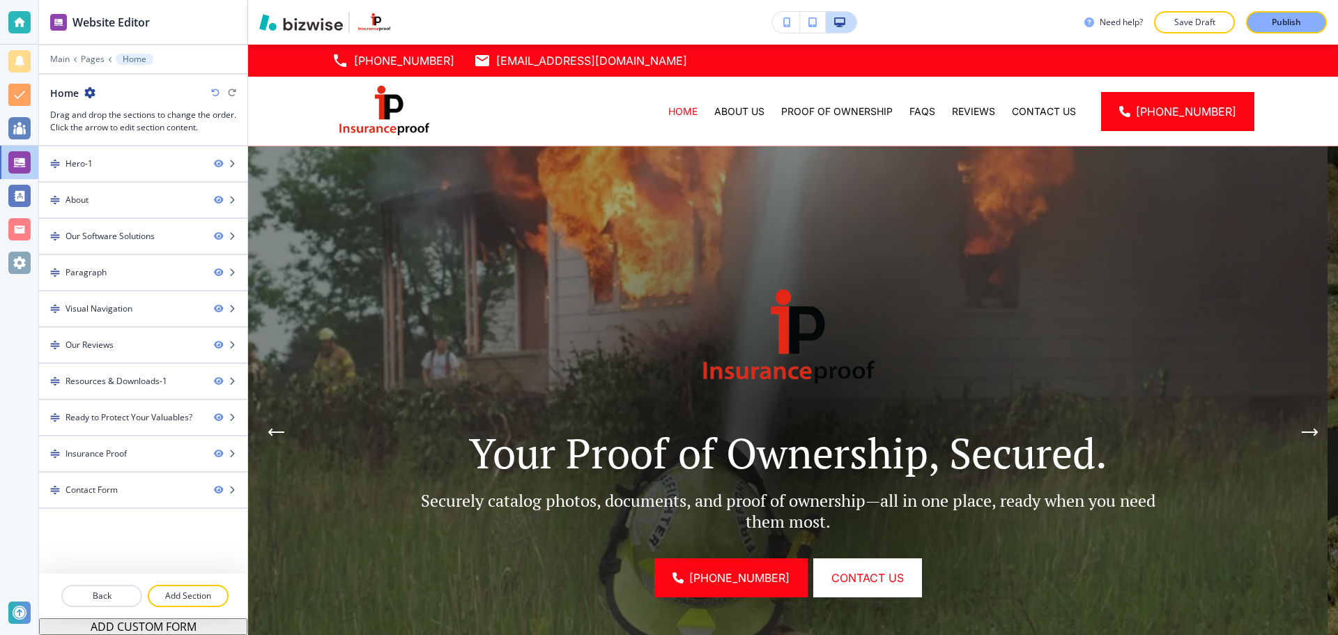
click at [70, 56] on div "Main Pages Home" at bounding box center [143, 59] width 186 height 11
click at [70, 57] on div "Main Pages Home" at bounding box center [143, 59] width 186 height 11
click at [64, 59] on p "Main" at bounding box center [60, 59] width 20 height 10
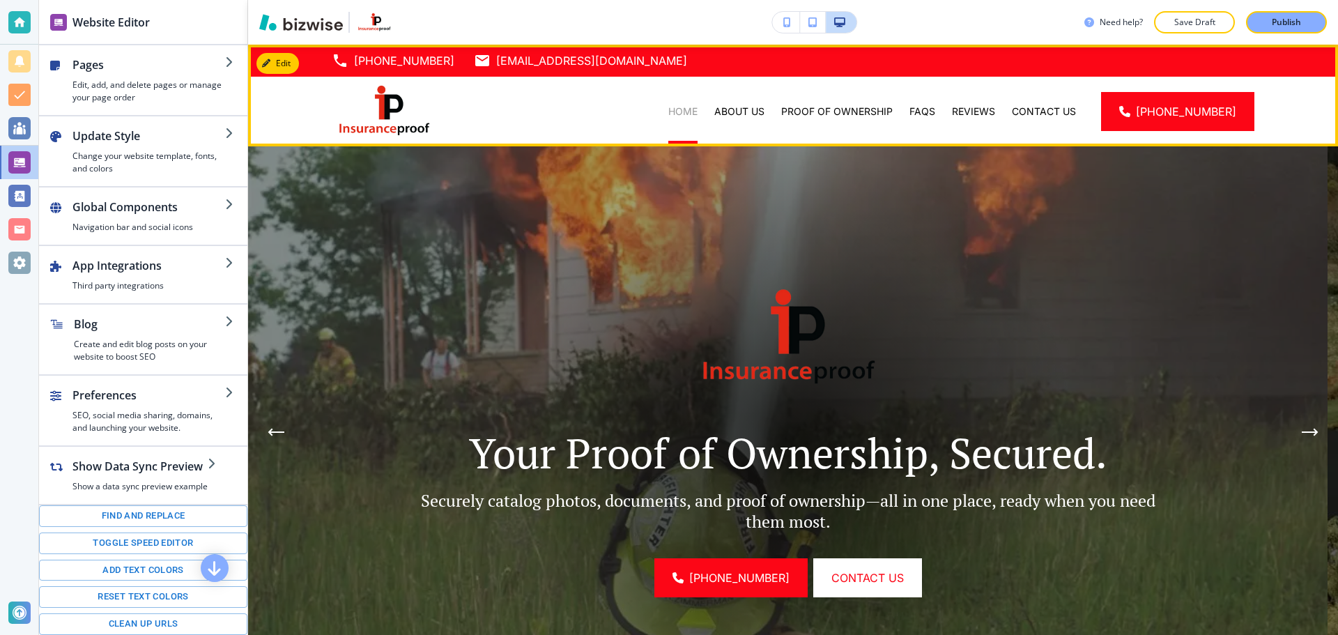
click at [687, 105] on p "Home" at bounding box center [682, 112] width 29 height 14
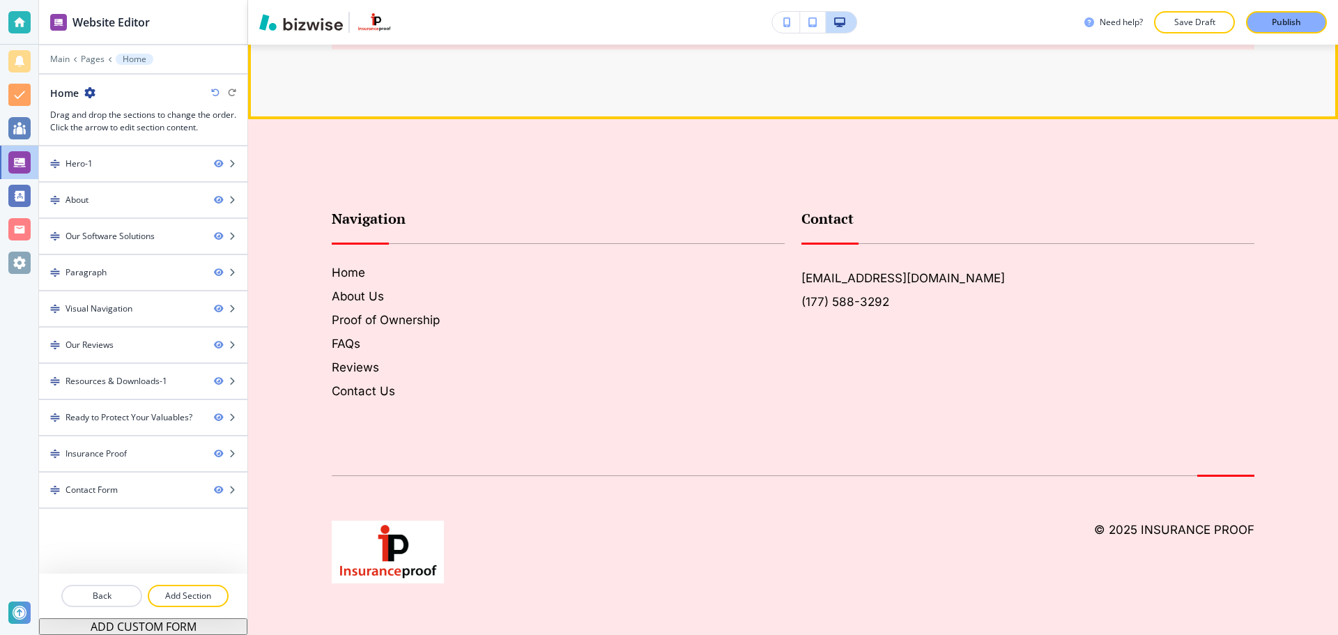
scroll to position [5086, 0]
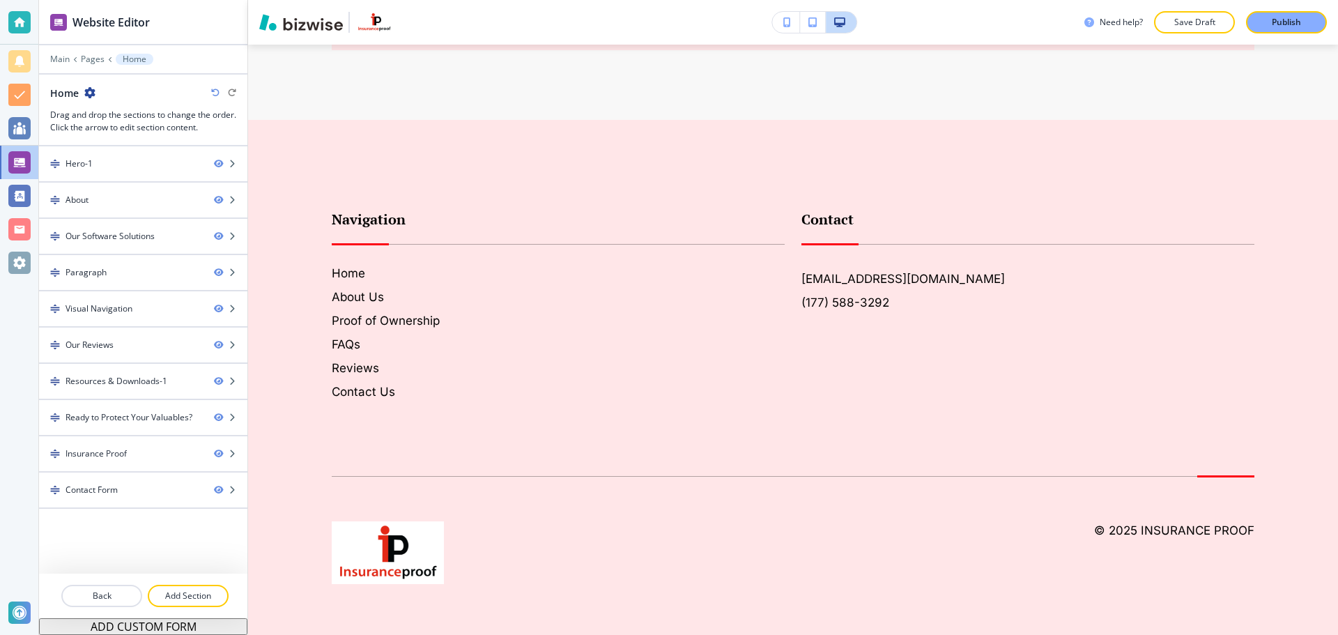
click at [66, 52] on div at bounding box center [143, 49] width 208 height 8
click at [64, 54] on p "Main" at bounding box center [60, 59] width 20 height 10
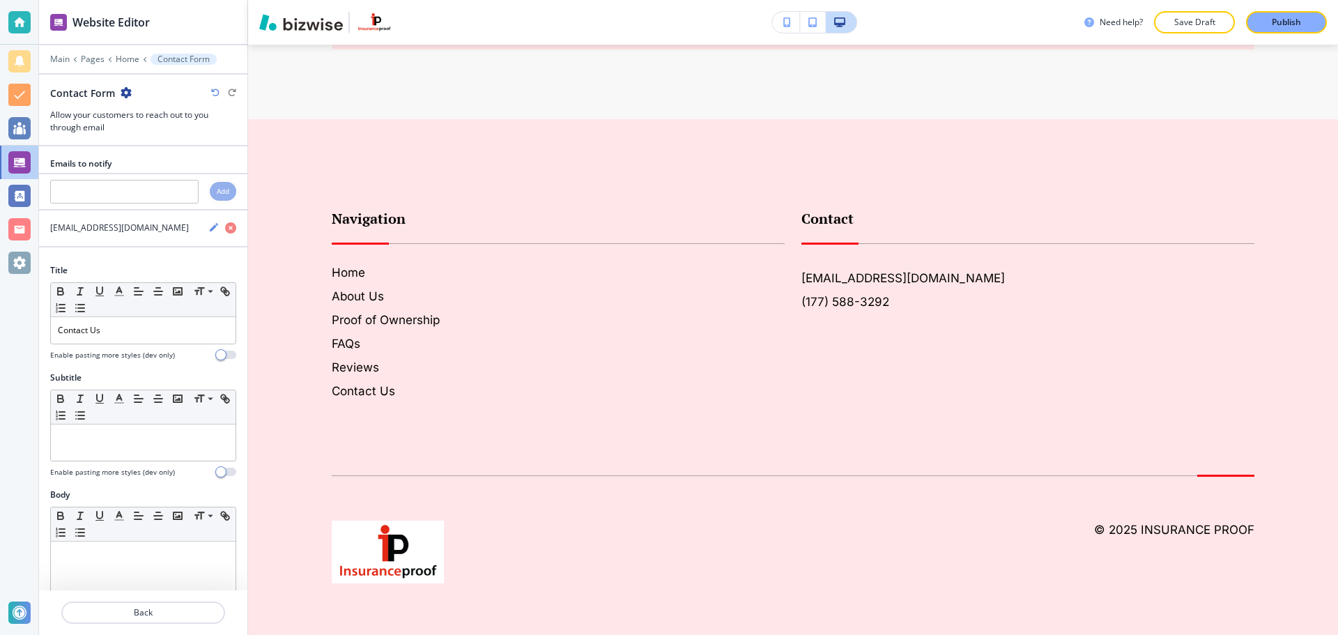
scroll to position [5277, 0]
click at [118, 92] on div "Contact Form" at bounding box center [91, 93] width 82 height 15
click at [125, 95] on icon "button" at bounding box center [126, 92] width 11 height 11
click at [155, 119] on p "Rename Section" at bounding box center [164, 117] width 71 height 13
click at [135, 102] on input "Contact Form" at bounding box center [122, 93] width 144 height 28
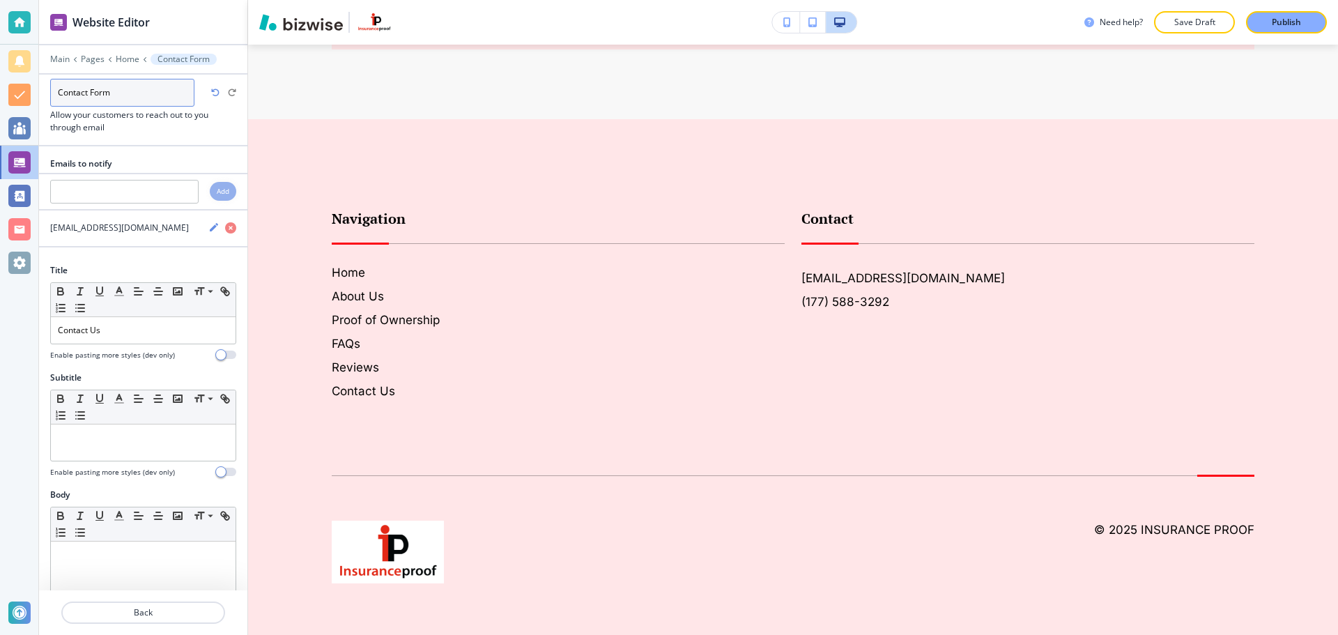
click at [59, 91] on input "Contact Form" at bounding box center [122, 93] width 144 height 28
type input "FINAL Contact Form"
click at [57, 56] on p "Main" at bounding box center [60, 59] width 20 height 10
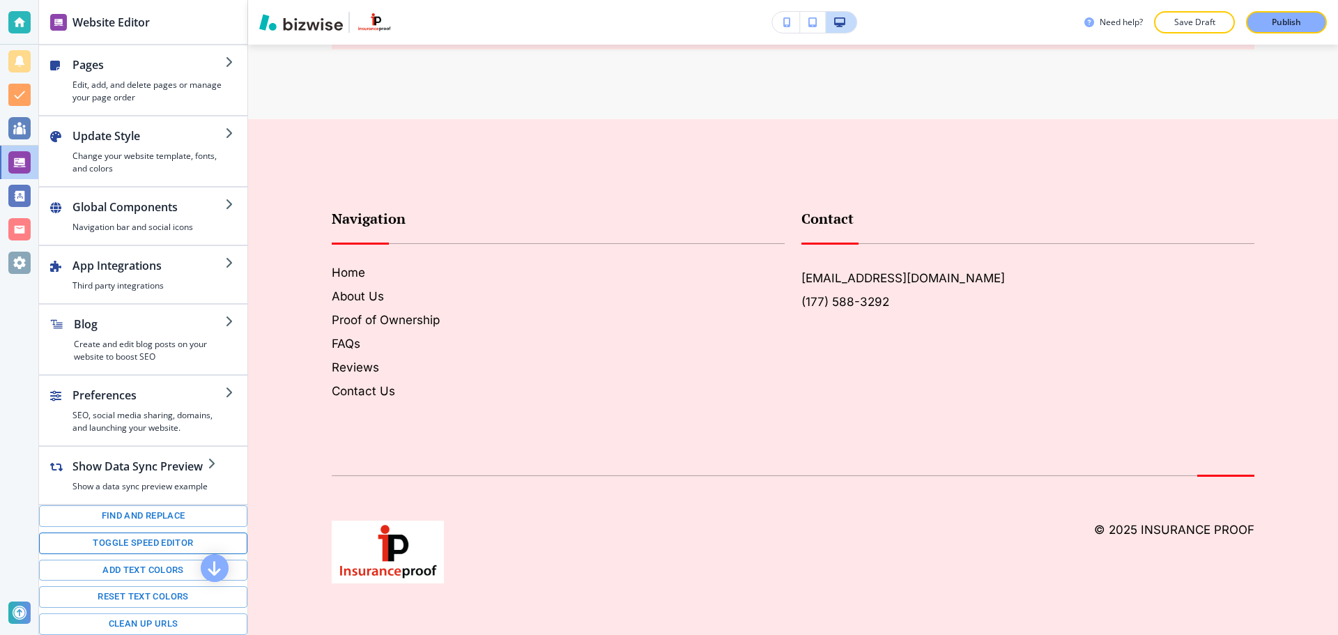
click at [108, 541] on button "Toggle speed editor" at bounding box center [143, 543] width 208 height 22
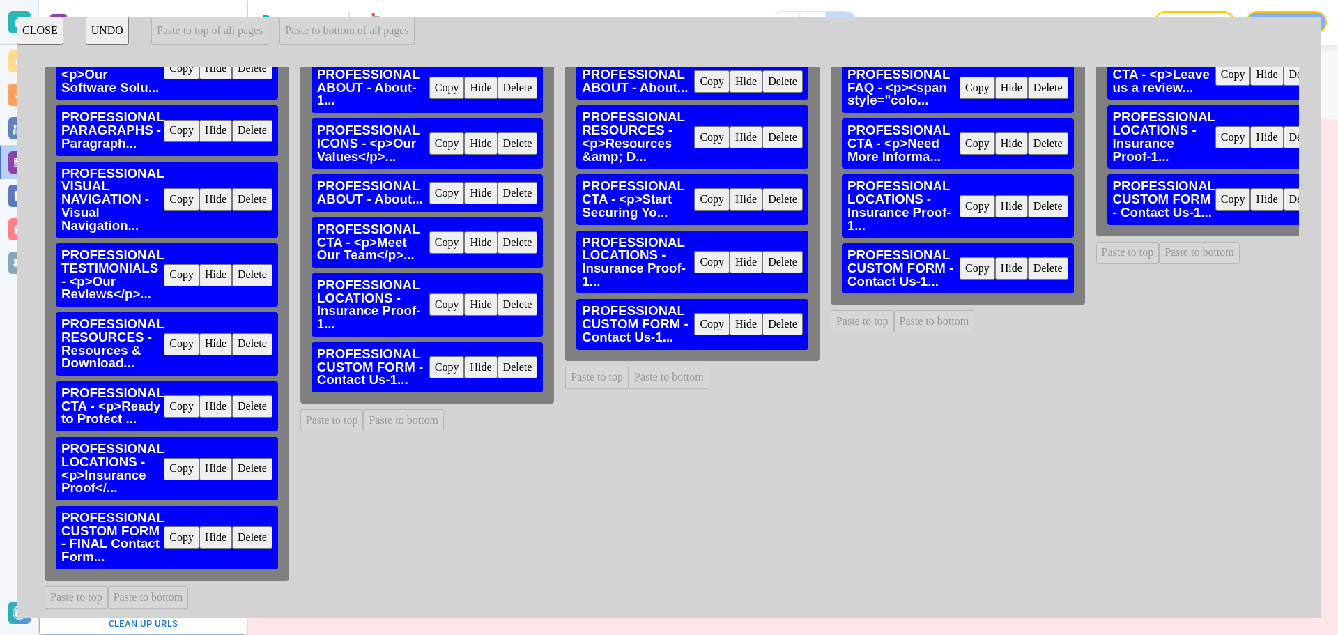
scroll to position [168, 0]
click at [180, 529] on button "Copy" at bounding box center [182, 537] width 36 height 22
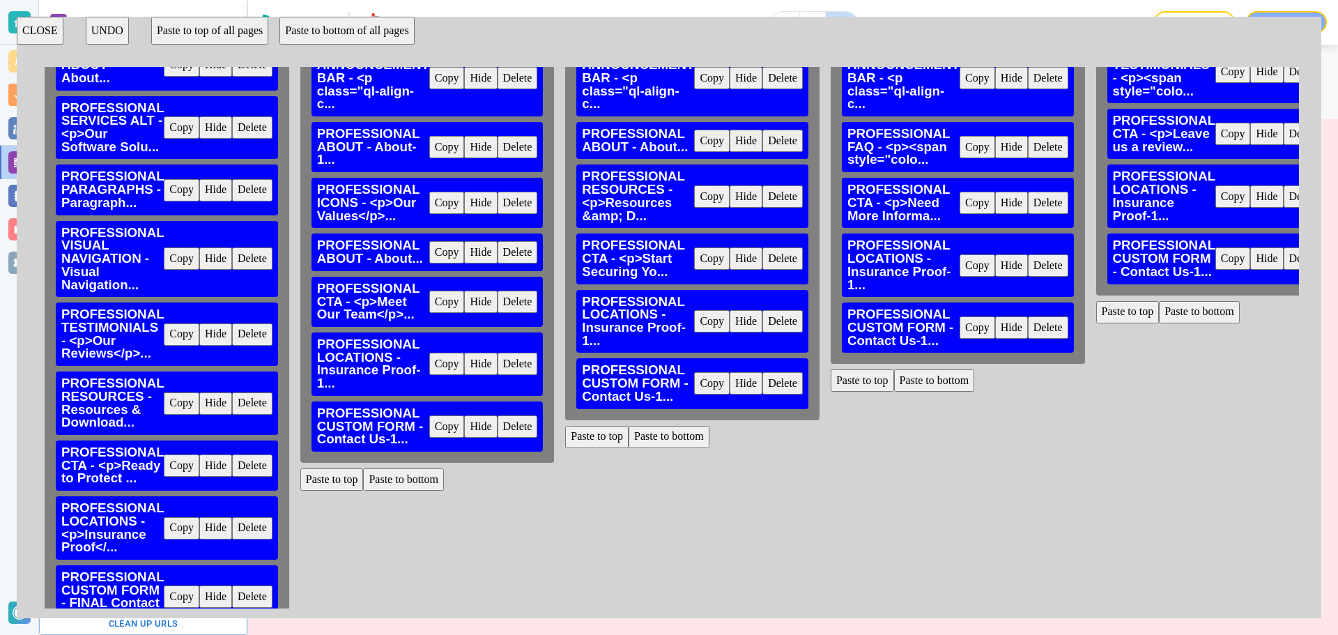
click at [529, 426] on button "Delete" at bounding box center [517, 426] width 40 height 22
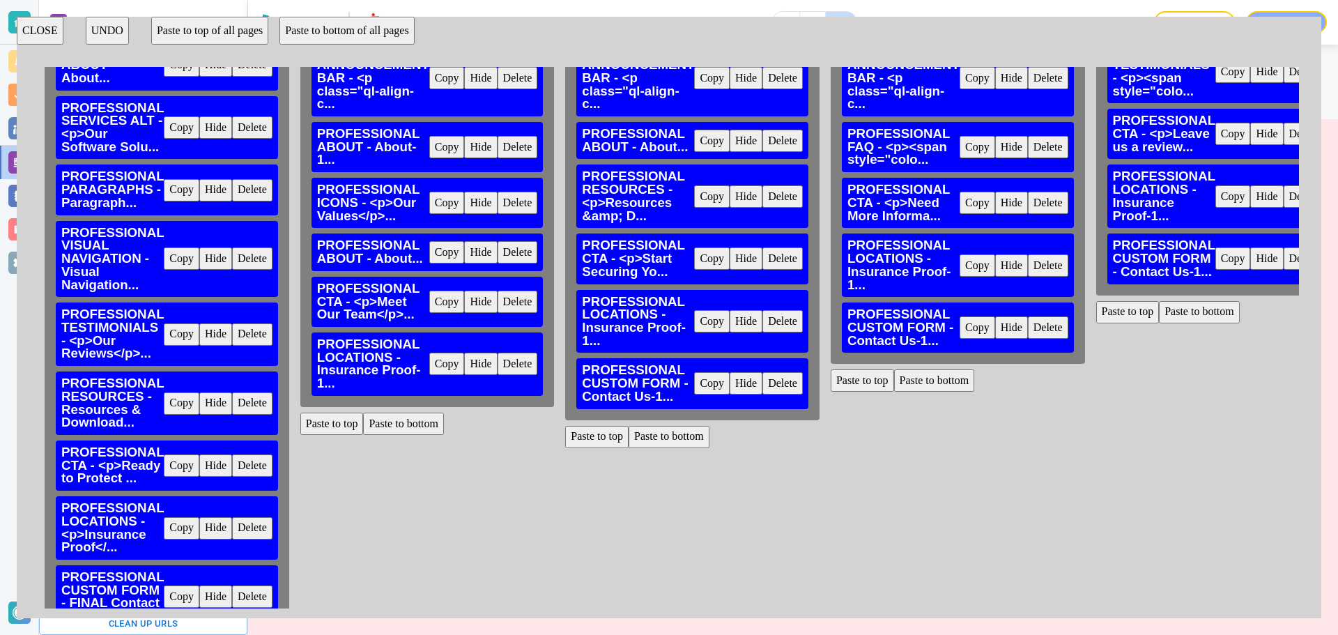
click at [376, 427] on button "Paste to bottom" at bounding box center [403, 423] width 81 height 22
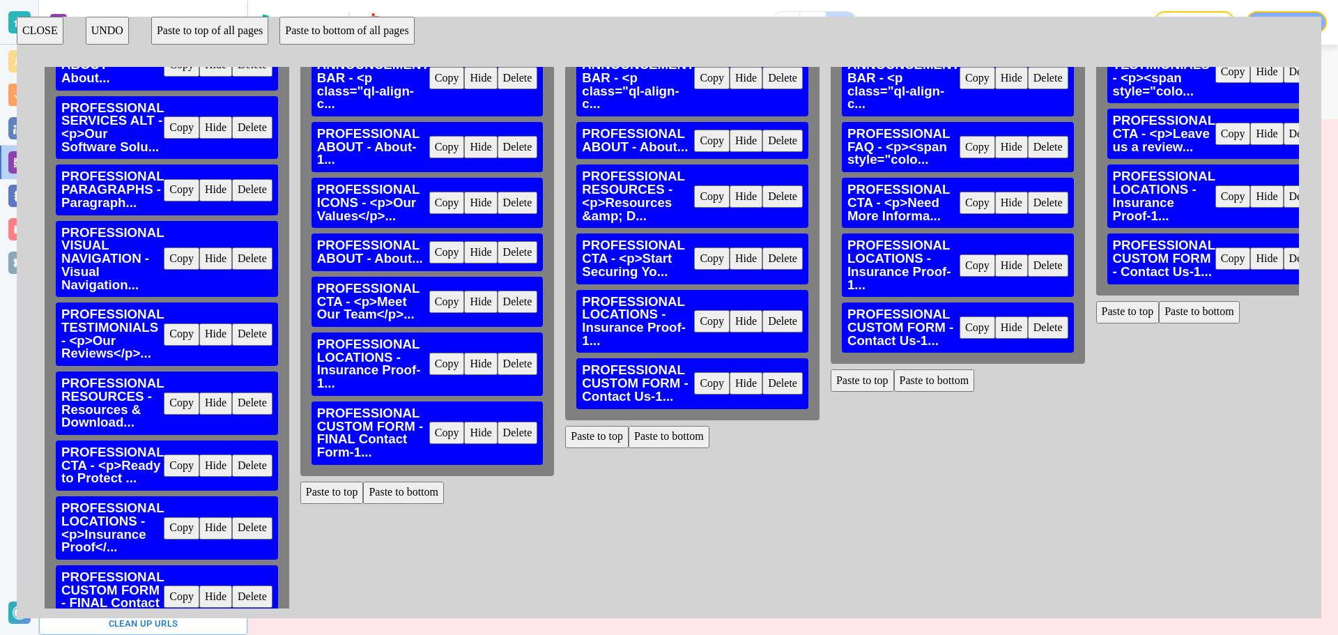
click at [773, 387] on button "Delete" at bounding box center [782, 383] width 40 height 22
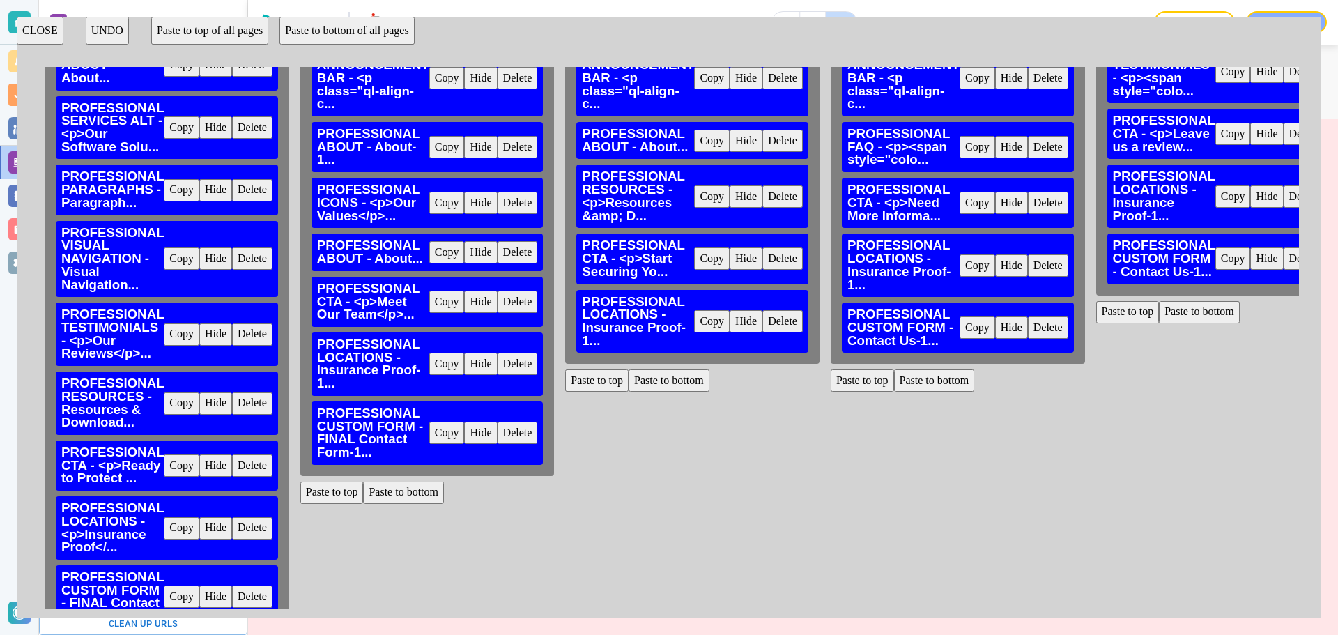
click at [661, 389] on button "Paste to bottom" at bounding box center [668, 380] width 81 height 22
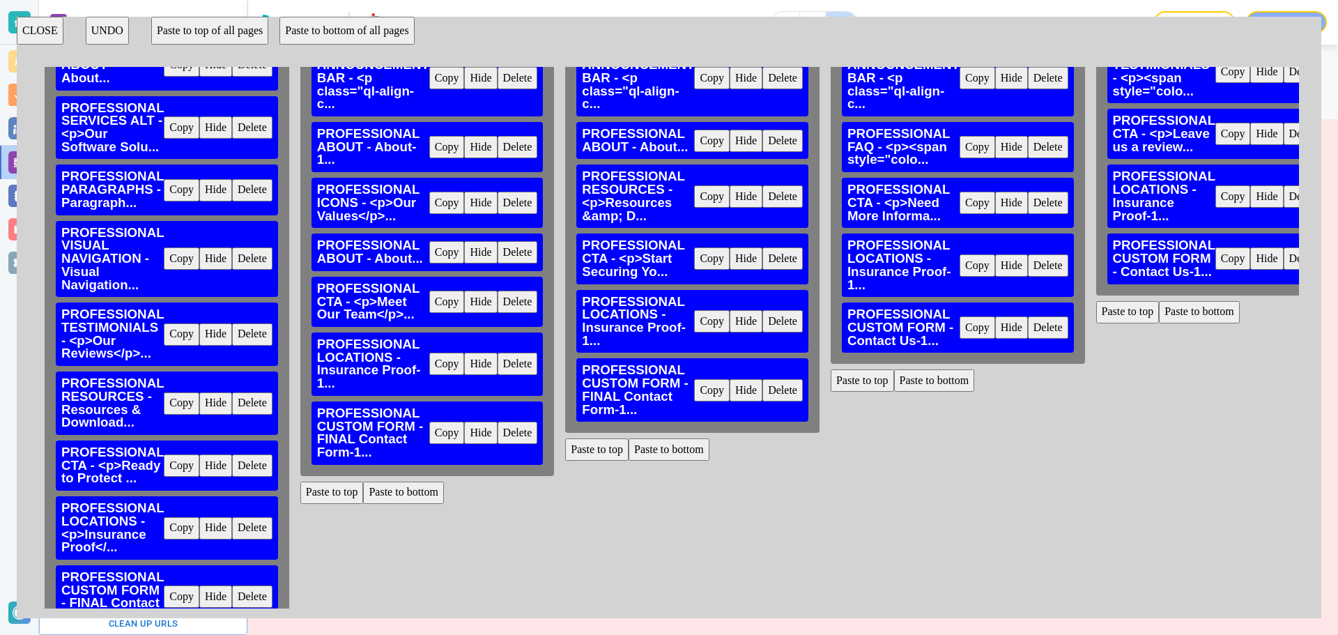
click at [1055, 324] on button "Delete" at bounding box center [1048, 327] width 40 height 22
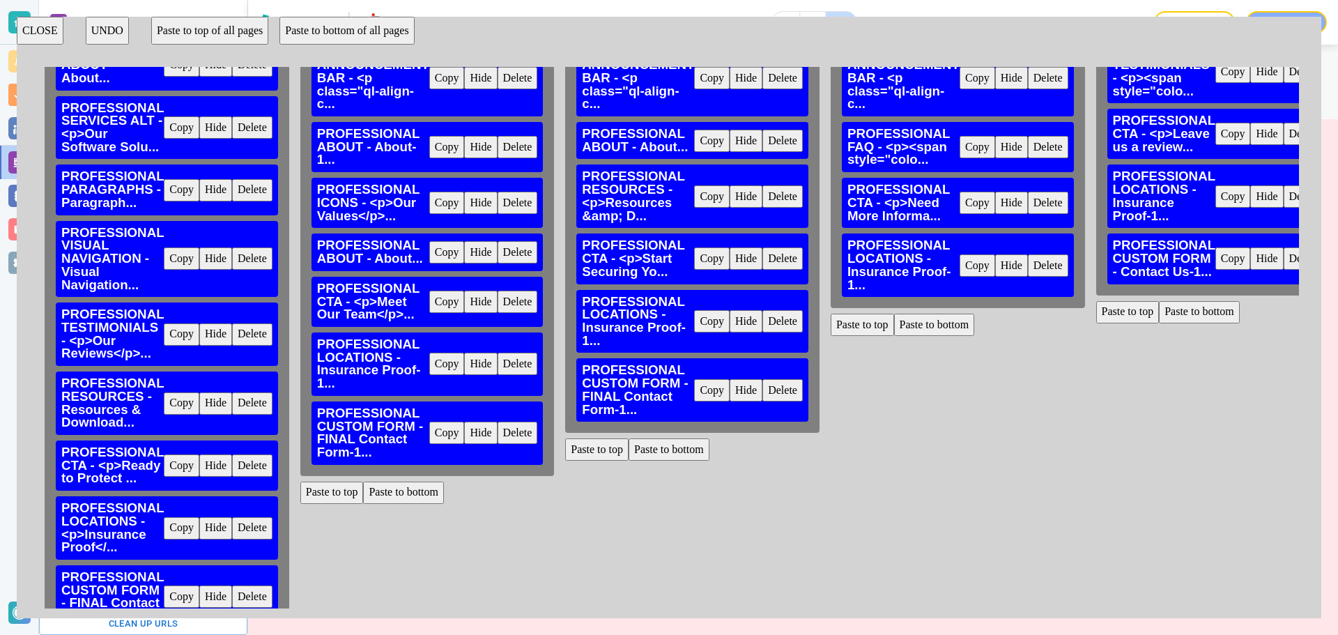
click at [913, 328] on button "Paste to bottom" at bounding box center [934, 325] width 81 height 22
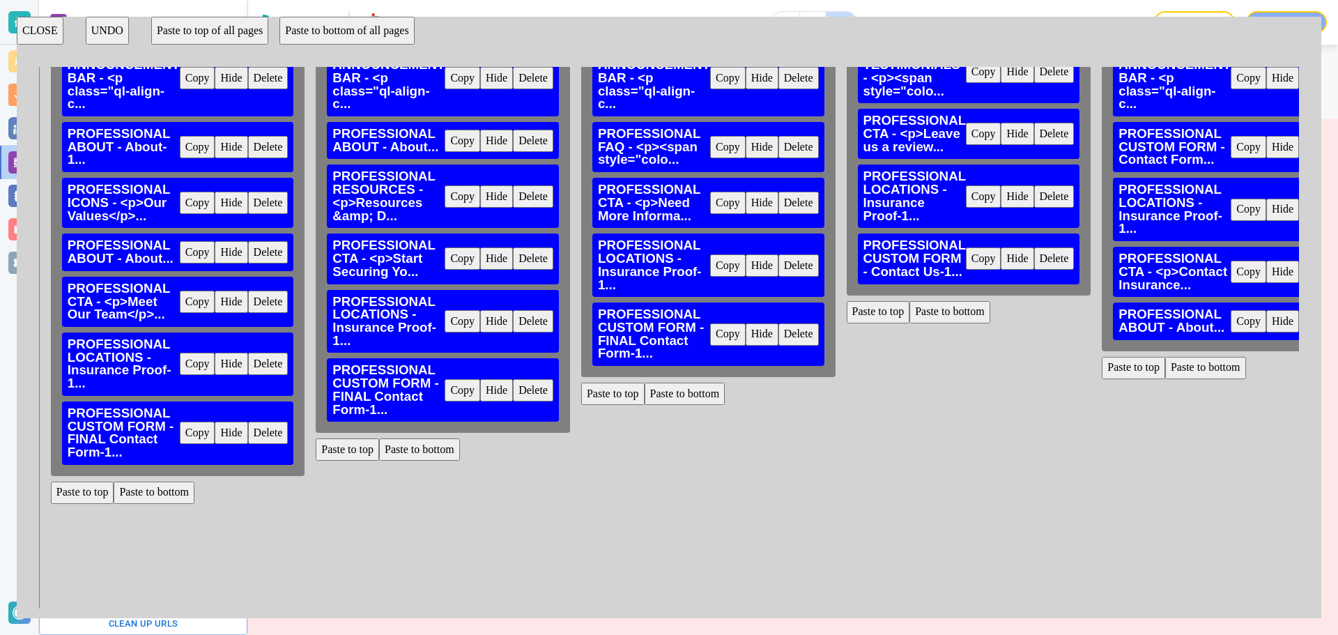
scroll to position [98, 262]
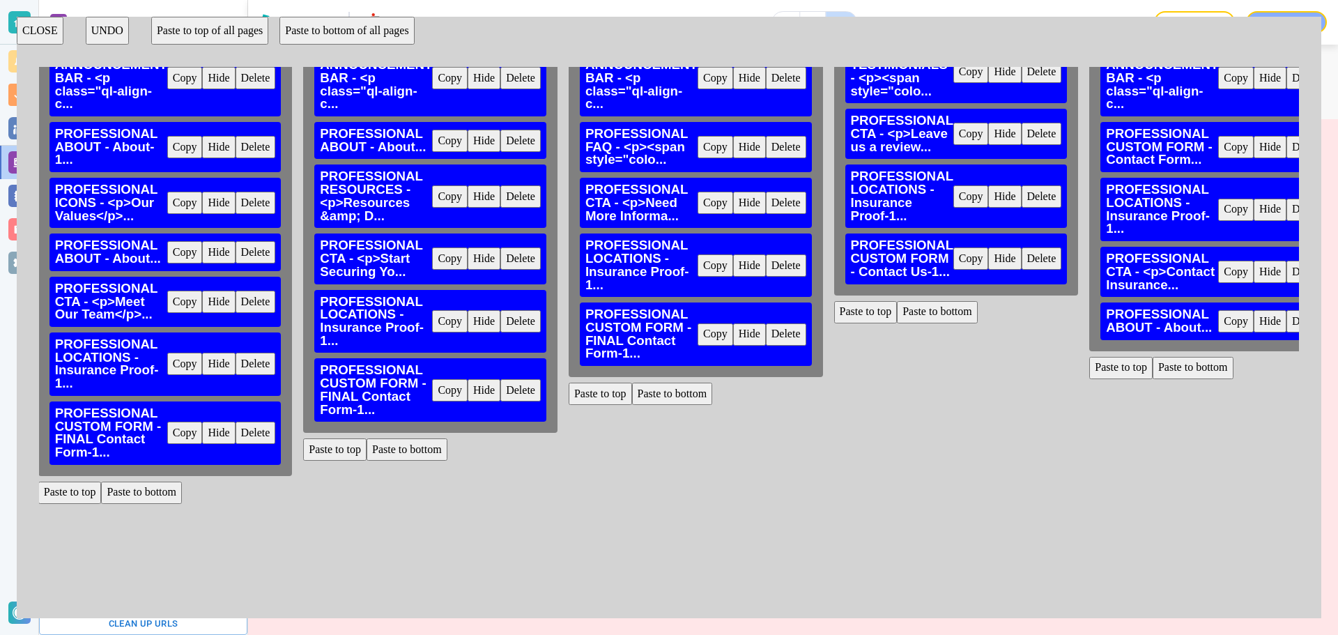
click at [1045, 265] on button "Delete" at bounding box center [1041, 258] width 40 height 22
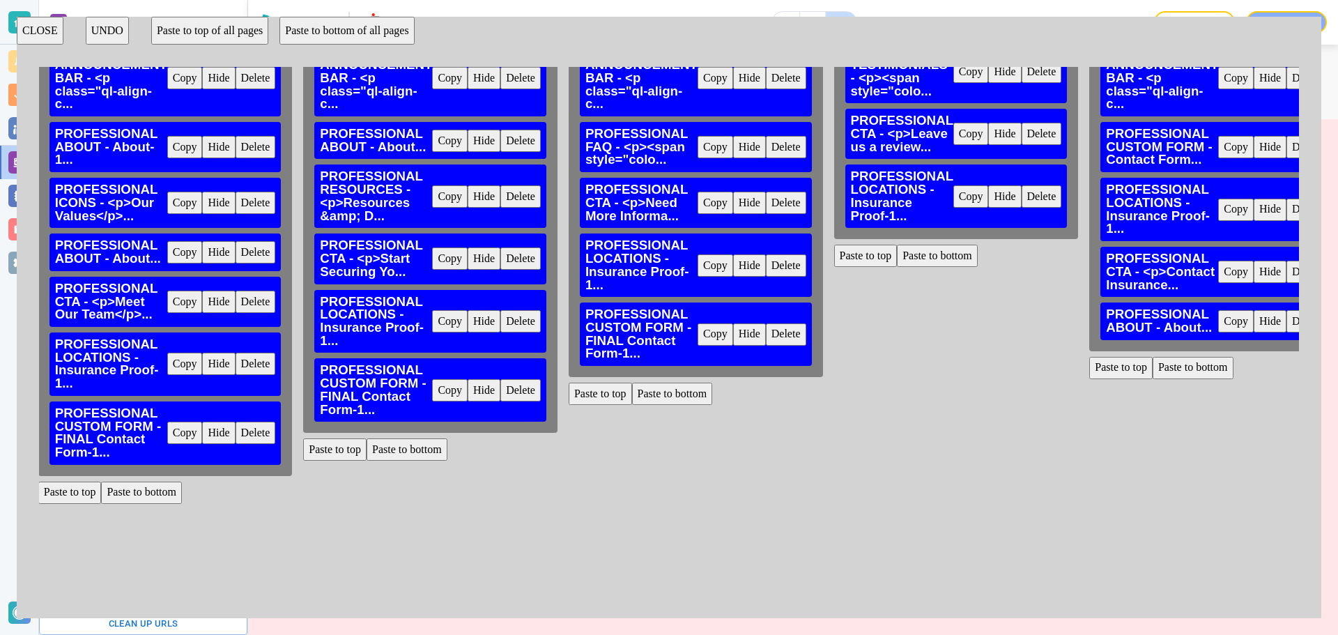
click at [944, 252] on button "Paste to bottom" at bounding box center [937, 256] width 81 height 22
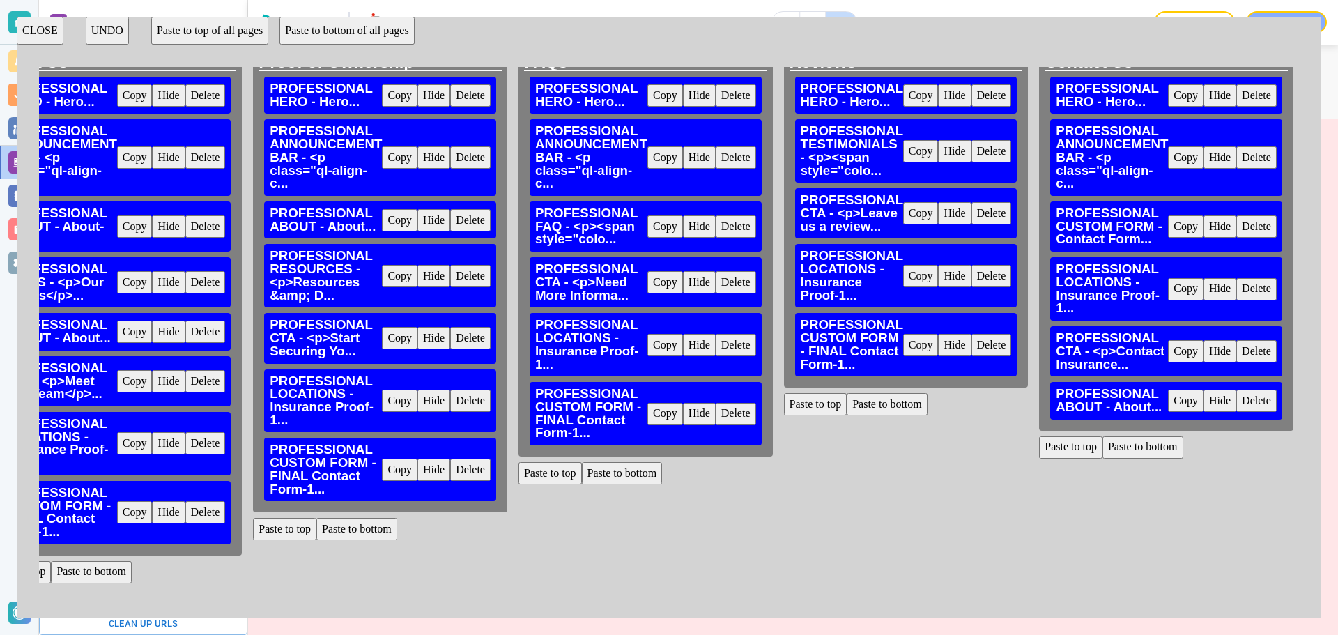
scroll to position [0, 323]
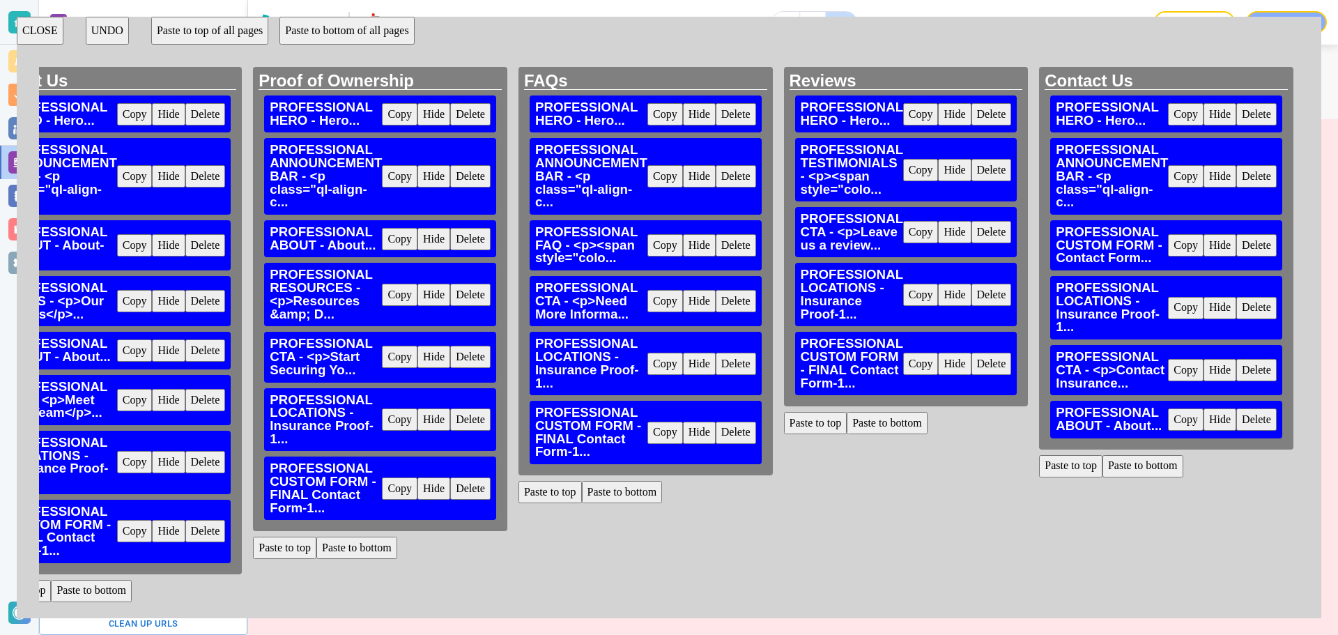
click at [36, 31] on button "CLOSE" at bounding box center [40, 31] width 47 height 28
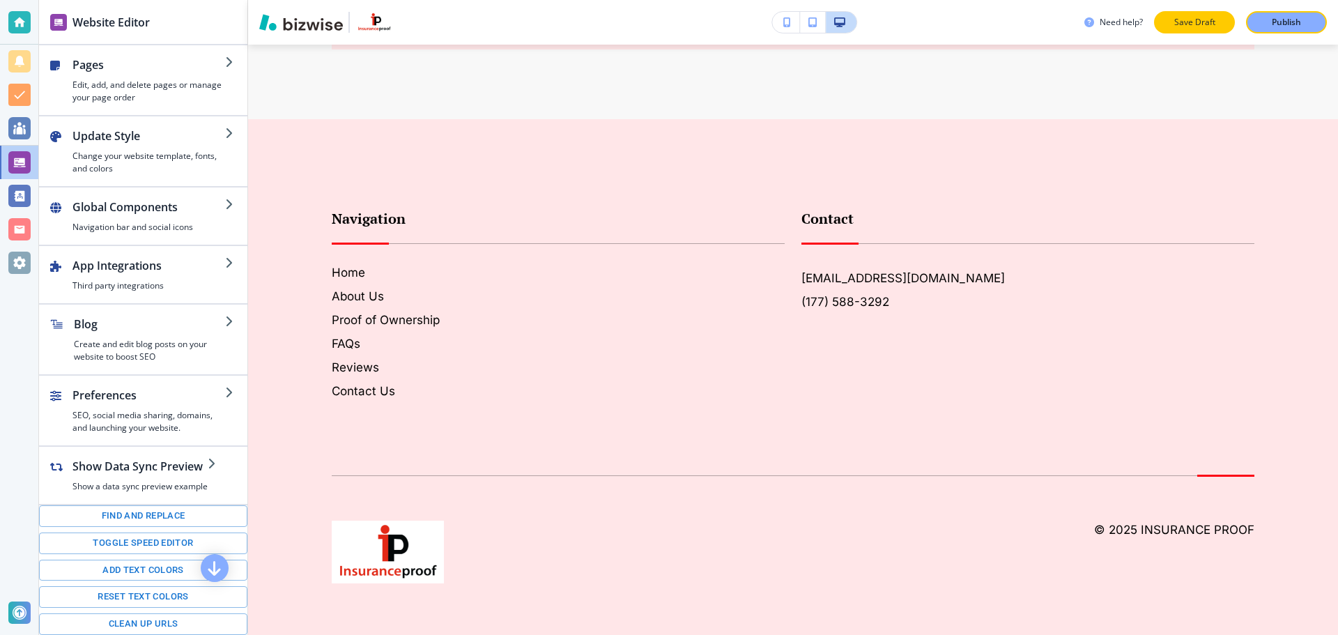
click at [1205, 18] on p "Save Draft" at bounding box center [1194, 22] width 45 height 13
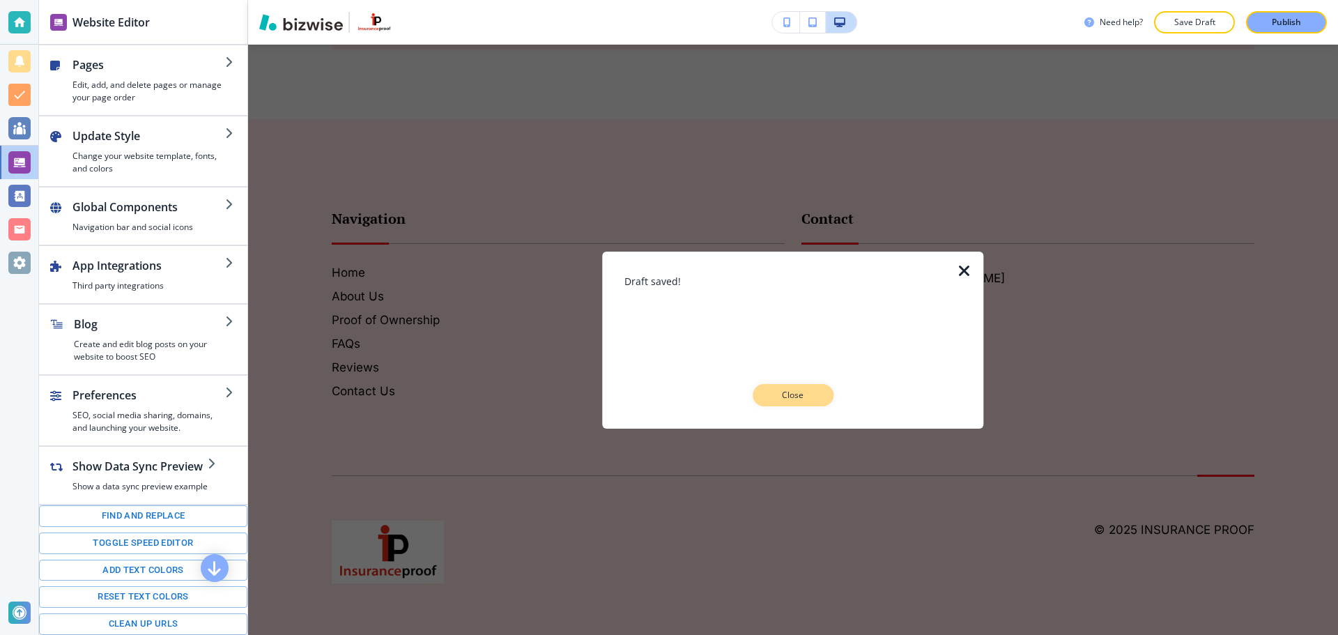
click at [788, 391] on p "Close" at bounding box center [793, 395] width 45 height 13
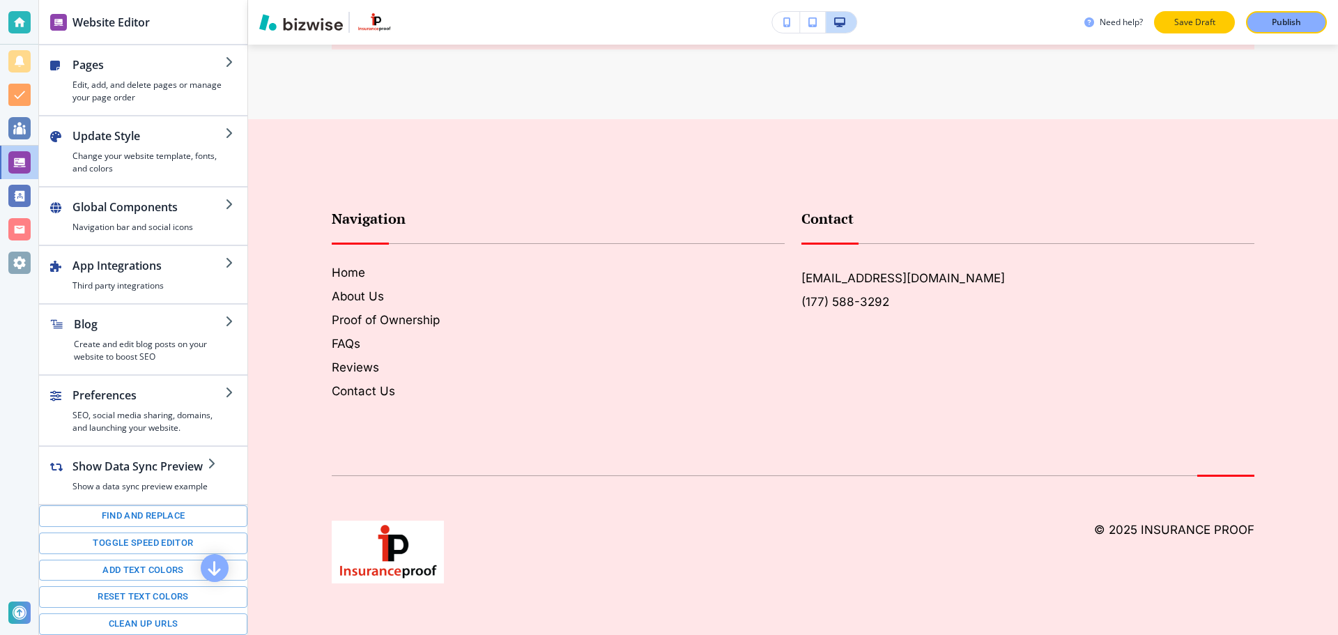
click at [1205, 27] on p "Save Draft" at bounding box center [1194, 22] width 45 height 13
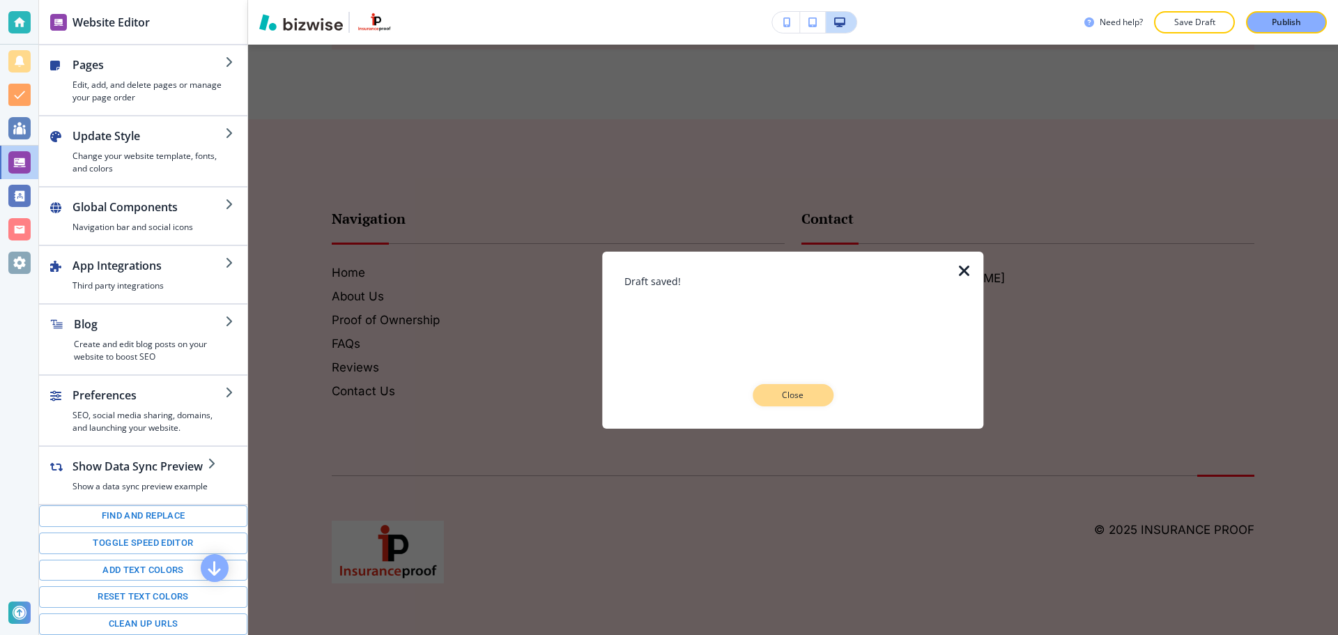
click at [774, 389] on p "Close" at bounding box center [793, 395] width 45 height 13
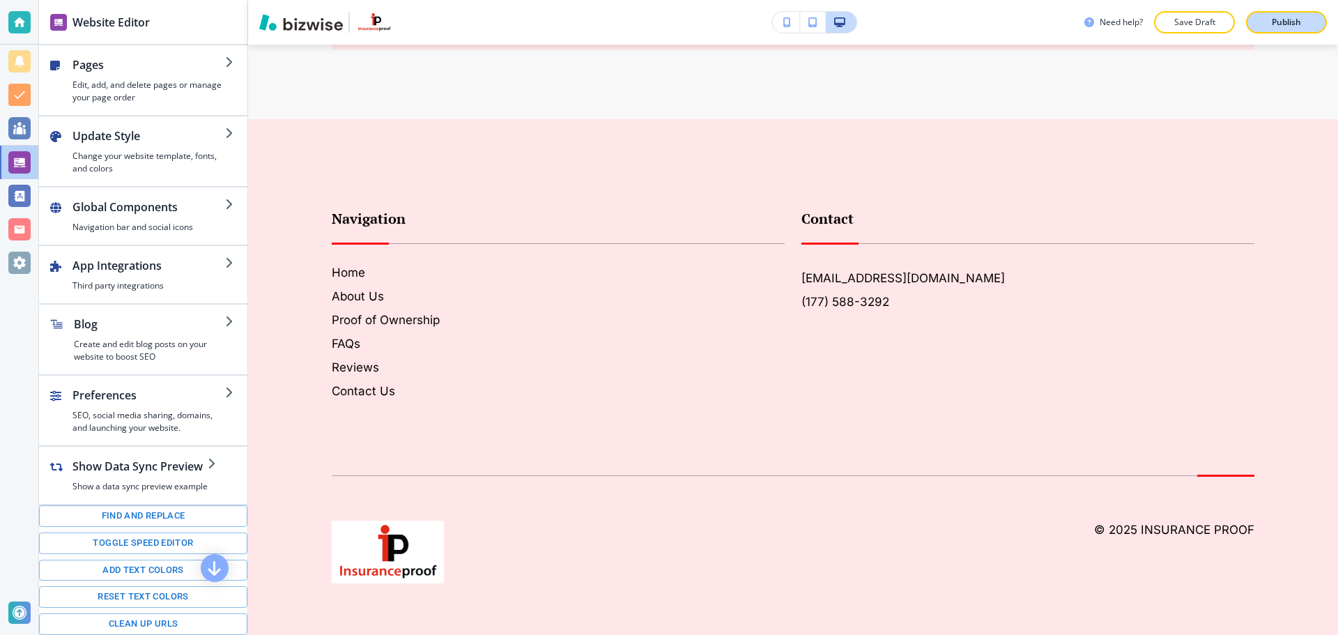
click at [1279, 11] on div "Need help? Save Draft Publish" at bounding box center [793, 22] width 1090 height 45
click at [1278, 12] on button "Publish" at bounding box center [1286, 22] width 81 height 22
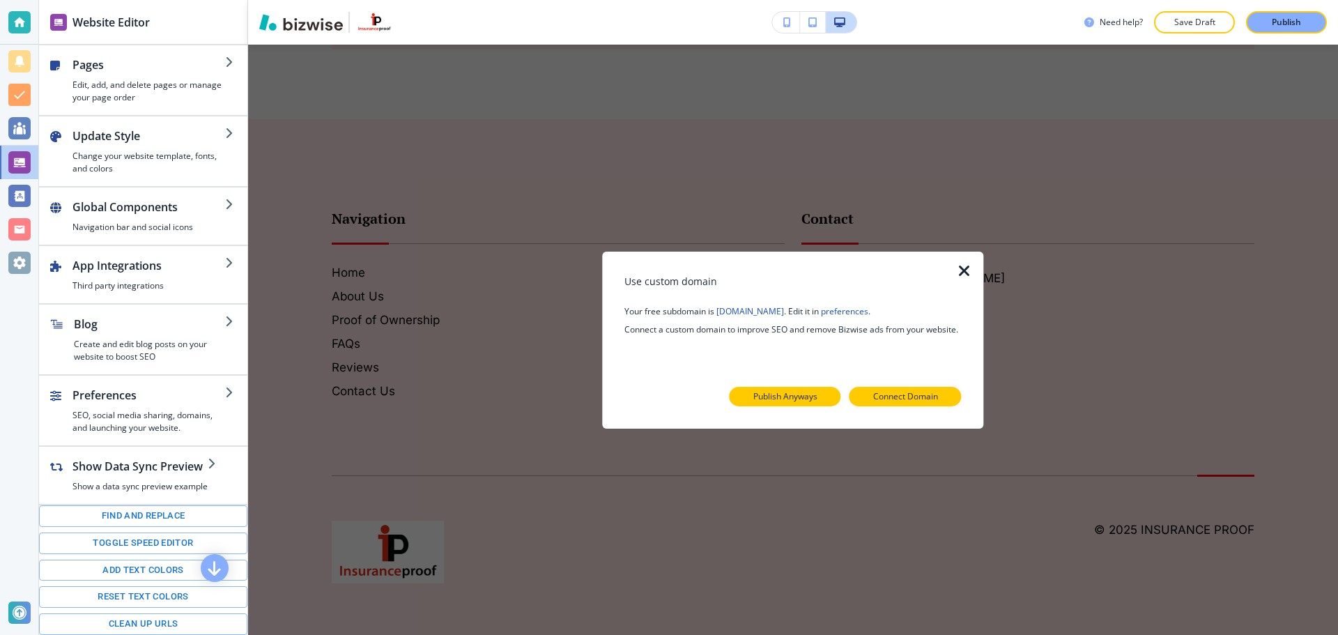
click at [797, 403] on button "Publish Anyways" at bounding box center [784, 397] width 111 height 20
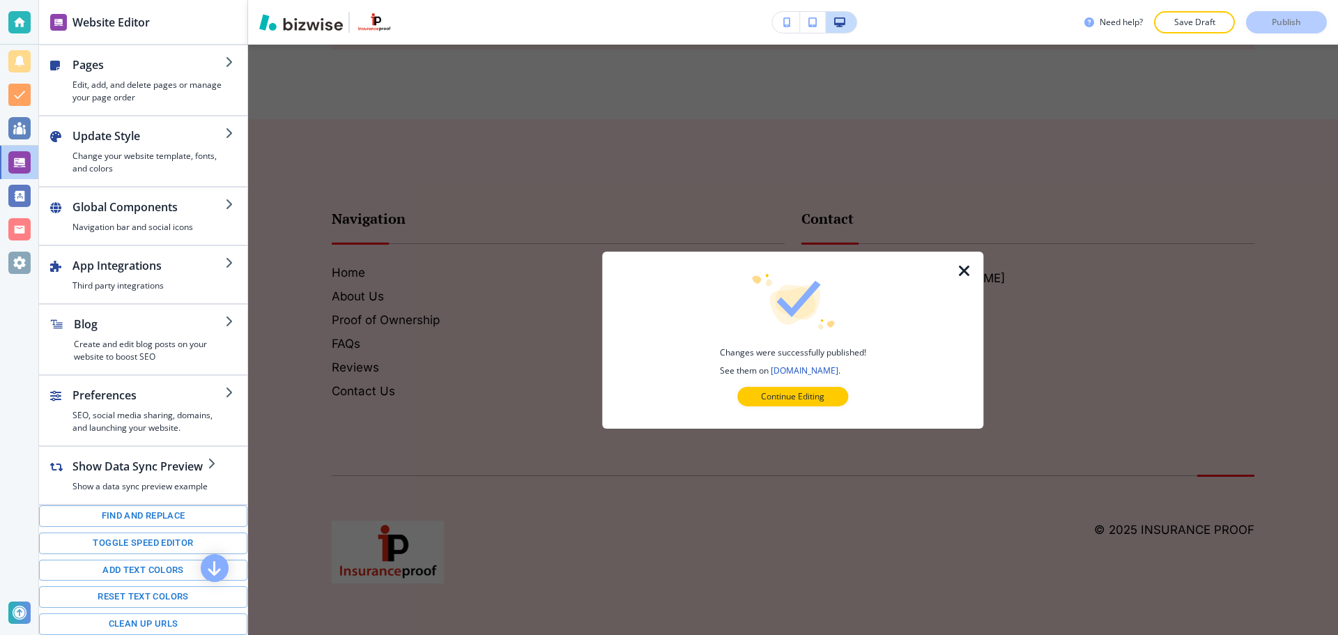
drag, startPoint x: 960, startPoint y: 262, endPoint x: 939, endPoint y: 276, distance: 25.1
click at [960, 263] on icon "button" at bounding box center [964, 270] width 17 height 17
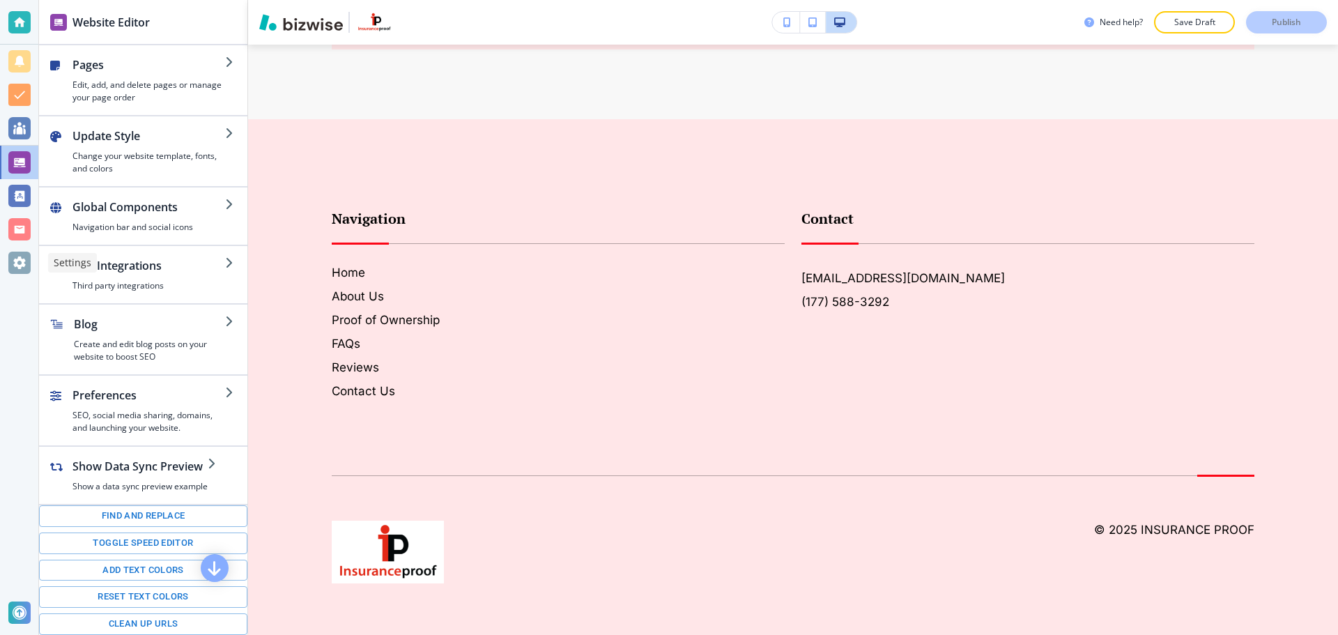
click at [15, 272] on div at bounding box center [19, 263] width 22 height 22
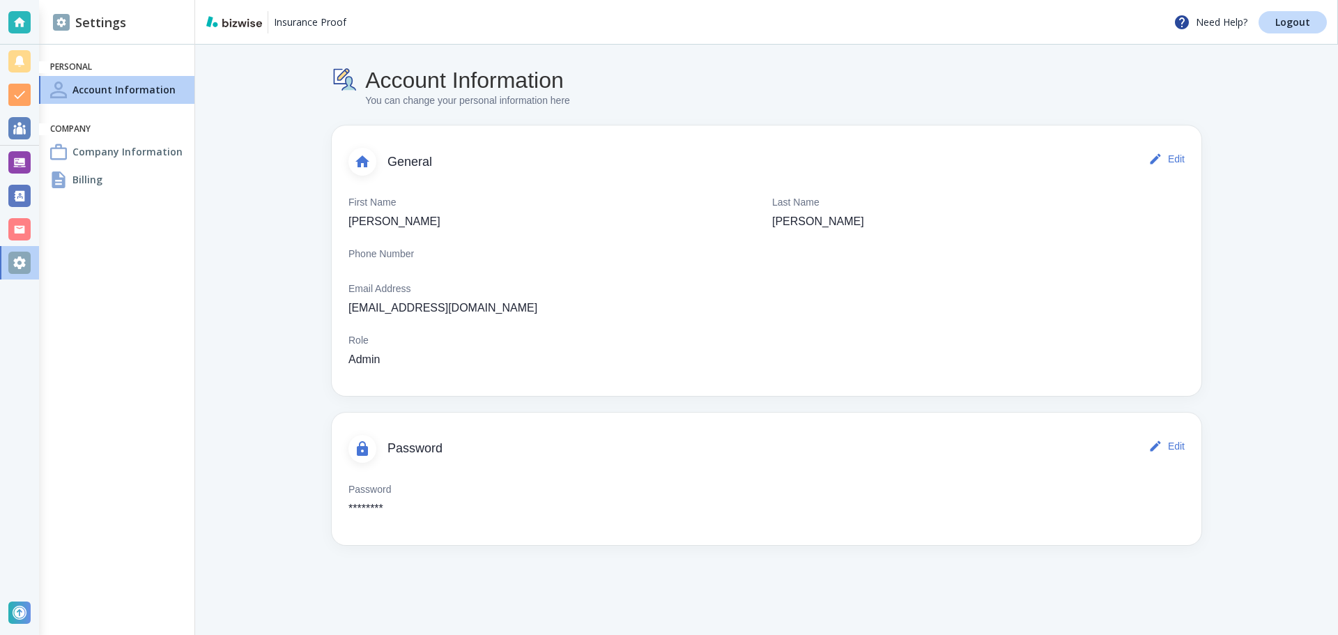
click at [75, 174] on h4 "Billing" at bounding box center [87, 179] width 30 height 15
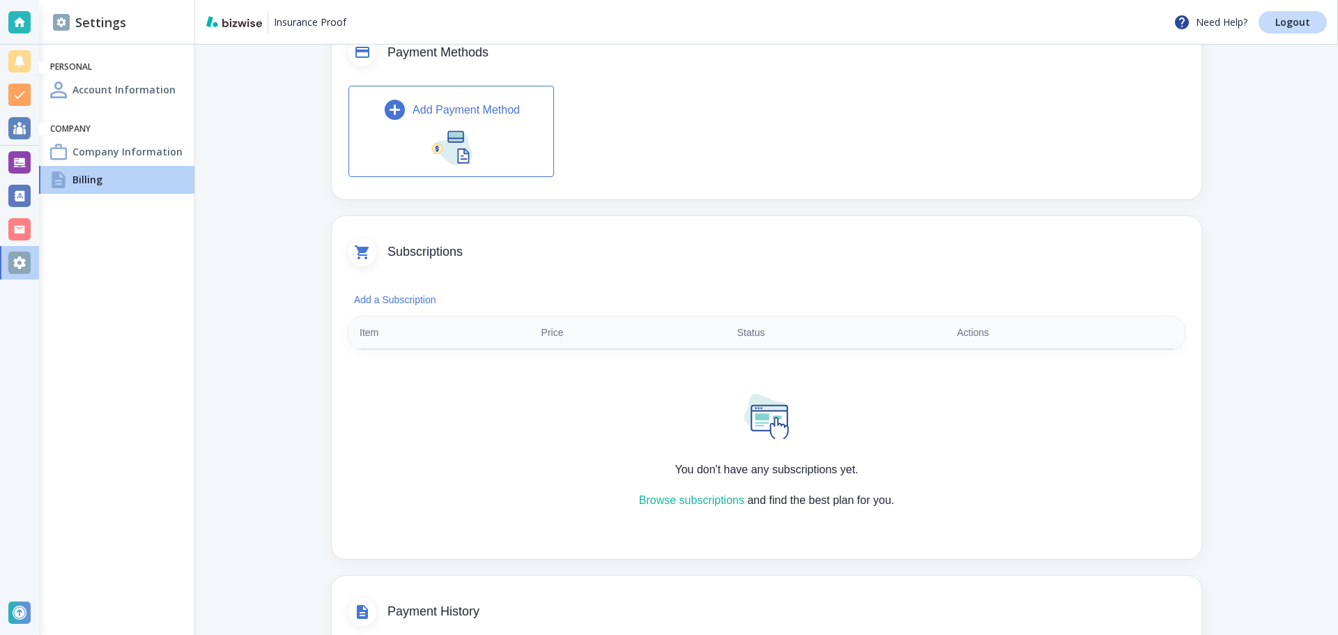
scroll to position [139, 0]
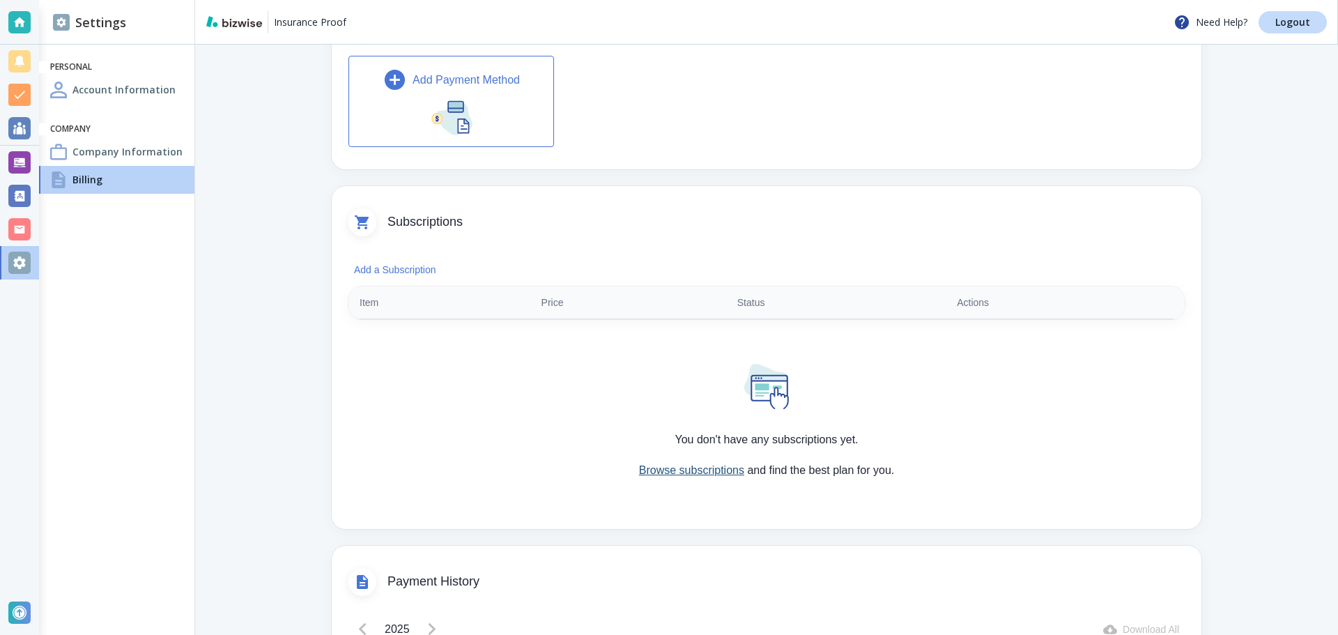
click at [693, 470] on link "Browse subscriptions" at bounding box center [691, 470] width 105 height 12
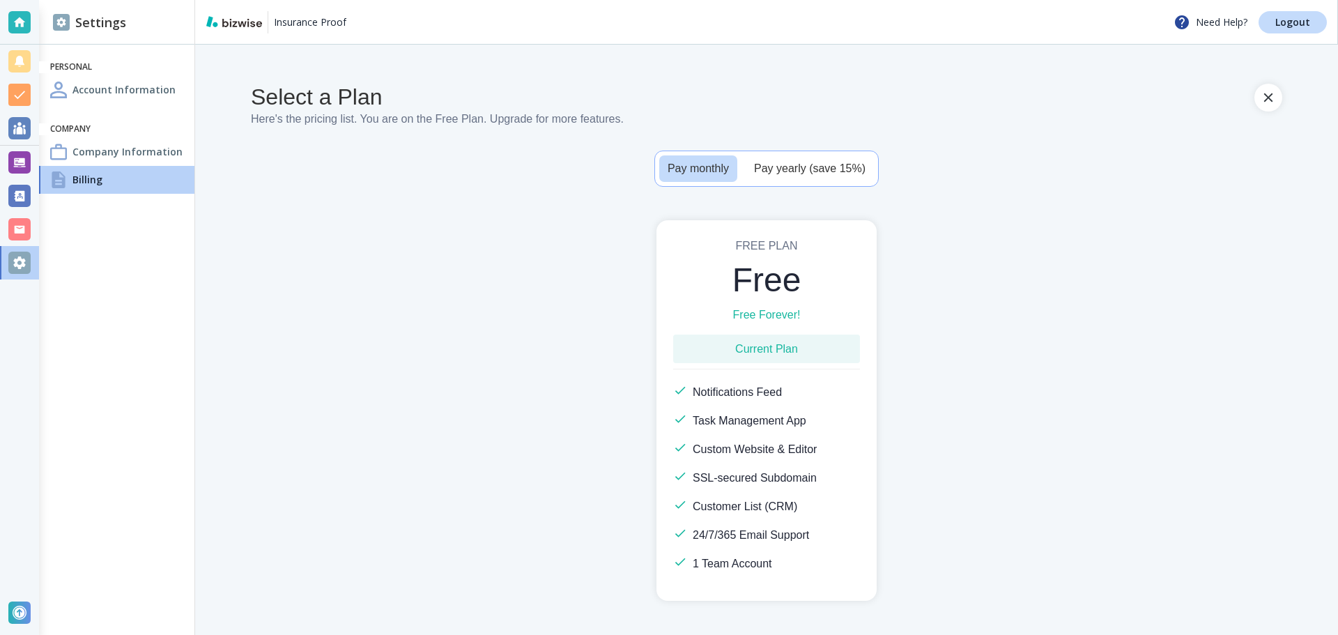
scroll to position [5, 0]
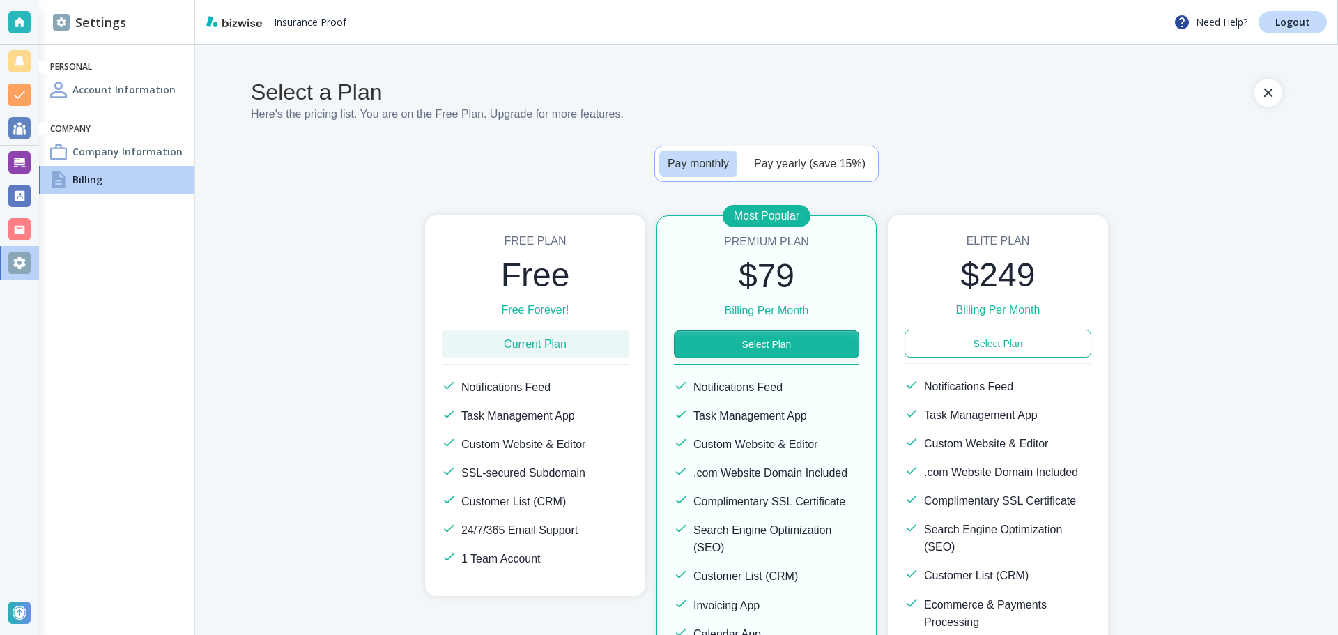
click at [765, 340] on button "Select Plan" at bounding box center [766, 344] width 185 height 28
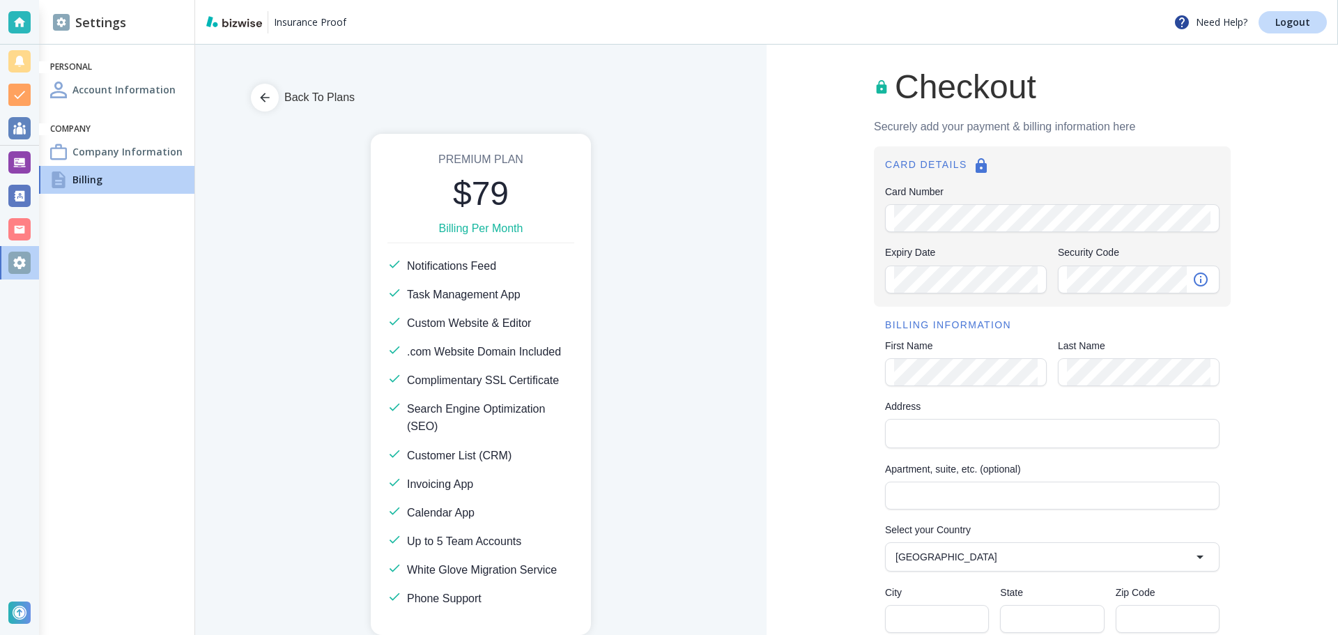
click at [990, 231] on div "Card Number" at bounding box center [1052, 218] width 334 height 28
click at [1208, 363] on div "Last Name" at bounding box center [1139, 372] width 162 height 28
click at [987, 413] on div "Address Address" at bounding box center [1052, 425] width 334 height 52
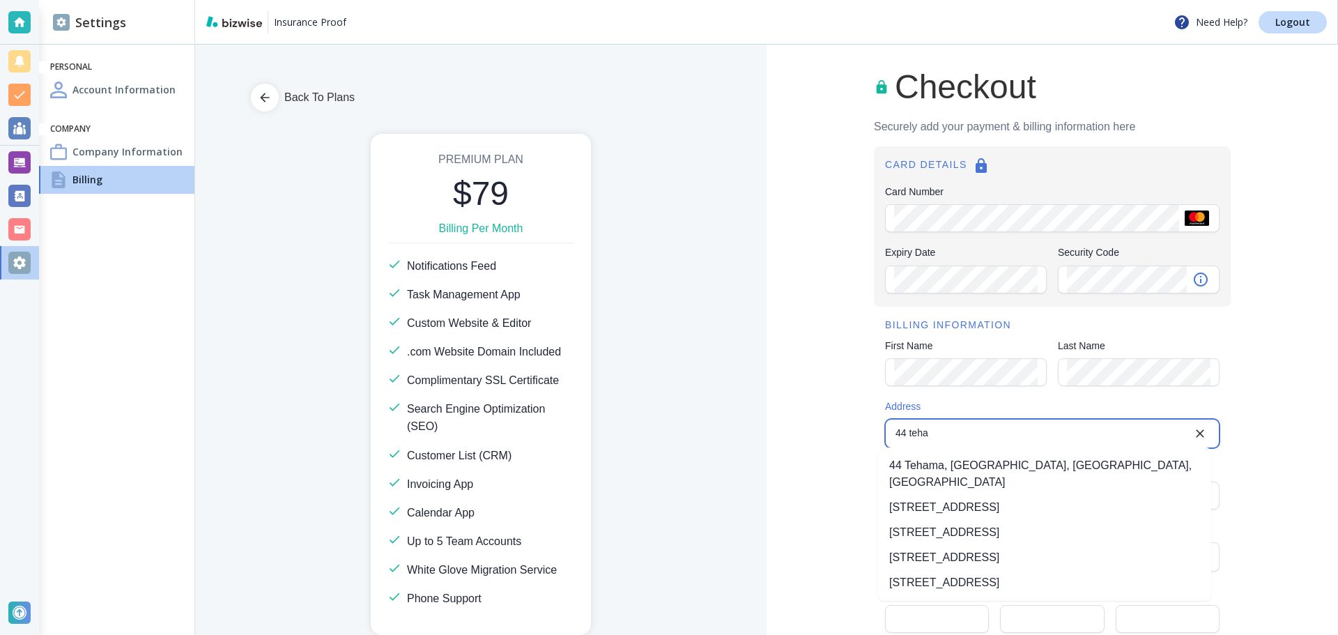
click at [978, 495] on li "44 Tehama Street, San Francisco, CA, USA" at bounding box center [1044, 507] width 333 height 25
type input "44 Tehama Street"
type input "United States"
type input "San Francisco"
type input "CA"
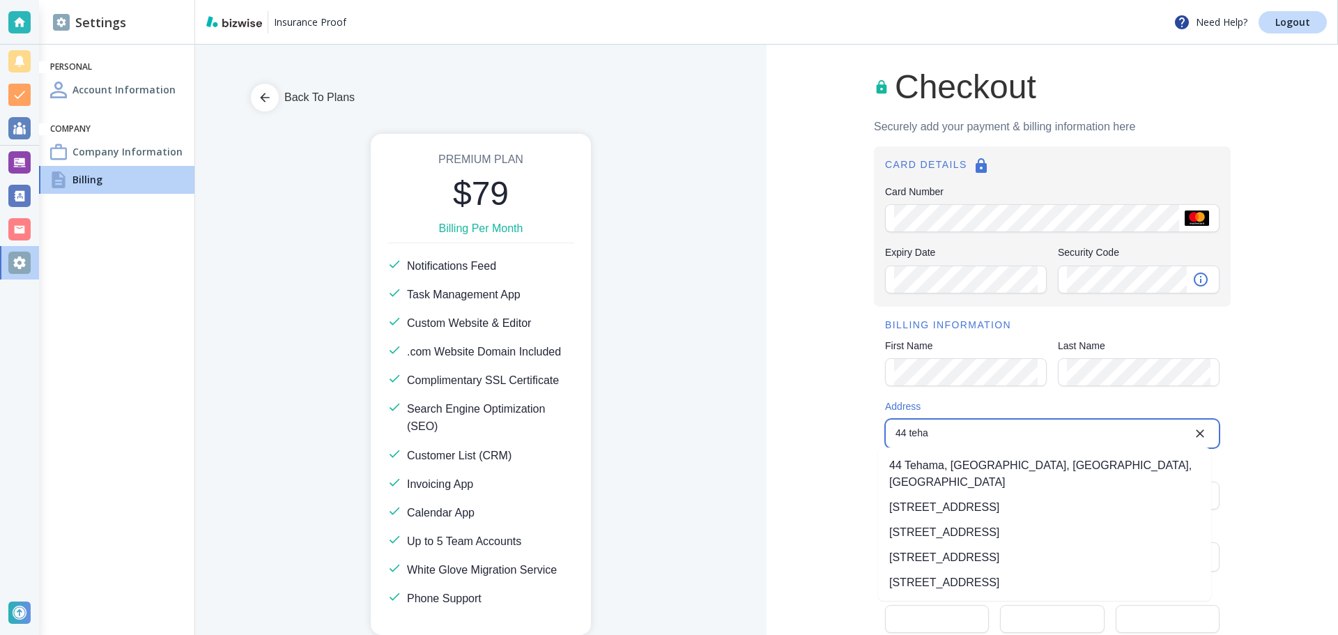
type input "94105"
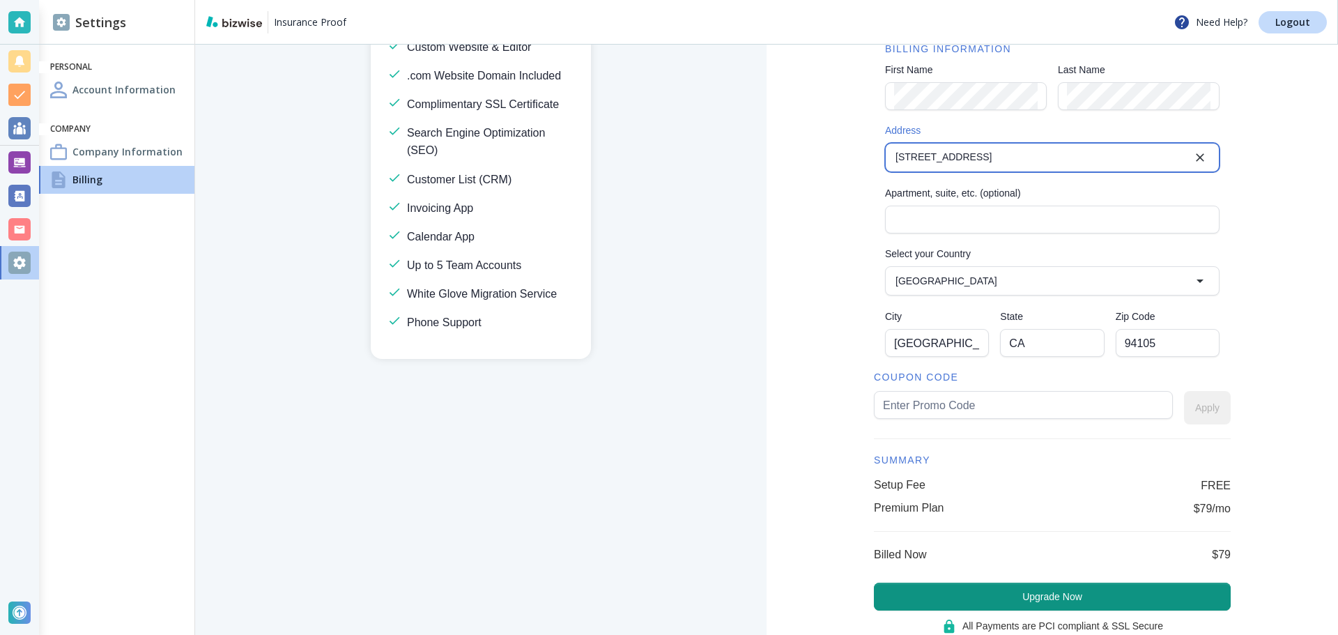
scroll to position [279, 0]
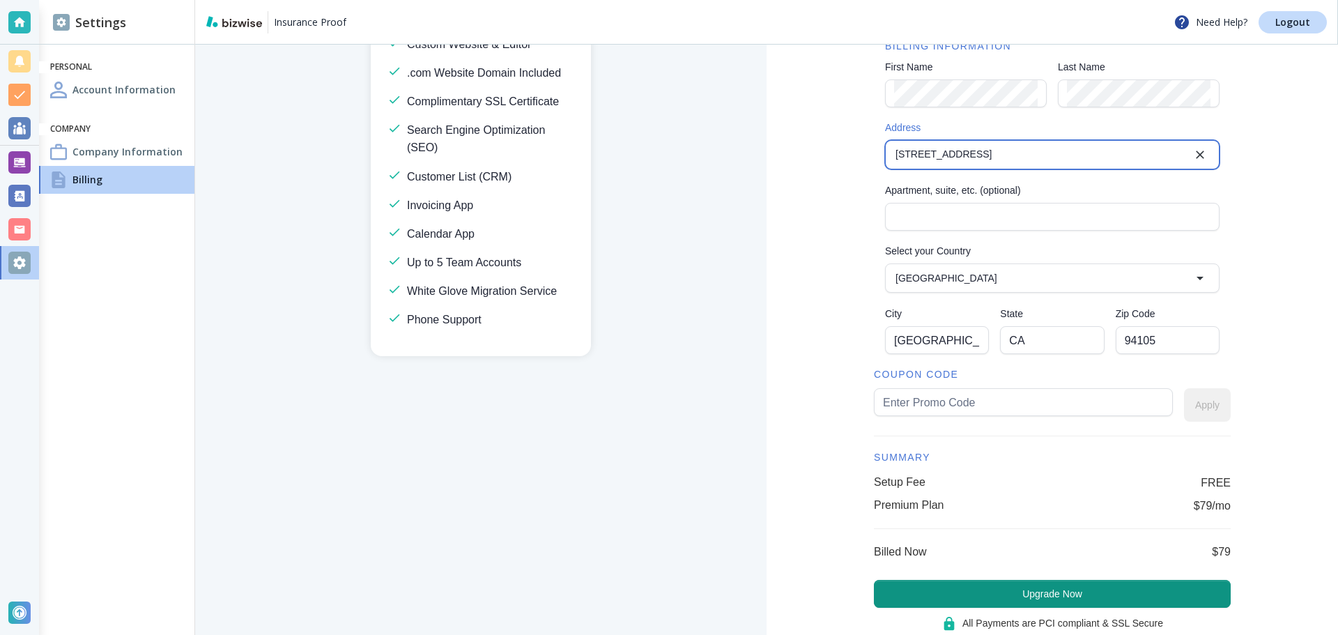
type input "44 Tehama Street"
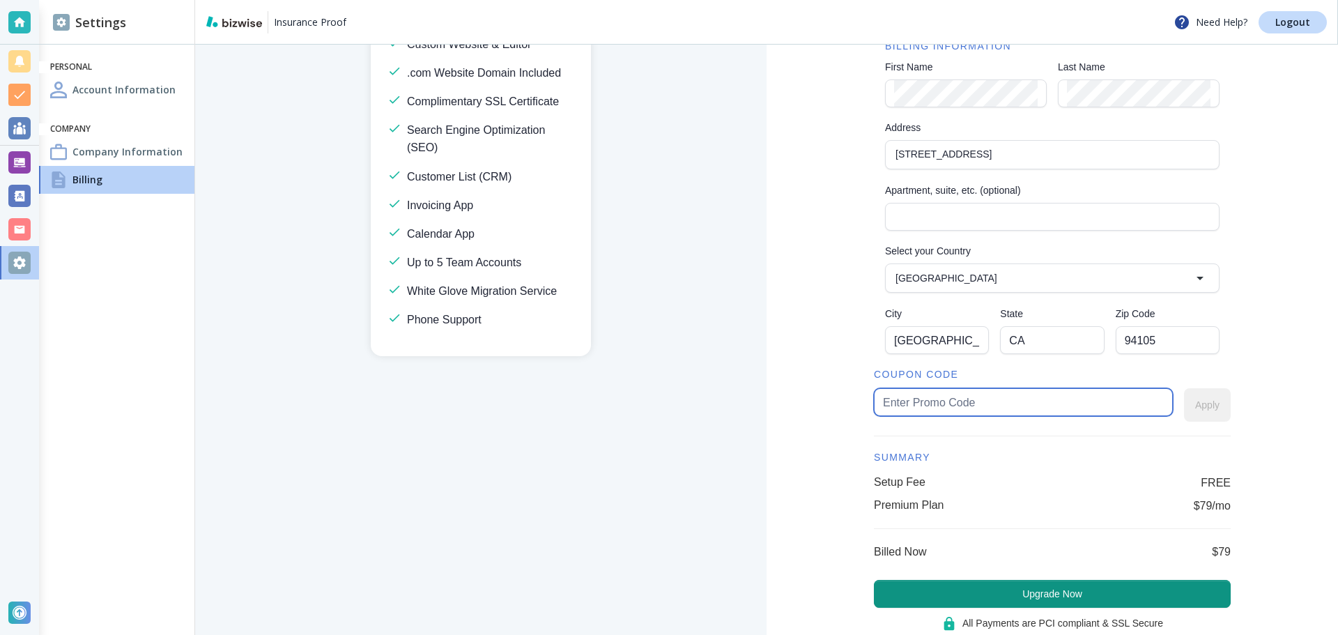
click at [1039, 411] on input "text" at bounding box center [1023, 402] width 281 height 26
type input "insuranceproof50"
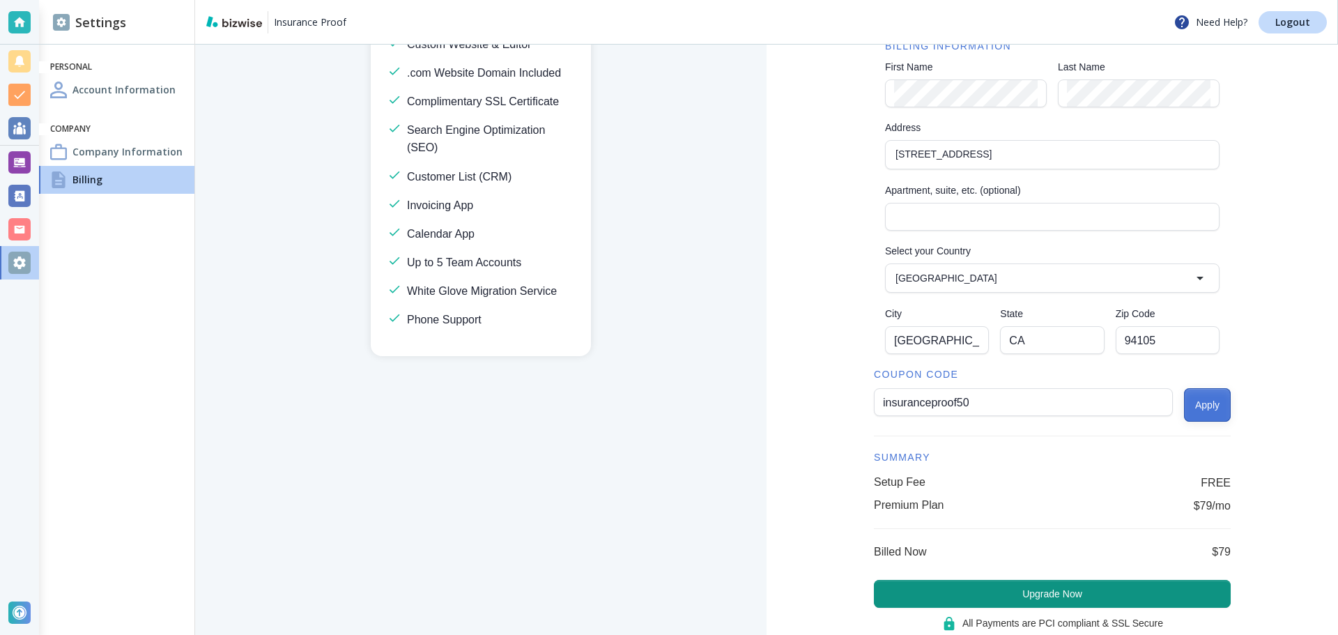
click at [1200, 406] on button "Apply" at bounding box center [1207, 404] width 47 height 33
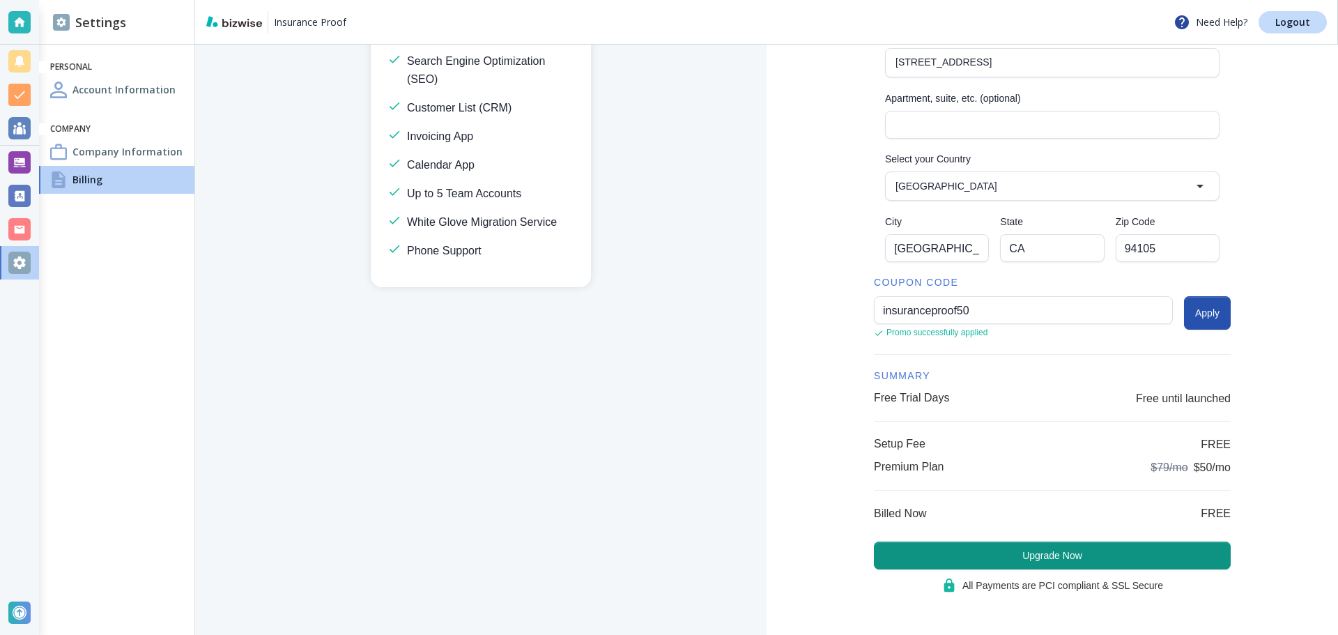
scroll to position [373, 0]
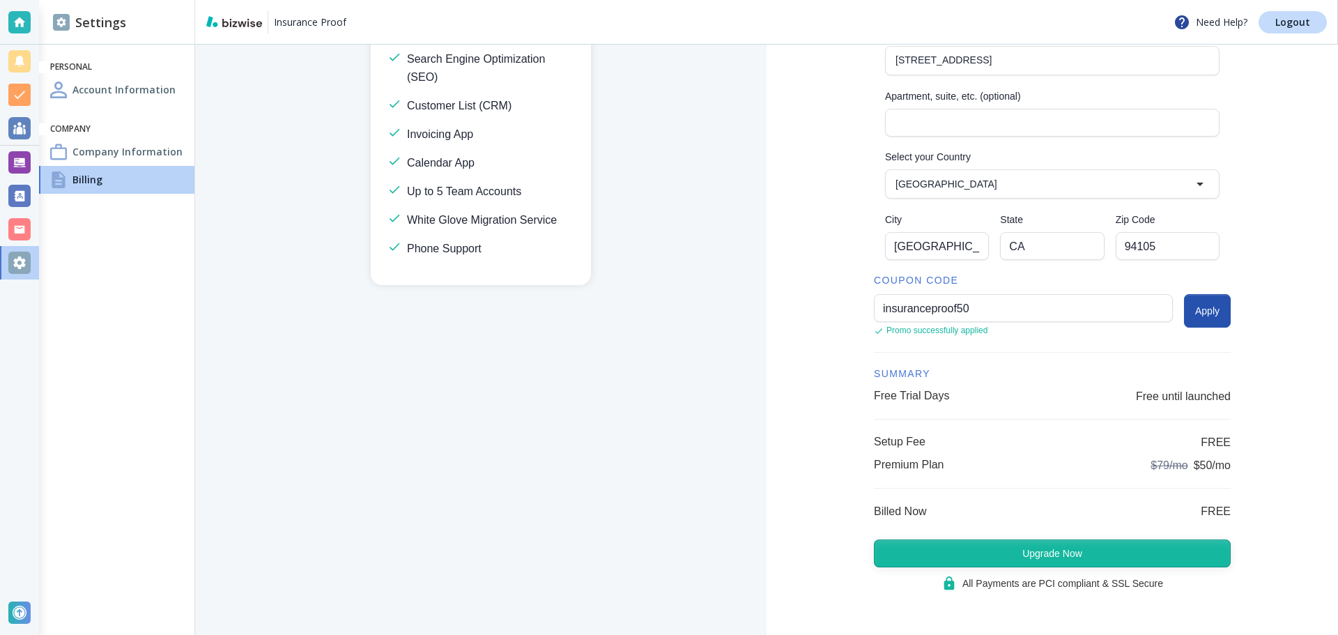
click at [1036, 557] on button "Upgrade Now" at bounding box center [1052, 553] width 357 height 28
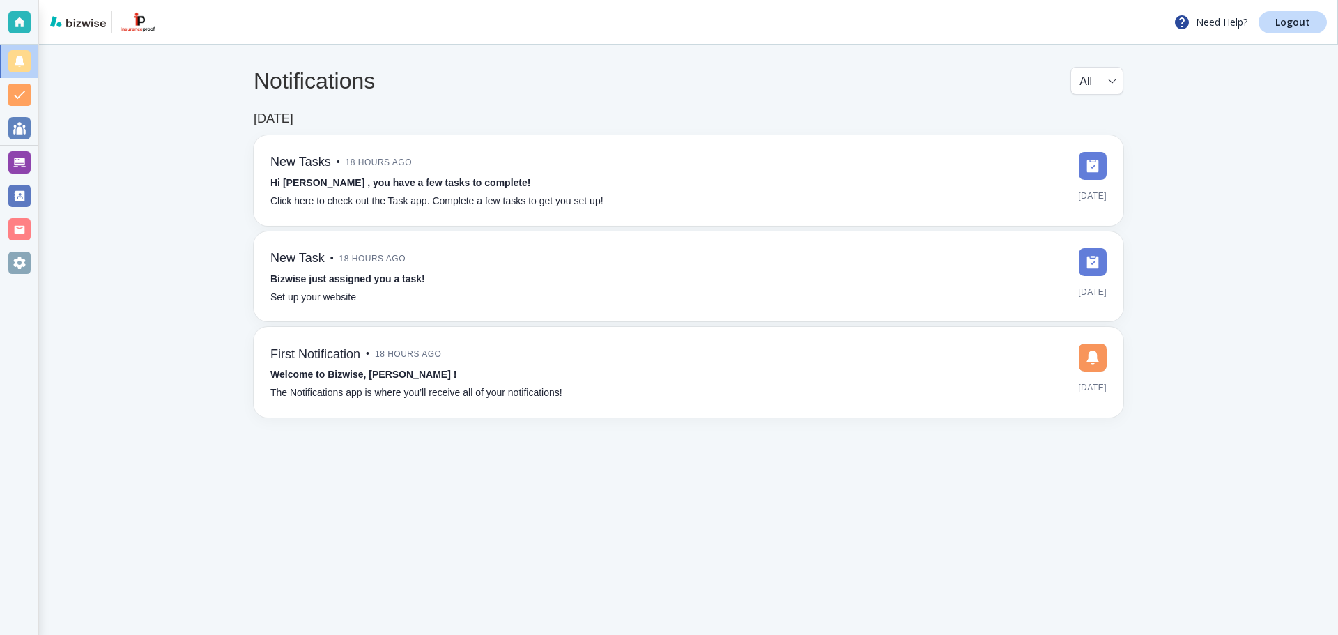
click at [24, 262] on div at bounding box center [19, 263] width 22 height 22
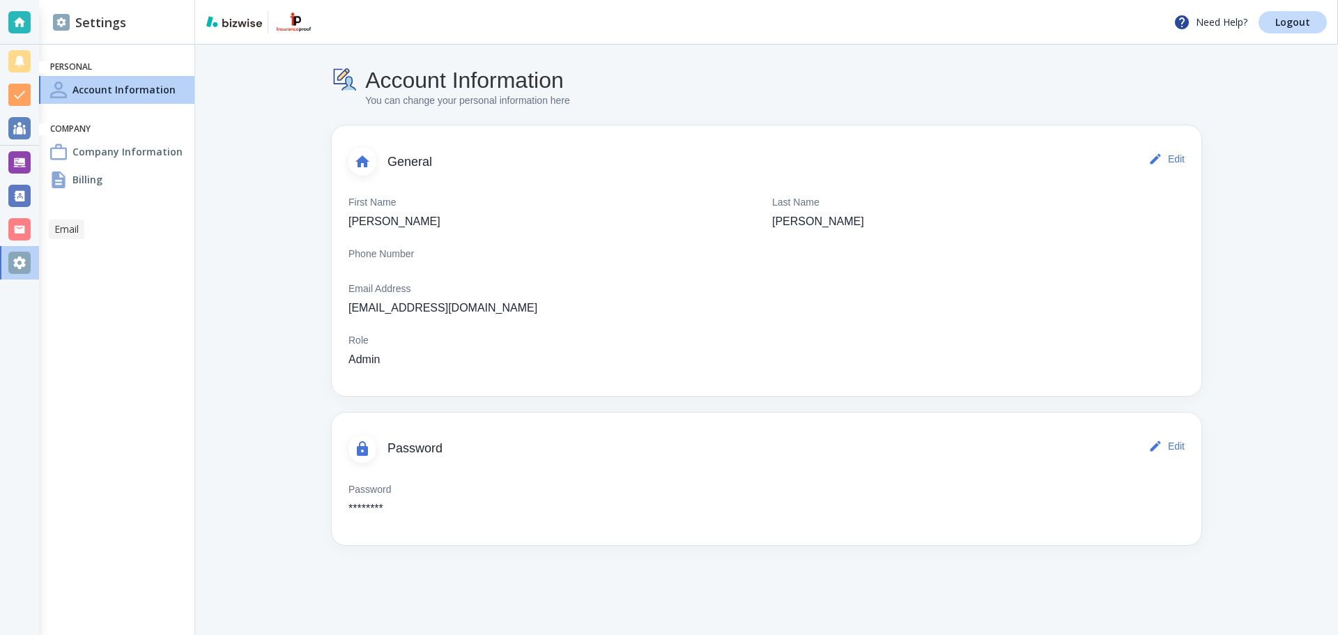
click at [29, 235] on div at bounding box center [19, 229] width 22 height 22
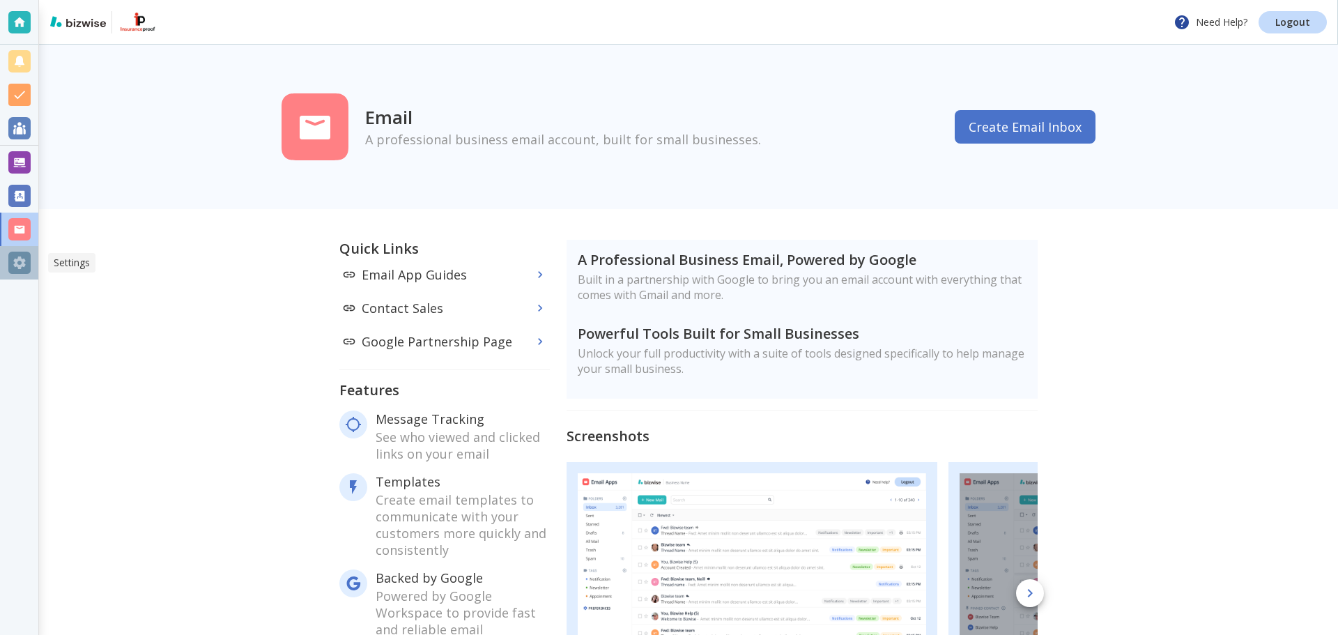
click at [17, 270] on div at bounding box center [19, 263] width 22 height 22
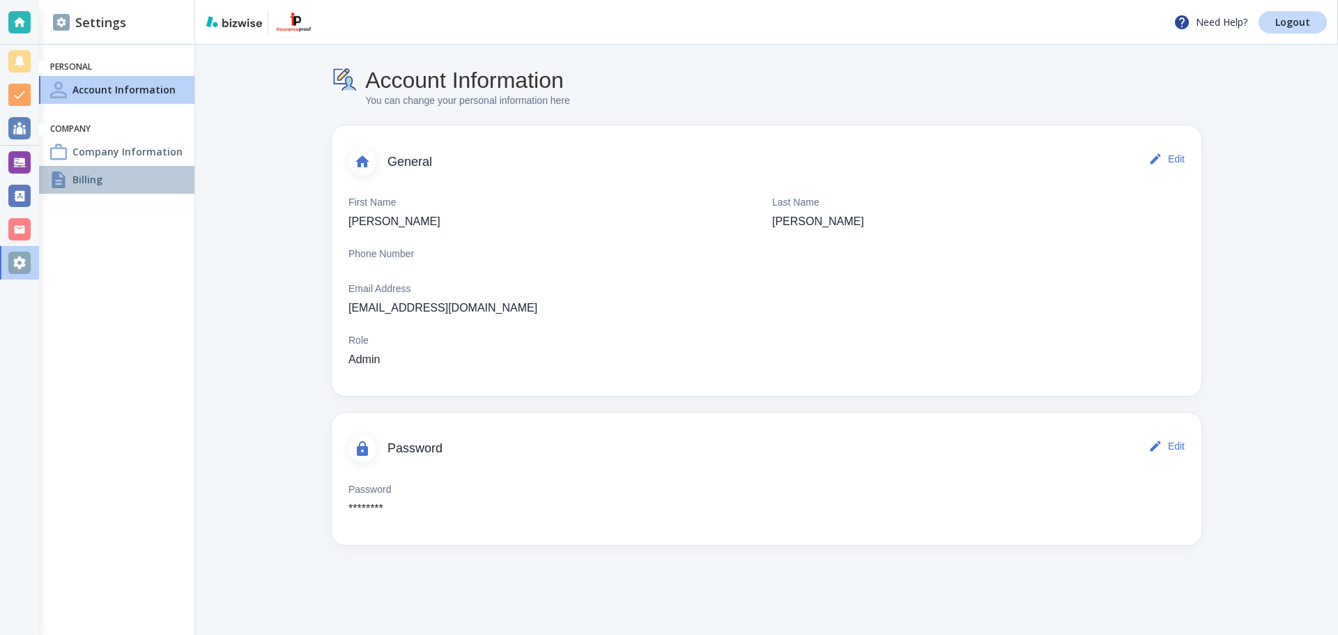
click at [86, 171] on div "Billing" at bounding box center [116, 180] width 155 height 28
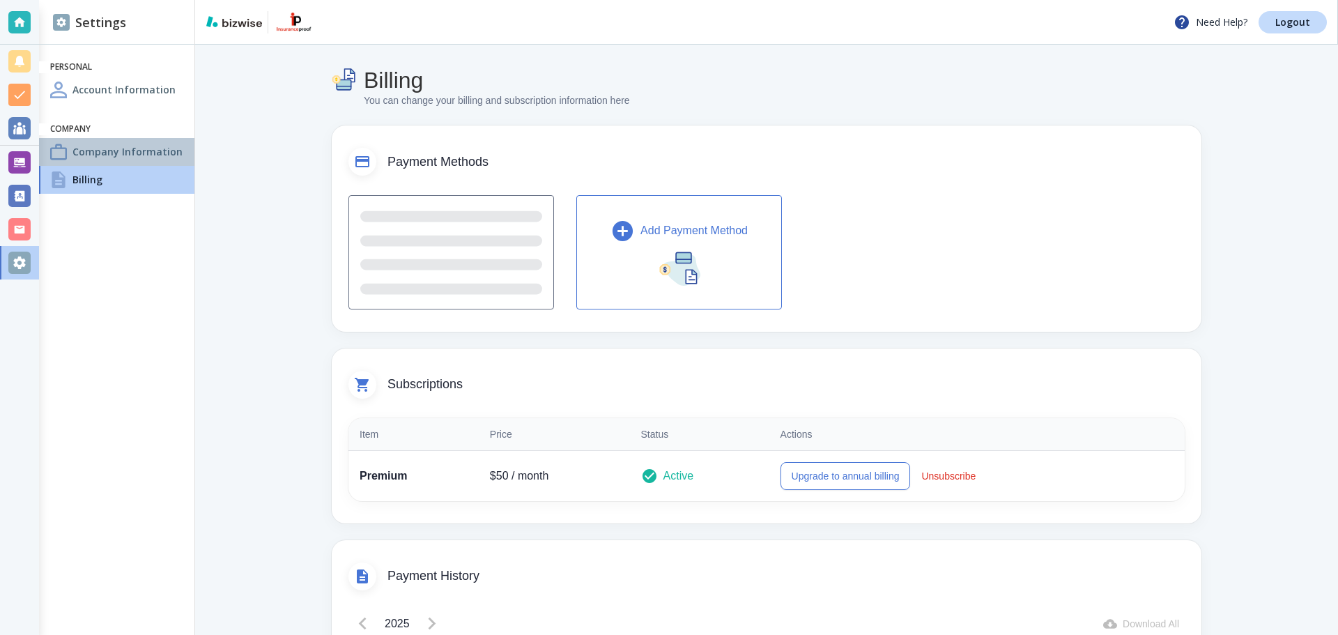
click at [98, 151] on h4 "Company Information" at bounding box center [127, 151] width 110 height 15
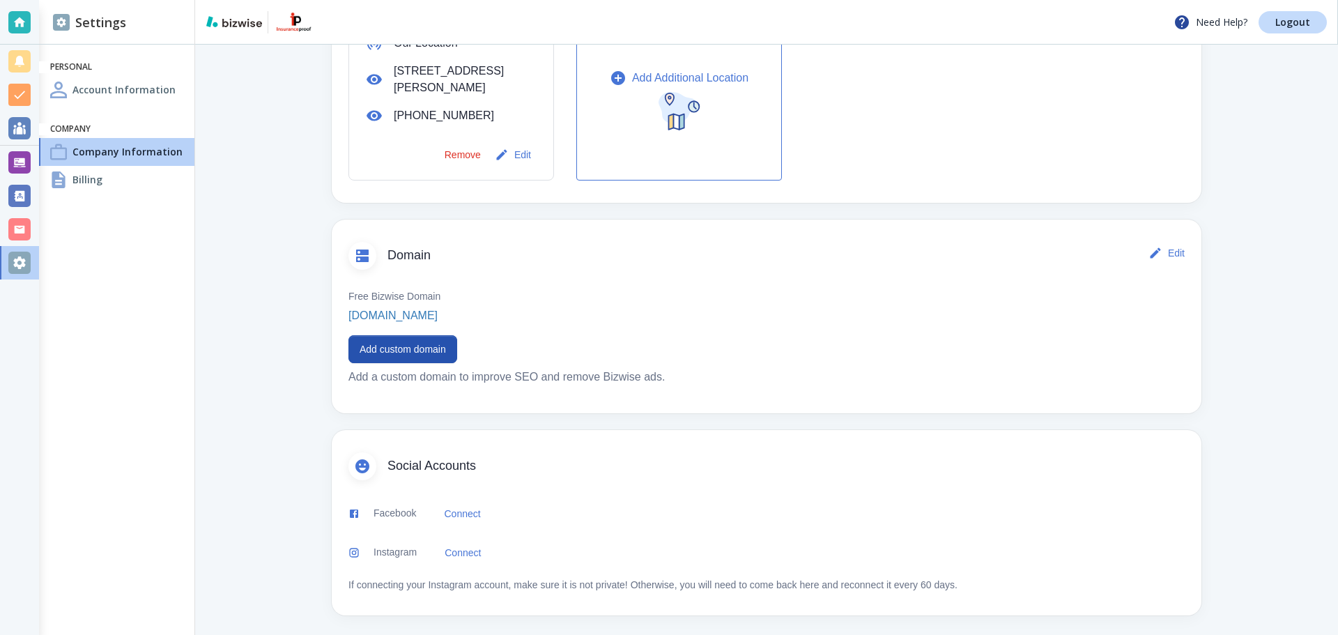
scroll to position [550, 0]
click at [408, 353] on button "Add custom domain" at bounding box center [402, 346] width 109 height 28
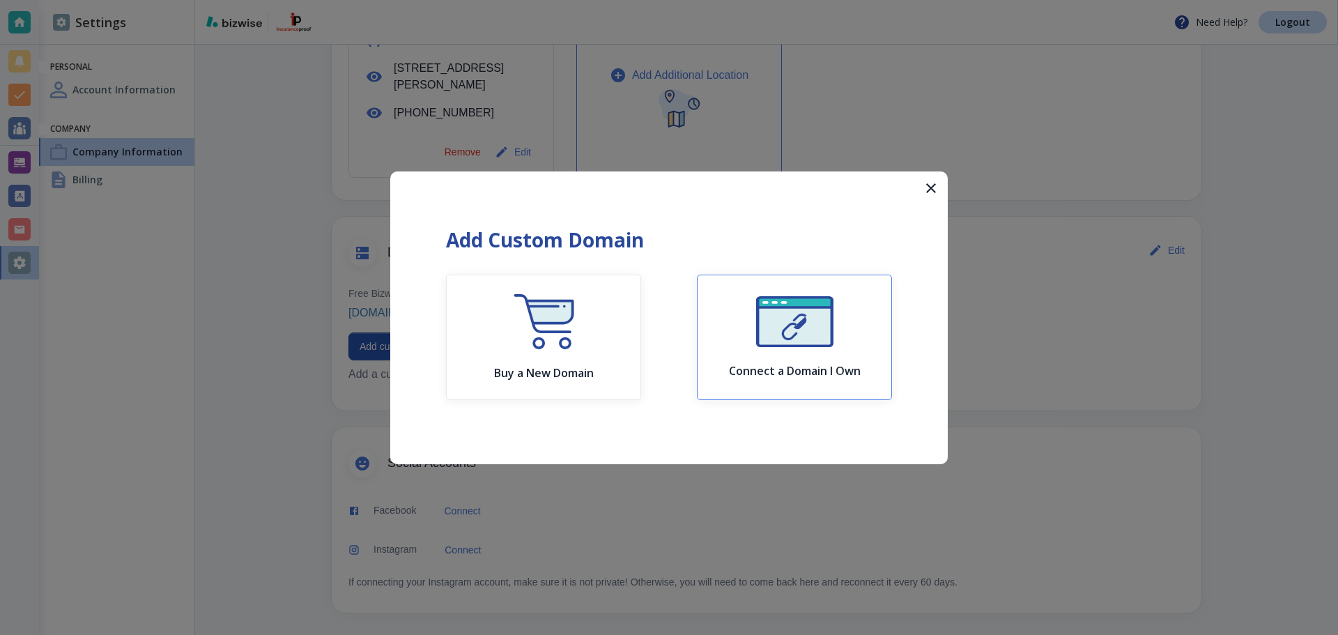
click at [810, 364] on h6 "Connect a Domain I Own" at bounding box center [795, 371] width 132 height 14
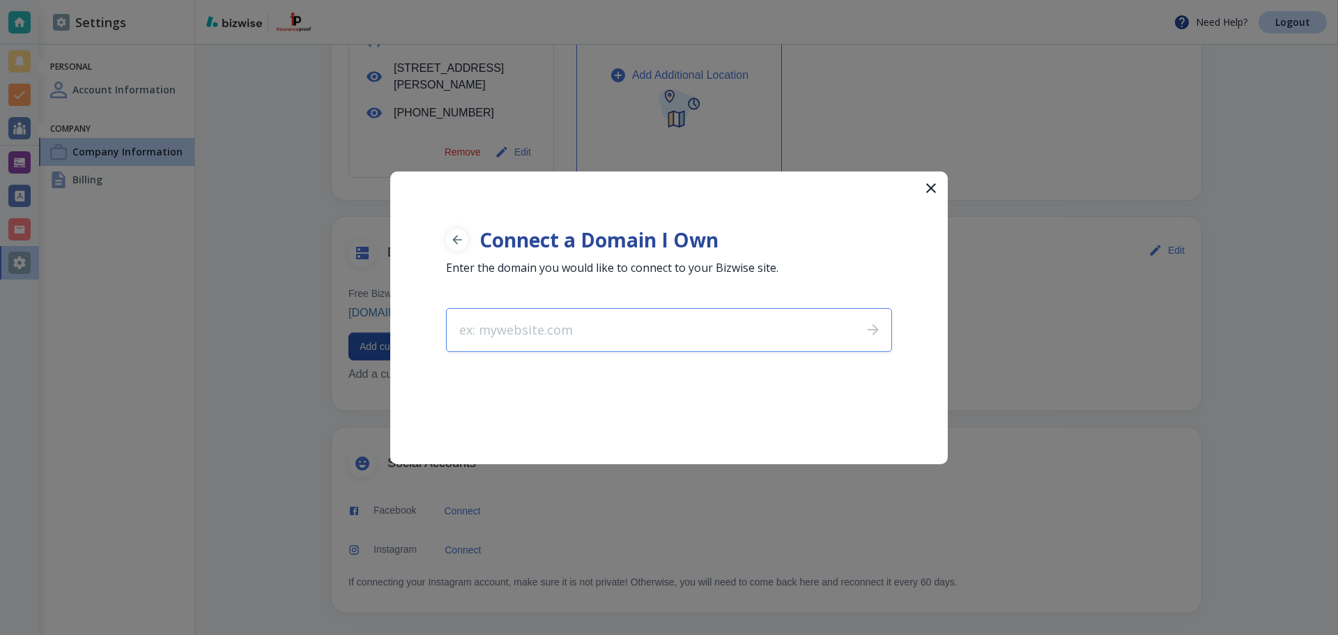
click at [659, 327] on input "text" at bounding box center [649, 330] width 404 height 43
type input "insuranceproof.com"
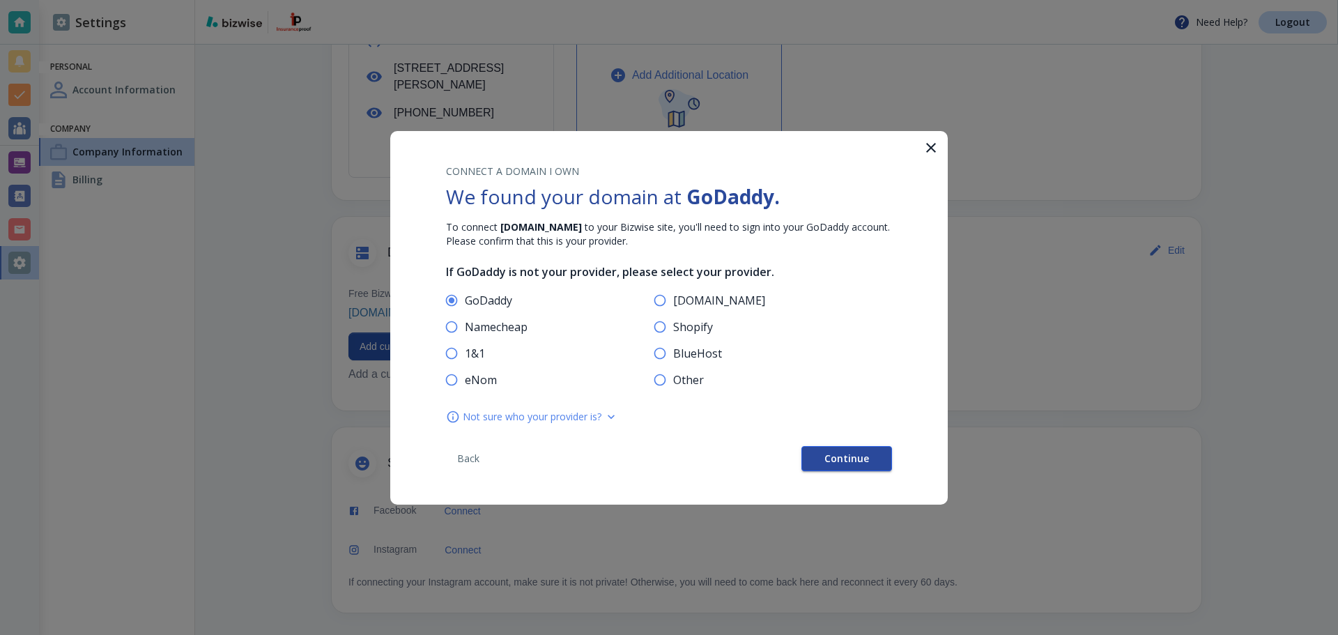
click at [872, 455] on button "Continue" at bounding box center [846, 458] width 91 height 25
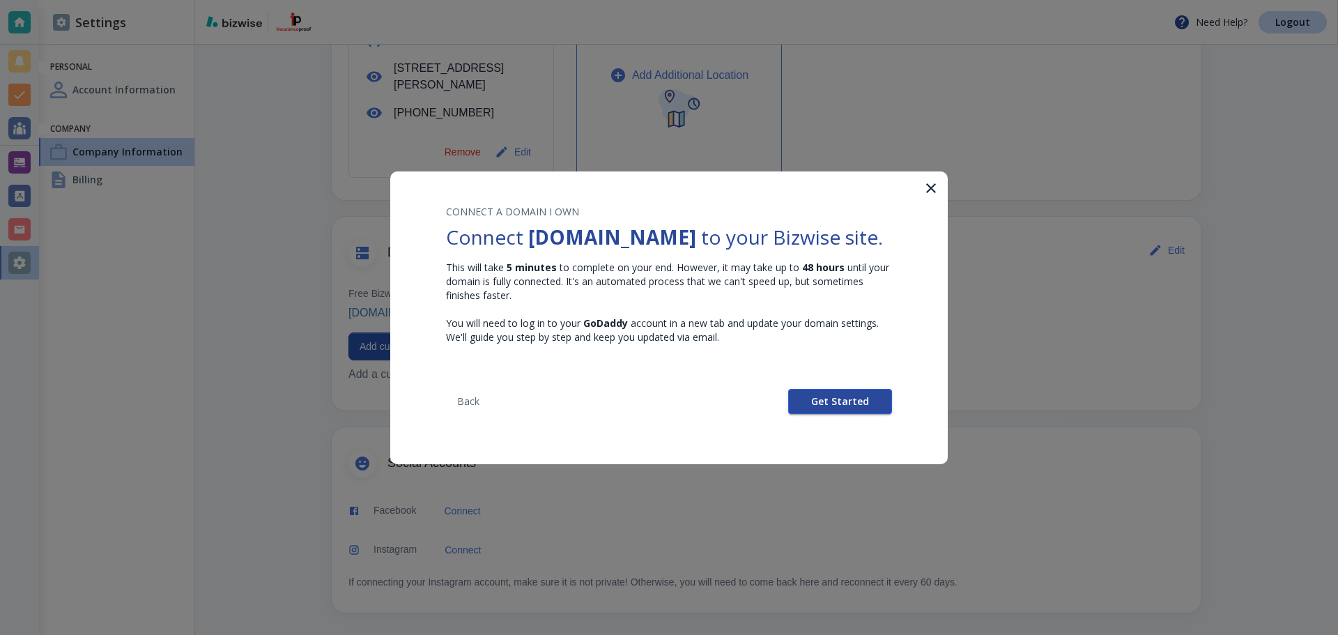
click at [858, 406] on span "Get Started" at bounding box center [840, 401] width 58 height 10
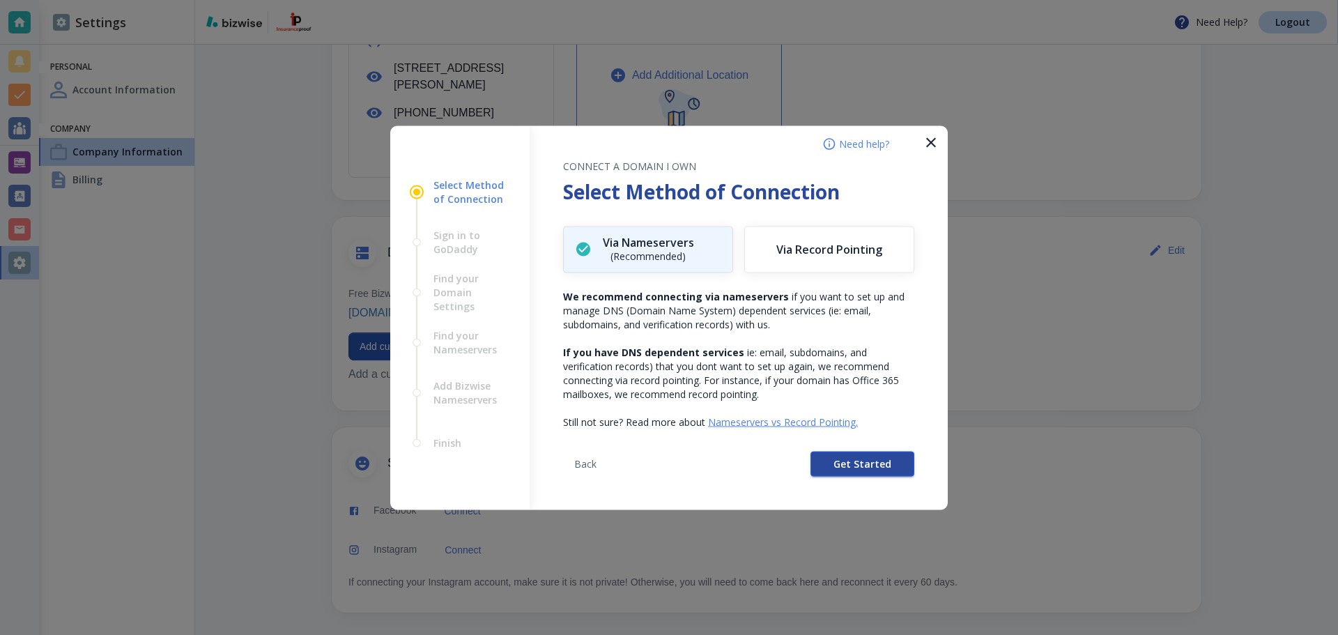
click at [851, 465] on span "Get Started" at bounding box center [862, 463] width 58 height 10
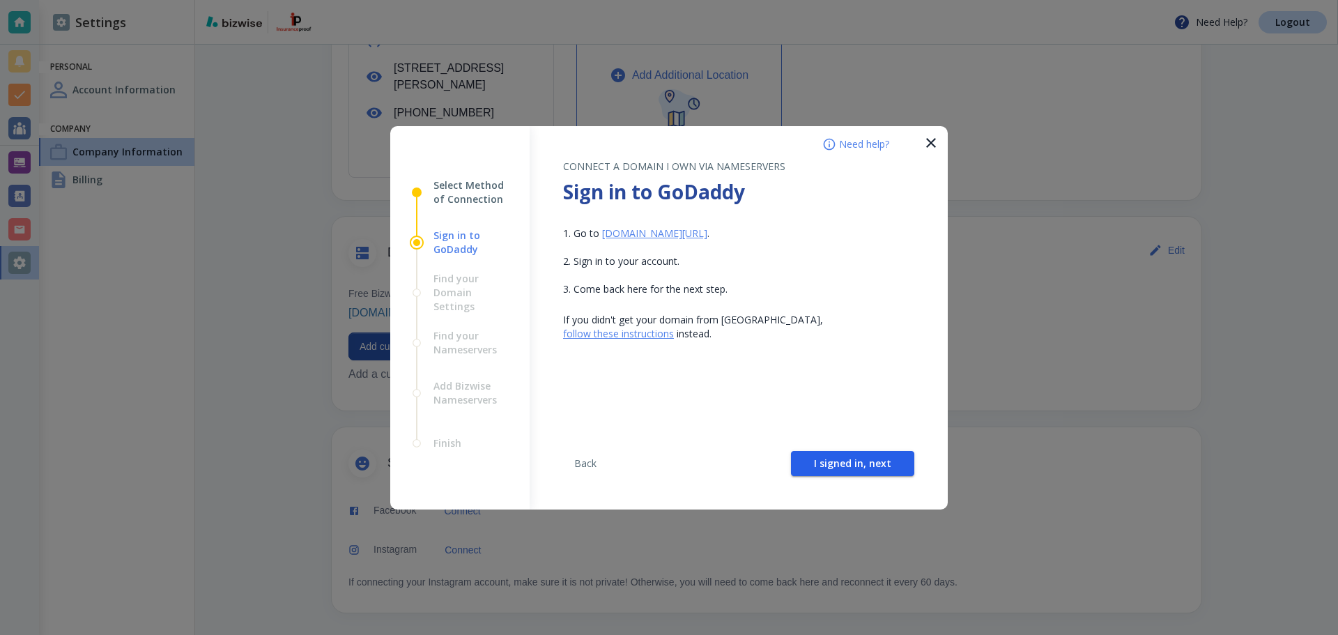
click at [851, 465] on span "I signed in, next" at bounding box center [852, 463] width 77 height 10
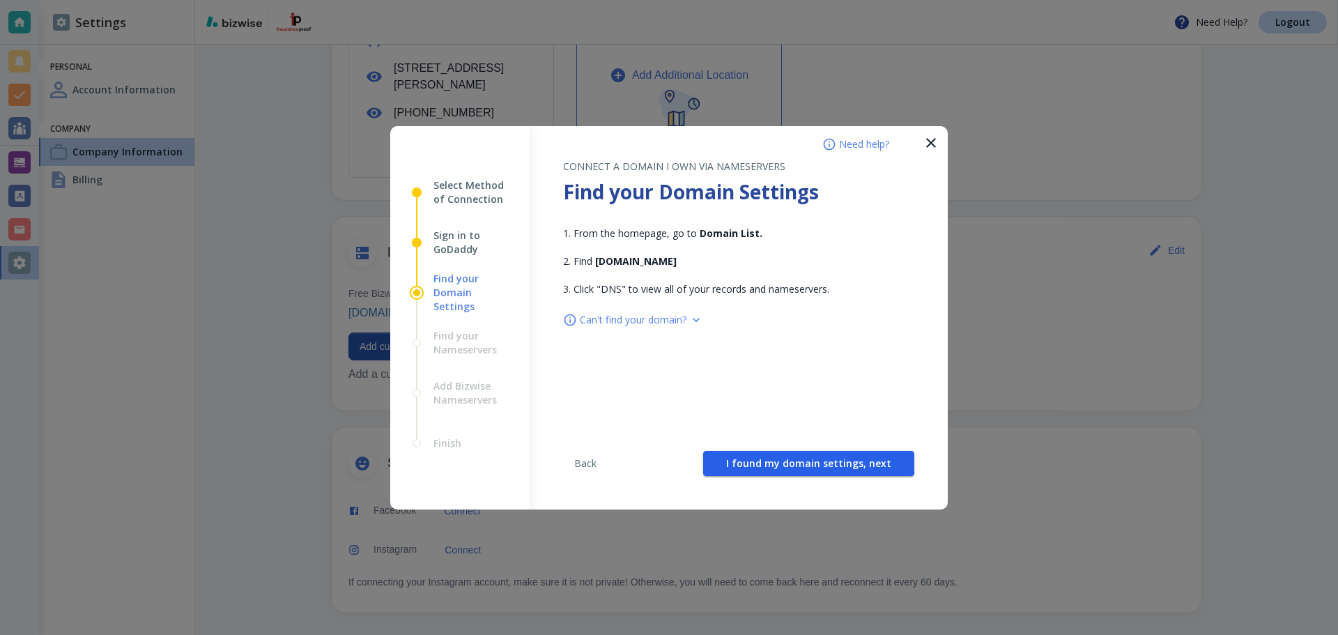
click at [851, 465] on span "I found my domain settings, next" at bounding box center [808, 463] width 165 height 10
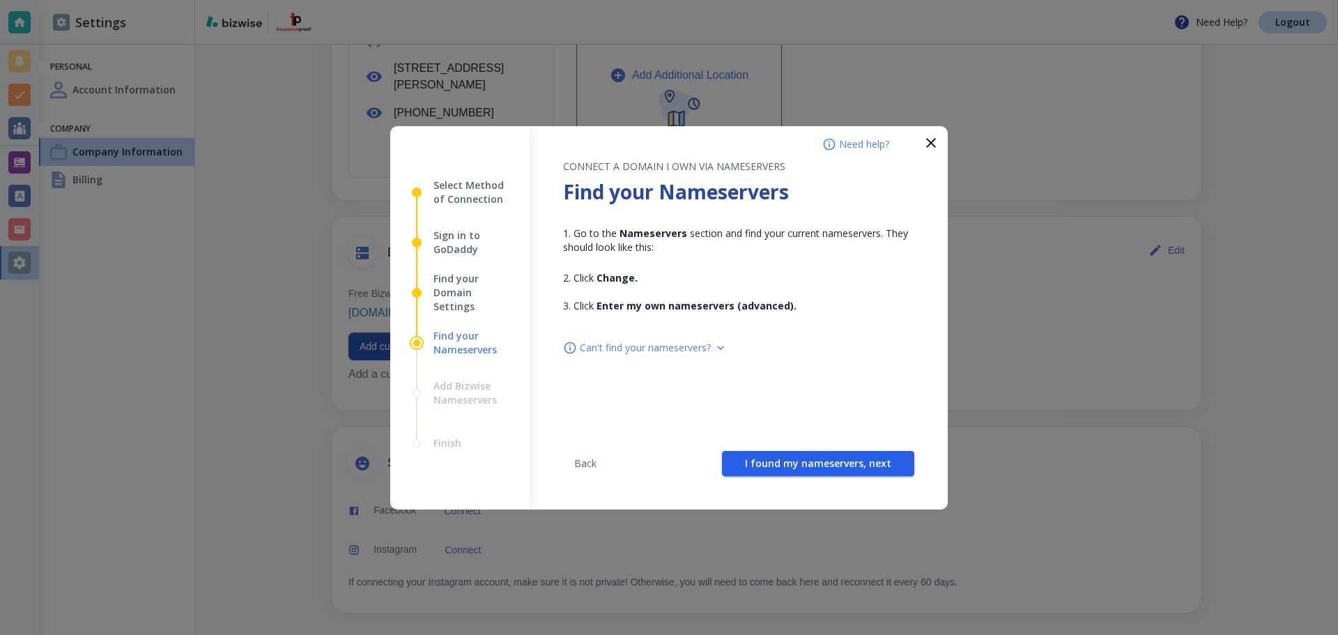
click at [851, 465] on span "I found my nameservers, next" at bounding box center [818, 463] width 146 height 10
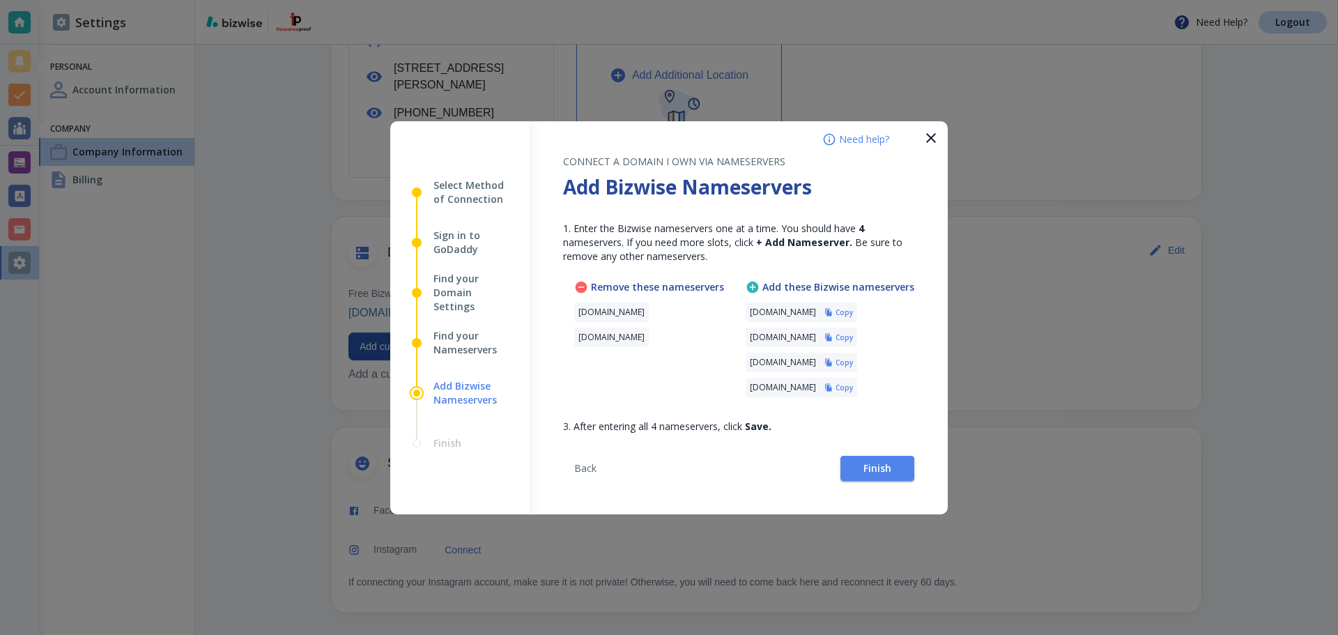
click at [853, 314] on h6 "Copy" at bounding box center [843, 312] width 17 height 10
click at [853, 336] on button "Copy" at bounding box center [838, 337] width 29 height 10
click at [853, 357] on h6 "Copy" at bounding box center [843, 362] width 17 height 10
click at [853, 389] on button "Copy" at bounding box center [838, 388] width 29 height 10
click at [903, 463] on button "Finish" at bounding box center [877, 468] width 74 height 25
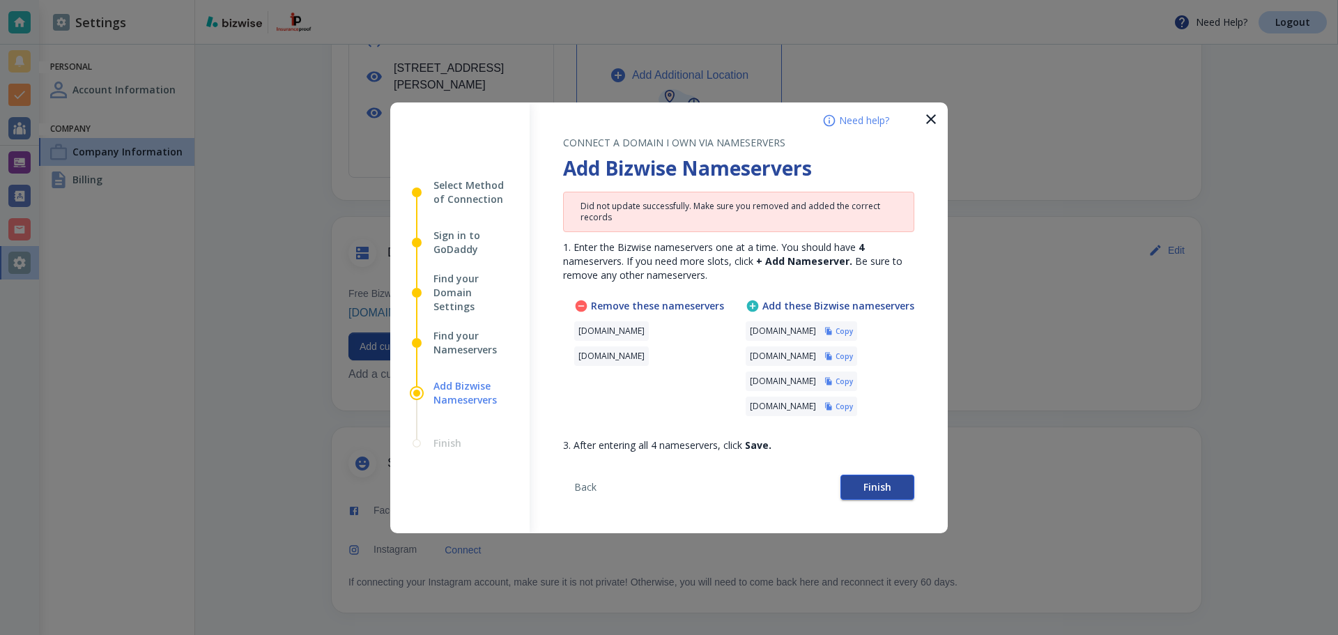
click at [874, 493] on button "Finish" at bounding box center [877, 486] width 74 height 25
click at [899, 497] on button "Finish" at bounding box center [877, 486] width 74 height 25
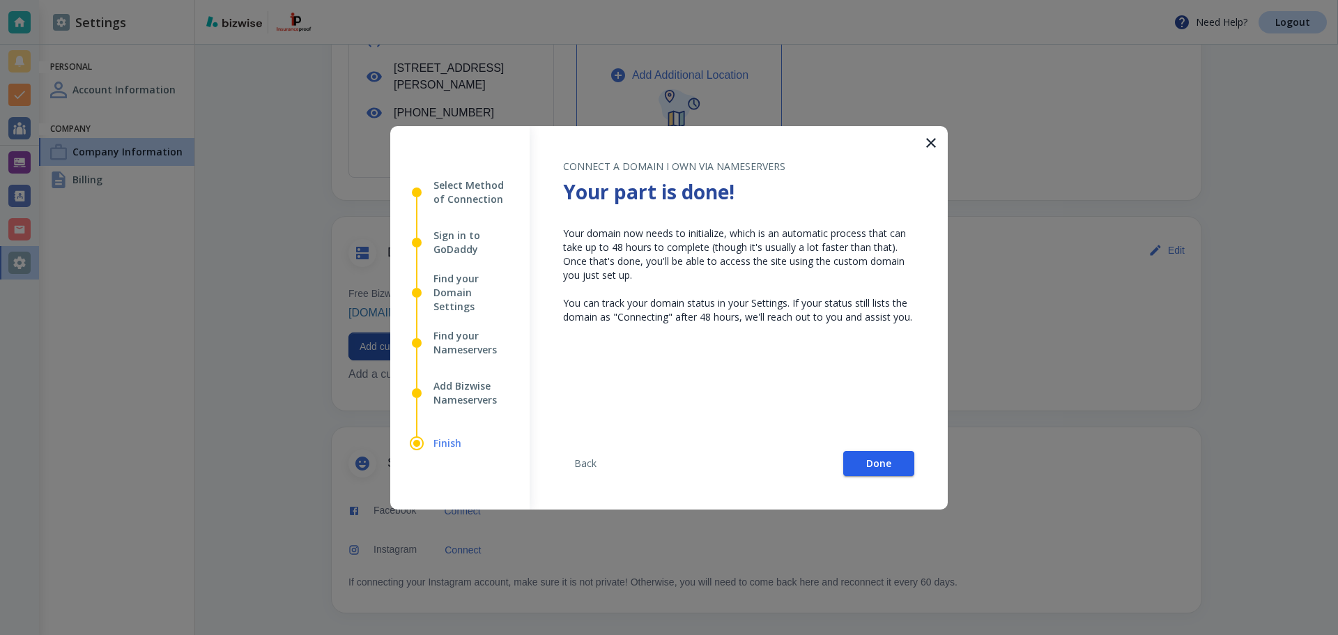
click at [906, 463] on button "Done" at bounding box center [878, 463] width 71 height 25
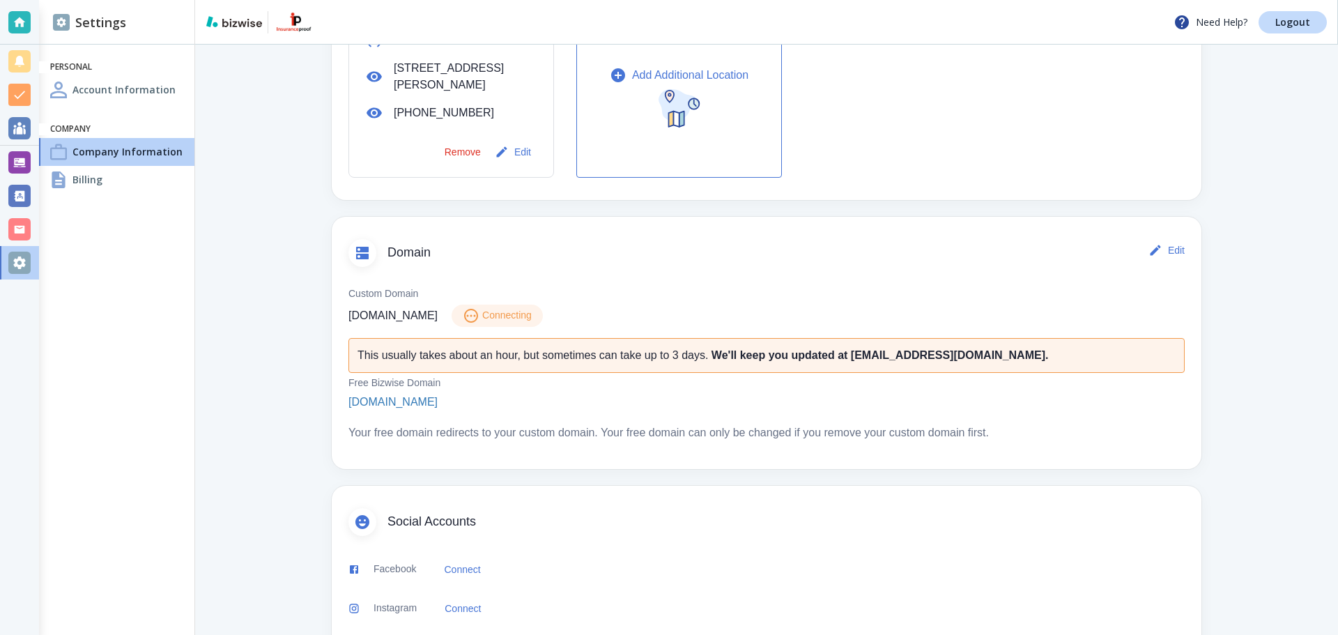
scroll to position [557, 0]
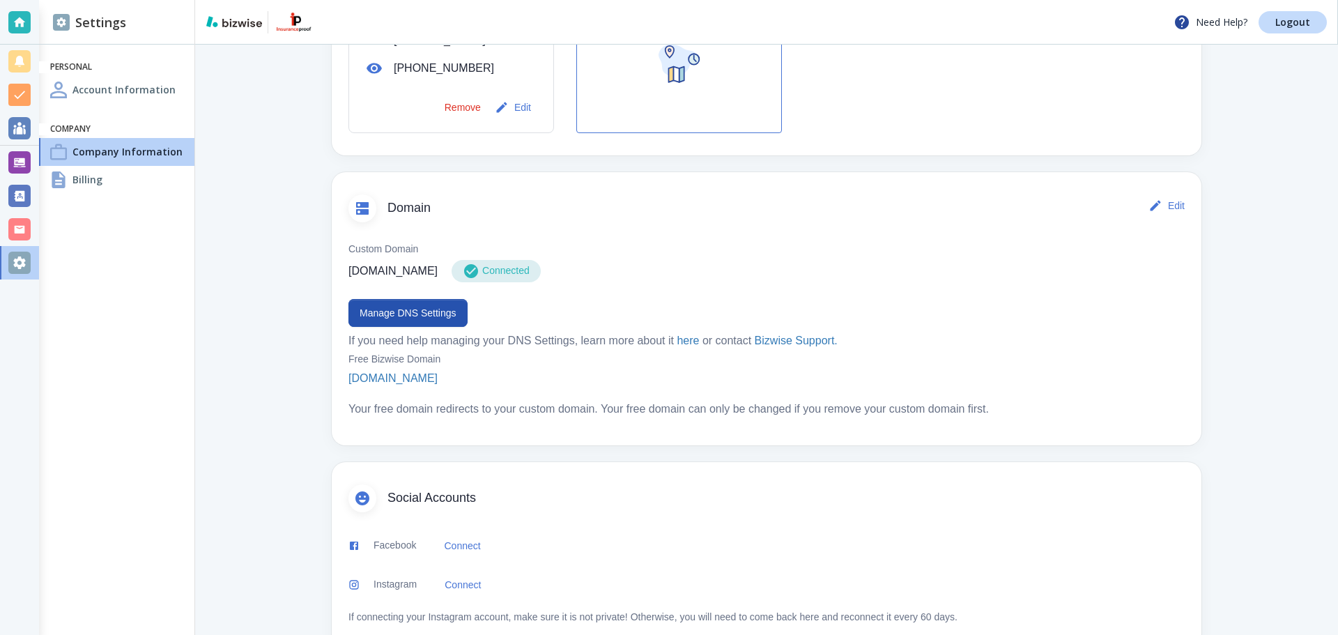
scroll to position [627, 0]
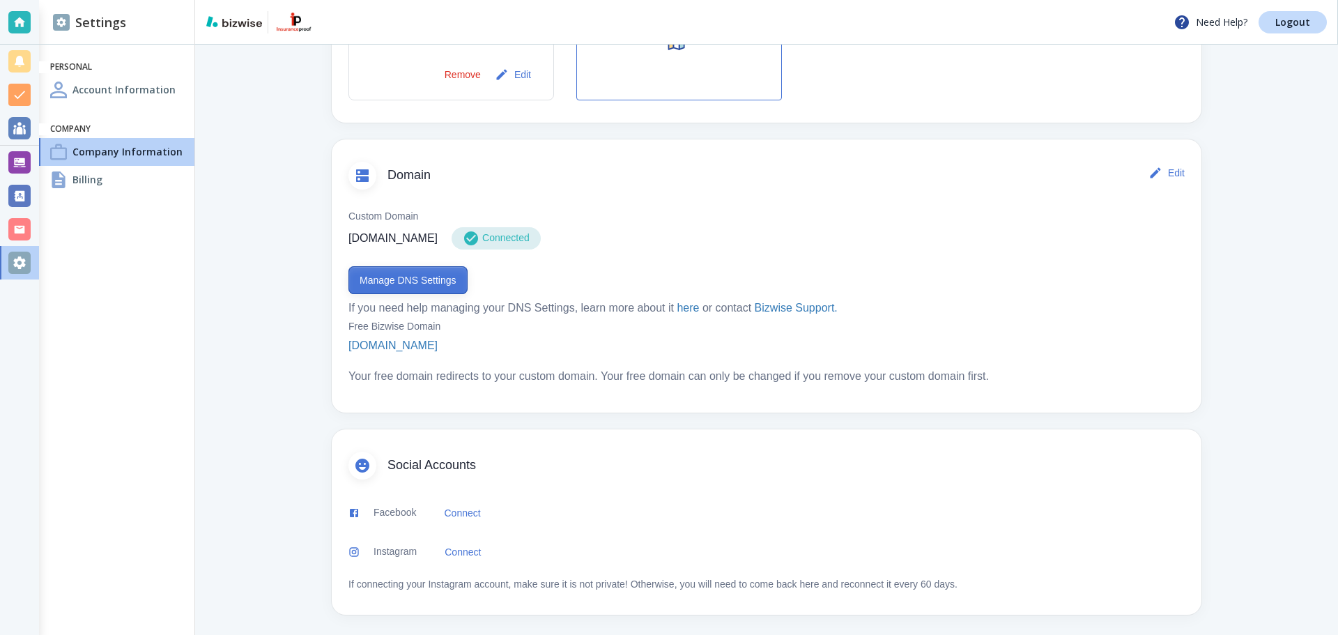
click at [454, 281] on button "Manage DNS Settings" at bounding box center [407, 280] width 119 height 28
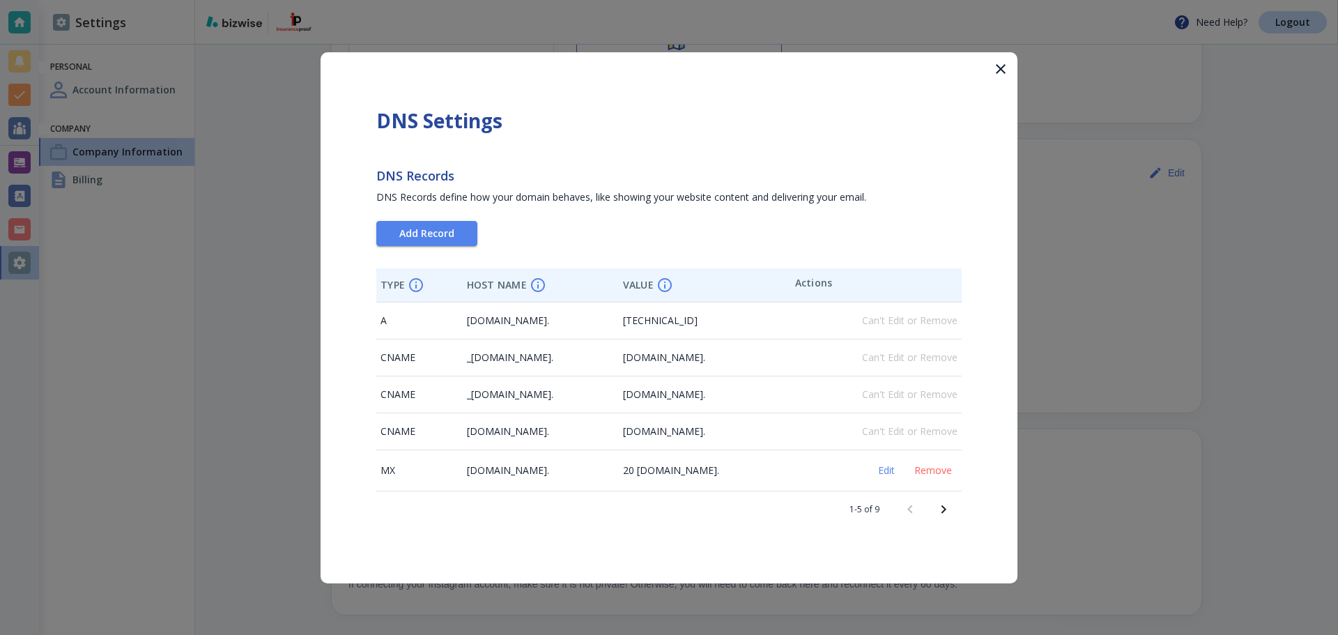
click at [451, 247] on div "DNS Settings DNS Records DNS Records define how your domain behaves, like showi…" at bounding box center [668, 317] width 697 height 531
click at [452, 240] on button "Add Record" at bounding box center [426, 233] width 101 height 25
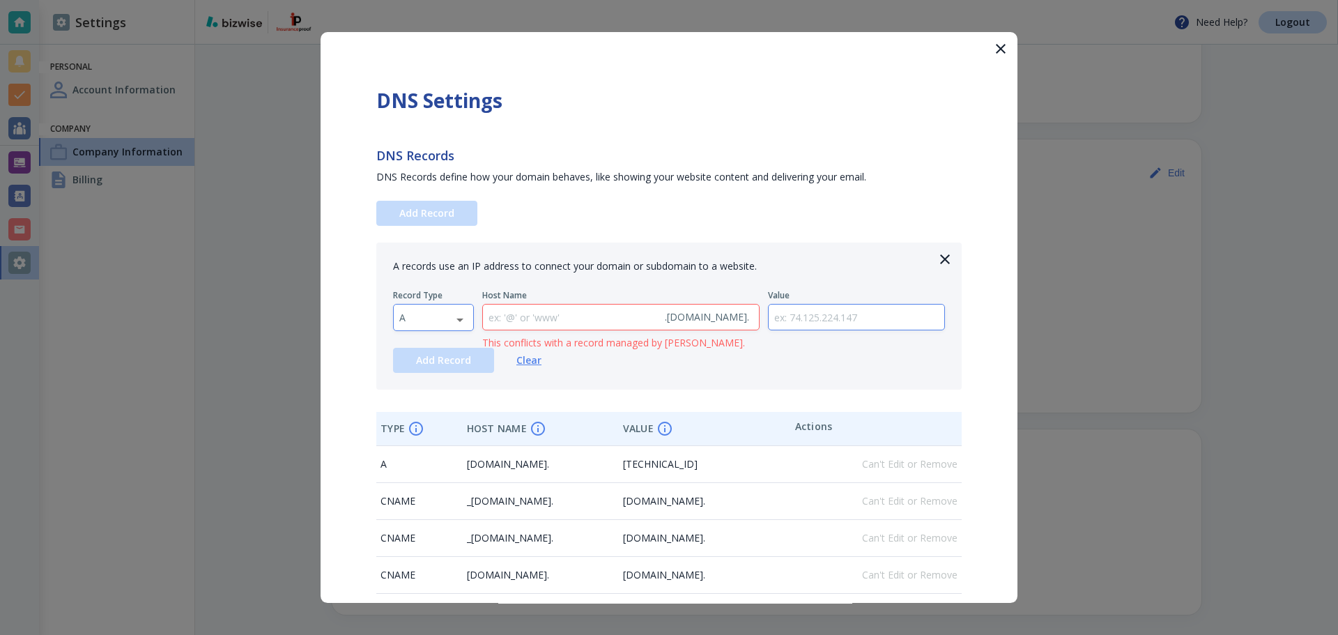
click at [447, 0] on body "Need Help? Logout Settings Personal Account Information Company Company Informa…" at bounding box center [669, 0] width 1338 height 0
click at [439, 403] on li "TXT" at bounding box center [433, 406] width 79 height 22
type input "TXT"
click at [594, 314] on input "text" at bounding box center [571, 317] width 176 height 26
click at [795, 313] on input "text" at bounding box center [857, 317] width 176 height 26
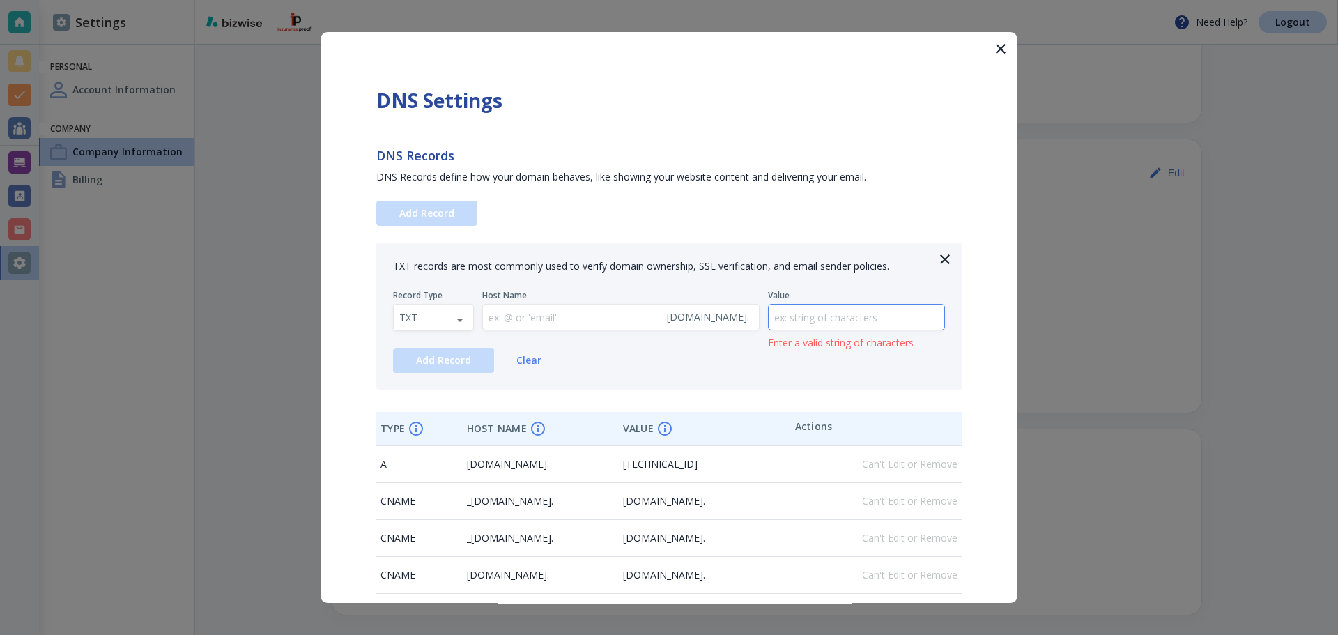
paste input "google-site-verification=aHV1wKsi5_Ia02V1ngxstCZ8bUPPYoeGOq6PE_snLTI"
type input "google-site-verification=aHV1wKsi5_Ia02V1ngxstCZ8bUPPYoeGOq6PE_snLTI"
click at [440, 355] on span "Add Record" at bounding box center [443, 360] width 55 height 10
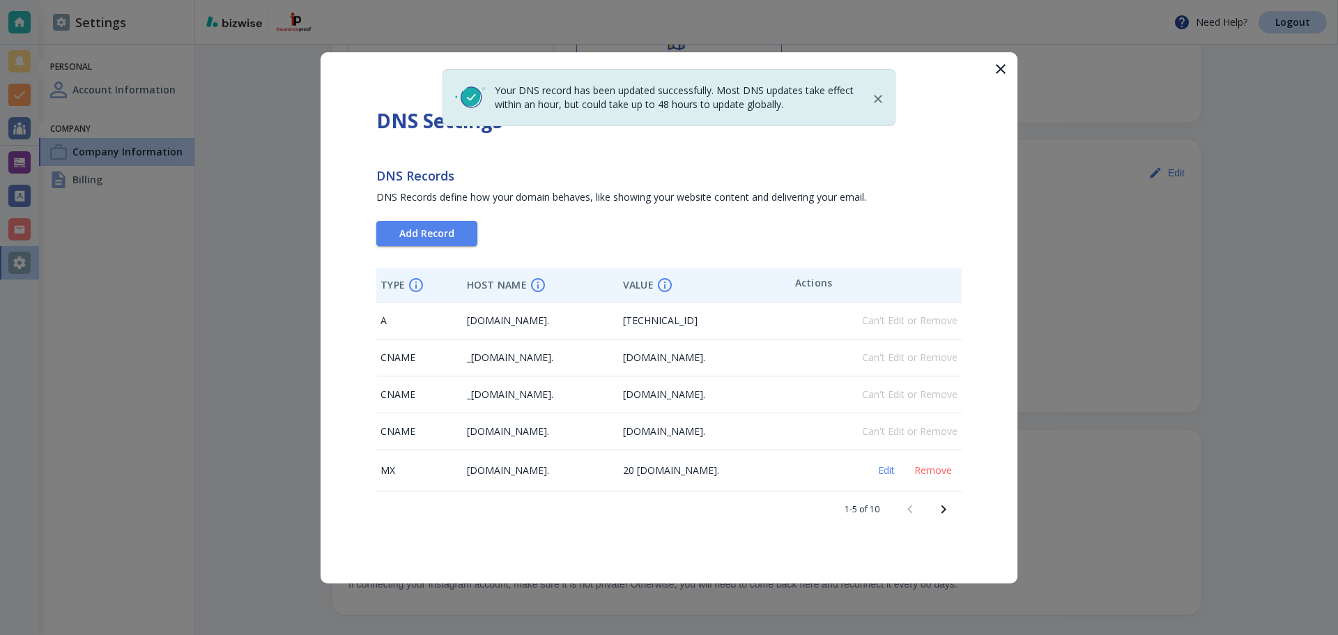
click at [711, 474] on span "20 [DOMAIN_NAME]." at bounding box center [671, 469] width 96 height 13
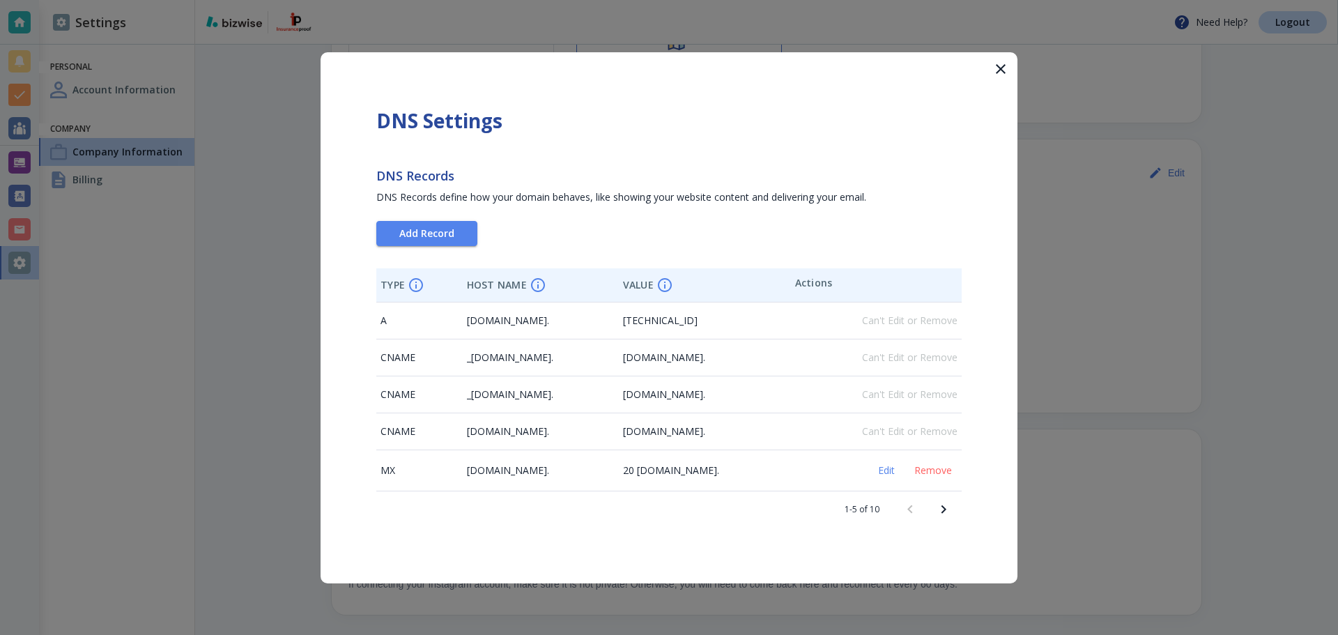
drag, startPoint x: 663, startPoint y: 471, endPoint x: 779, endPoint y: 474, distance: 116.4
click at [779, 474] on tr "MX [DOMAIN_NAME]. 20 [DOMAIN_NAME]. Edit Remove" at bounding box center [668, 469] width 585 height 41
click at [997, 78] on button "button" at bounding box center [1000, 68] width 33 height 33
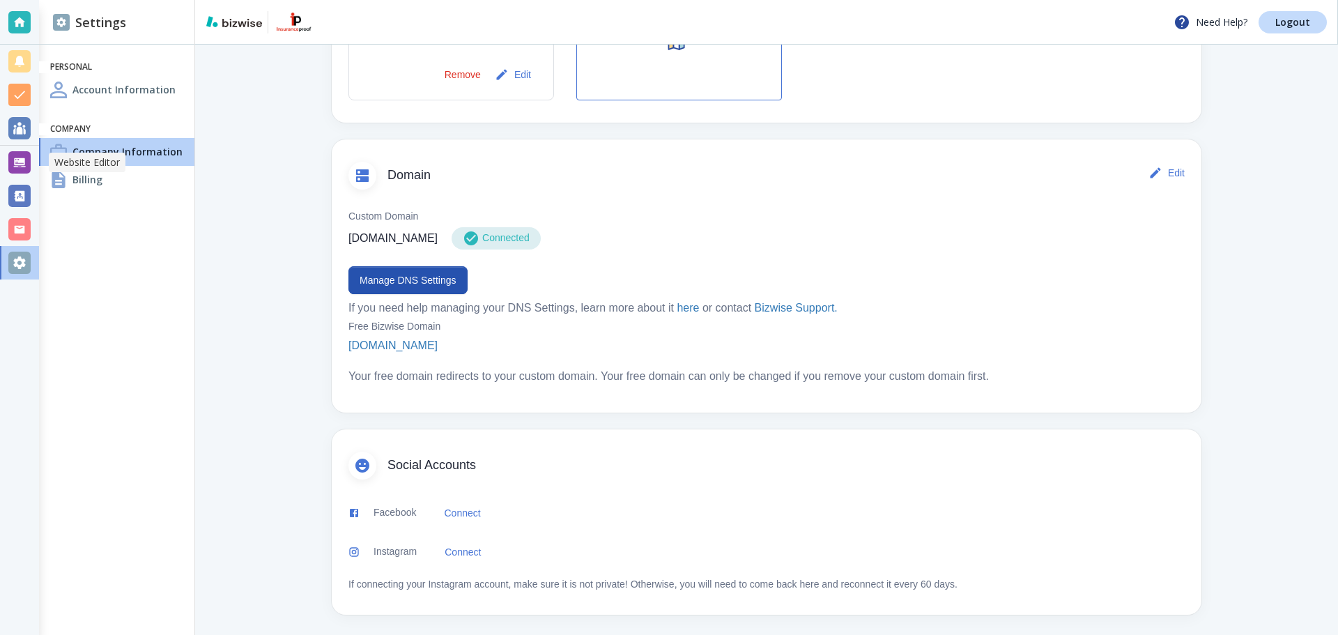
click at [21, 153] on div at bounding box center [19, 162] width 22 height 22
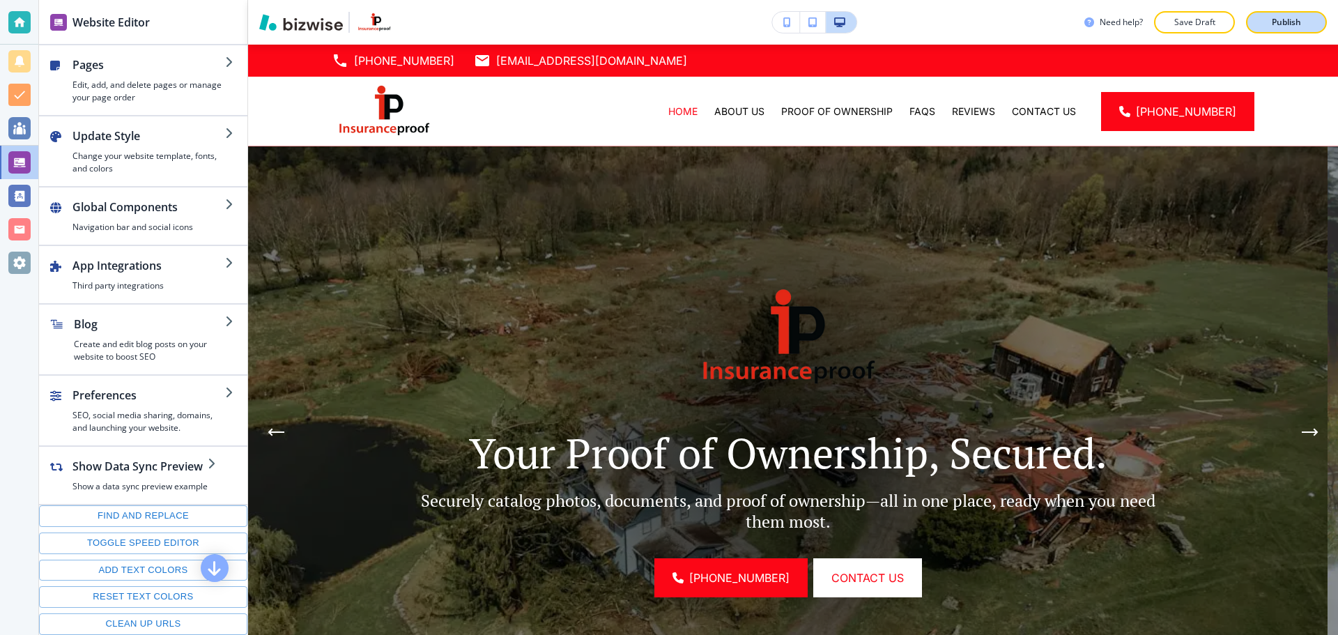
click at [1263, 26] on button "Publish" at bounding box center [1286, 22] width 81 height 22
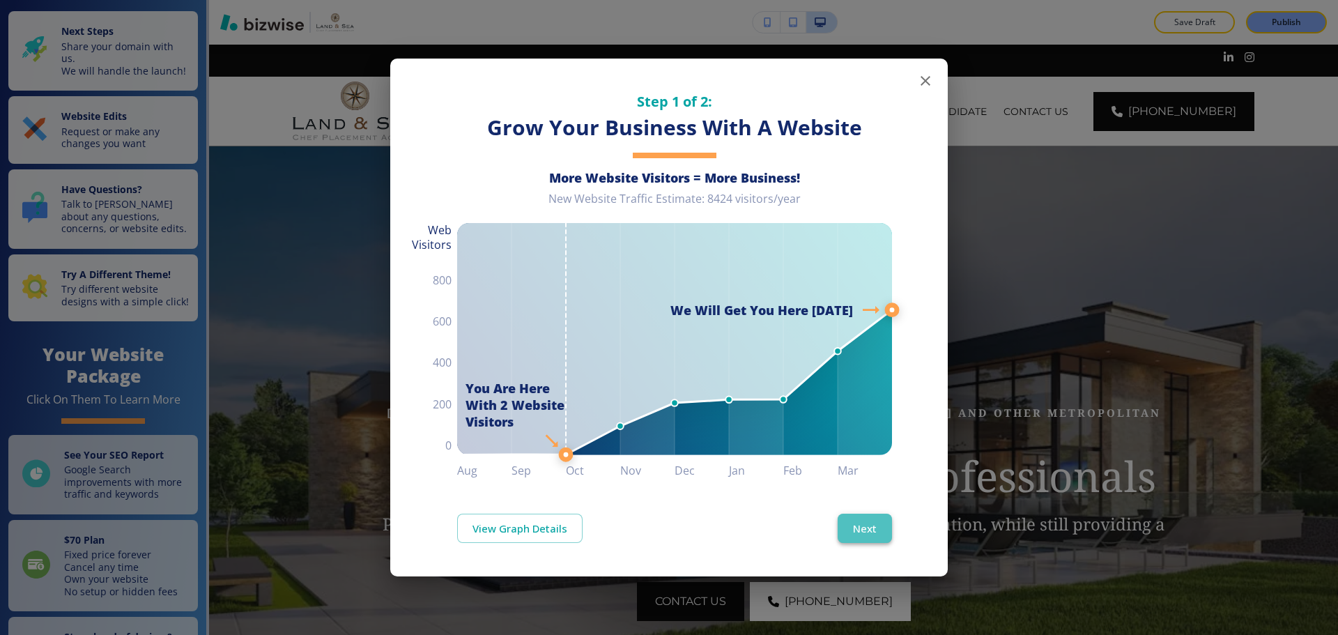
click at [858, 532] on button "Next" at bounding box center [864, 527] width 54 height 29
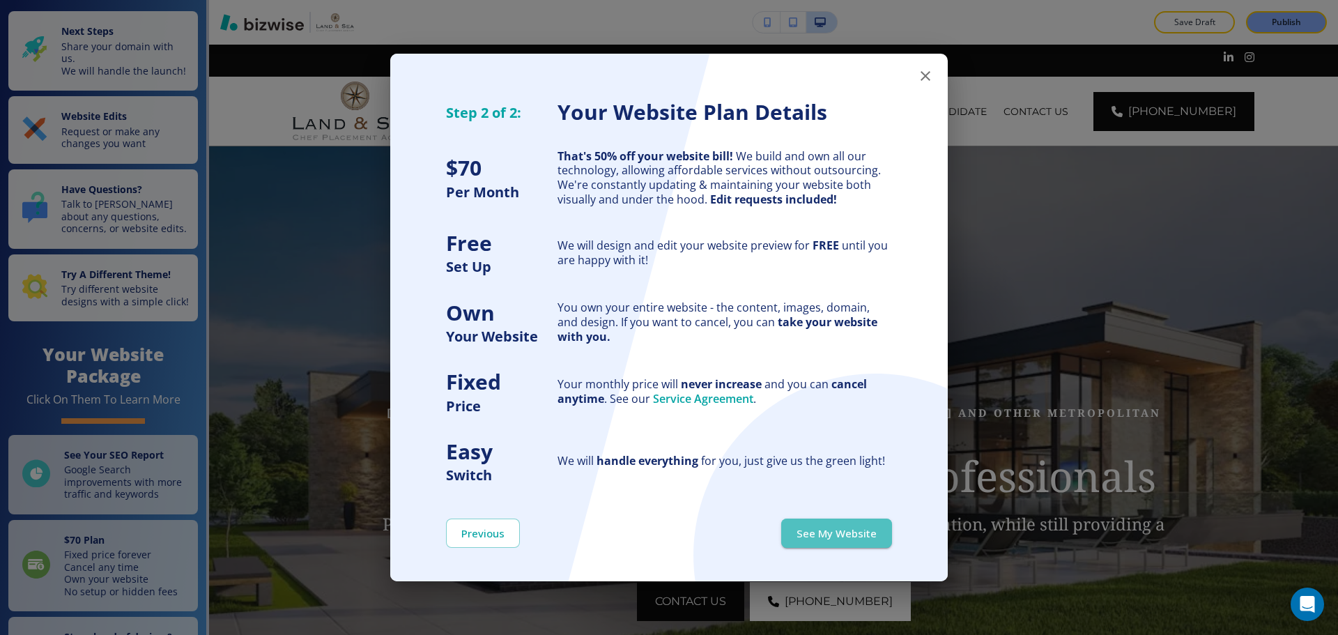
click at [858, 532] on button "See My Website" at bounding box center [836, 532] width 111 height 29
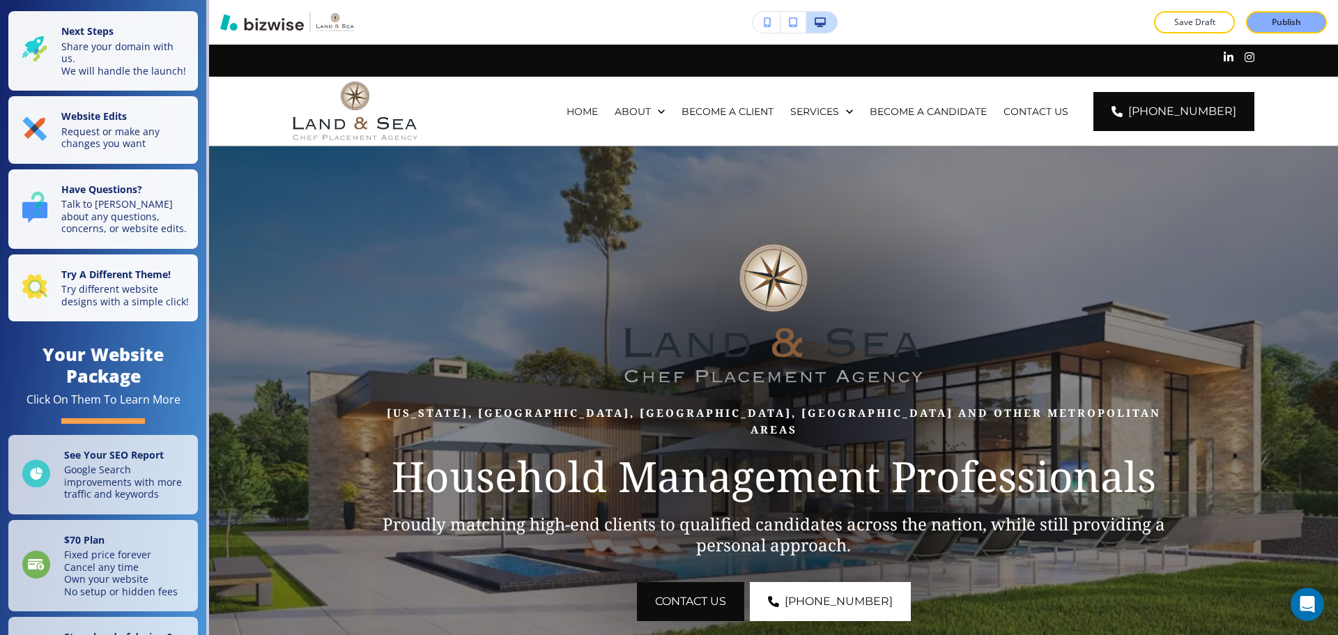
click at [241, 158] on img at bounding box center [773, 431] width 1129 height 571
click at [77, 148] on p "Request or make any changes you want" at bounding box center [125, 136] width 128 height 24
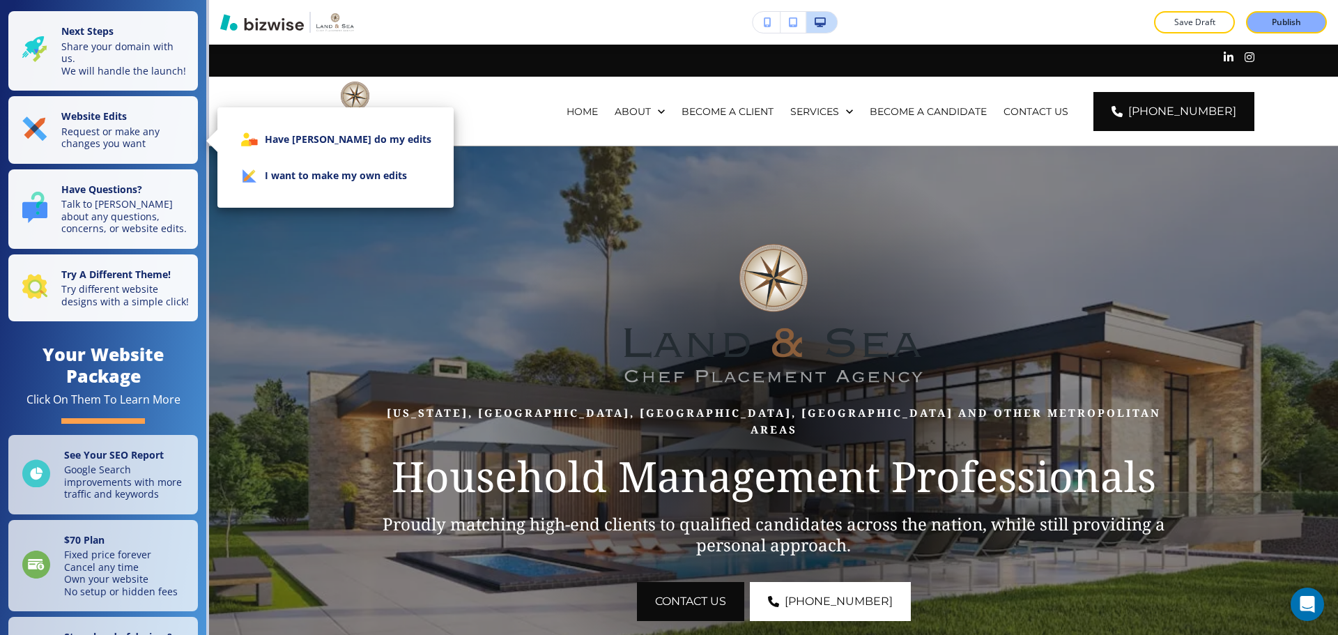
click at [305, 176] on li "I want to make my own edits" at bounding box center [336, 175] width 214 height 36
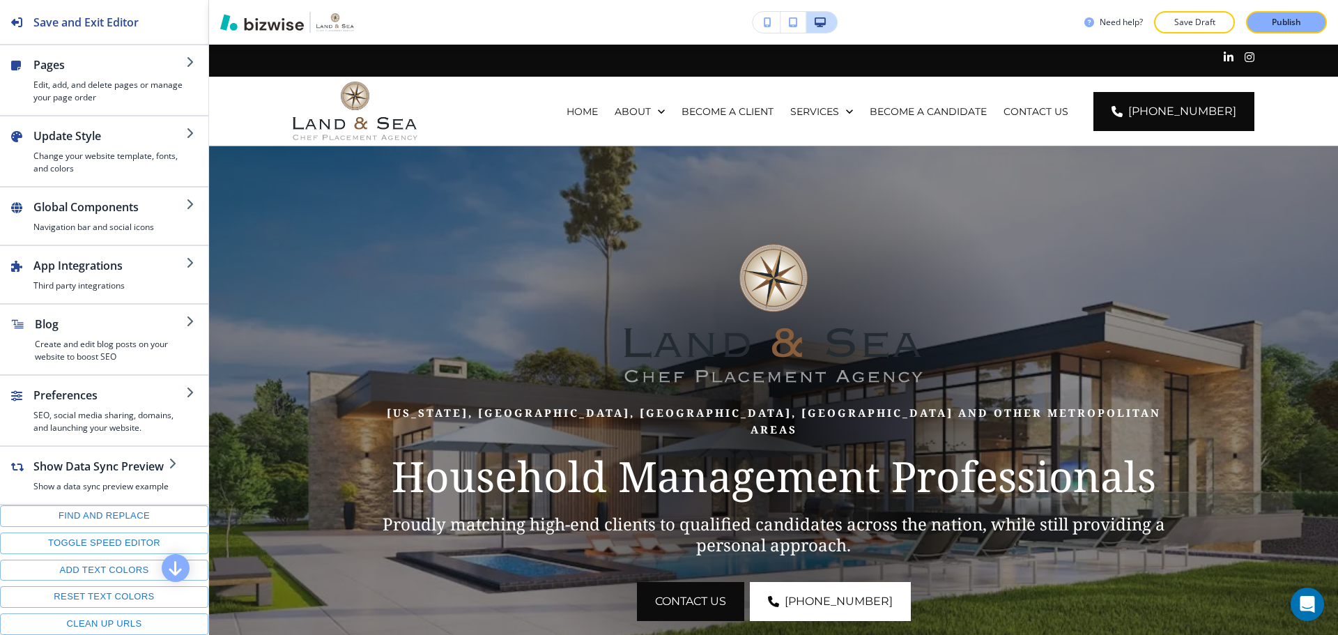
click at [231, 164] on img at bounding box center [773, 431] width 1129 height 571
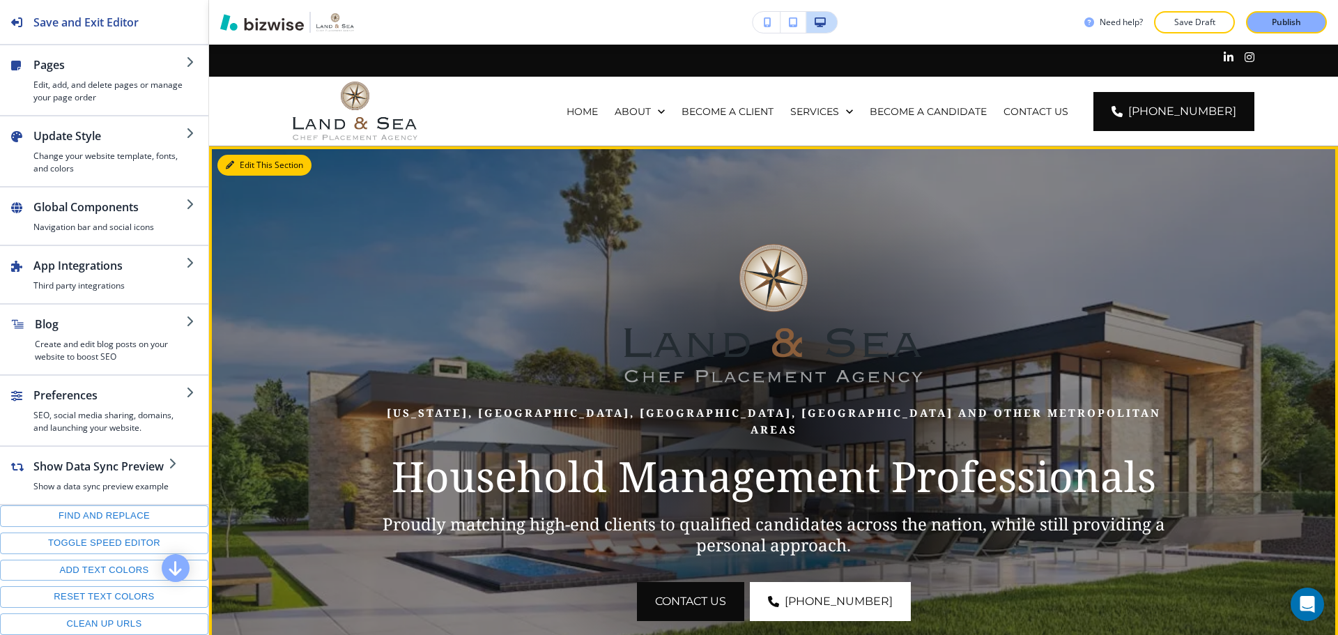
click at [246, 169] on button "Edit This Section" at bounding box center [264, 165] width 94 height 21
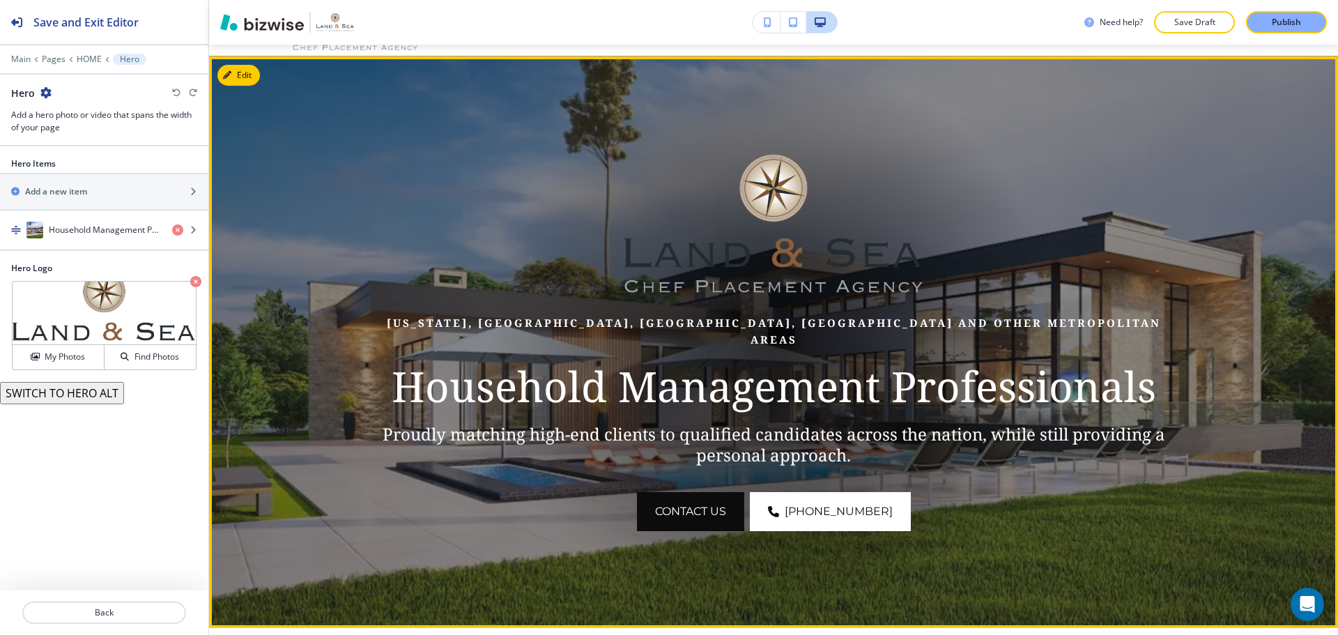
scroll to position [102, 0]
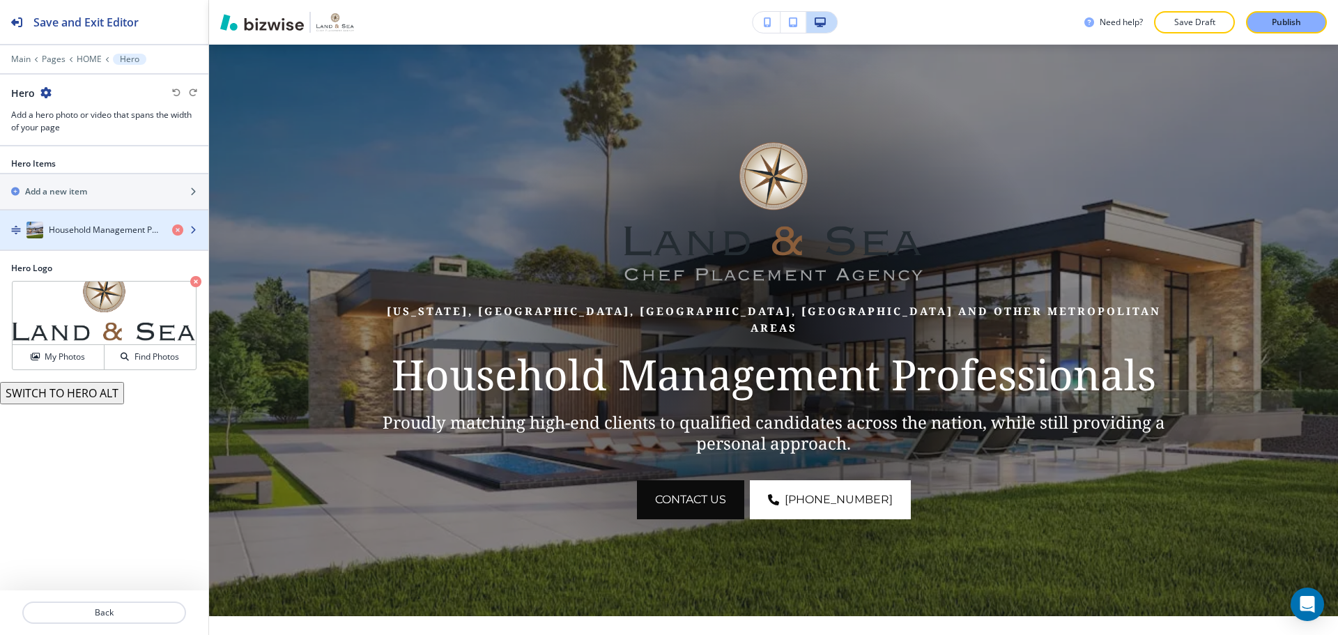
click at [111, 231] on h4 "Household Management Professionals" at bounding box center [105, 230] width 112 height 13
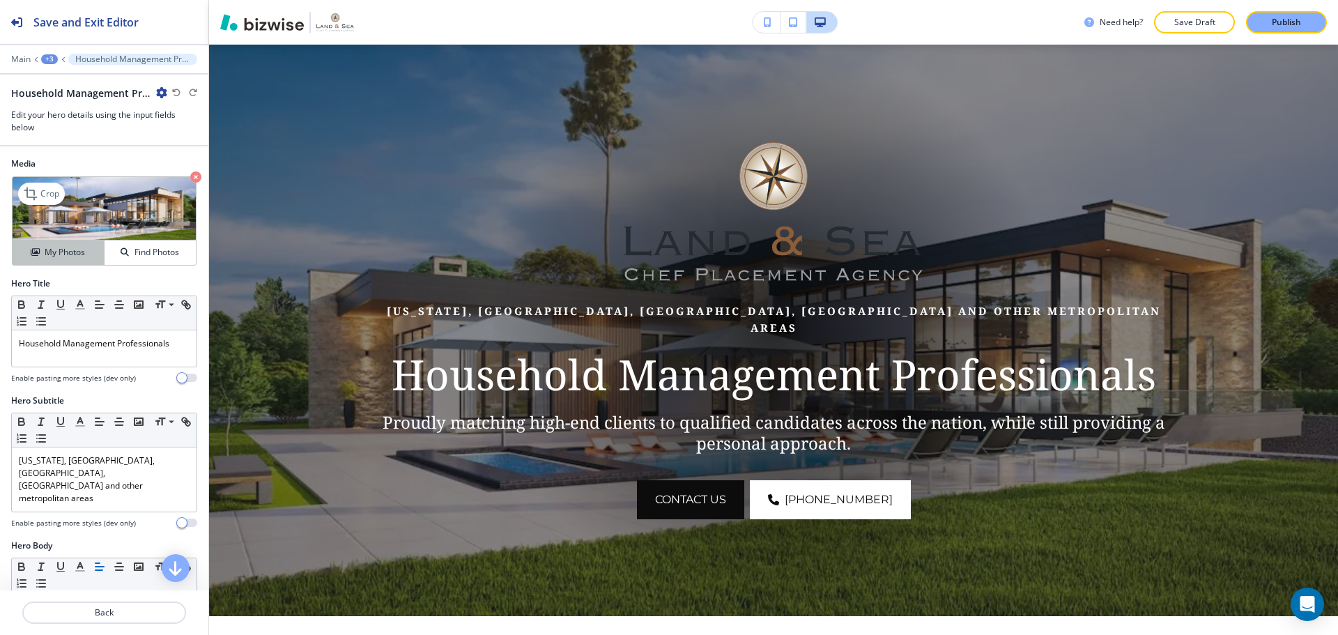
click at [66, 248] on h4 "My Photos" at bounding box center [65, 252] width 40 height 13
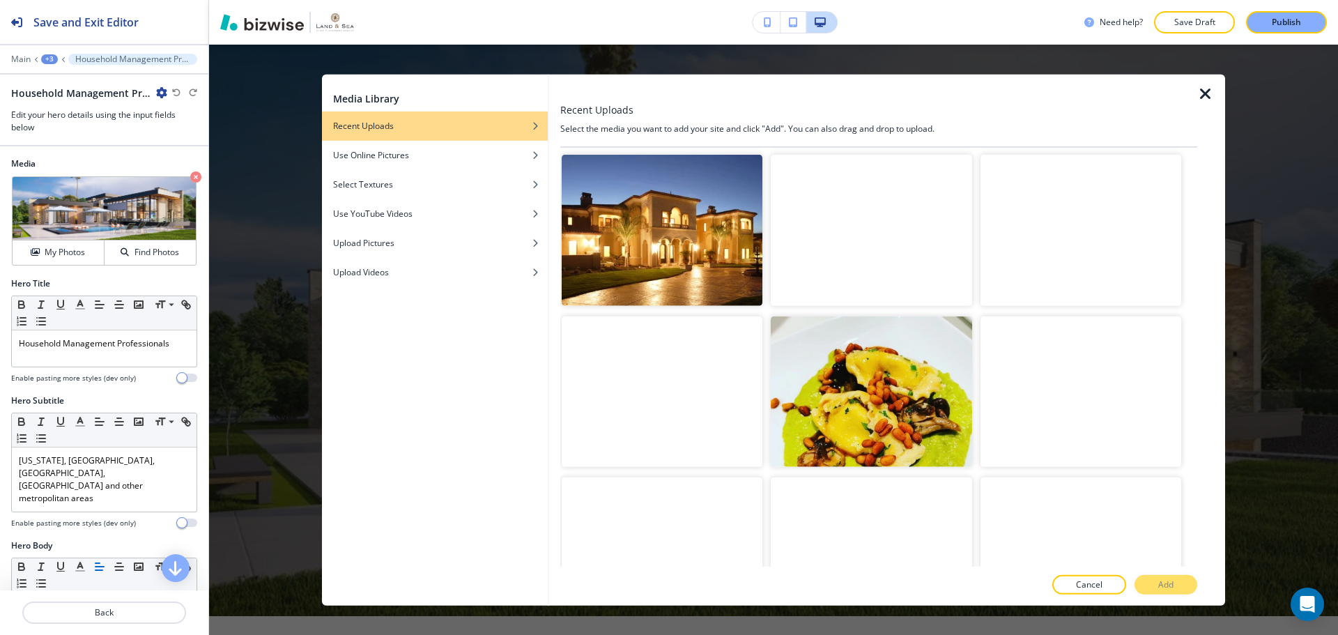
scroll to position [5826, 0]
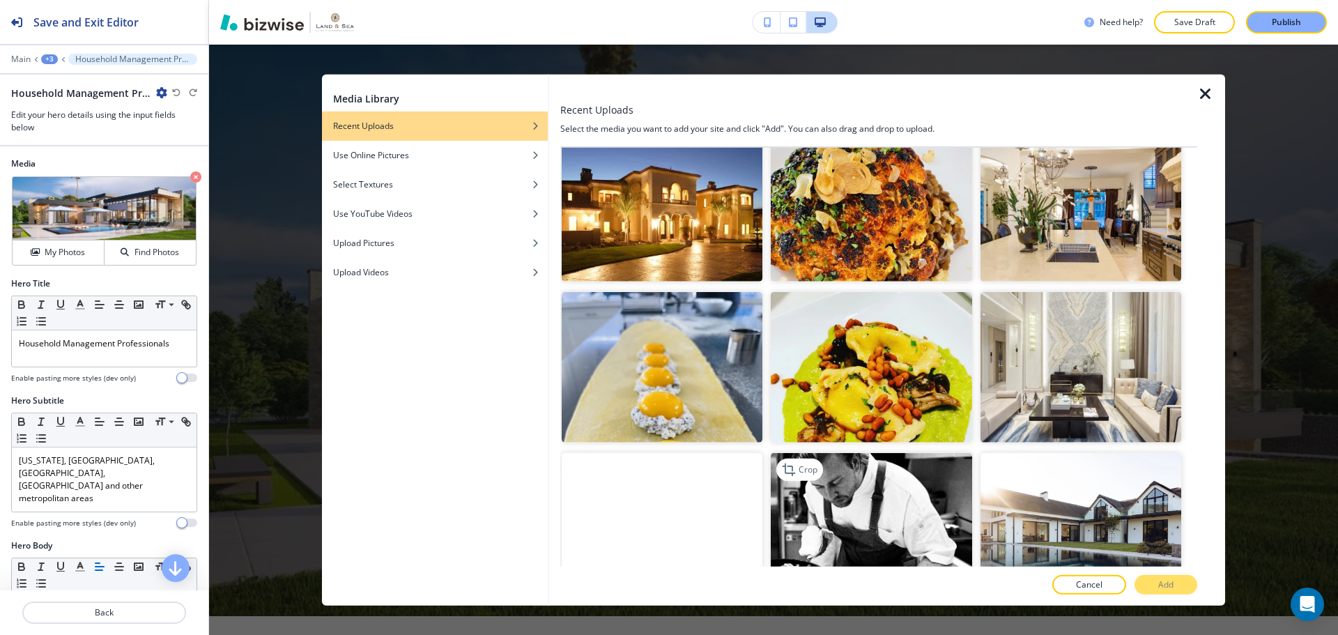
click at [891, 477] on img "button" at bounding box center [871, 528] width 201 height 150
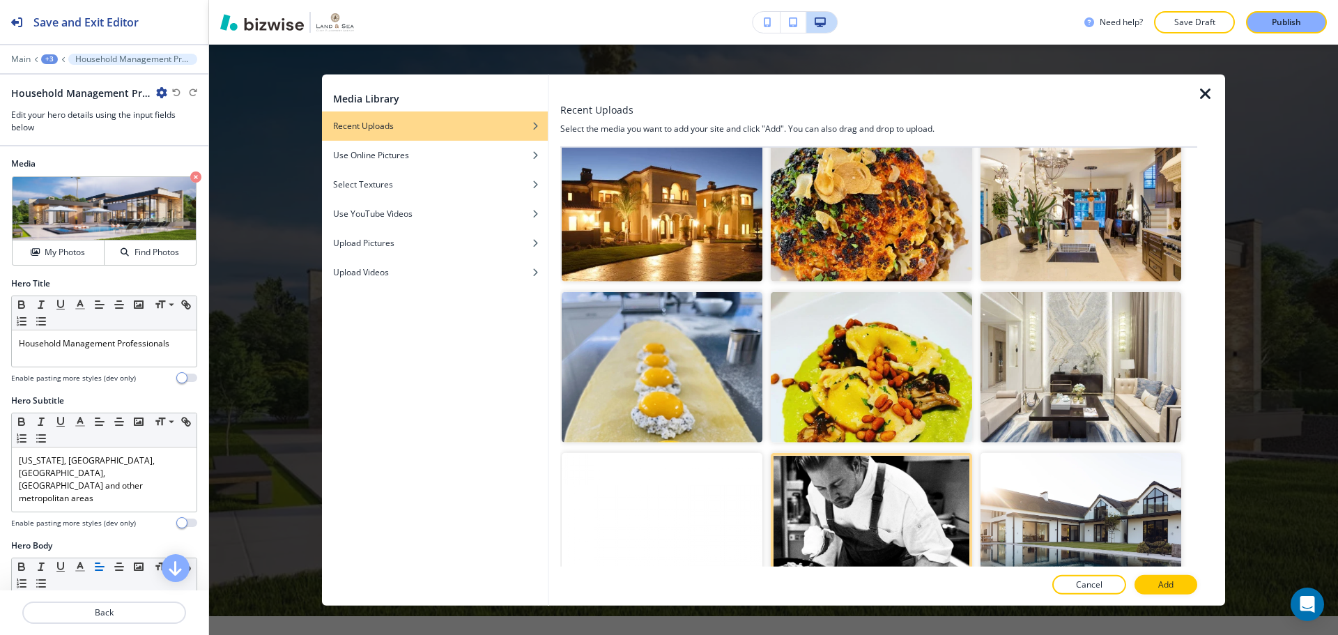
click at [1175, 578] on button "Add" at bounding box center [1165, 585] width 63 height 20
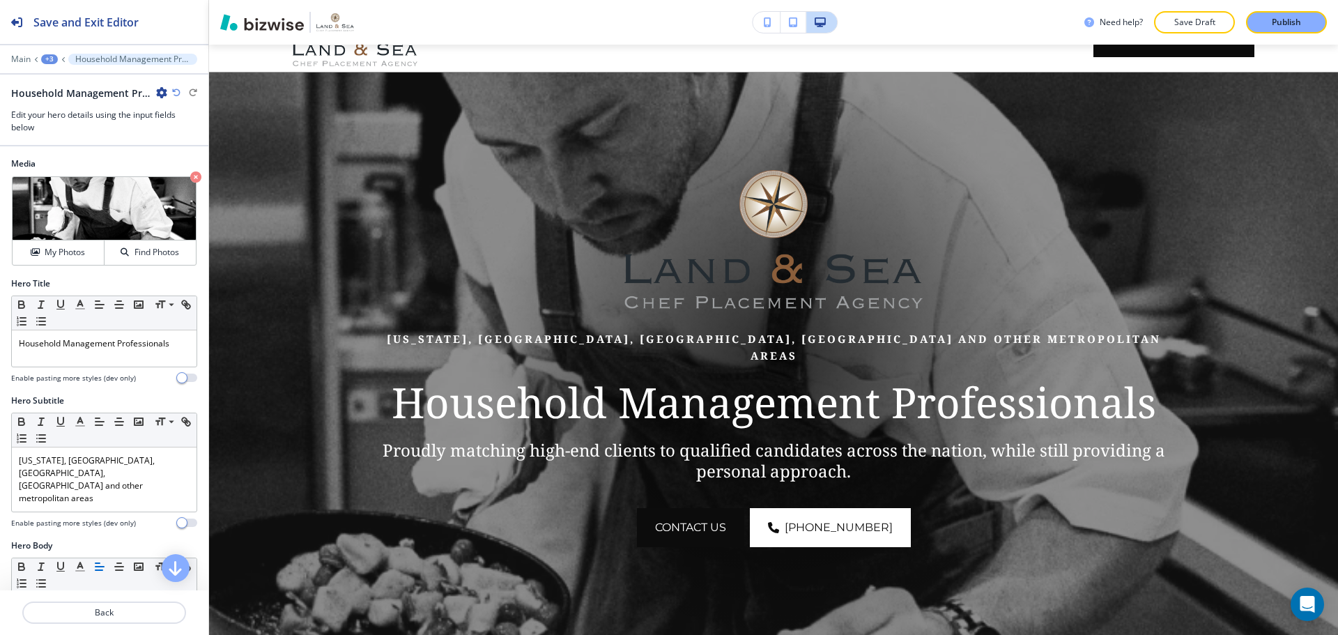
scroll to position [32, 0]
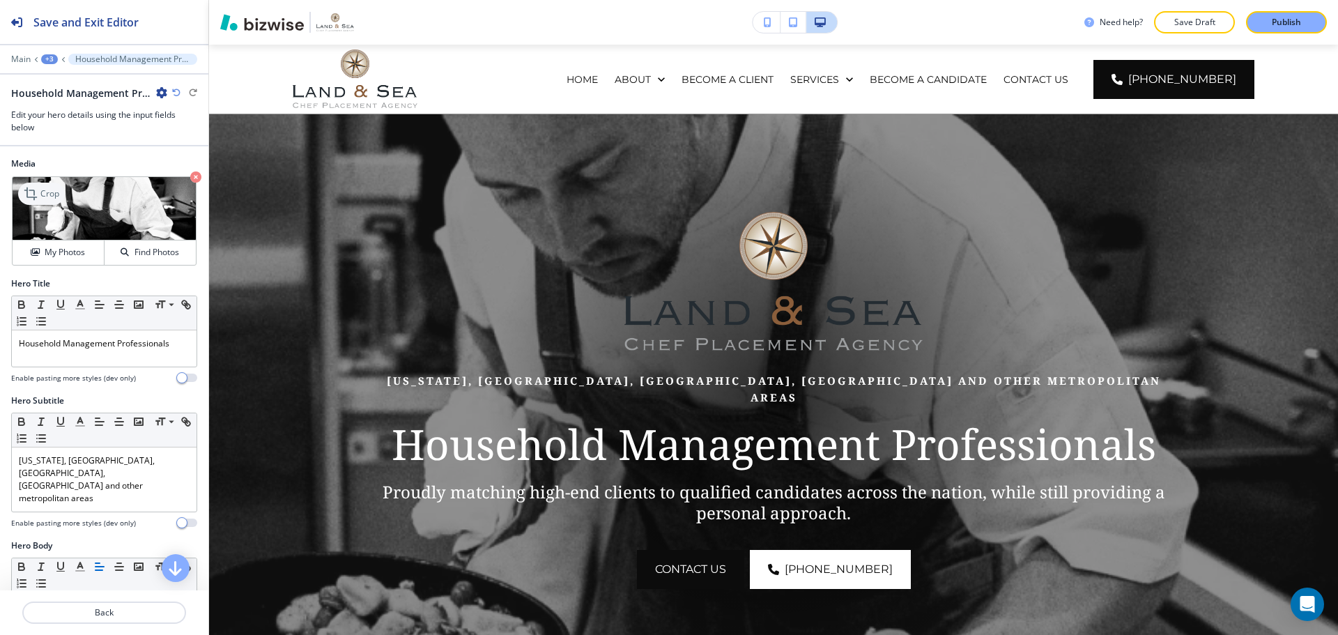
click at [50, 199] on p "Crop" at bounding box center [49, 193] width 19 height 13
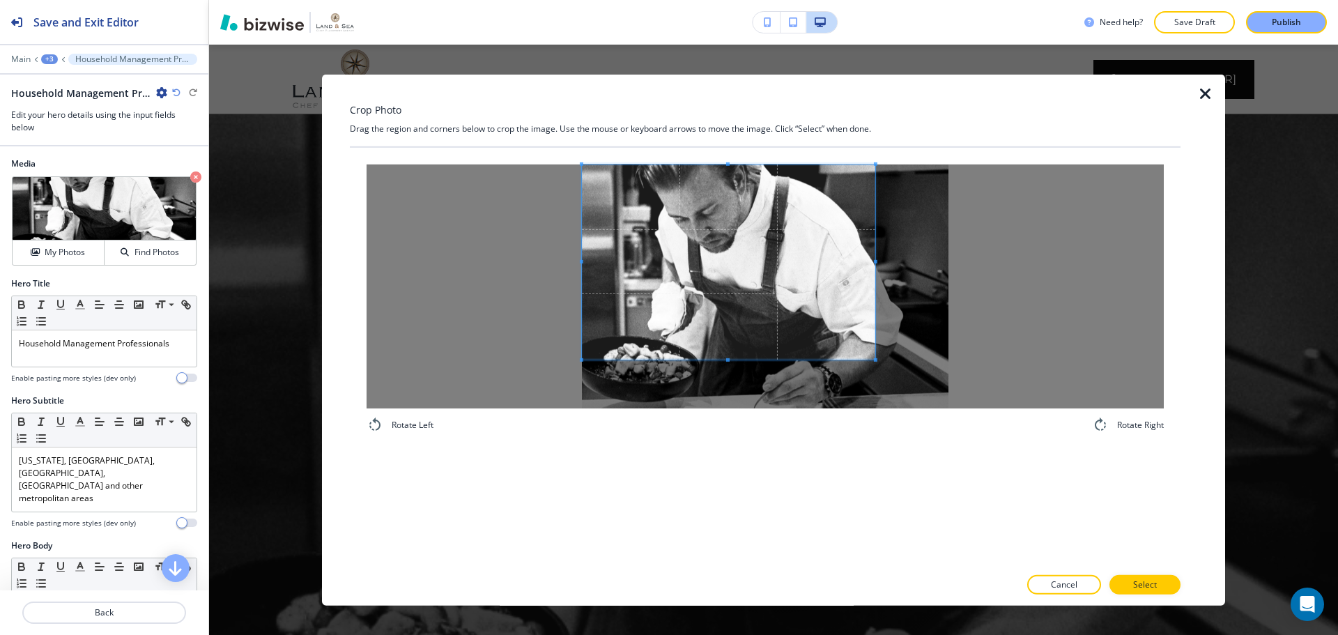
click at [670, 265] on span at bounding box center [728, 261] width 293 height 195
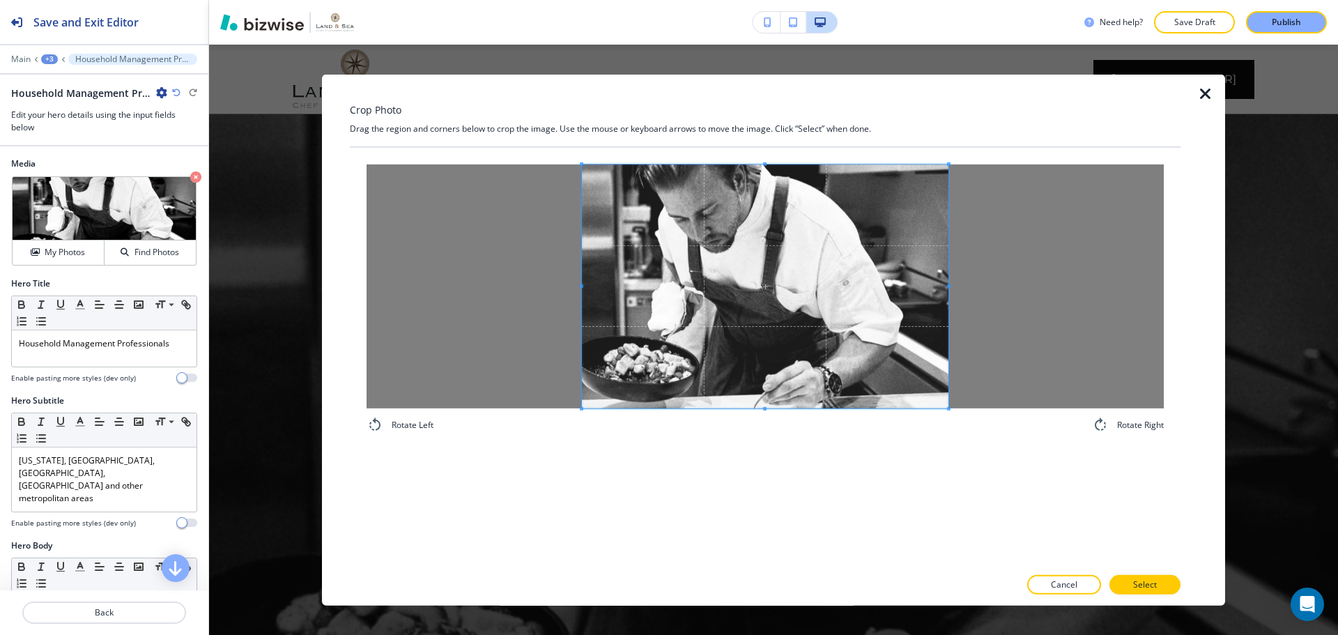
click at [1044, 486] on div "Rotate Left Rotate Right" at bounding box center [765, 356] width 831 height 419
click at [1133, 585] on p "Select" at bounding box center [1145, 584] width 24 height 13
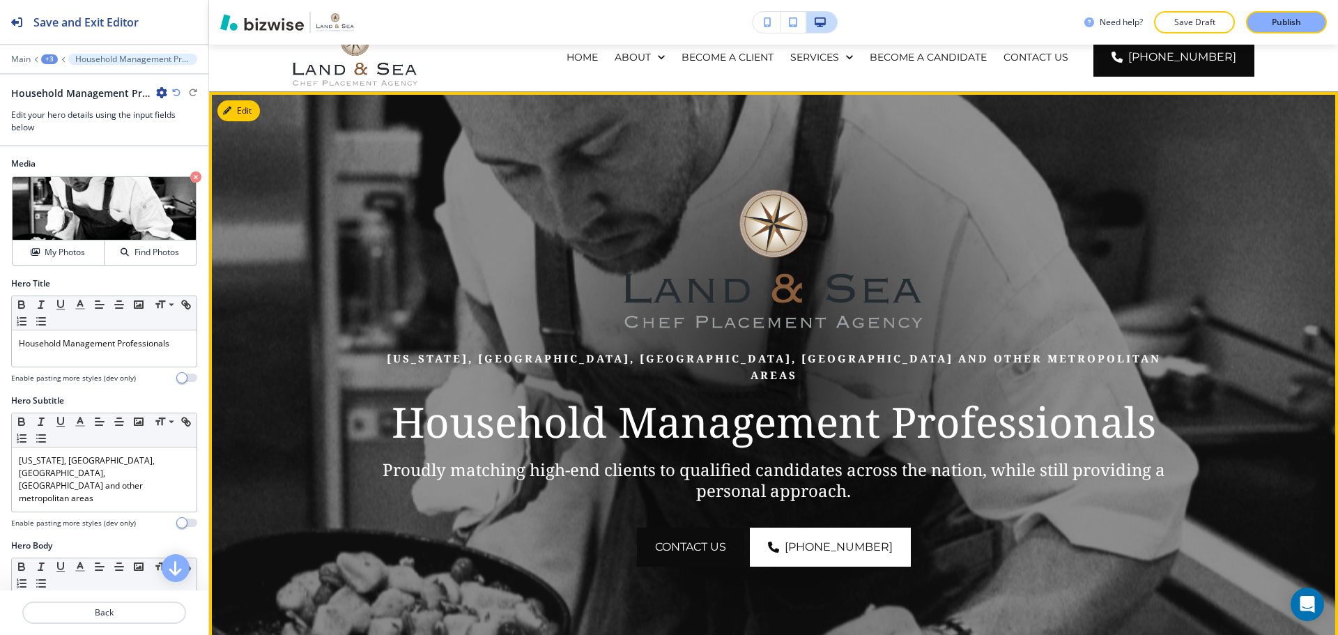
scroll to position [0, 0]
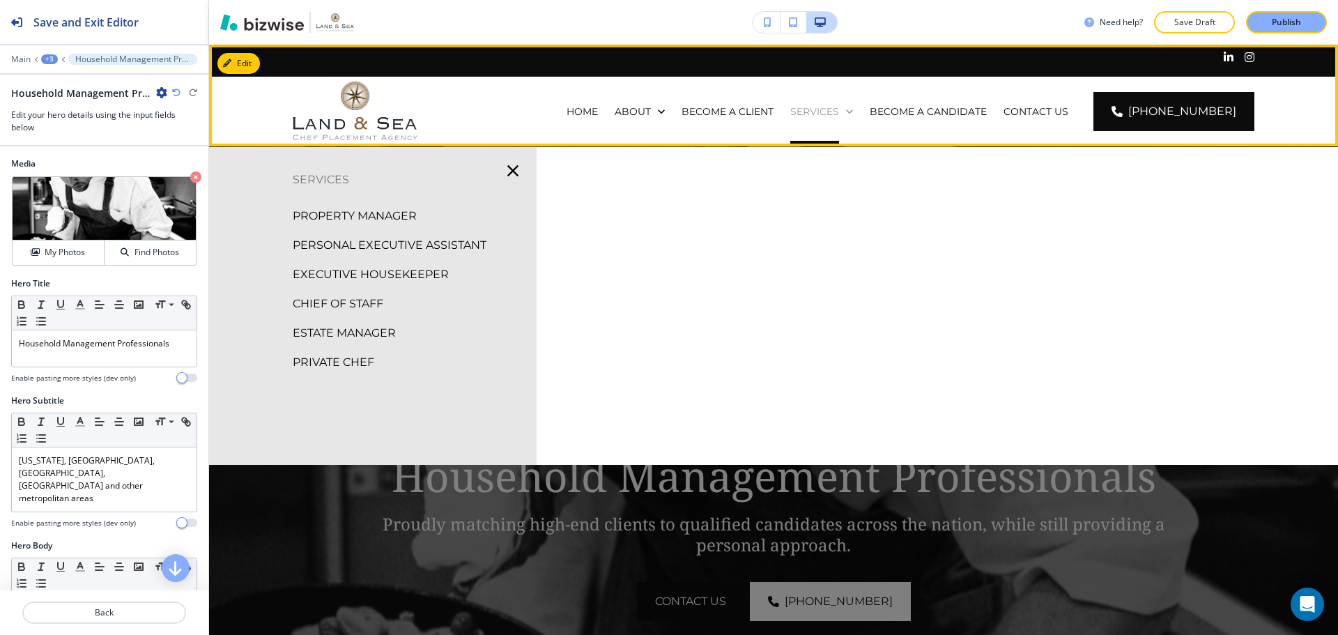
click at [821, 114] on p "SERVICES" at bounding box center [814, 112] width 49 height 14
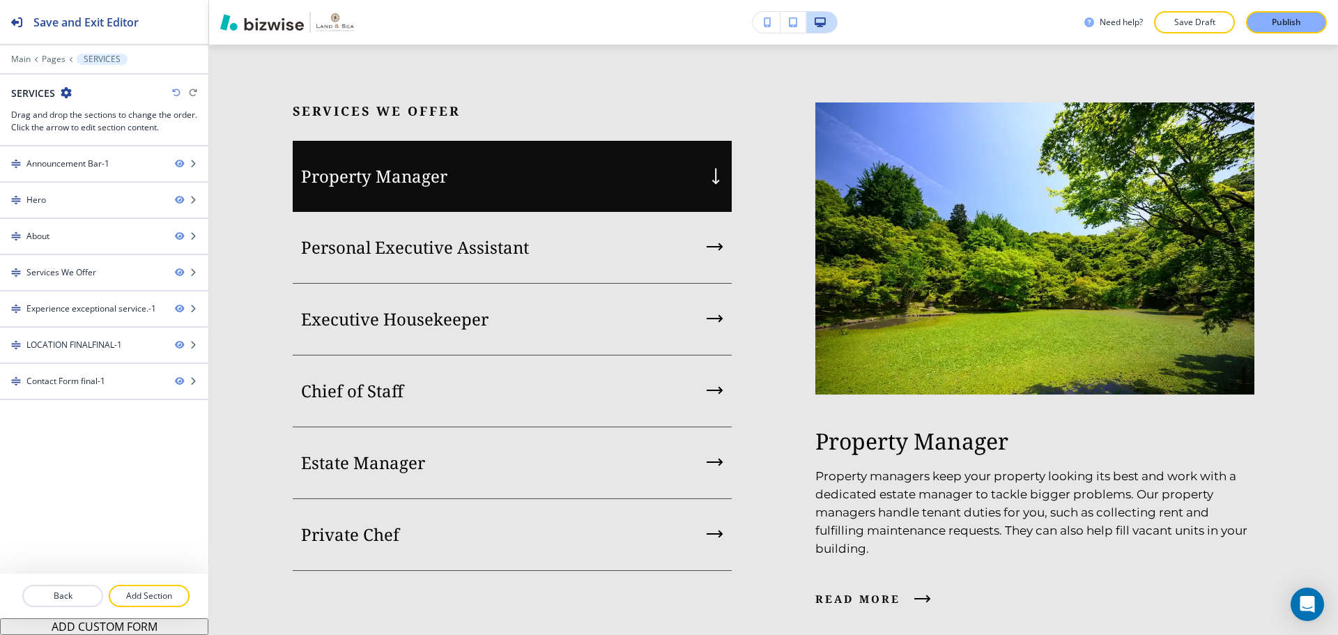
scroll to position [1393, 0]
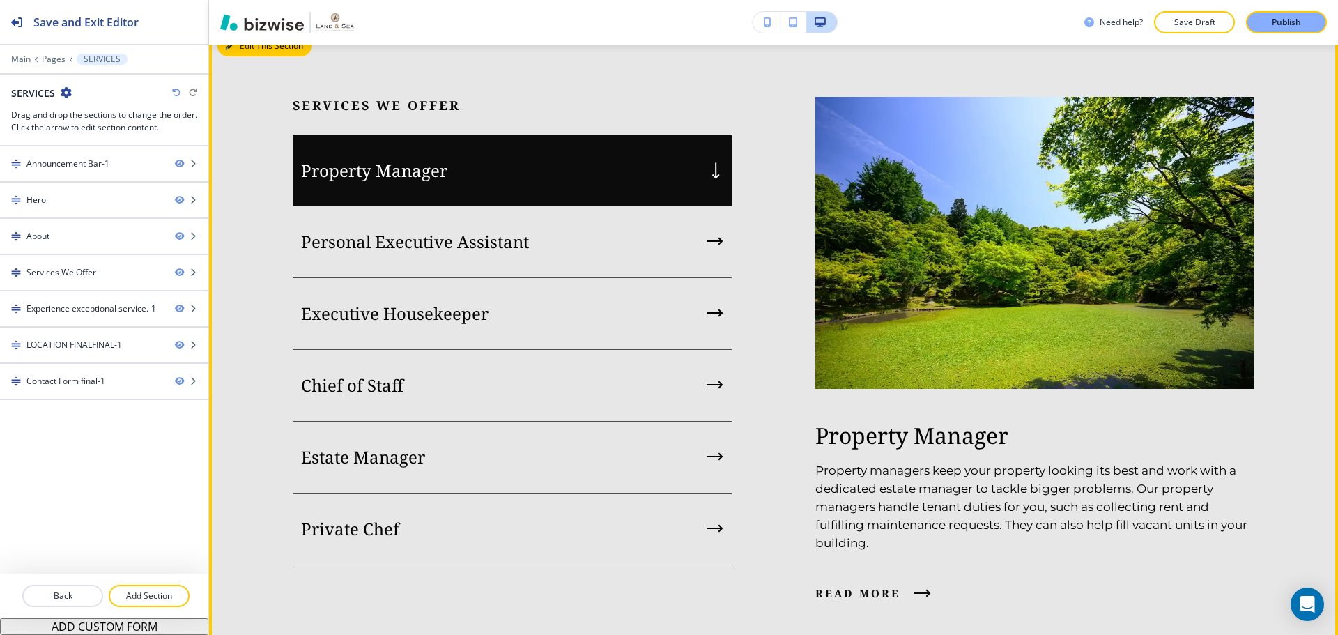
click at [234, 56] on button "Edit This Section" at bounding box center [264, 46] width 94 height 21
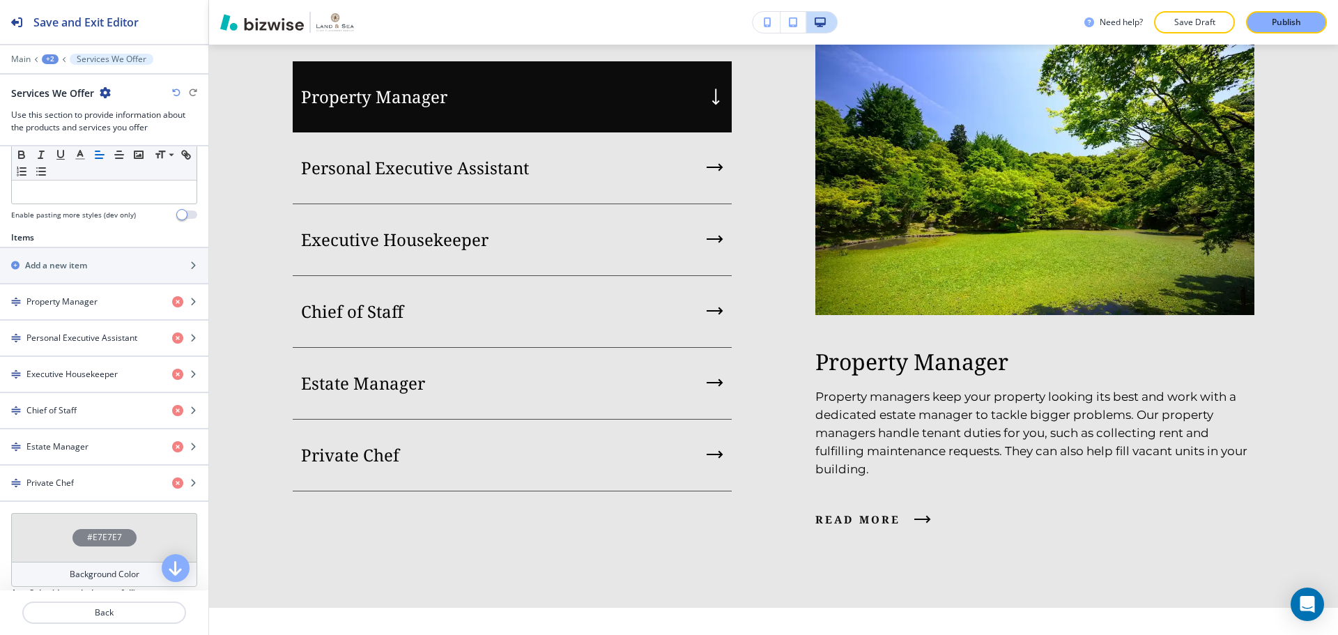
scroll to position [418, 0]
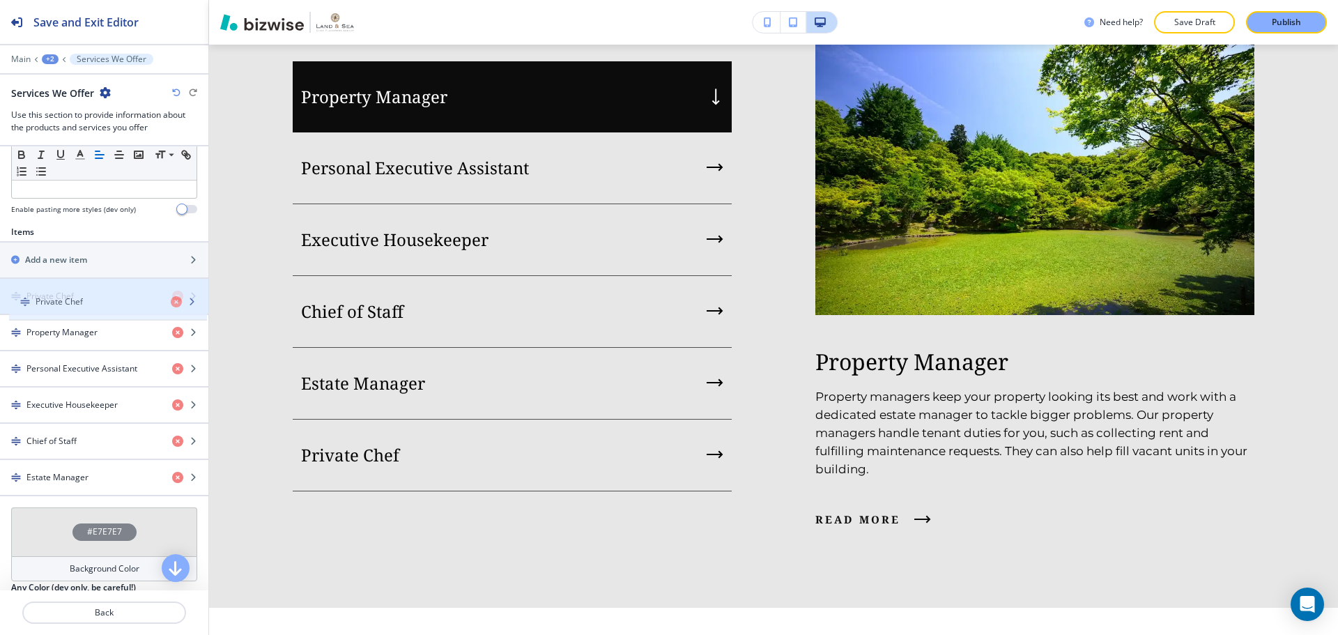
drag, startPoint x: 16, startPoint y: 454, endPoint x: 25, endPoint y: 296, distance: 158.4
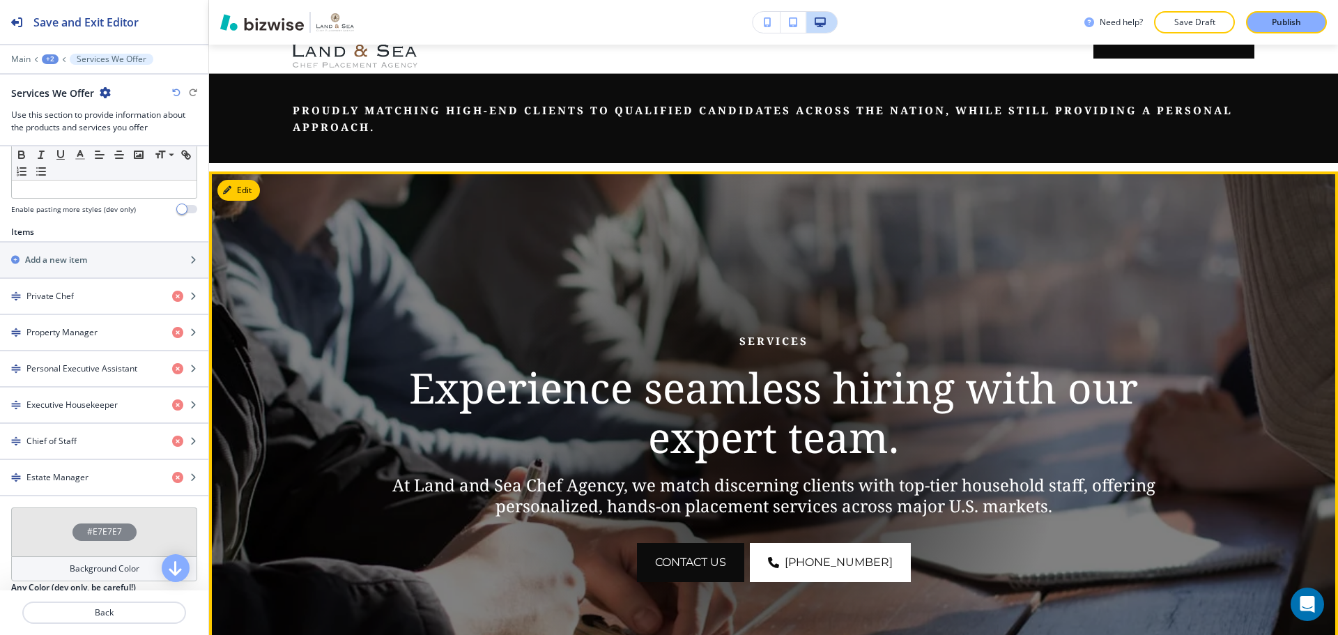
scroll to position [0, 0]
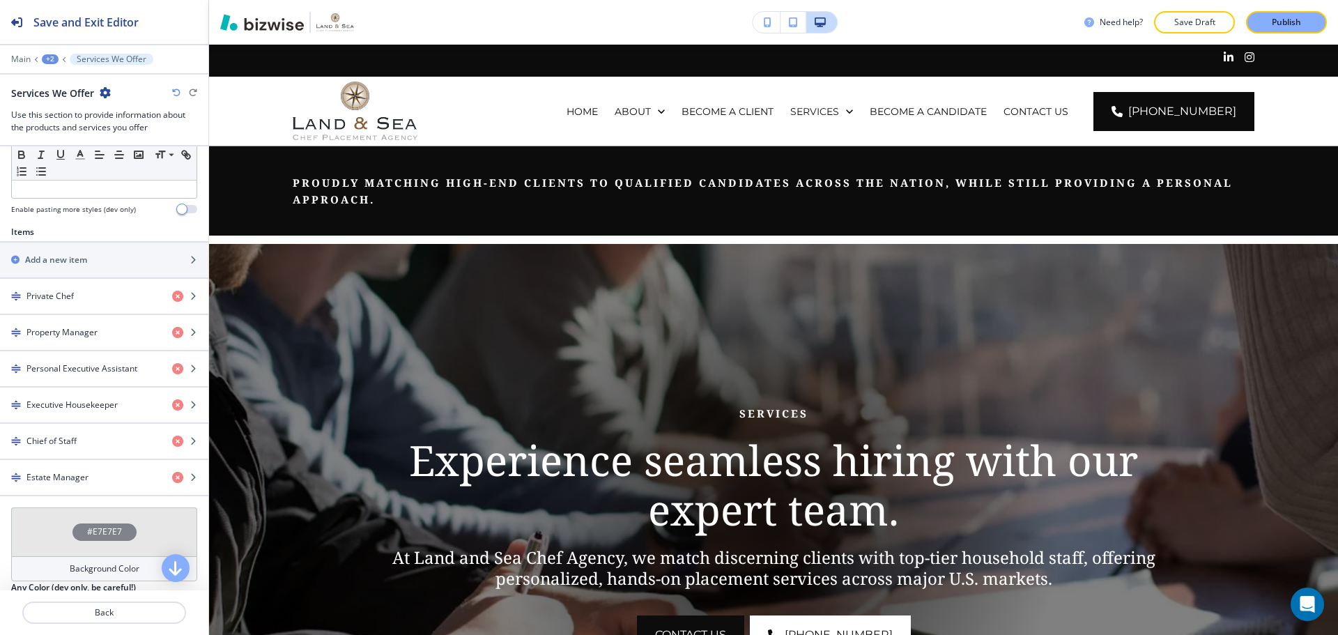
click at [54, 59] on div "+2" at bounding box center [50, 59] width 17 height 10
click at [56, 84] on p "Pages" at bounding box center [86, 82] width 71 height 13
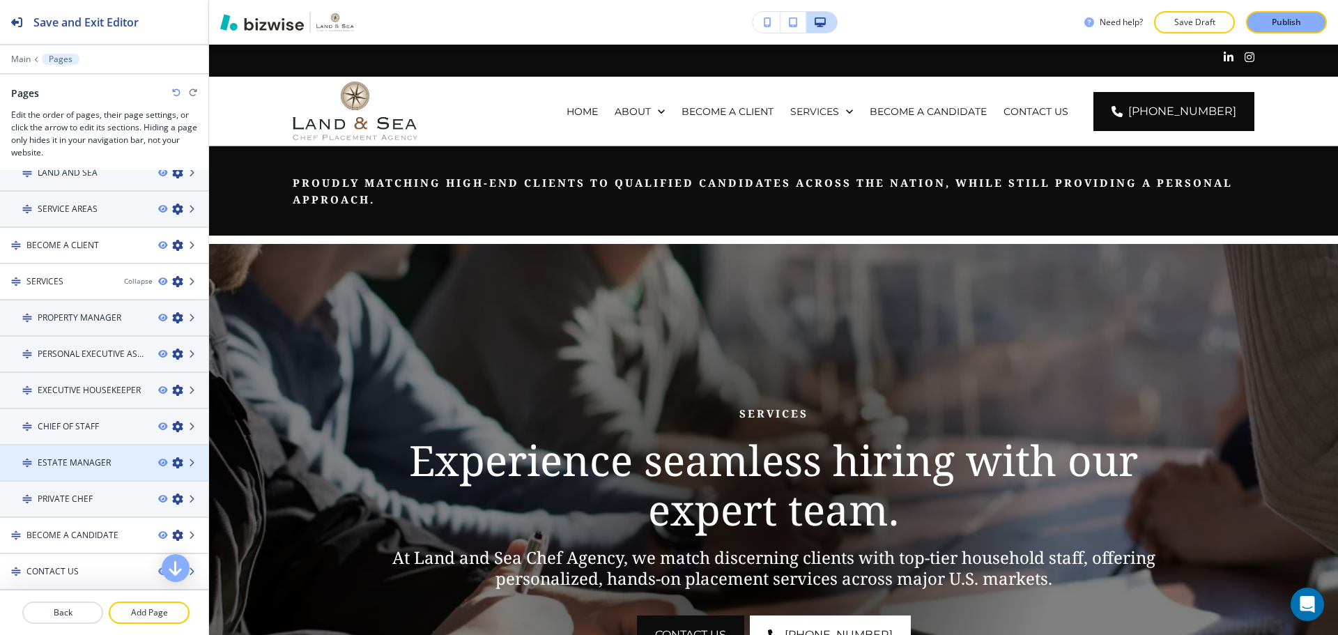
scroll to position [139, 0]
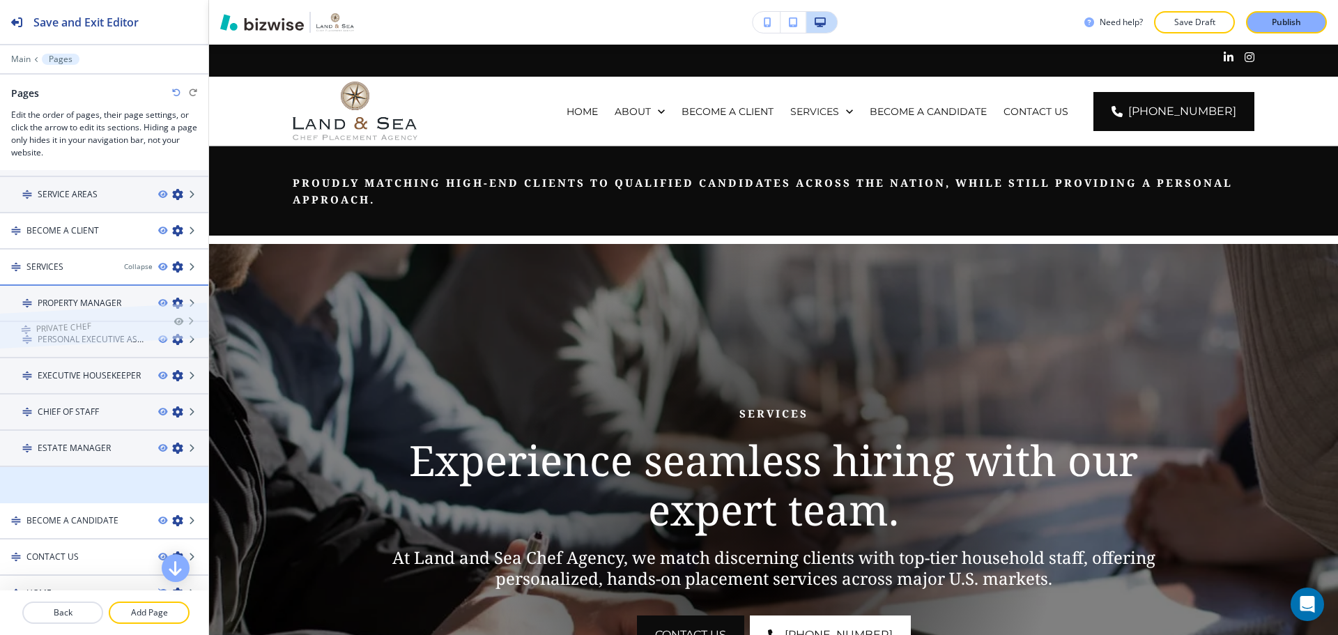
drag, startPoint x: 25, startPoint y: 456, endPoint x: 23, endPoint y: 293, distance: 163.7
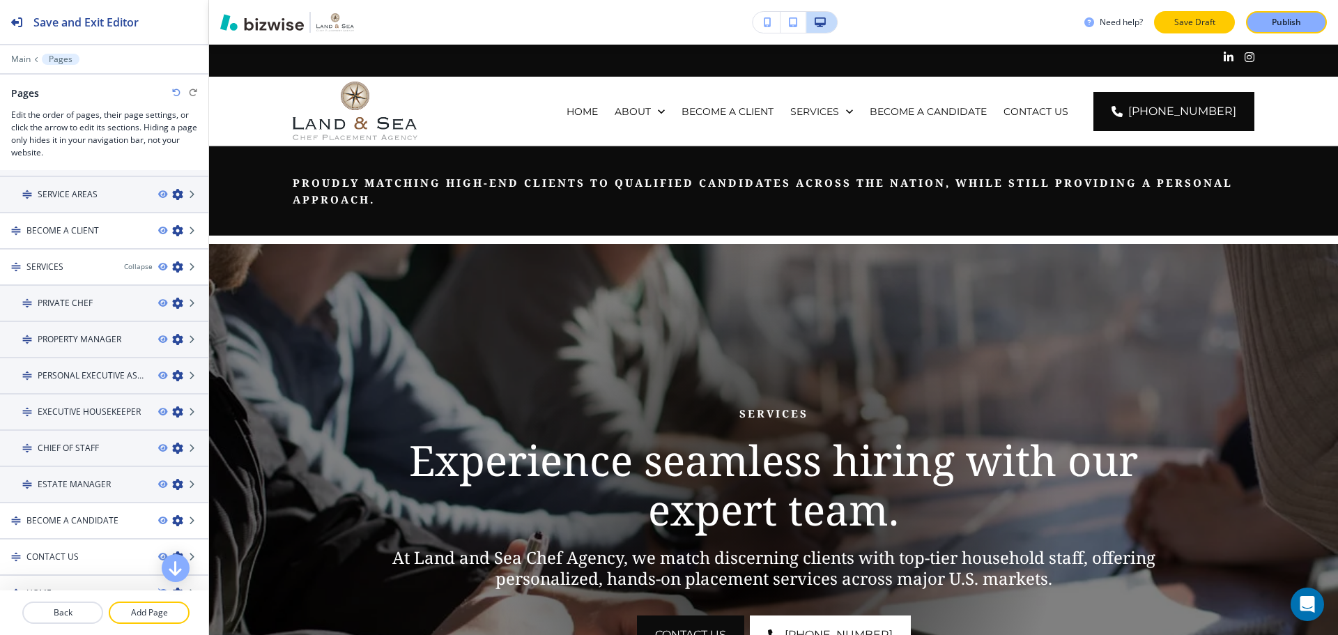
click at [1197, 26] on p "Save Draft" at bounding box center [1194, 22] width 45 height 13
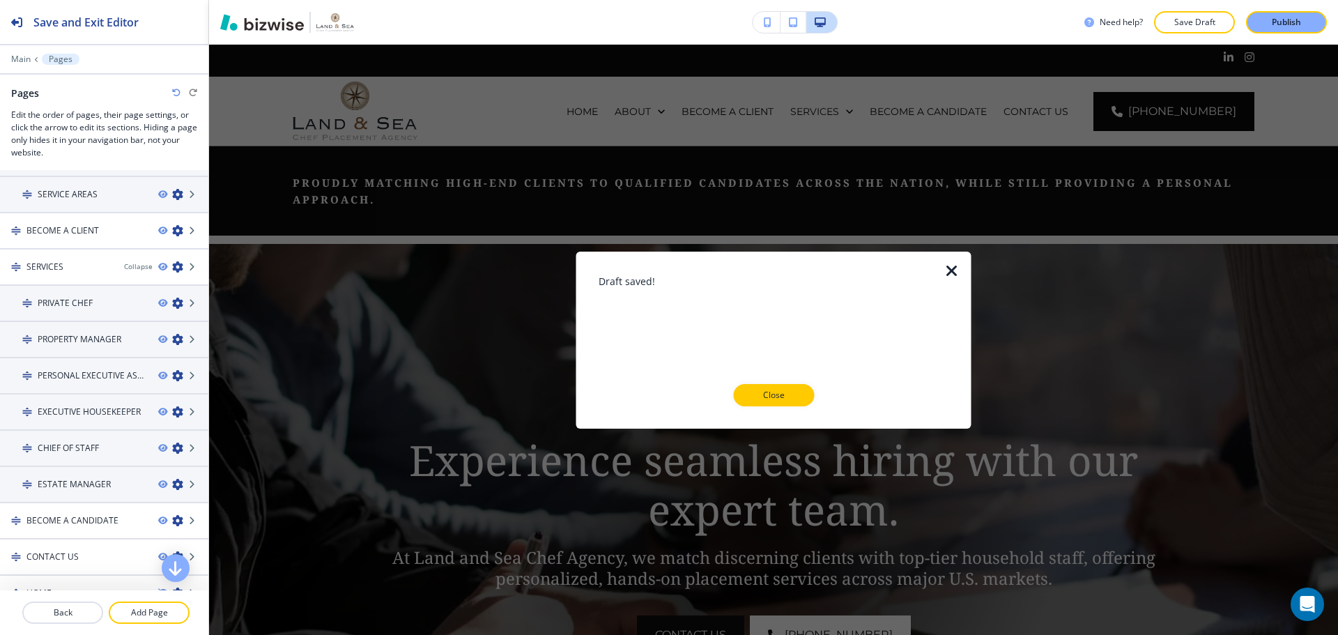
click at [771, 396] on p "Close" at bounding box center [773, 395] width 45 height 13
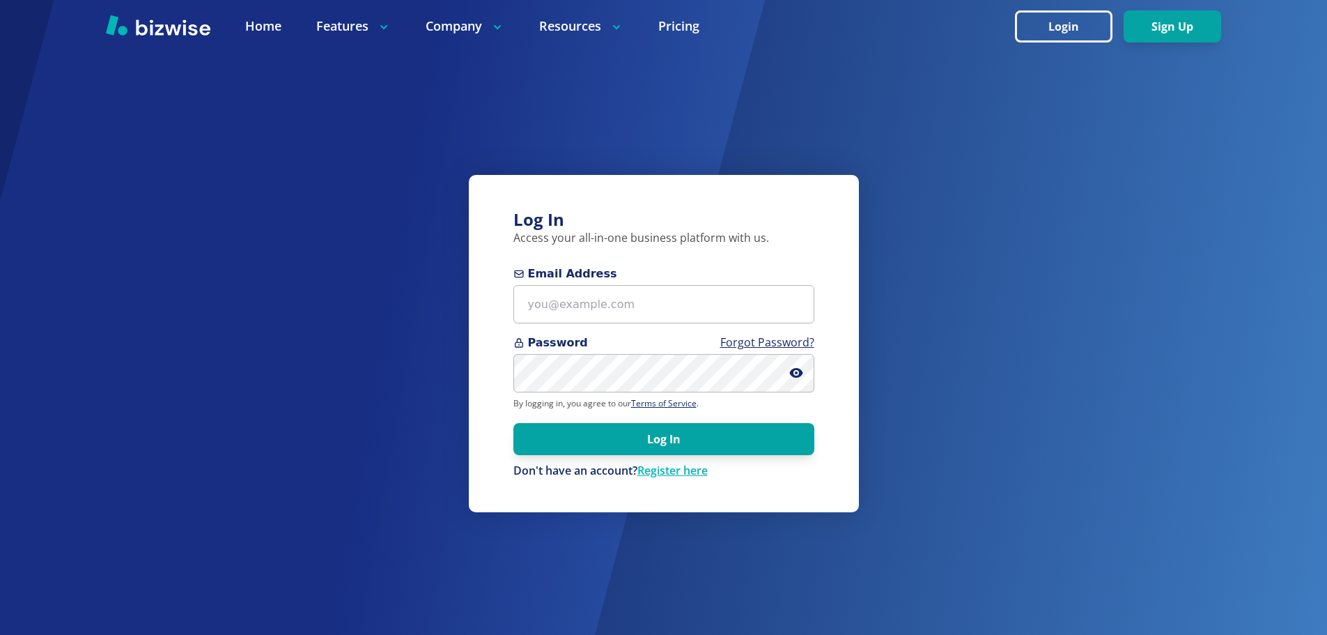
click at [982, 221] on div "Log In Access your all-in-one business platform with us. Email Address Password…" at bounding box center [663, 317] width 1327 height 635
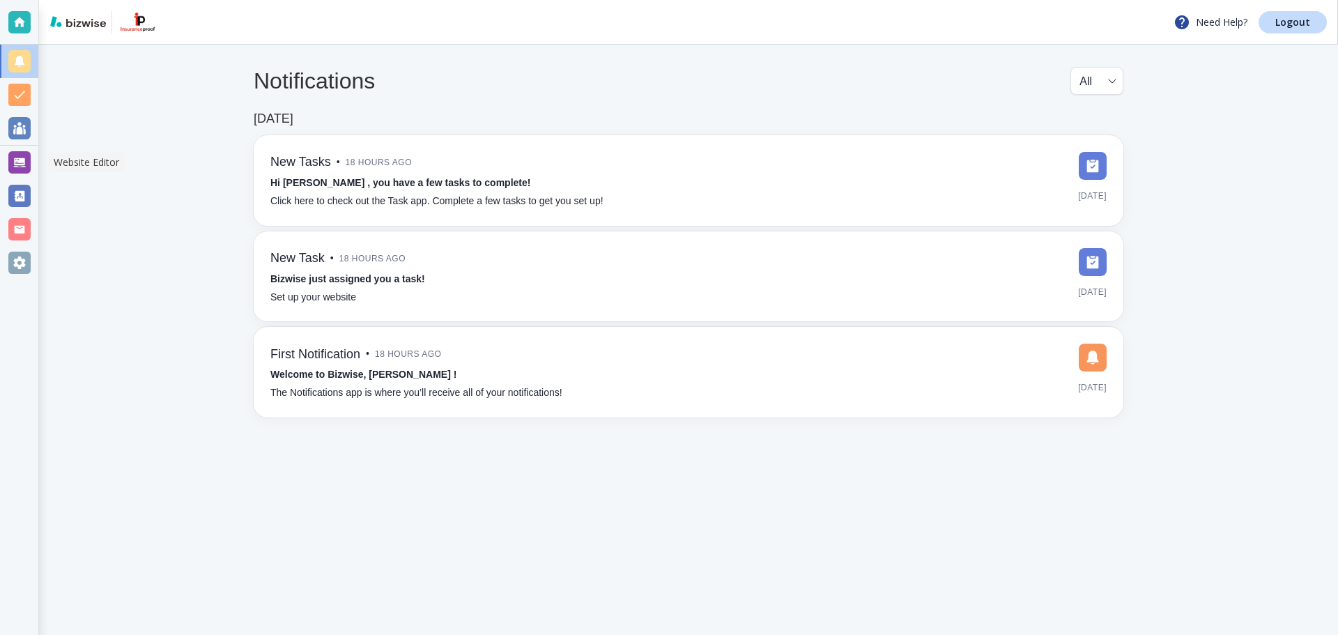
click at [27, 158] on div at bounding box center [19, 162] width 22 height 22
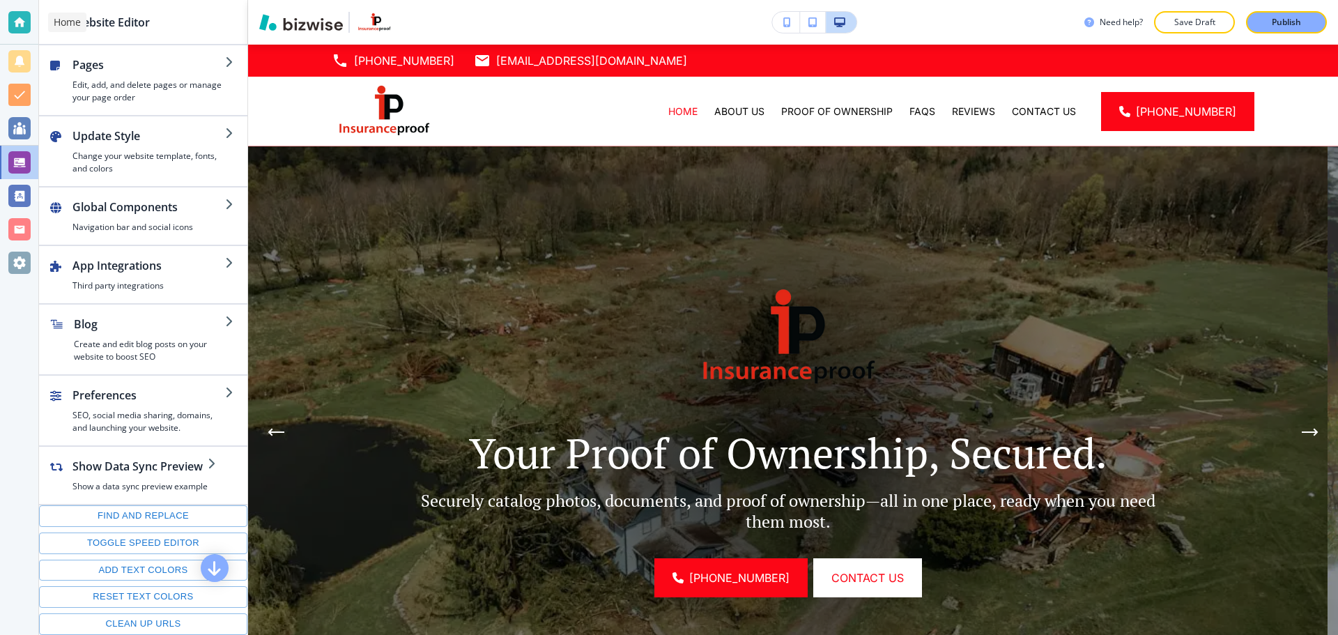
click at [4, 20] on div at bounding box center [19, 22] width 38 height 45
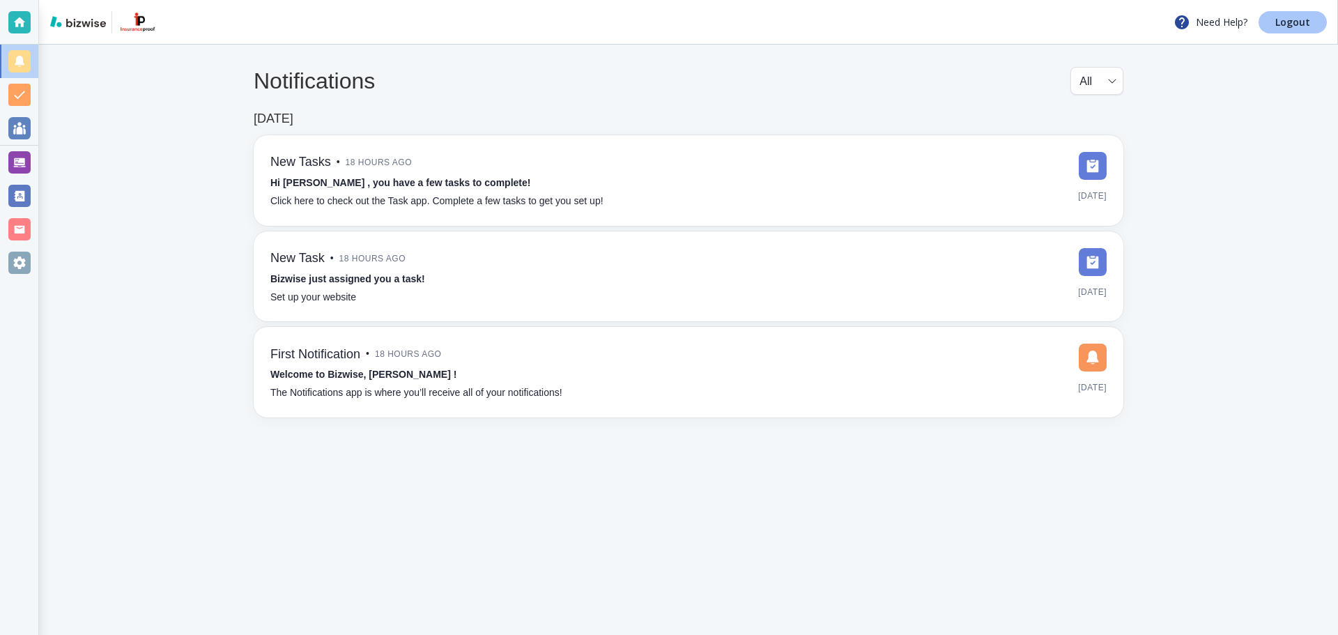
click at [1294, 20] on p "Logout" at bounding box center [1292, 22] width 35 height 10
